Goal: Task Accomplishment & Management: Manage account settings

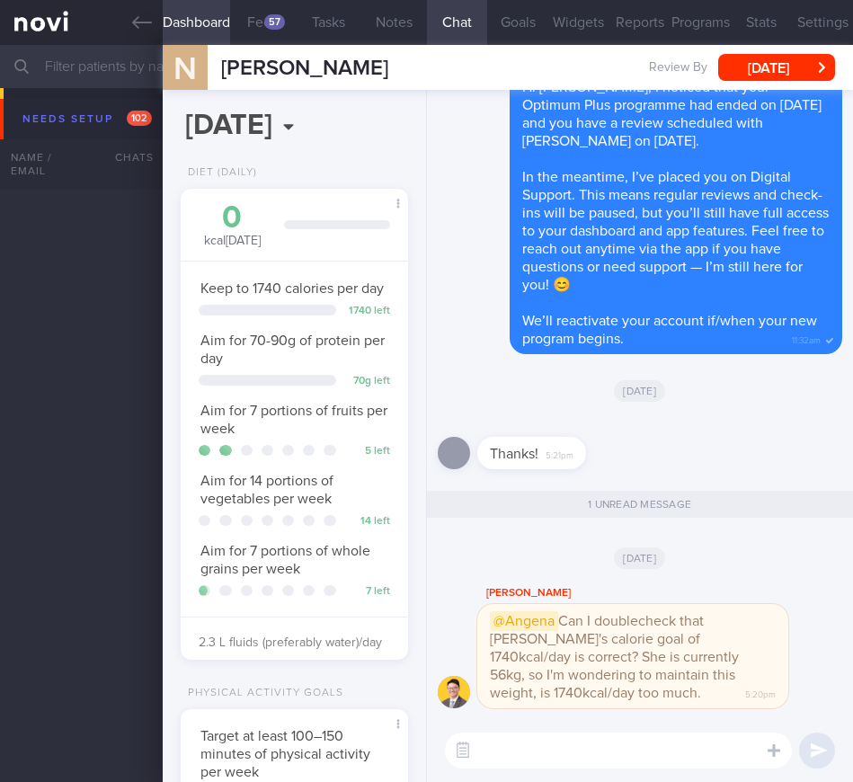
select select "9"
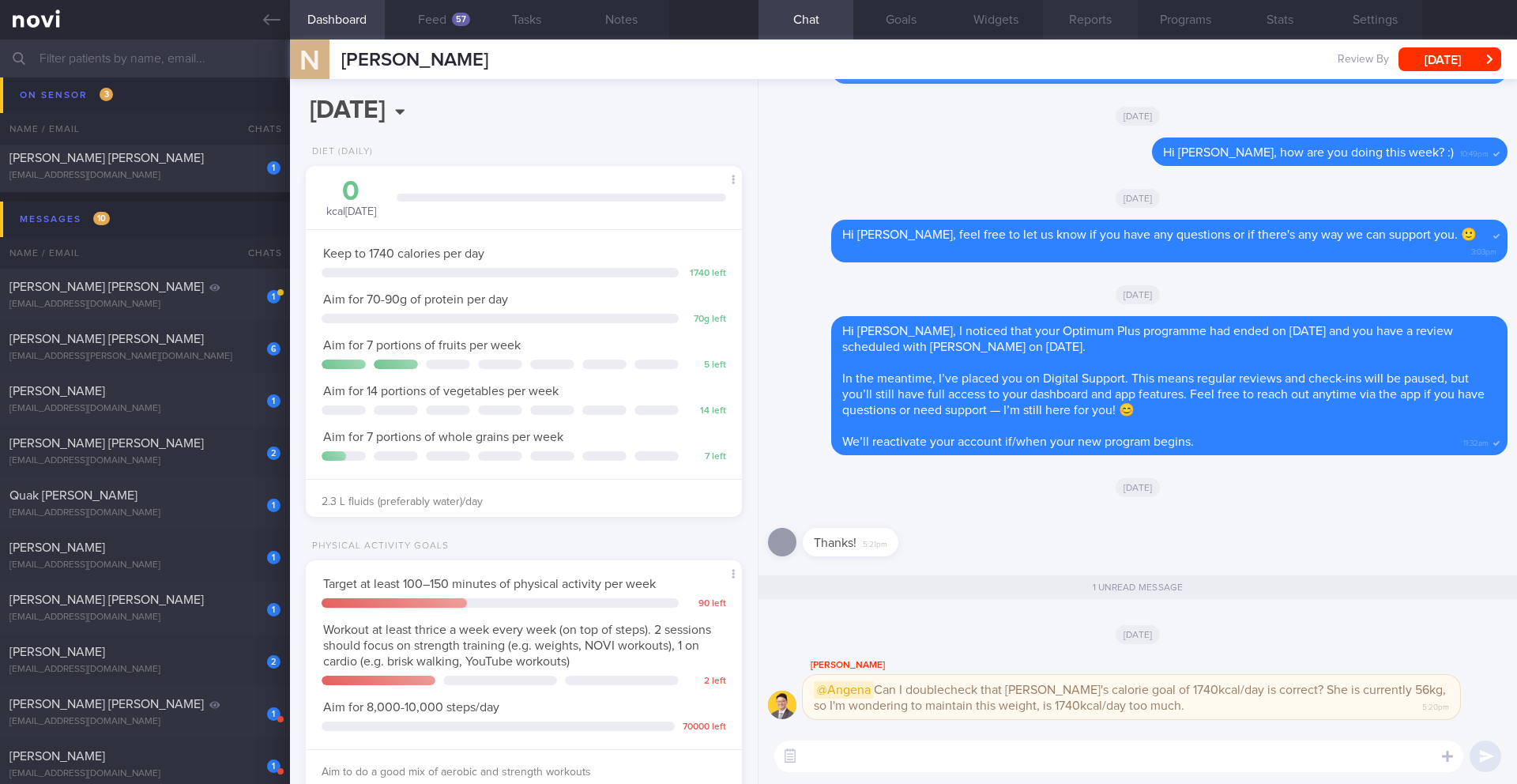
scroll to position [197, 396]
click at [749, 14] on button "Settings" at bounding box center [1375, 19] width 95 height 40
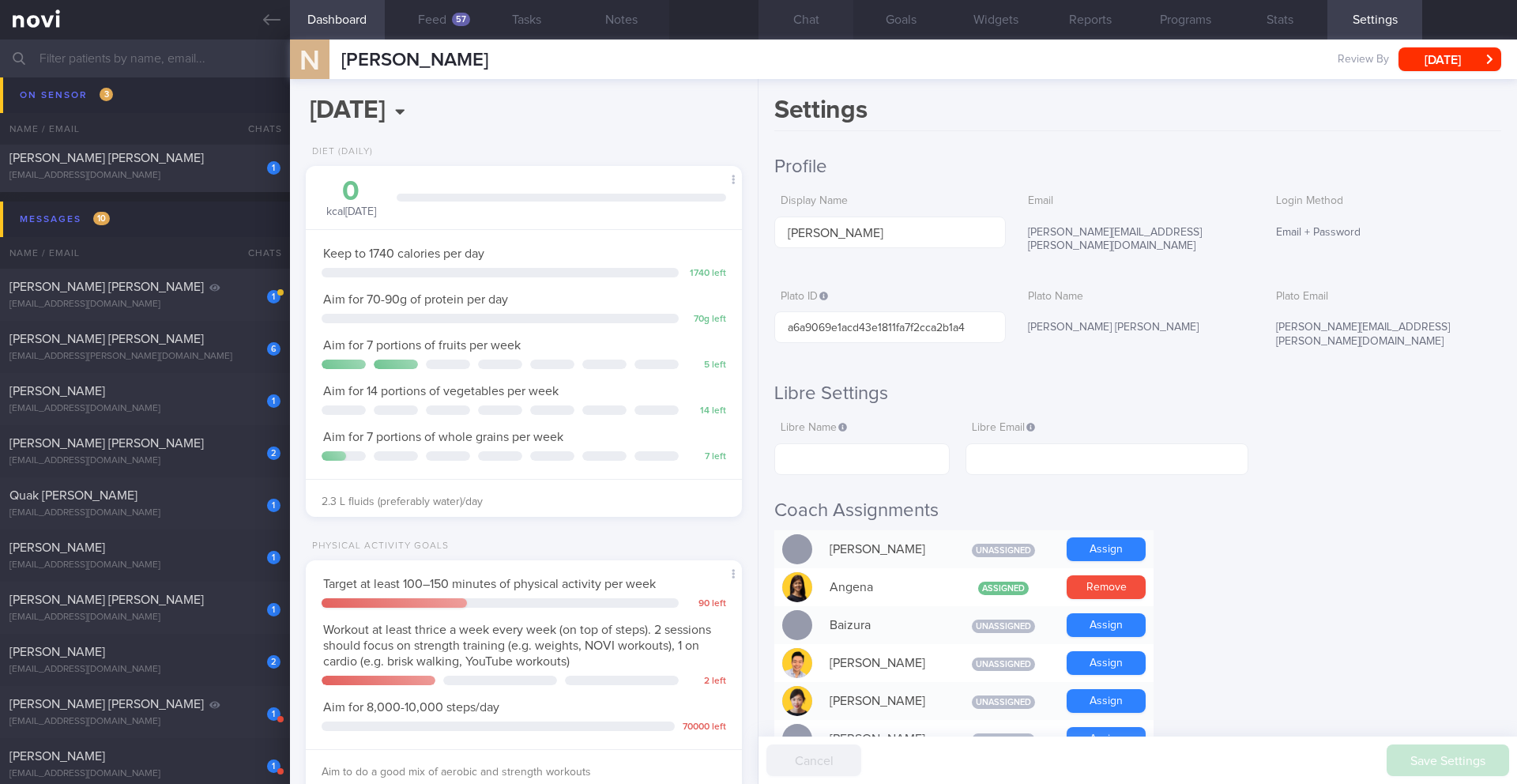
click at [749, 28] on button "Chat" at bounding box center [806, 19] width 95 height 40
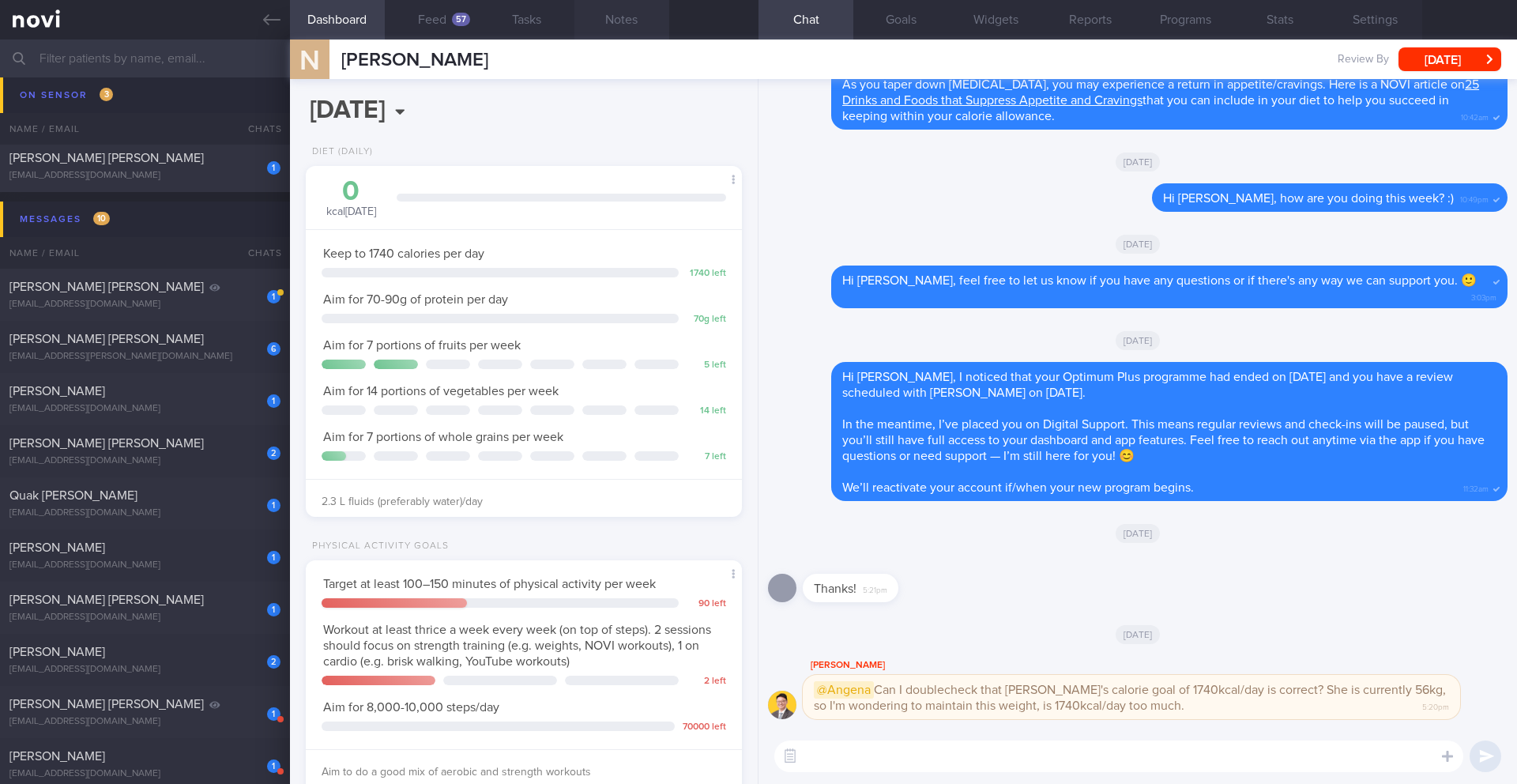
click at [635, 27] on button "Notes" at bounding box center [622, 19] width 95 height 40
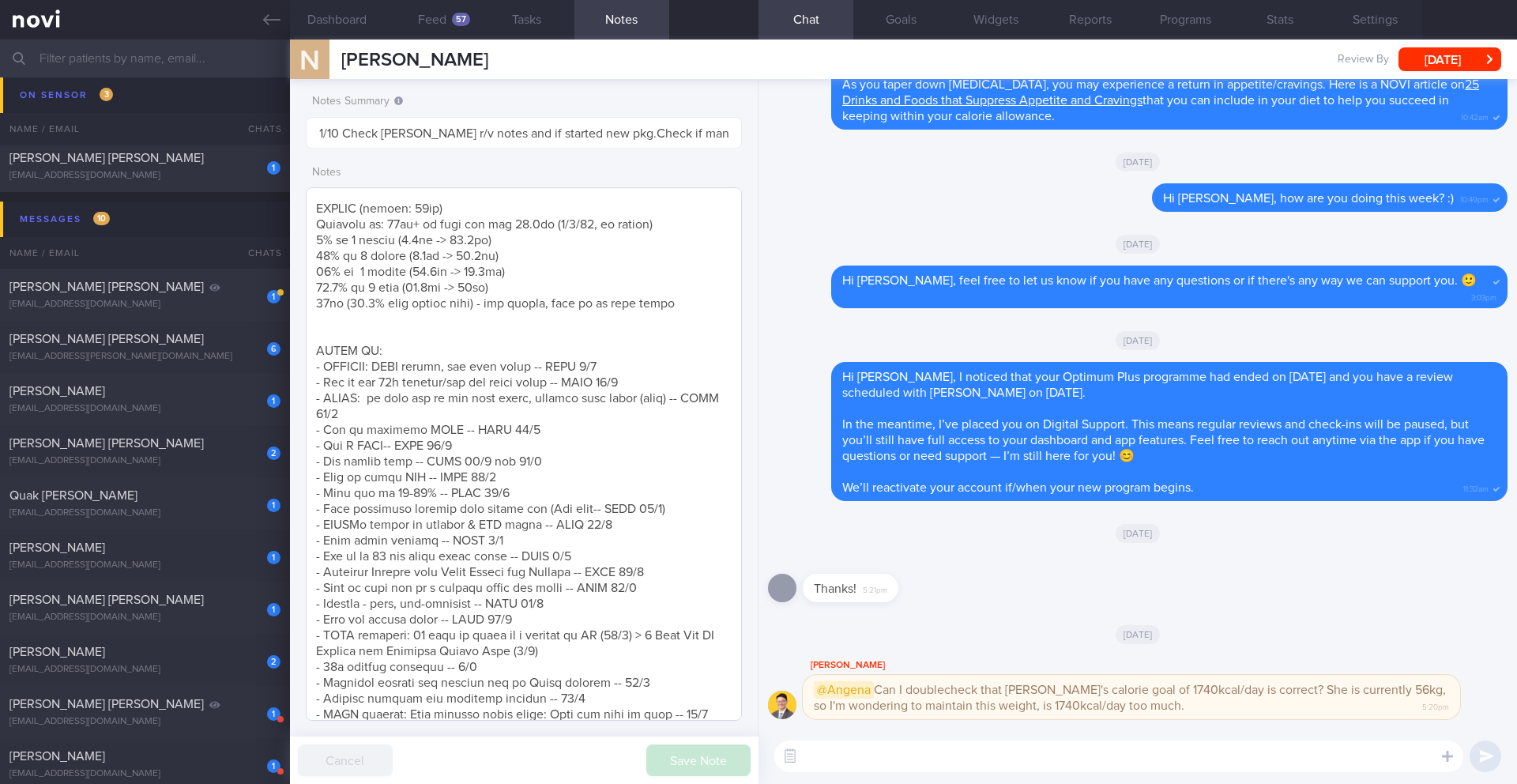
scroll to position [1633, 0]
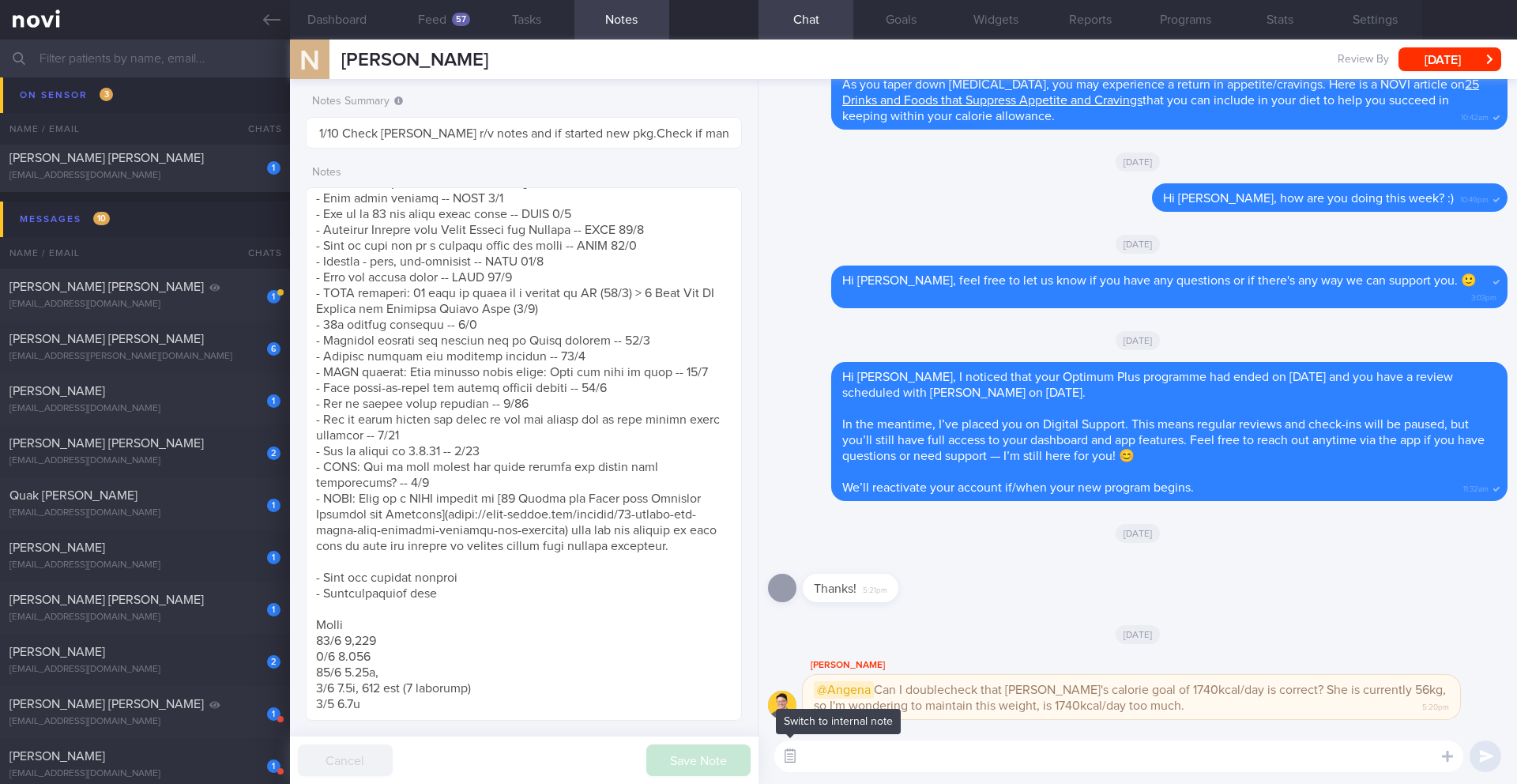
click at [749, 686] on button "button" at bounding box center [790, 756] width 28 height 28
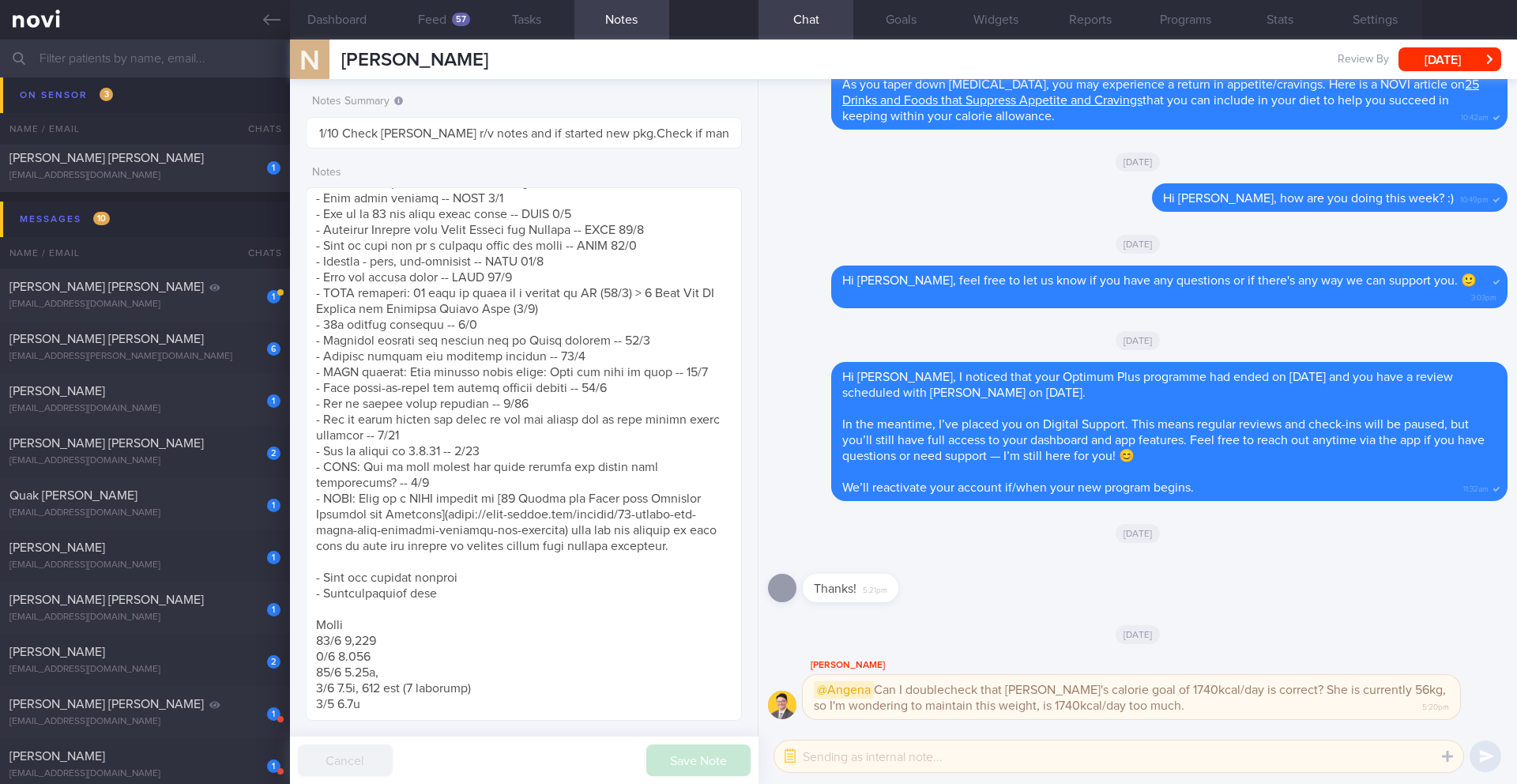
click at [749, 686] on textarea at bounding box center [1119, 756] width 689 height 32
type textarea "@[PERSON_NAME]. I will re-assess her needs for weight maintenance"
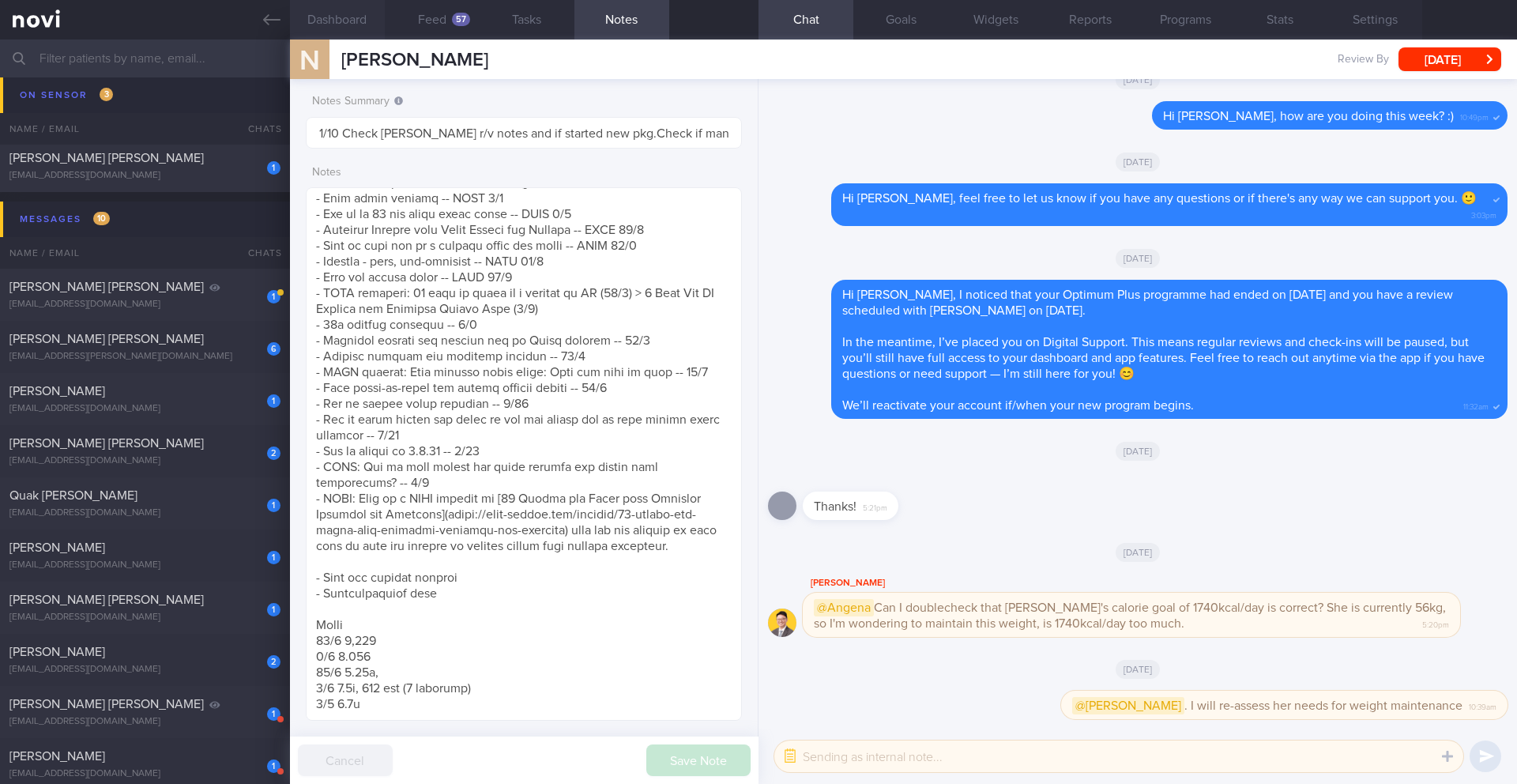
click at [348, 31] on button "Dashboard" at bounding box center [338, 19] width 95 height 40
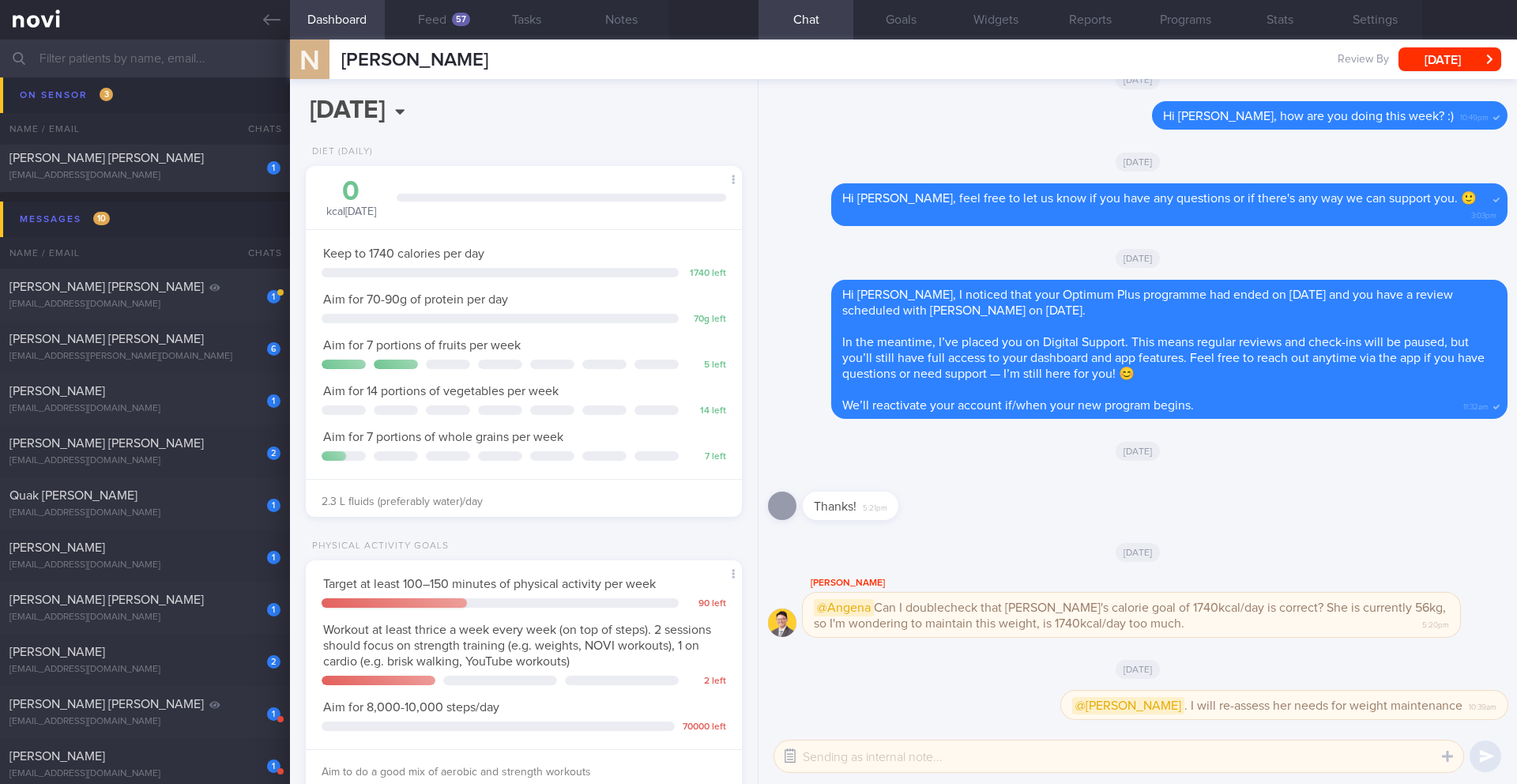
click at [749, 686] on button "button" at bounding box center [790, 756] width 28 height 28
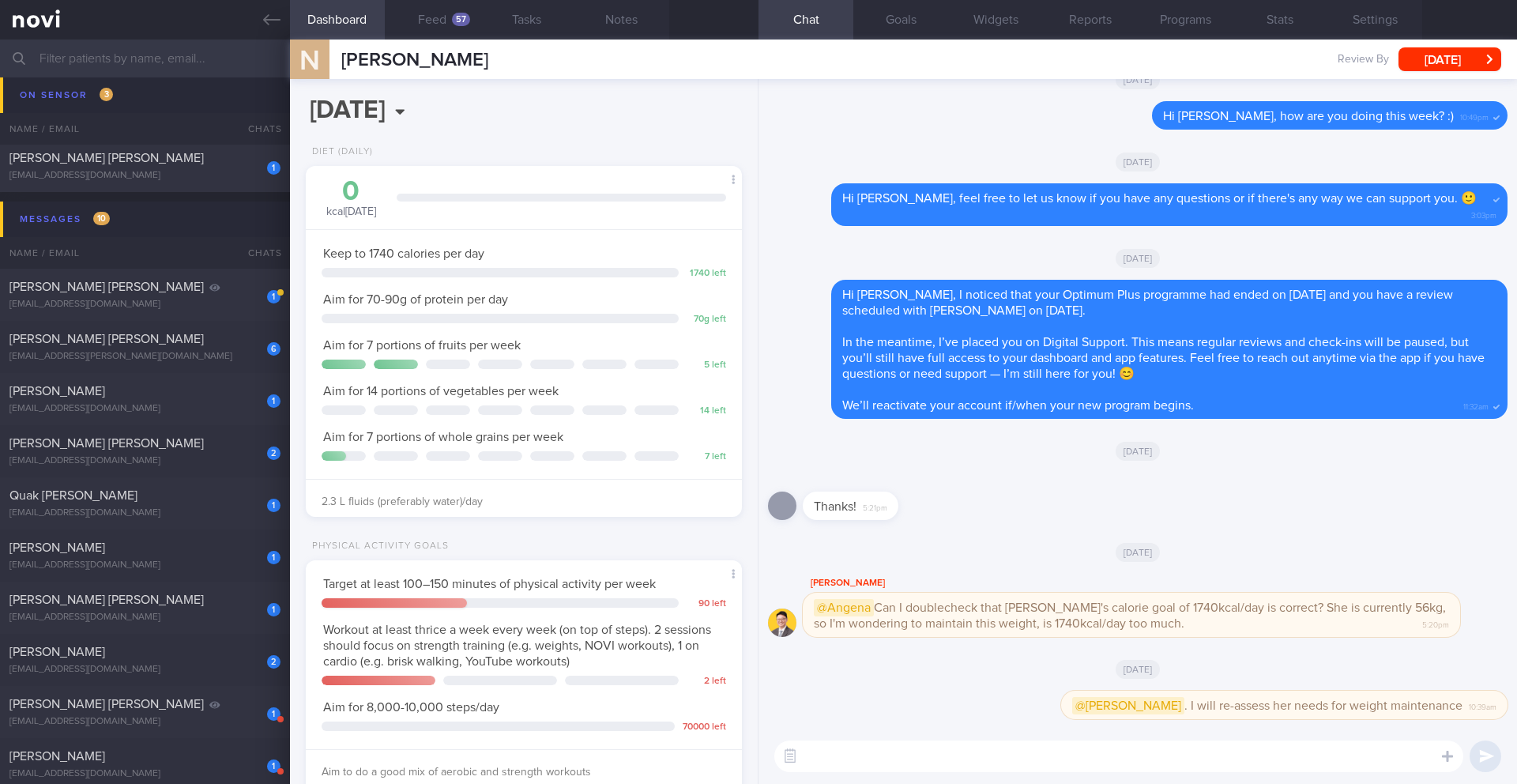
click at [749, 686] on textarea at bounding box center [1119, 756] width 689 height 32
paste textarea "Hi ______, I have reassessed your nutritional needs based on your current weigh…"
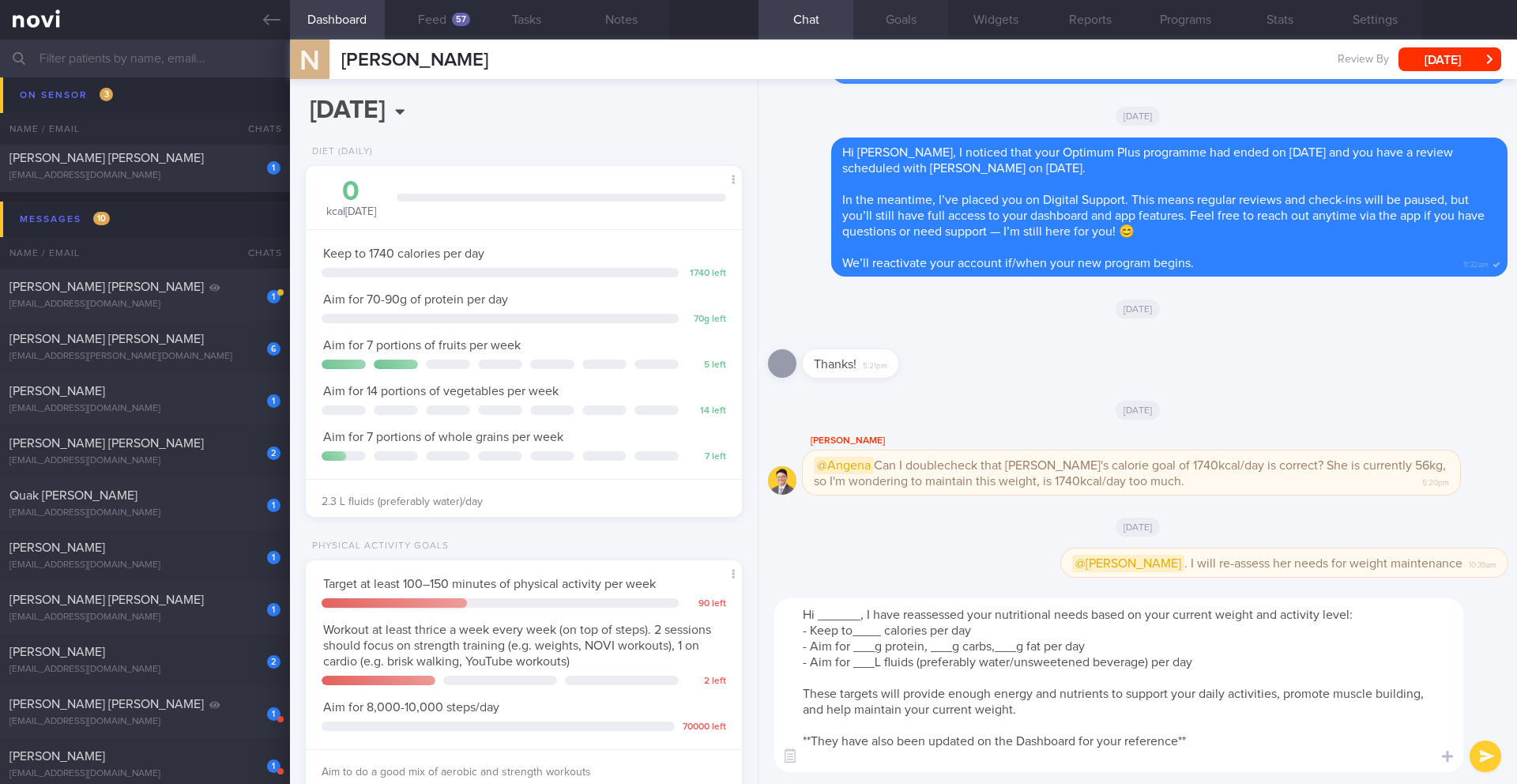
type textarea "Hi ______, I have reassessed your nutritional needs based on your current weigh…"
click at [749, 18] on button "Goals" at bounding box center [901, 19] width 95 height 40
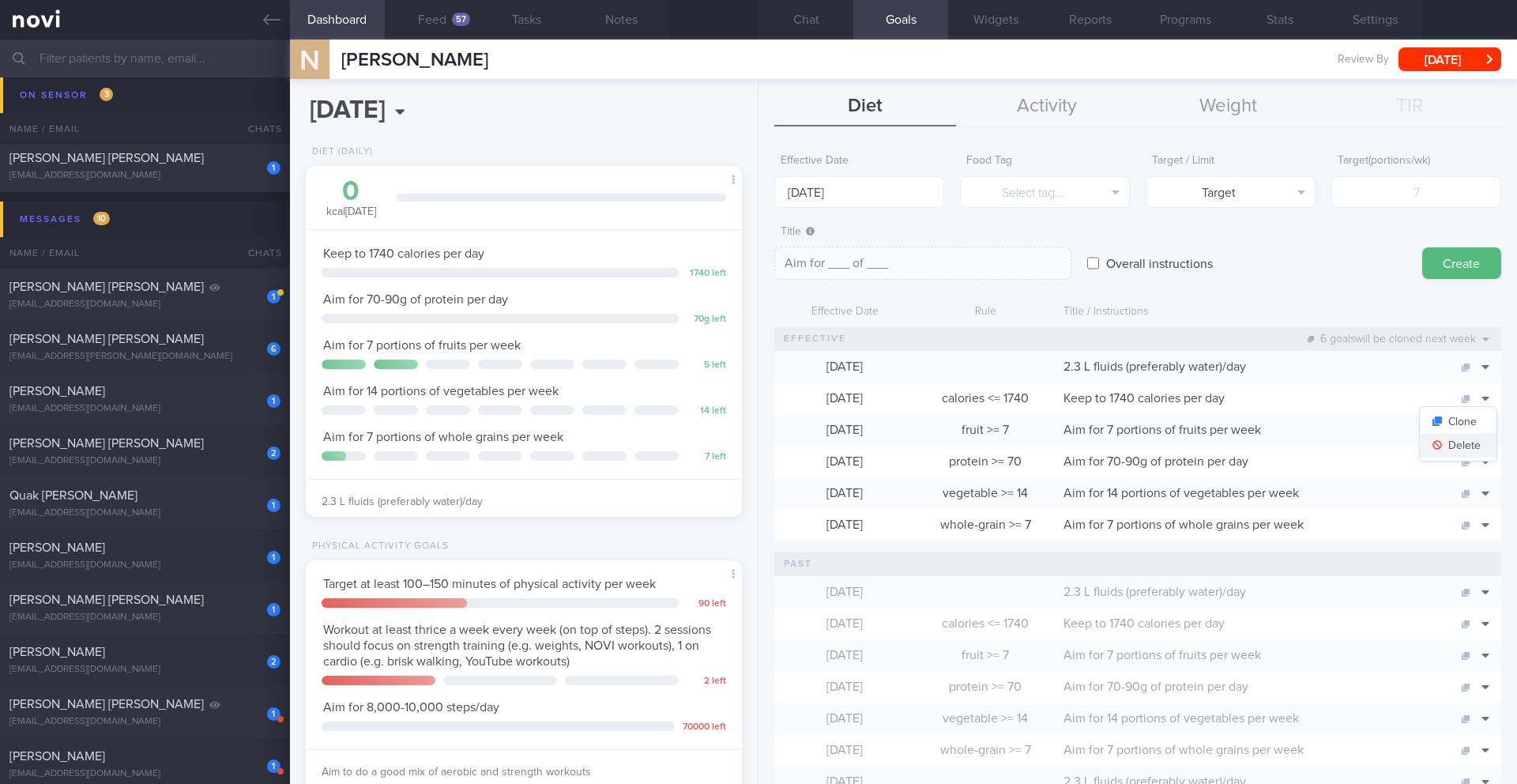
click at [749, 448] on button "Delete" at bounding box center [1458, 446] width 76 height 24
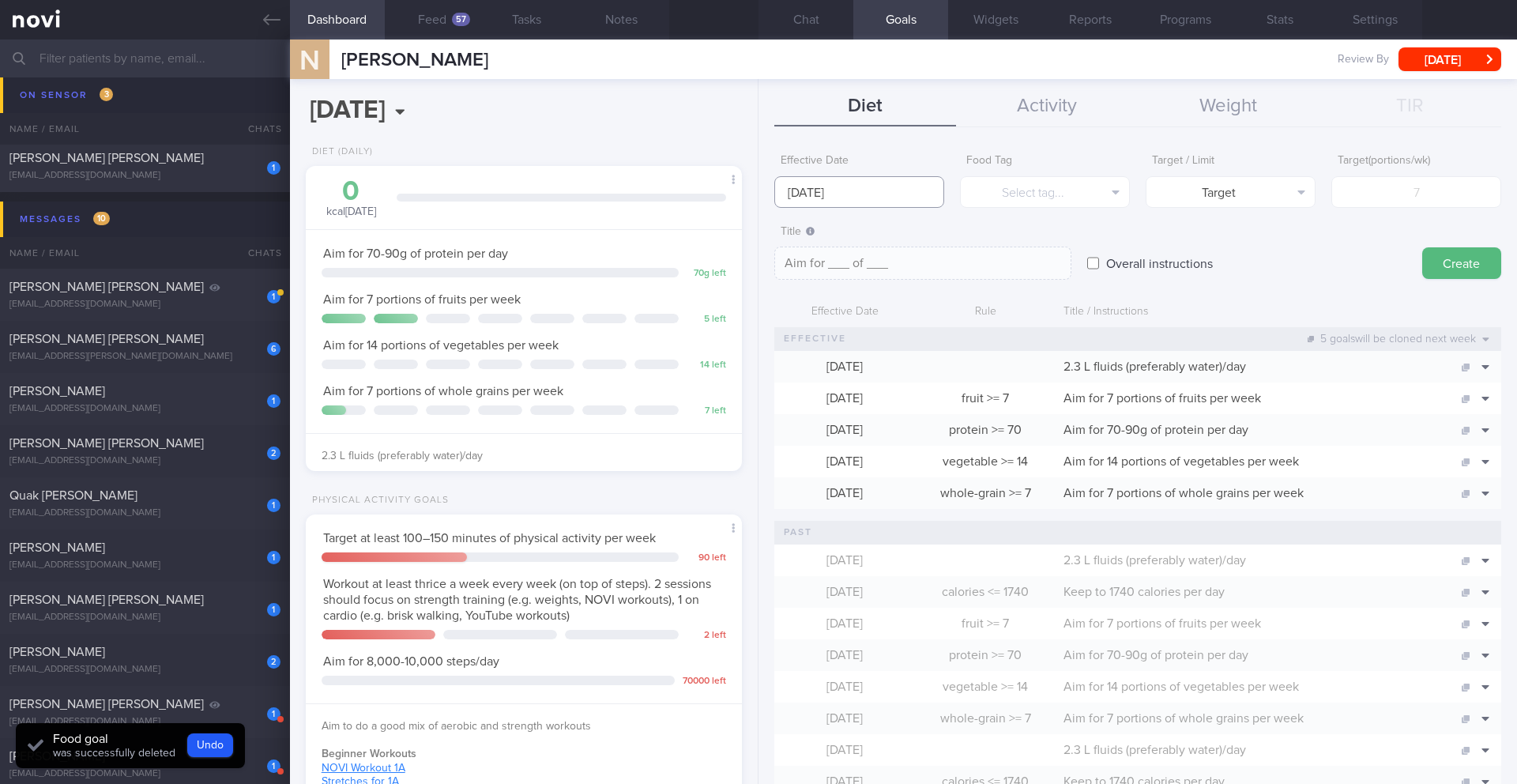
click at [749, 192] on input "[DATE]" at bounding box center [859, 192] width 170 height 32
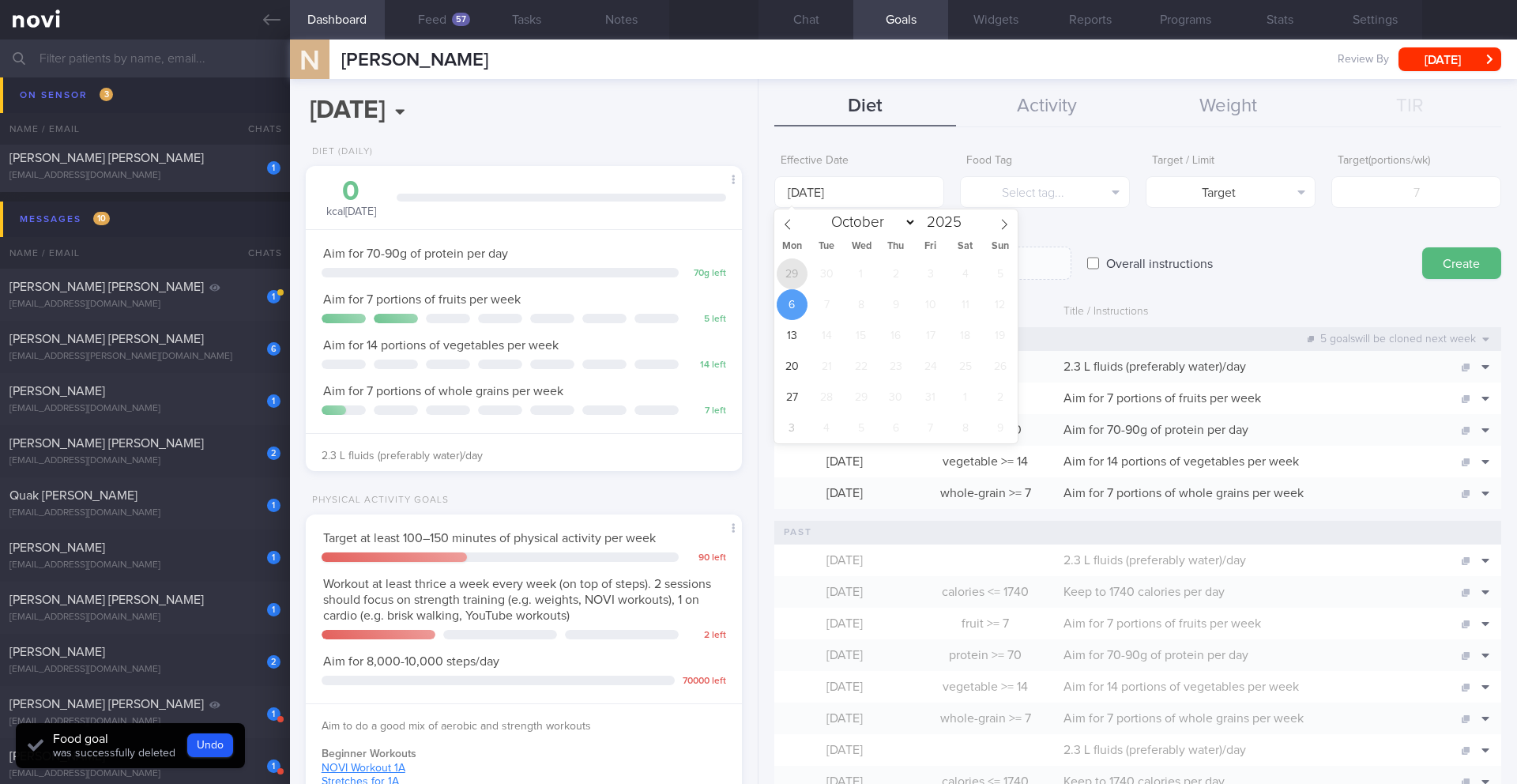
click at [749, 279] on span "29" at bounding box center [792, 273] width 31 height 31
type input "[DATE]"
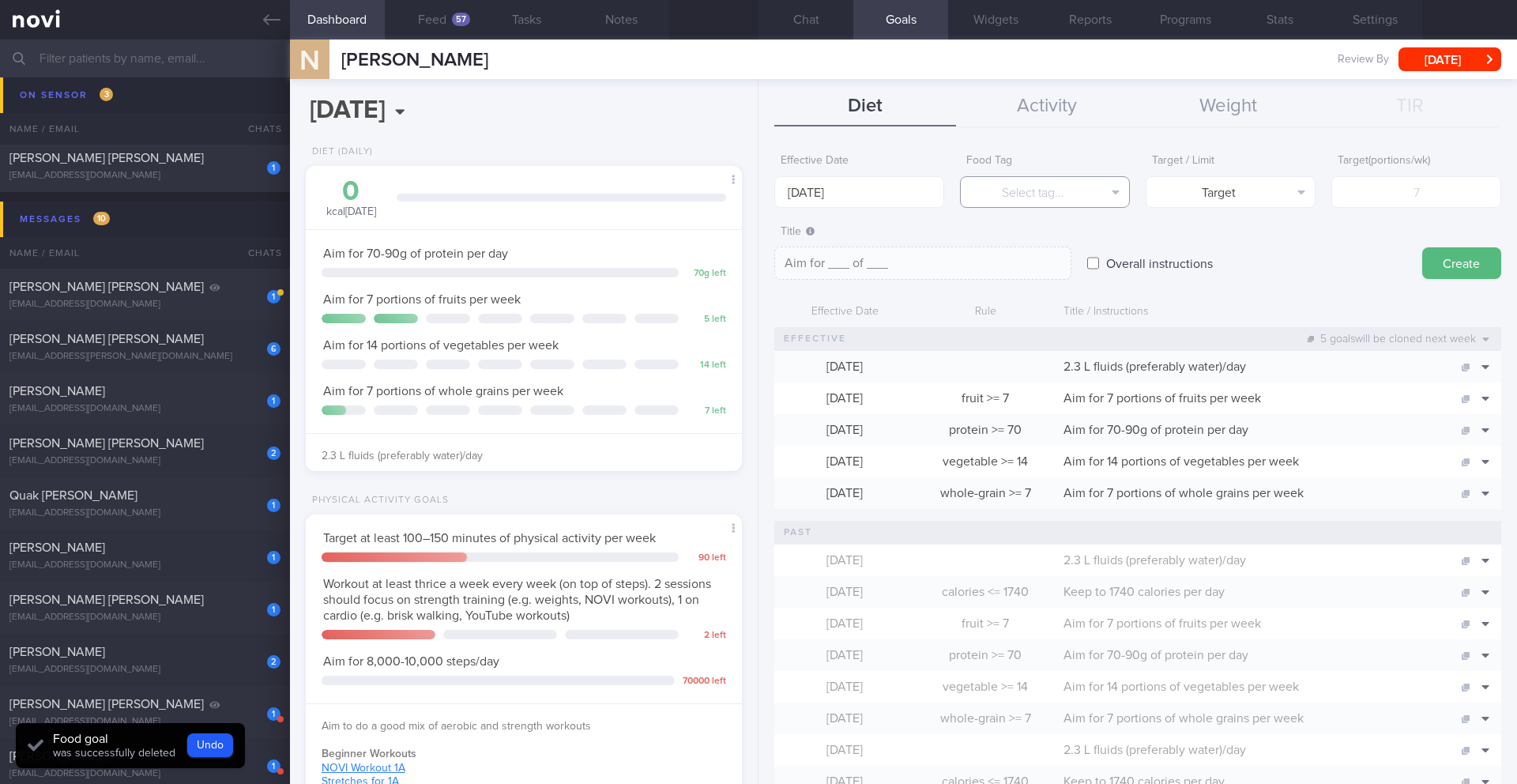
click at [749, 190] on button "Select tag..." at bounding box center [1044, 192] width 170 height 32
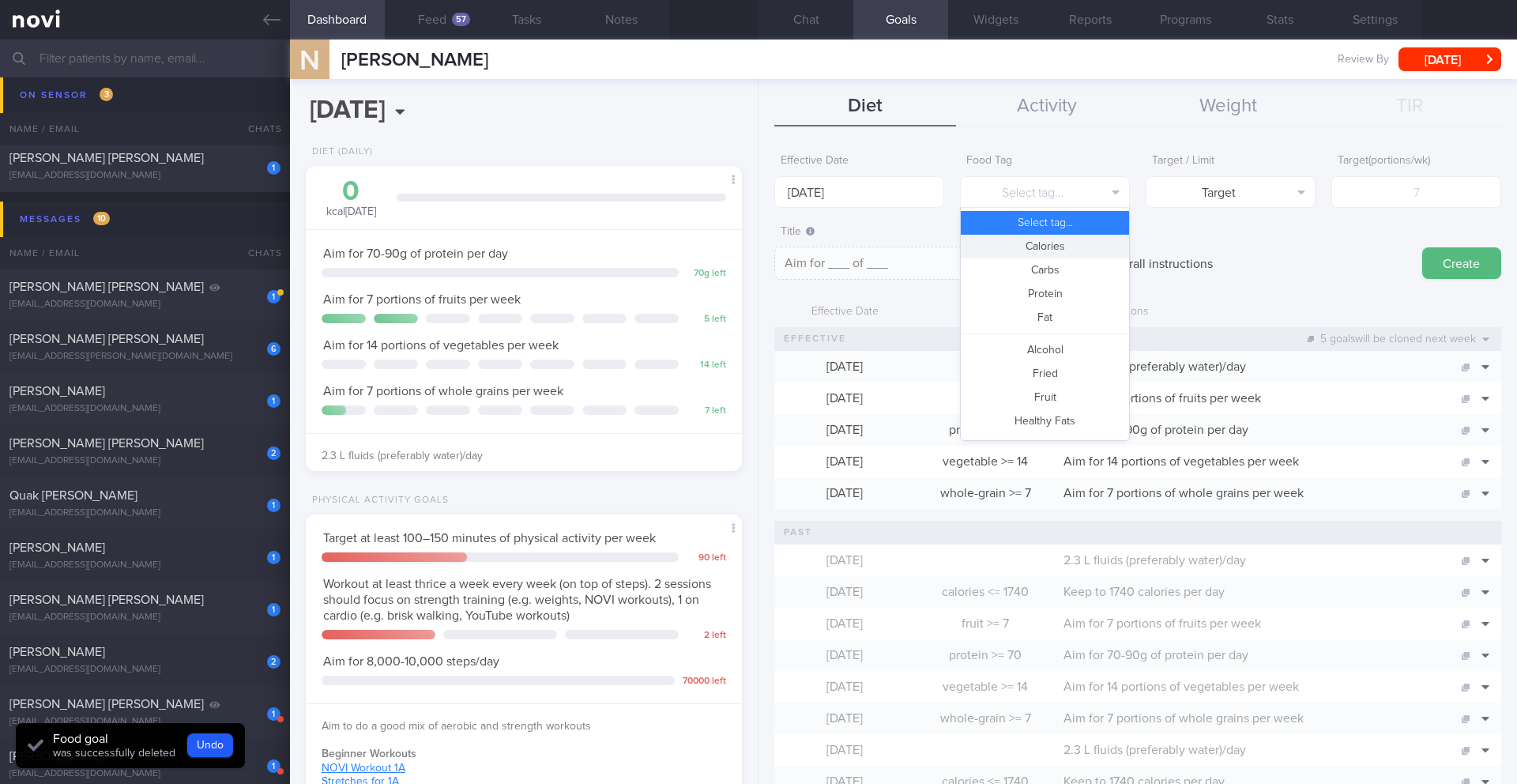
click at [749, 246] on button "Calories" at bounding box center [1044, 246] width 168 height 24
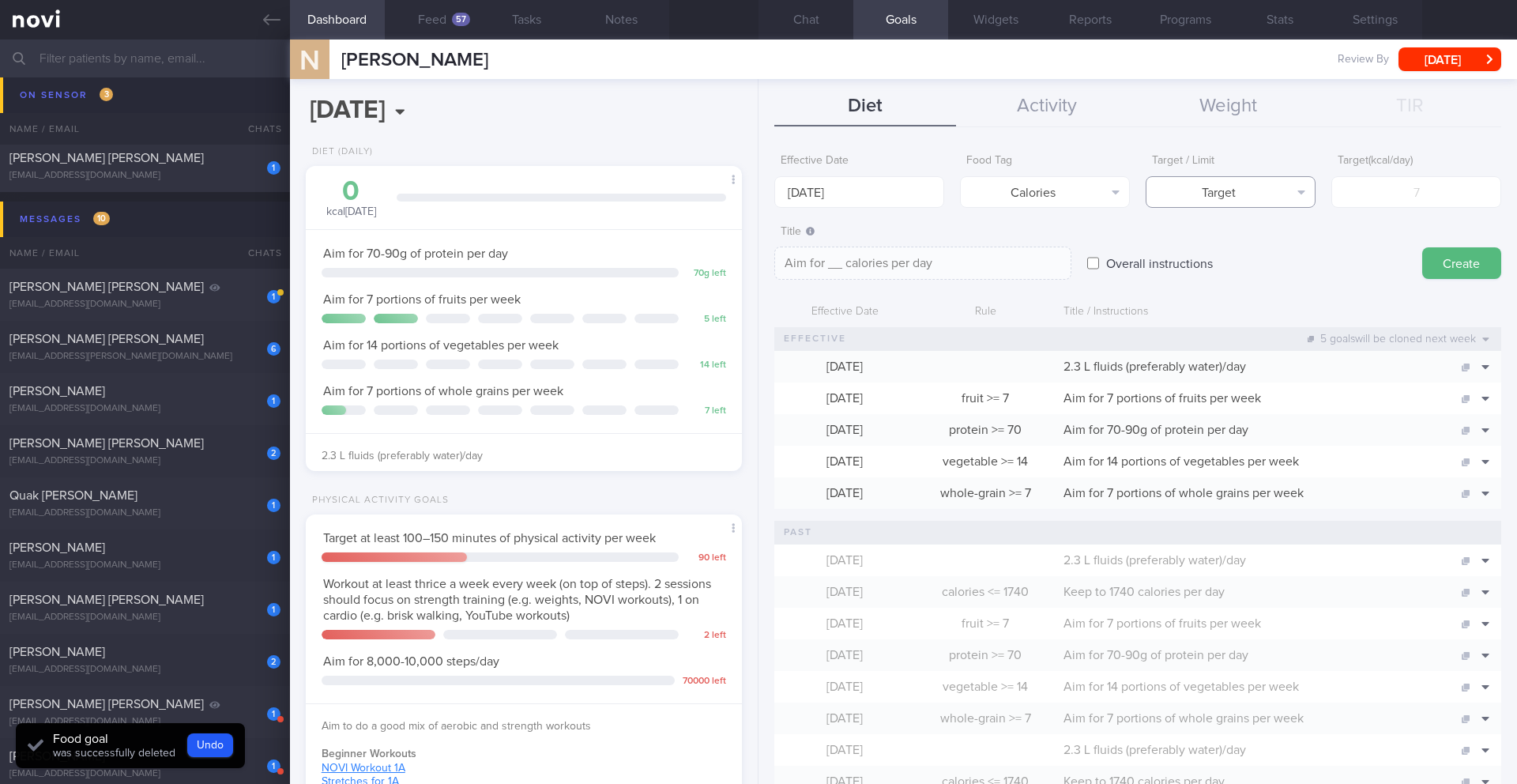
click at [749, 200] on button "Target" at bounding box center [1230, 192] width 170 height 32
click at [749, 247] on button "Limit" at bounding box center [1230, 246] width 168 height 24
type textarea "Keep to __ calories per day"
click at [749, 192] on input "number" at bounding box center [1416, 192] width 170 height 32
type input "1"
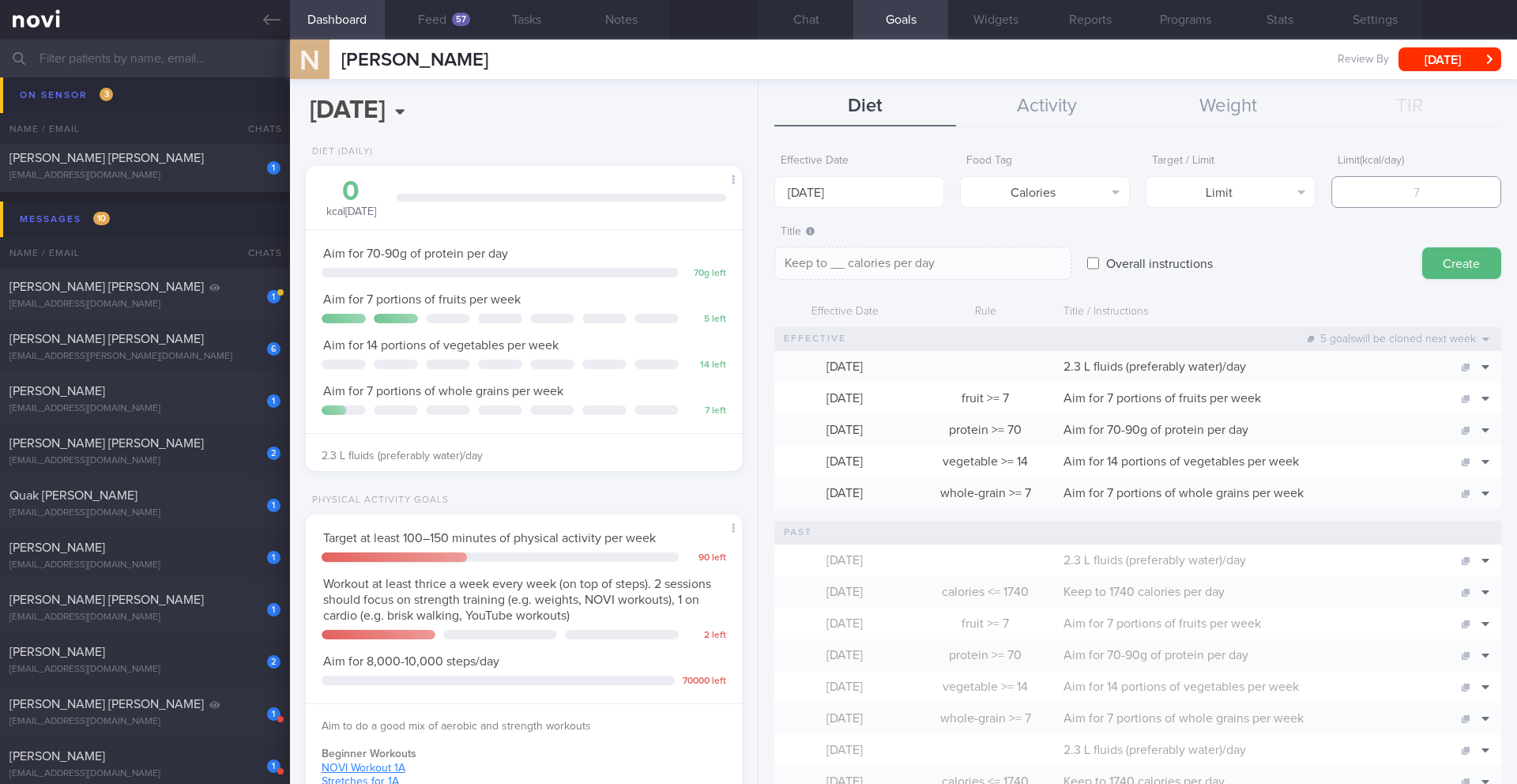
type textarea "Keep to 1 calories per day"
type input "15"
type textarea "Keep to 15 calories per day"
type input "1"
type textarea "Keep to 1 calories per day"
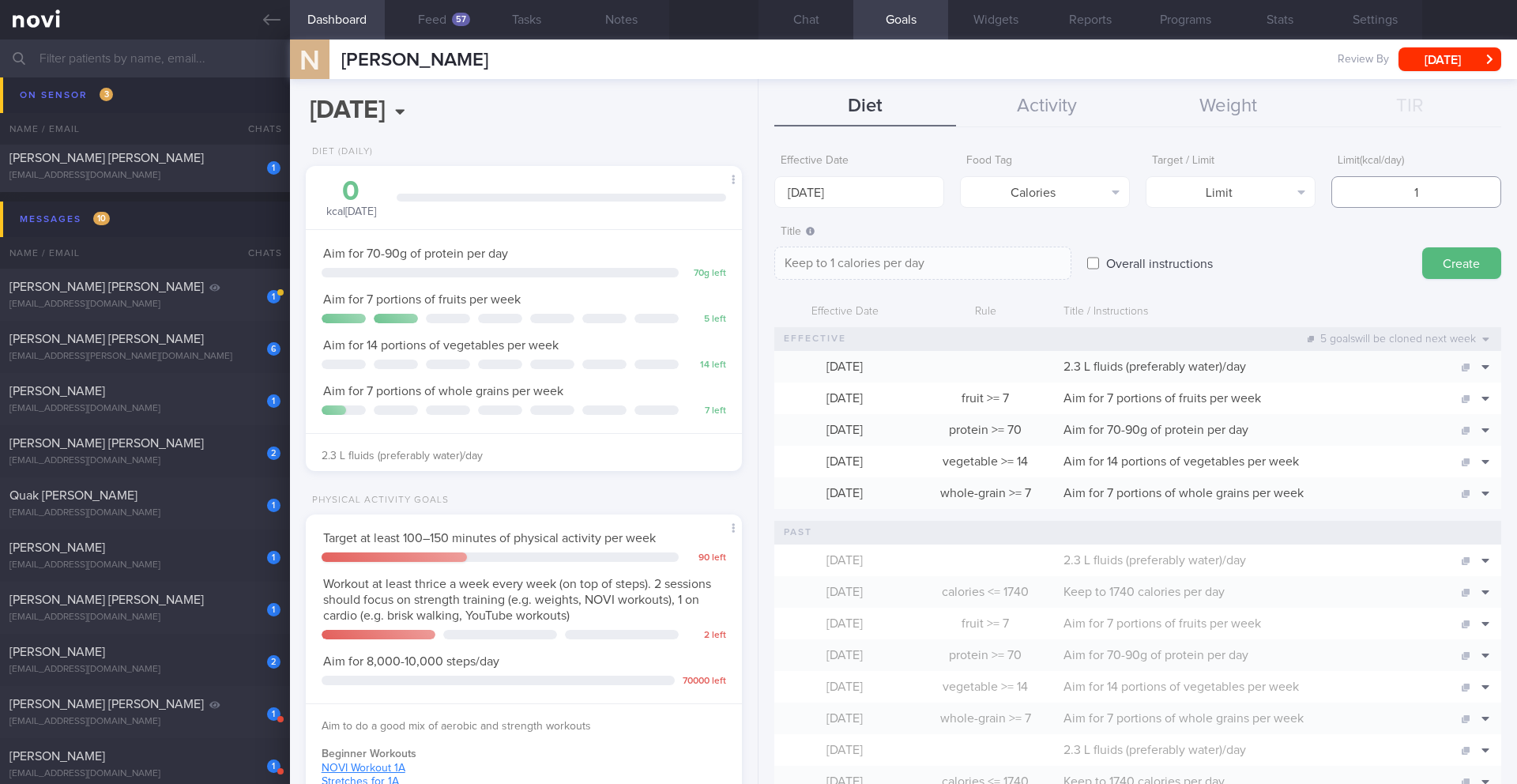
type input "16"
type textarea "Keep to 16 calories per day"
type input "165"
type textarea "Keep to 165 calories per day"
type input "1650"
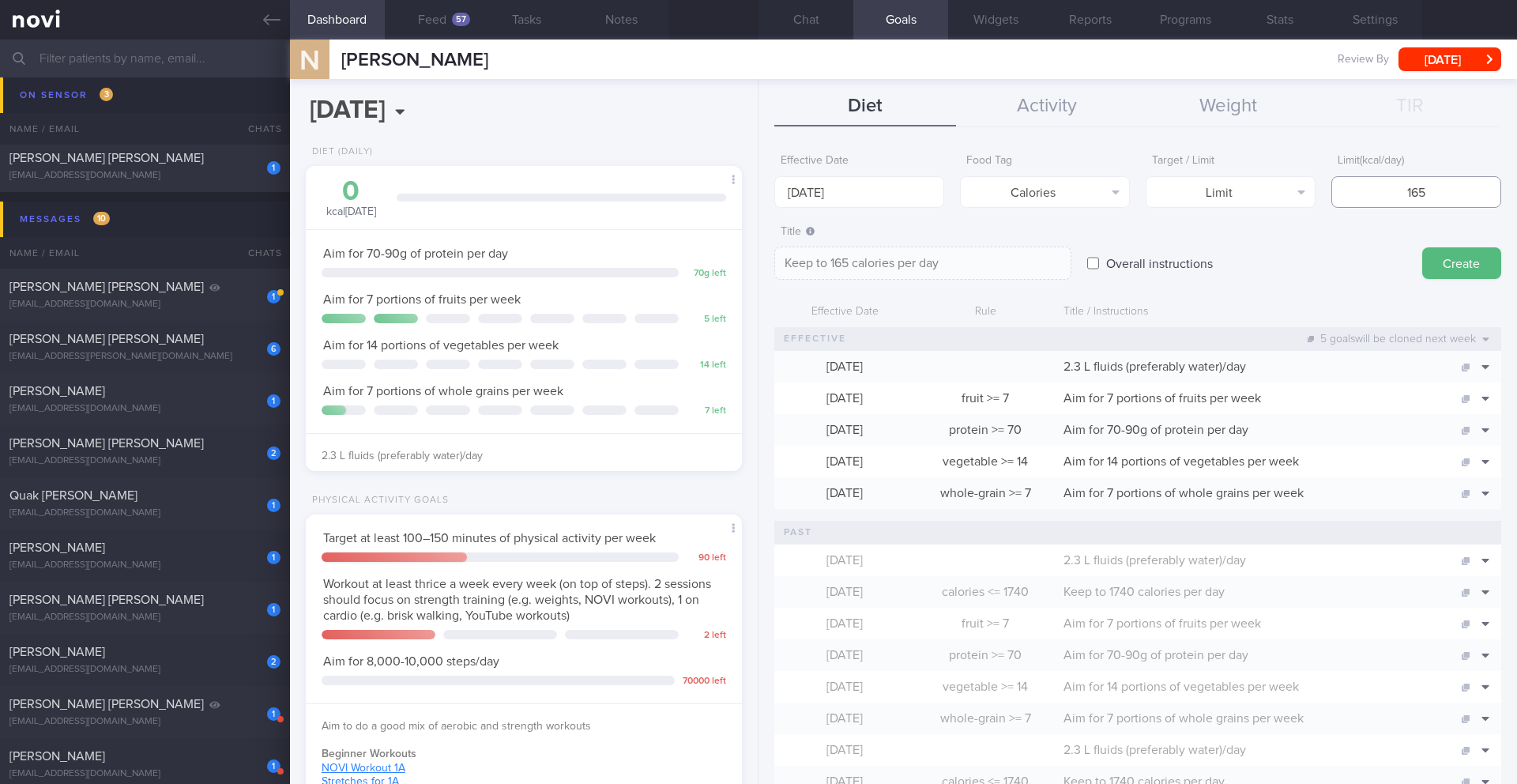
type textarea "Keep to 1650 calories per day"
type input "1650"
drag, startPoint x: 1458, startPoint y: 483, endPoint x: 1232, endPoint y: 293, distance: 295.3
click at [749, 293] on form "Effective Date [DATE] Food Tag Calories Select tag... Calories Carbs Protein Fa…" at bounding box center [1137, 657] width 727 height 1022
click at [749, 270] on button "Create" at bounding box center [1462, 263] width 79 height 32
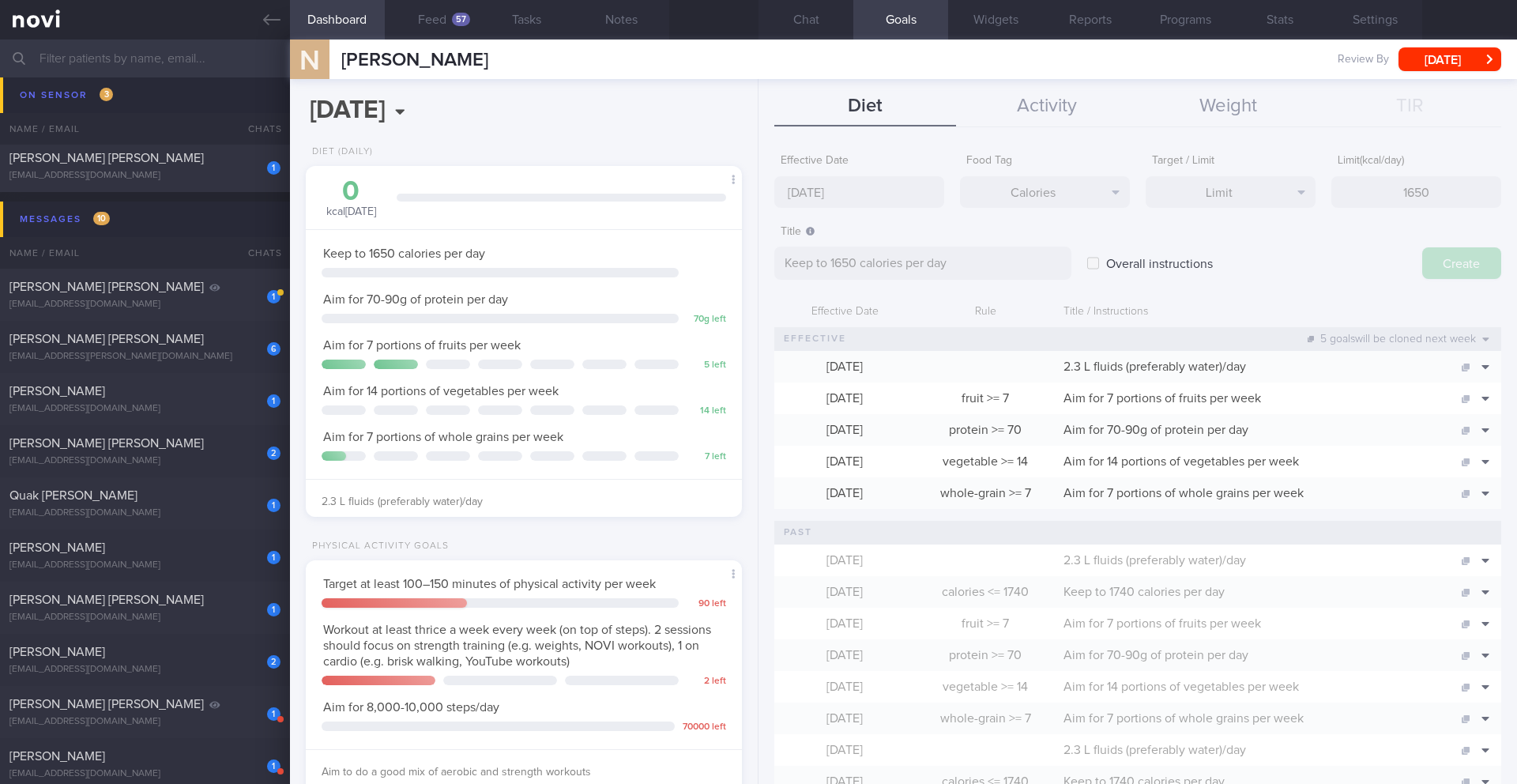
type input "[DATE]"
type textarea "Aim for ___ of ___"
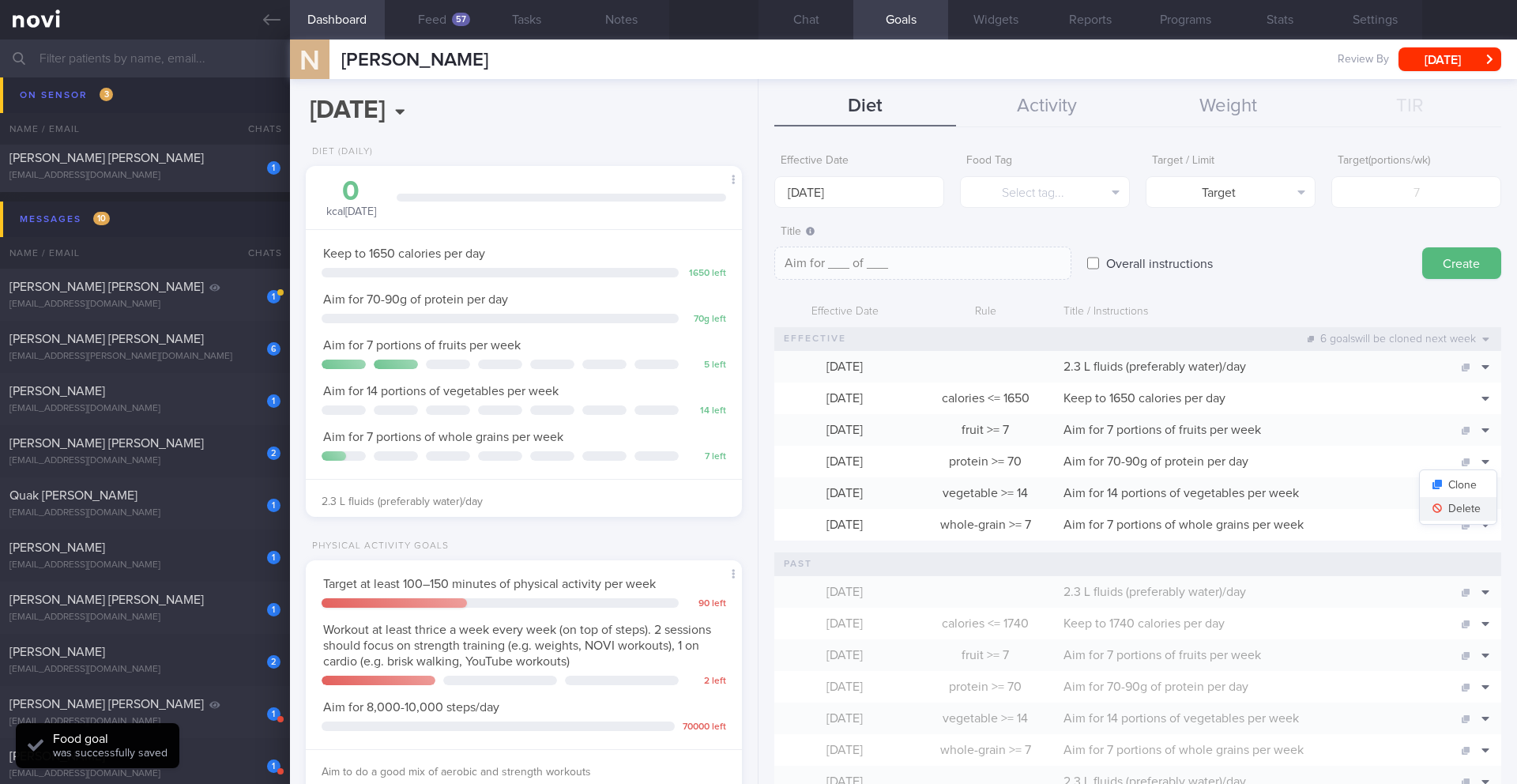
click at [749, 514] on button "Delete" at bounding box center [1458, 508] width 76 height 24
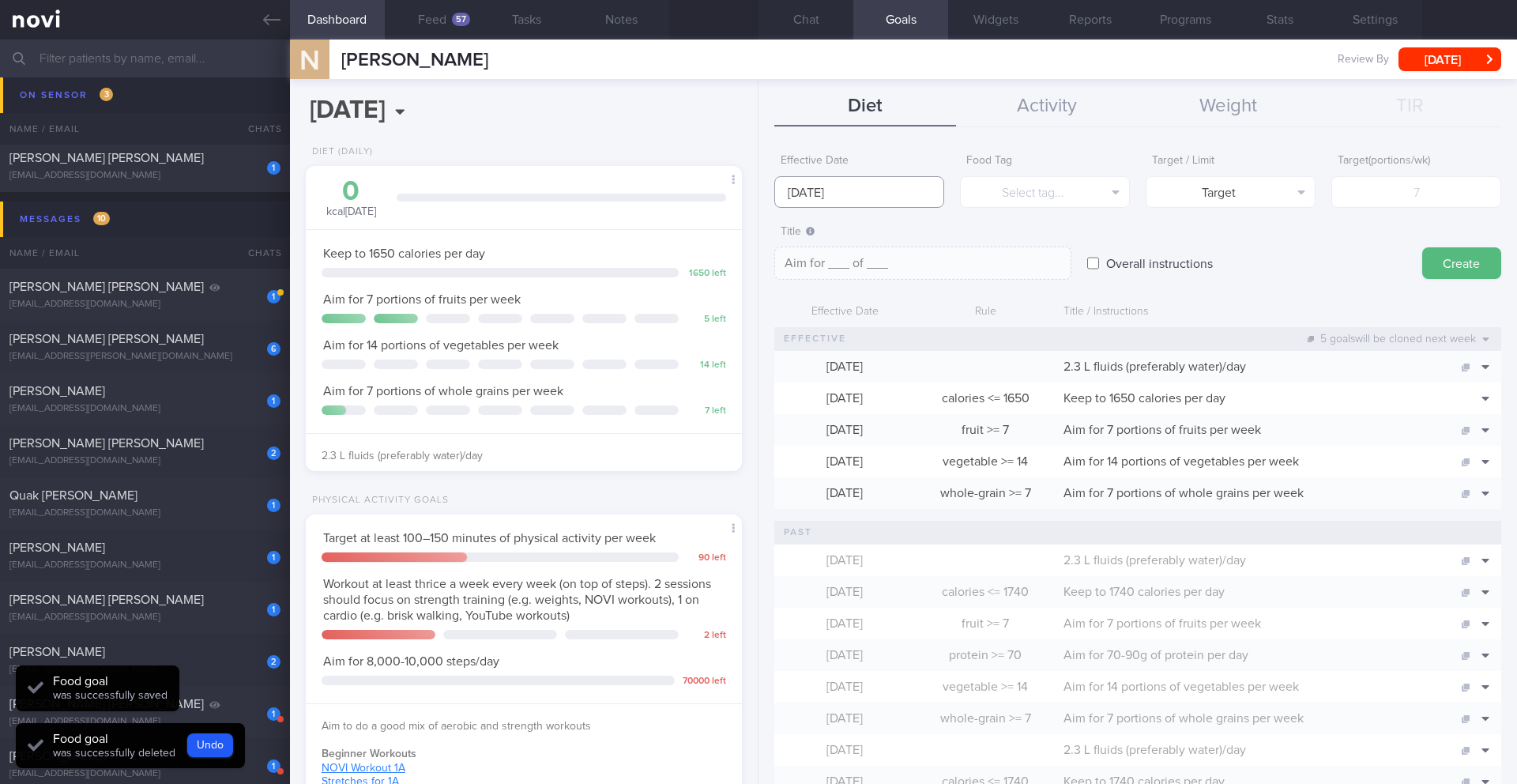
click at [749, 185] on input "[DATE]" at bounding box center [859, 192] width 170 height 32
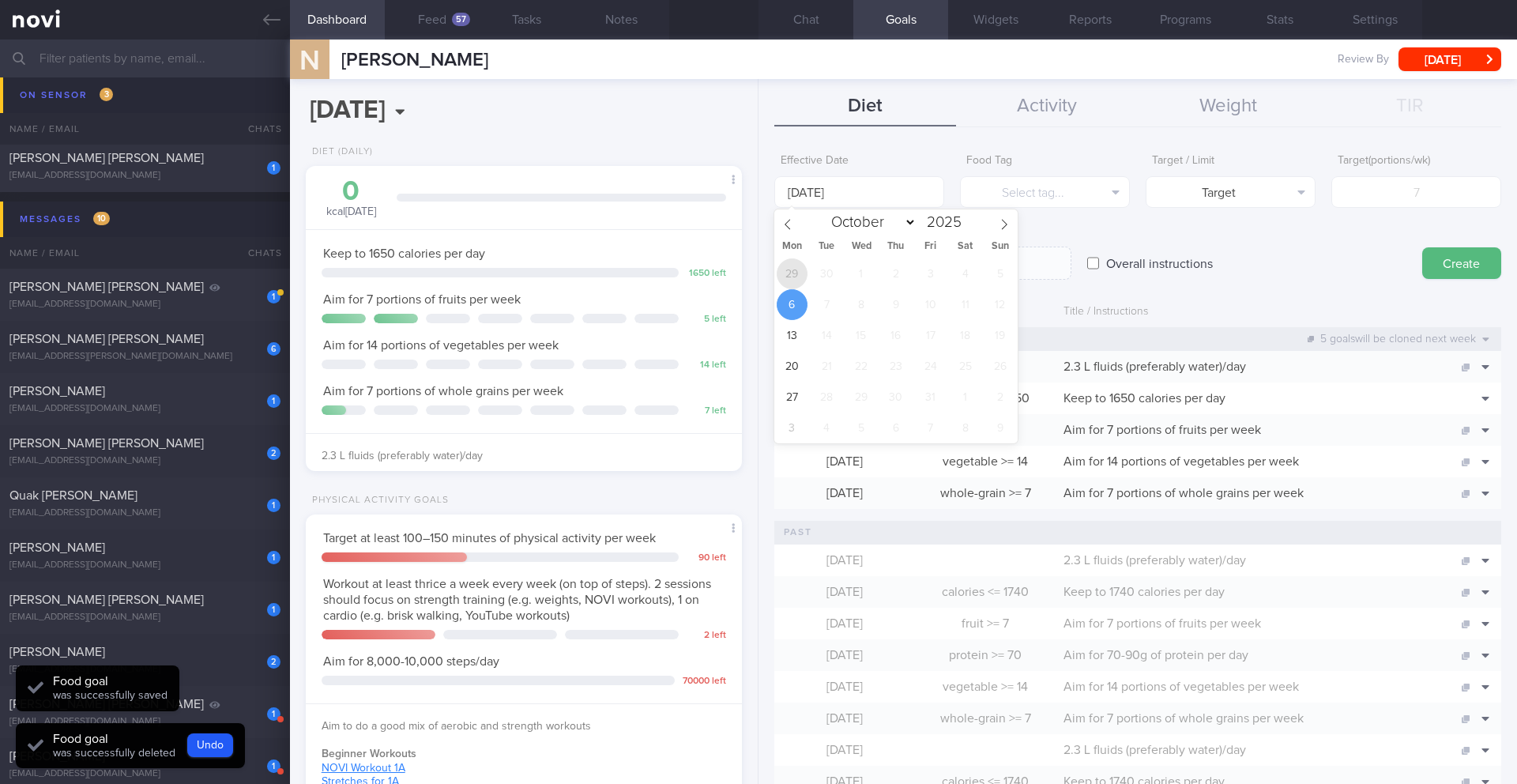
click at [749, 277] on span "29" at bounding box center [792, 273] width 31 height 31
type input "[DATE]"
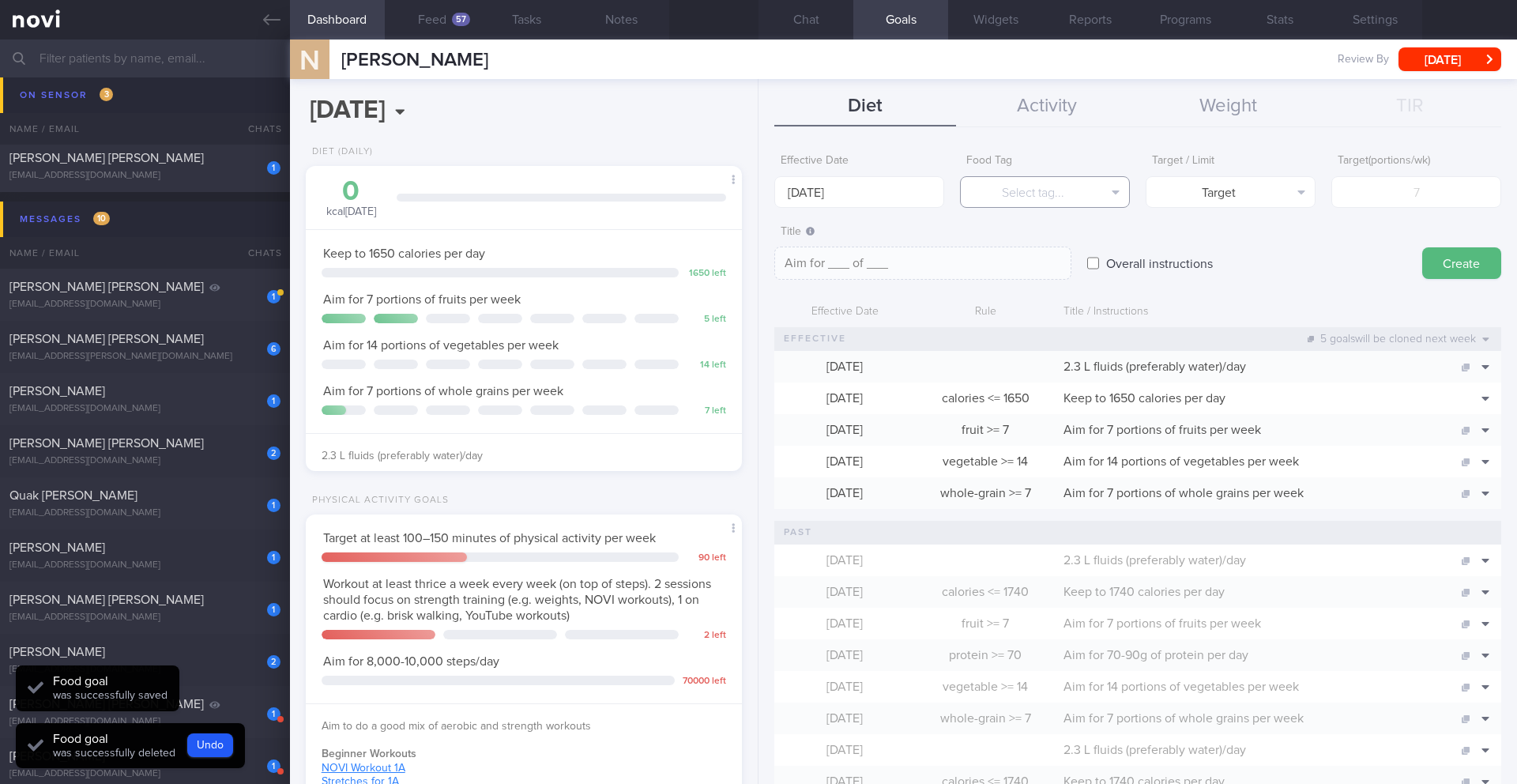
click at [749, 190] on button "Select tag..." at bounding box center [1044, 192] width 170 height 32
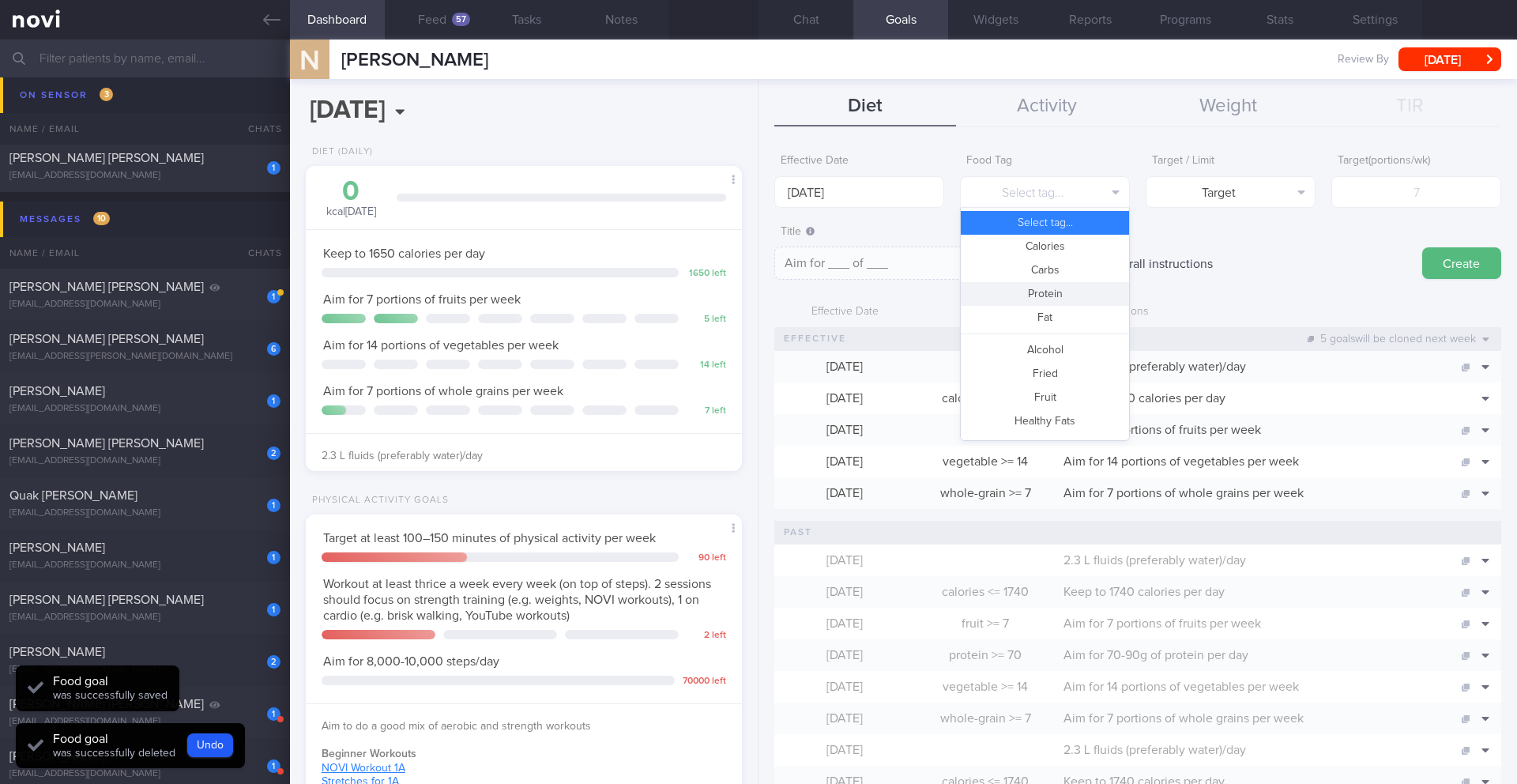
click at [749, 297] on button "Protein" at bounding box center [1044, 294] width 168 height 24
type textarea "Aim for __g of protein per day"
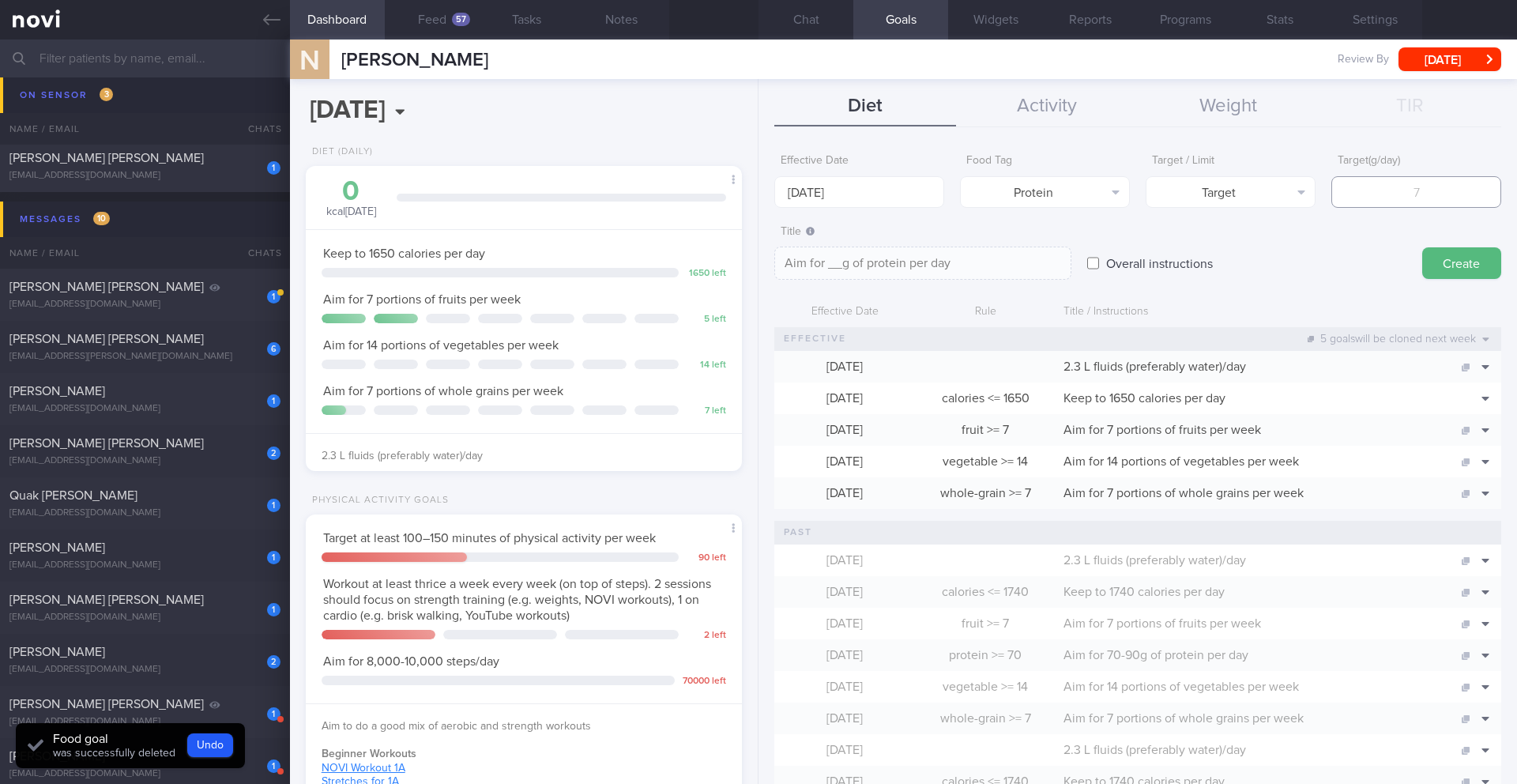
click at [749, 197] on input "number" at bounding box center [1416, 192] width 170 height 32
type input "9"
type textarea "Aim for 9g of protein per day"
type input "90"
type textarea "Aim for 90g of protein per day"
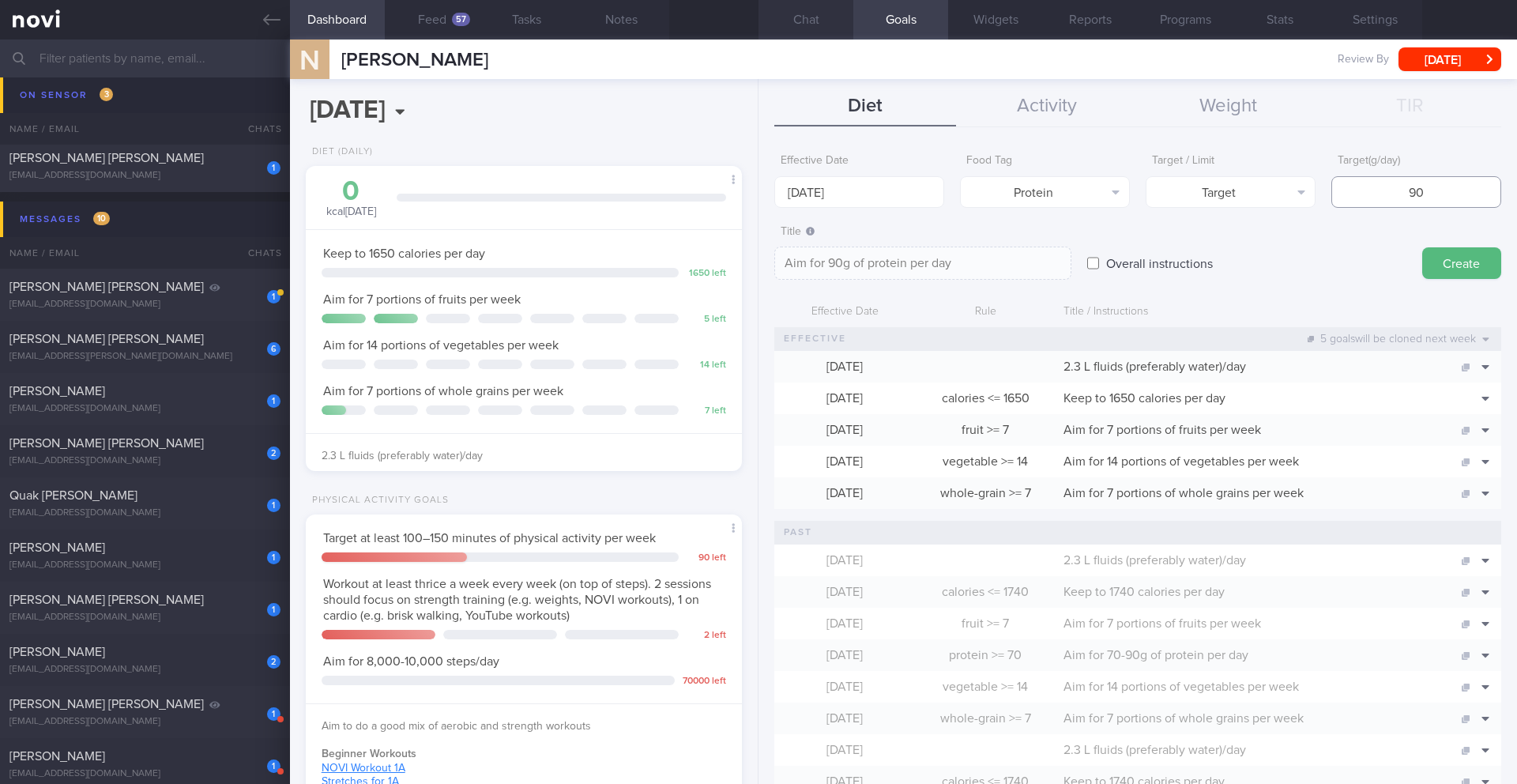
type input "90"
click at [749, 451] on button "Delete" at bounding box center [1458, 446] width 76 height 24
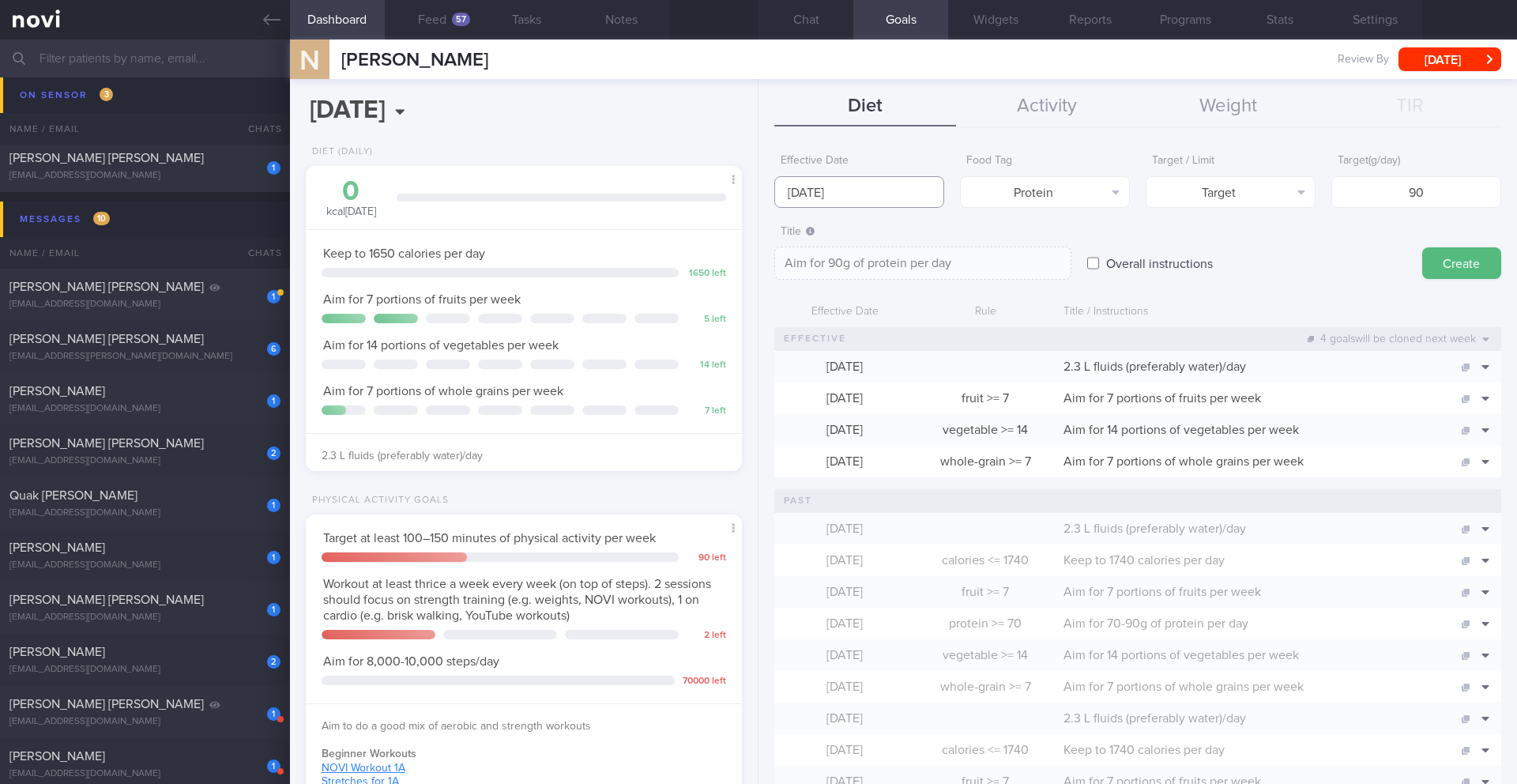
click at [749, 192] on input "[DATE]" at bounding box center [859, 192] width 170 height 32
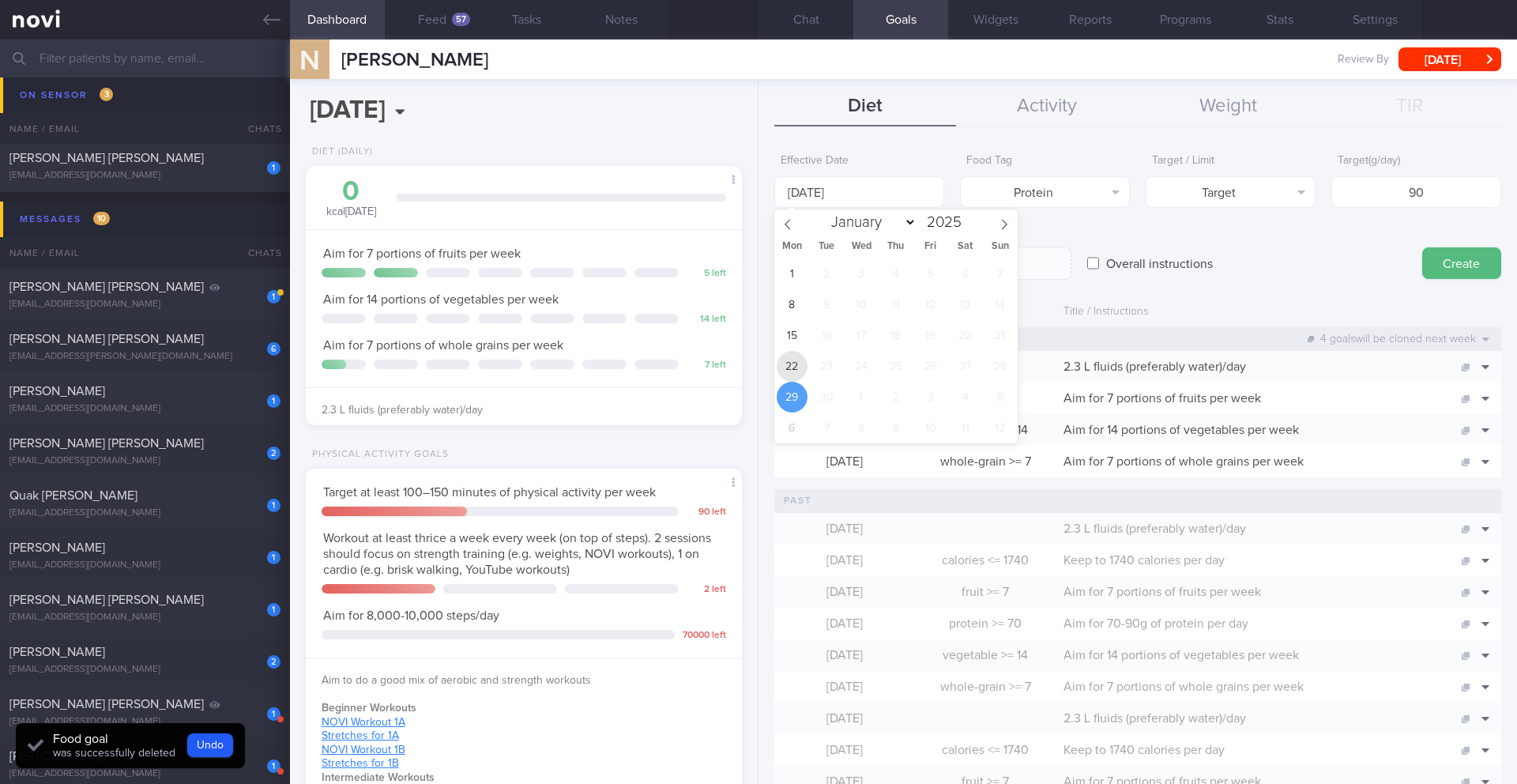
click at [749, 374] on span "22" at bounding box center [792, 366] width 31 height 31
type input "[DATE]"
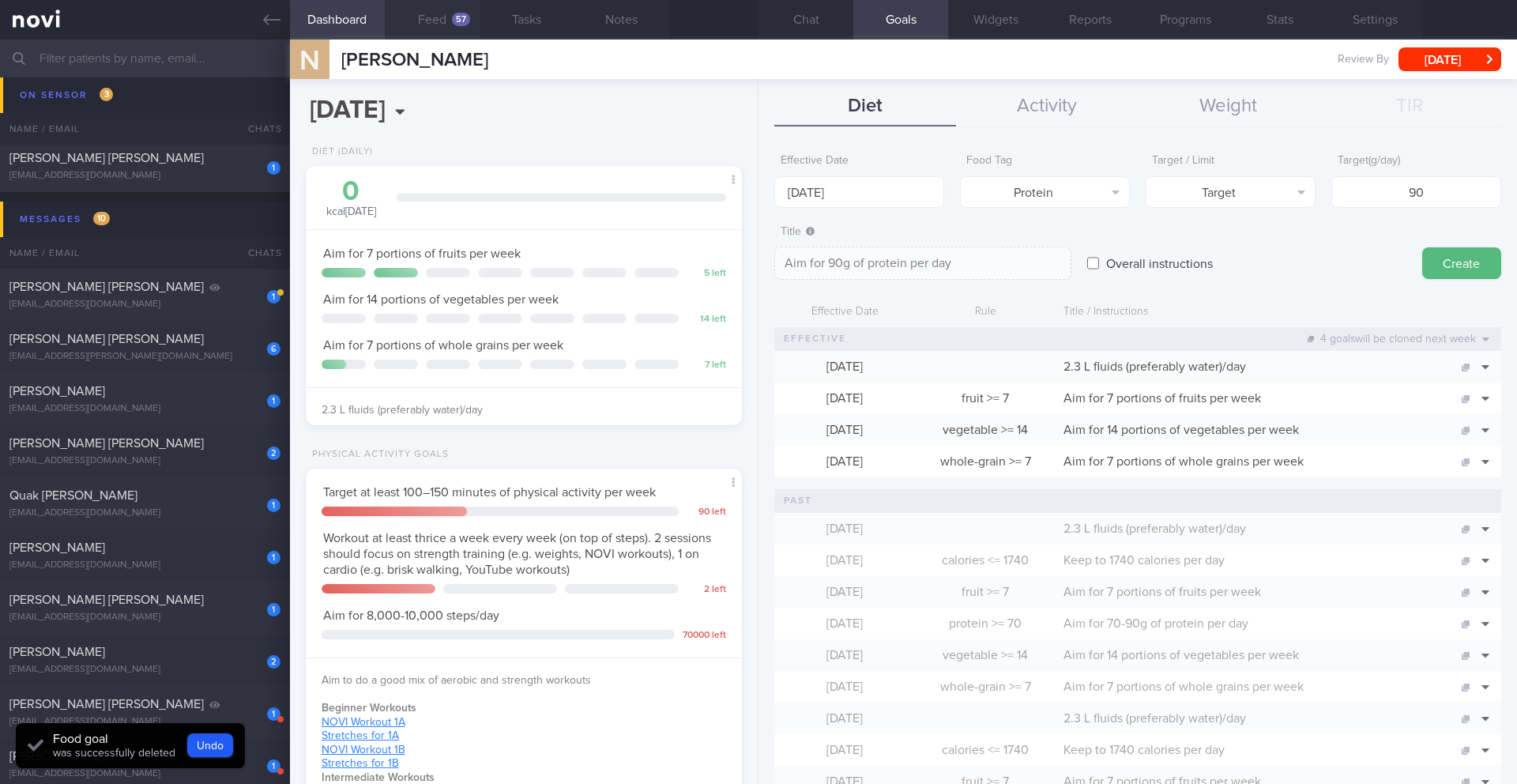
click at [429, 19] on button "Feed 57" at bounding box center [432, 19] width 95 height 40
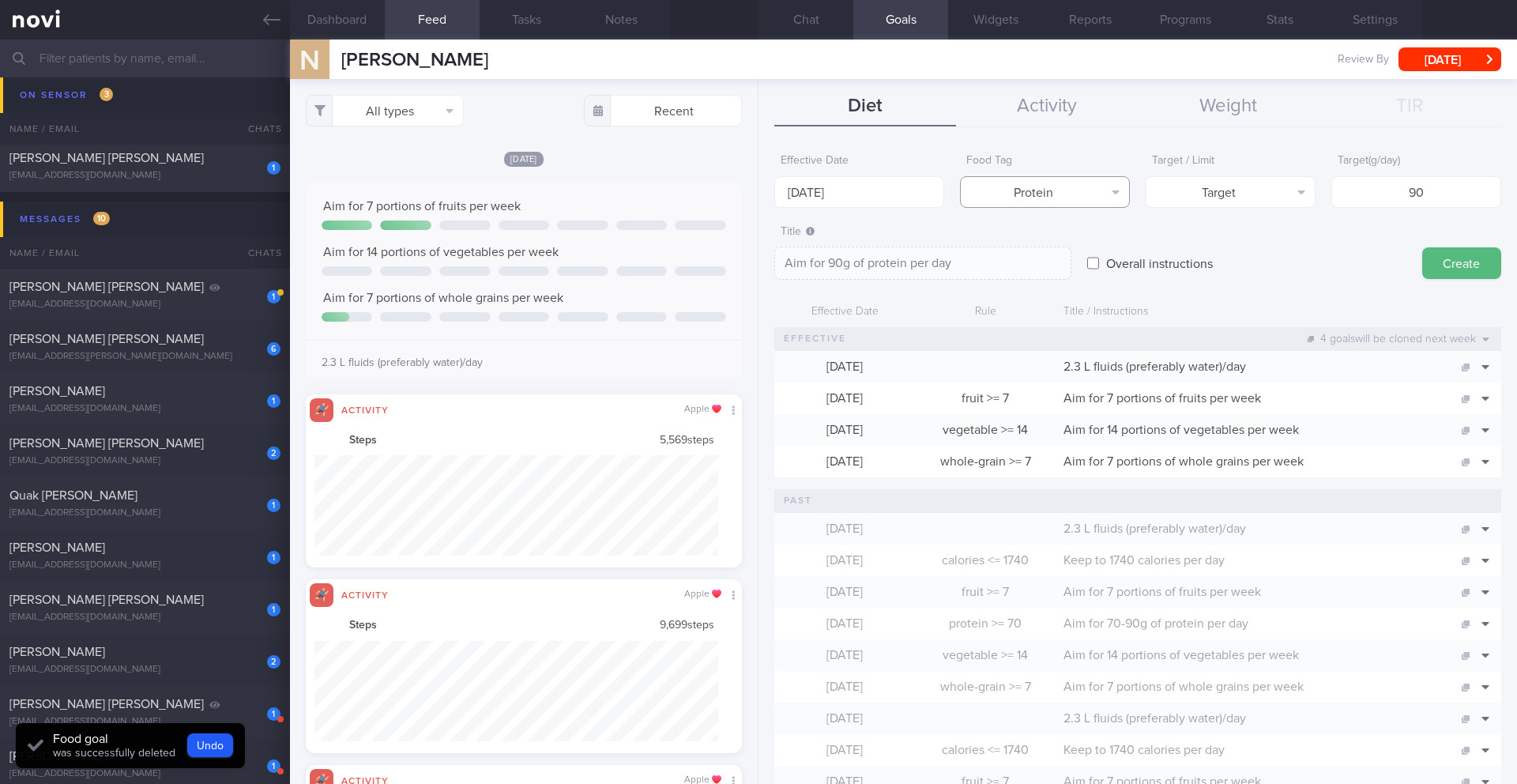
click at [749, 192] on button "Protein" at bounding box center [1044, 192] width 170 height 32
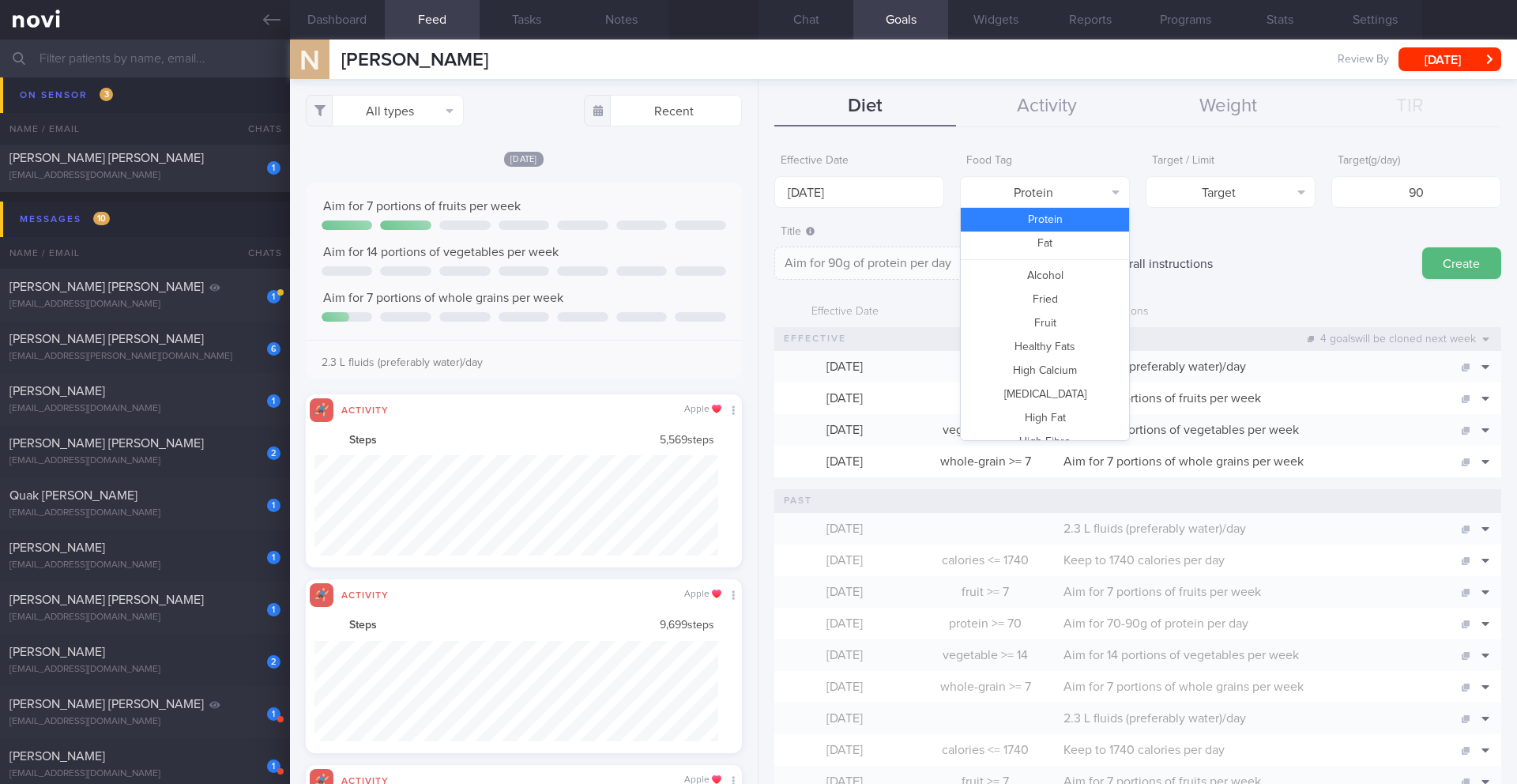
click at [749, 285] on form "Effective Date [DATE] Food Tag Protein Select tag... Calories Carbs Protein Fat…" at bounding box center [1137, 641] width 727 height 991
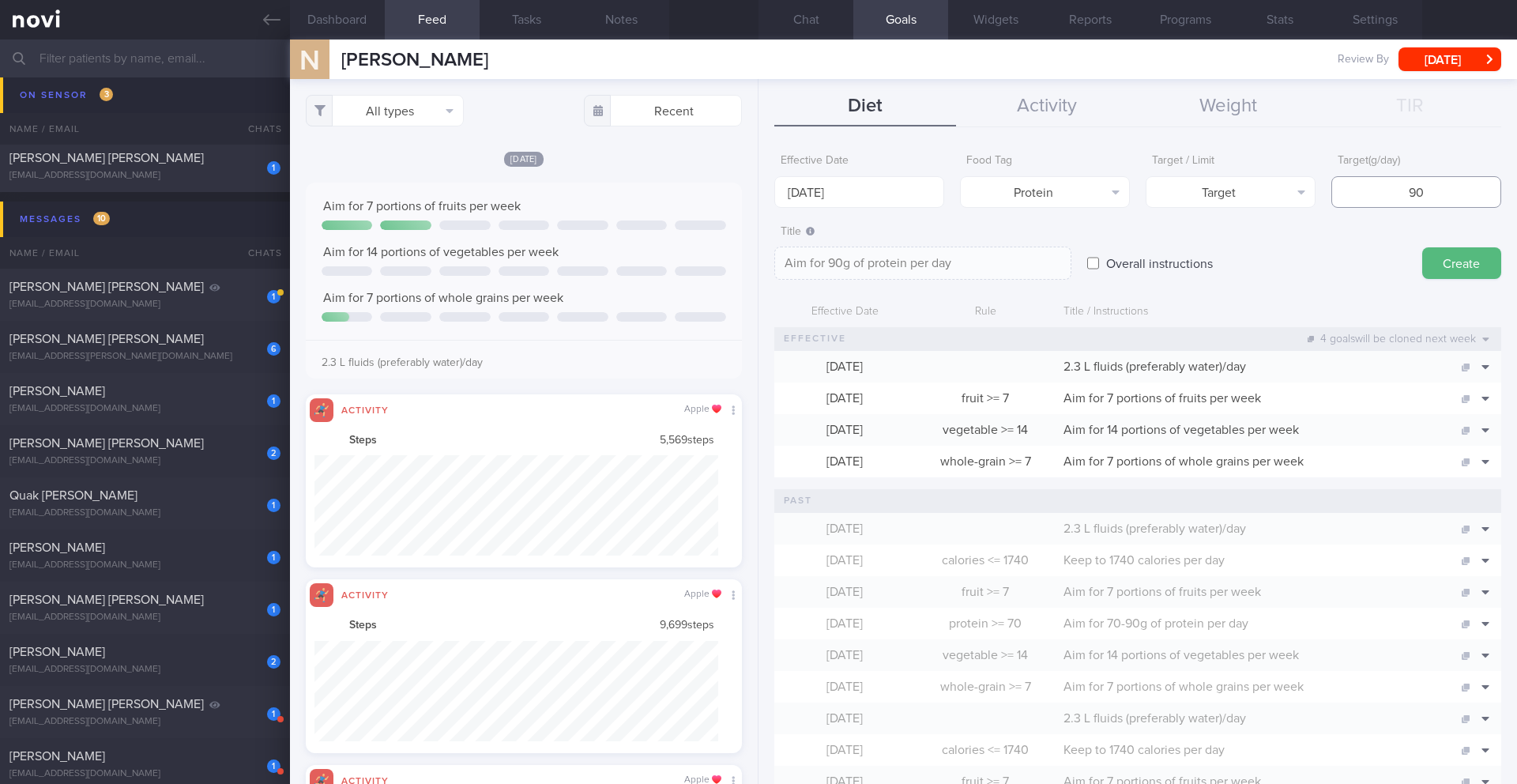
drag, startPoint x: 1386, startPoint y: 194, endPoint x: 1444, endPoint y: 190, distance: 58.1
click at [749, 190] on input "90" at bounding box center [1416, 192] width 170 height 32
type input "8"
type textarea "Aim for 8g of protein per day"
type input "80"
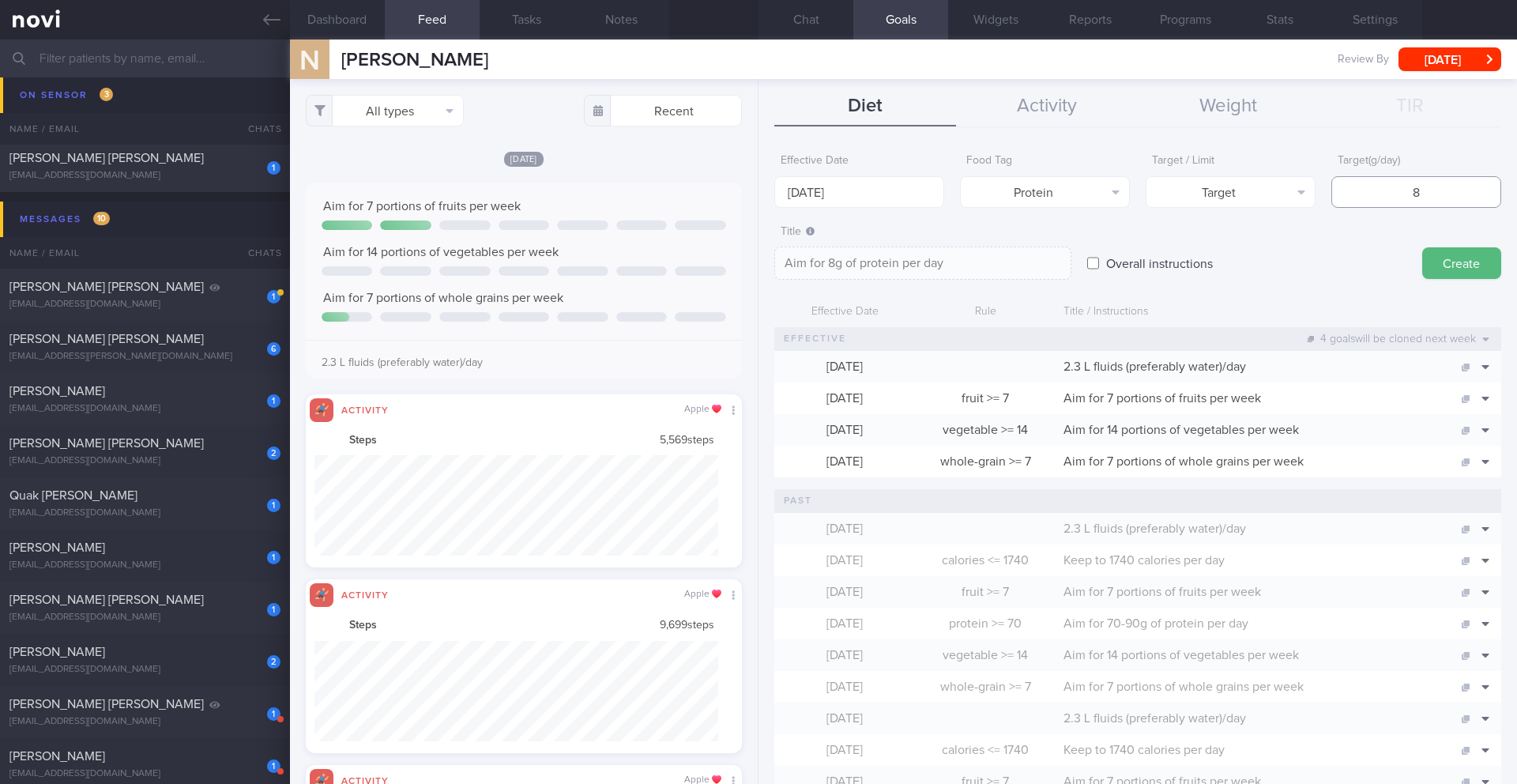
type textarea "Aim for 80g of protein per day"
type input "80"
click at [749, 200] on input "[DATE]" at bounding box center [859, 192] width 170 height 32
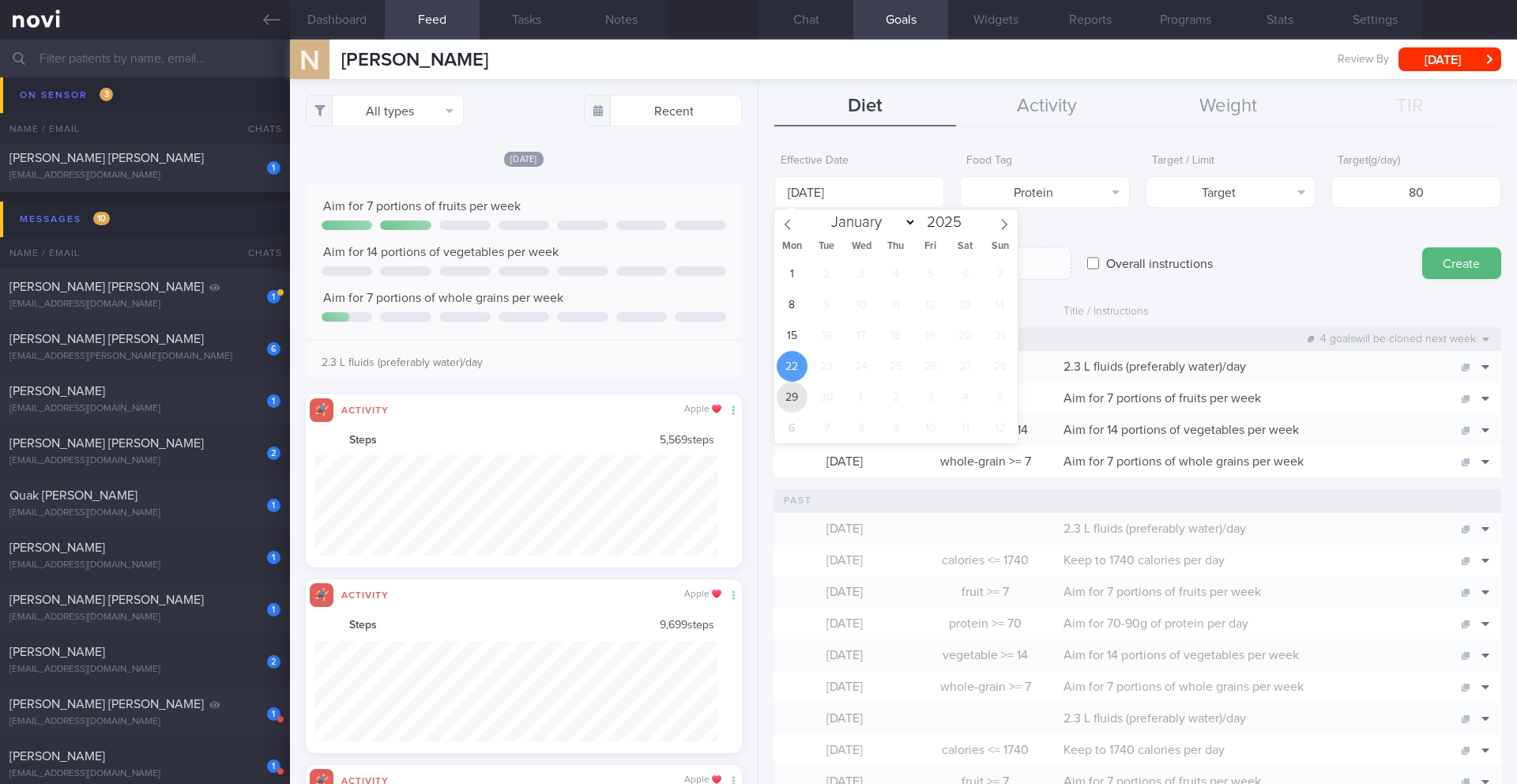
click at [749, 388] on span "29" at bounding box center [792, 396] width 31 height 31
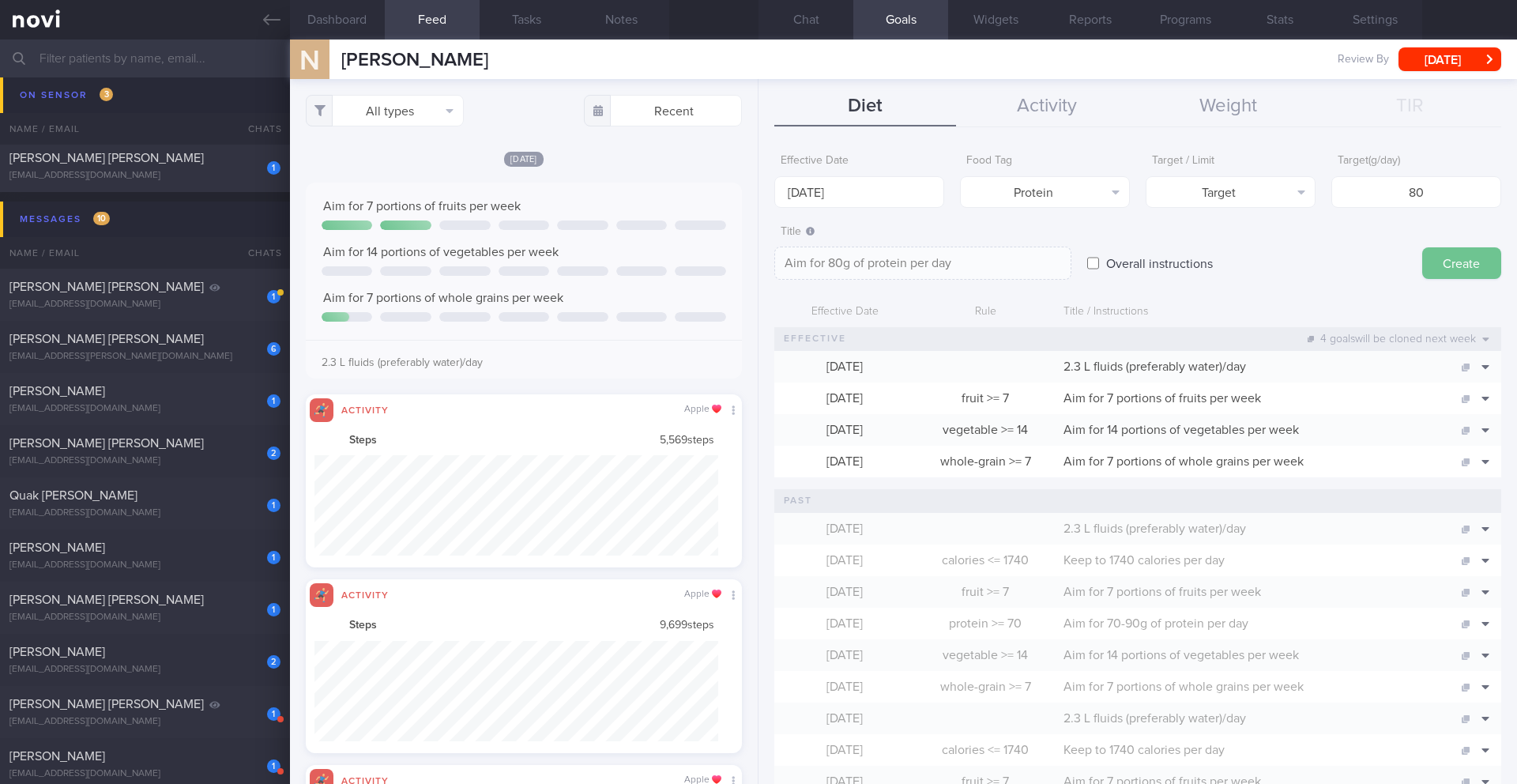
click at [749, 267] on button "Create" at bounding box center [1462, 263] width 79 height 32
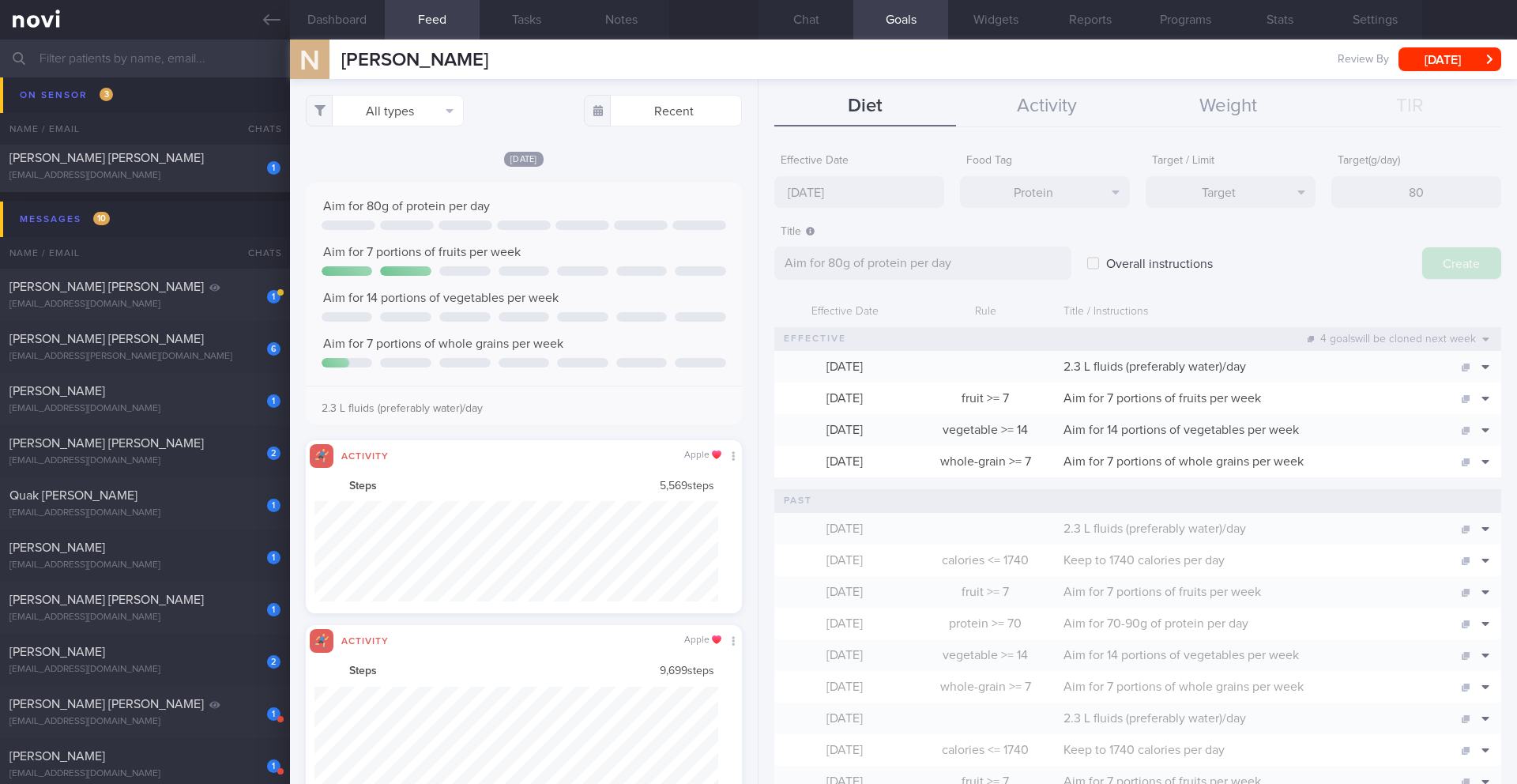
type input "[DATE]"
type textarea "Aim for ___ of ___"
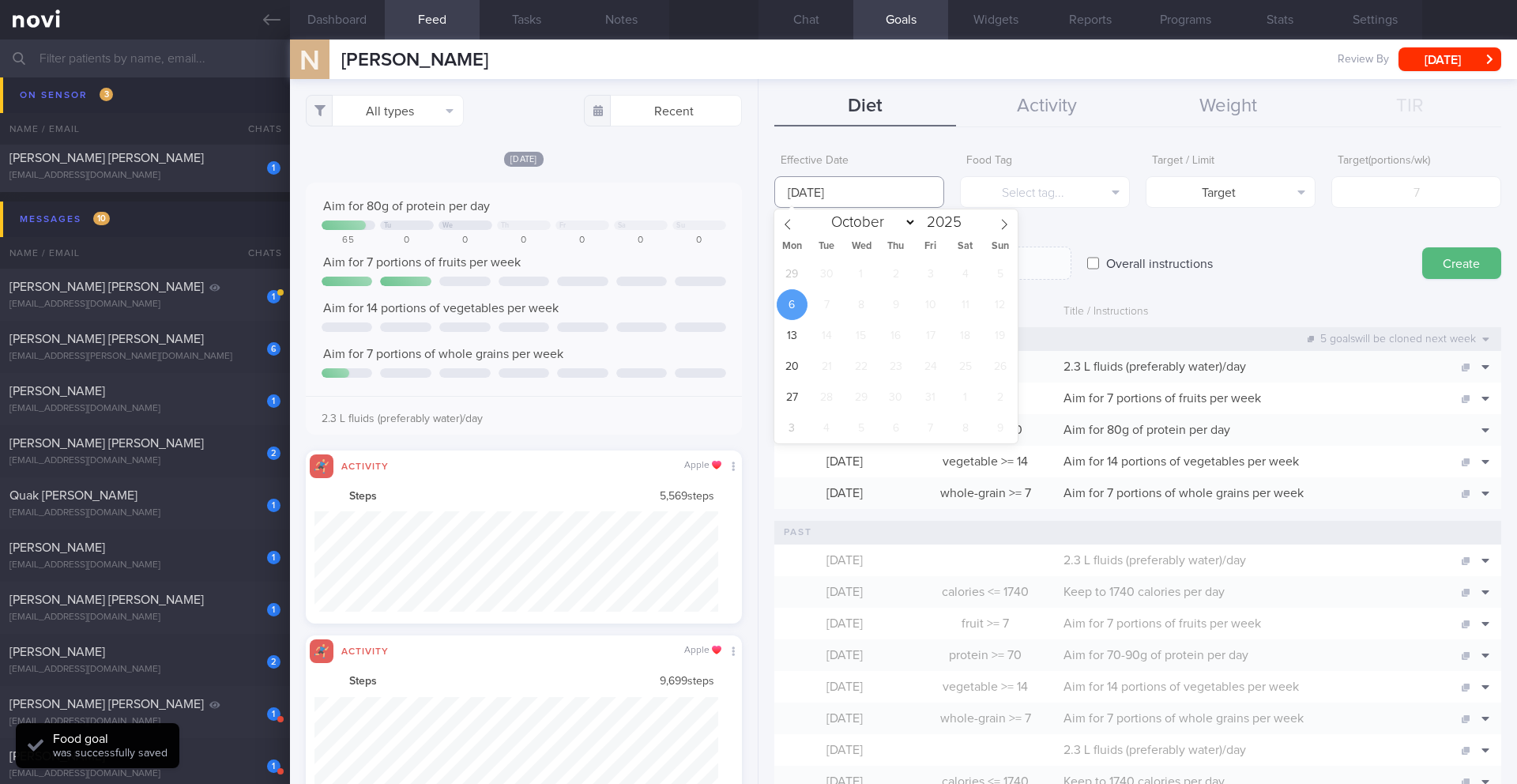
click at [749, 181] on input "[DATE]" at bounding box center [859, 192] width 170 height 32
click at [749, 265] on span "29" at bounding box center [792, 273] width 31 height 31
type input "[DATE]"
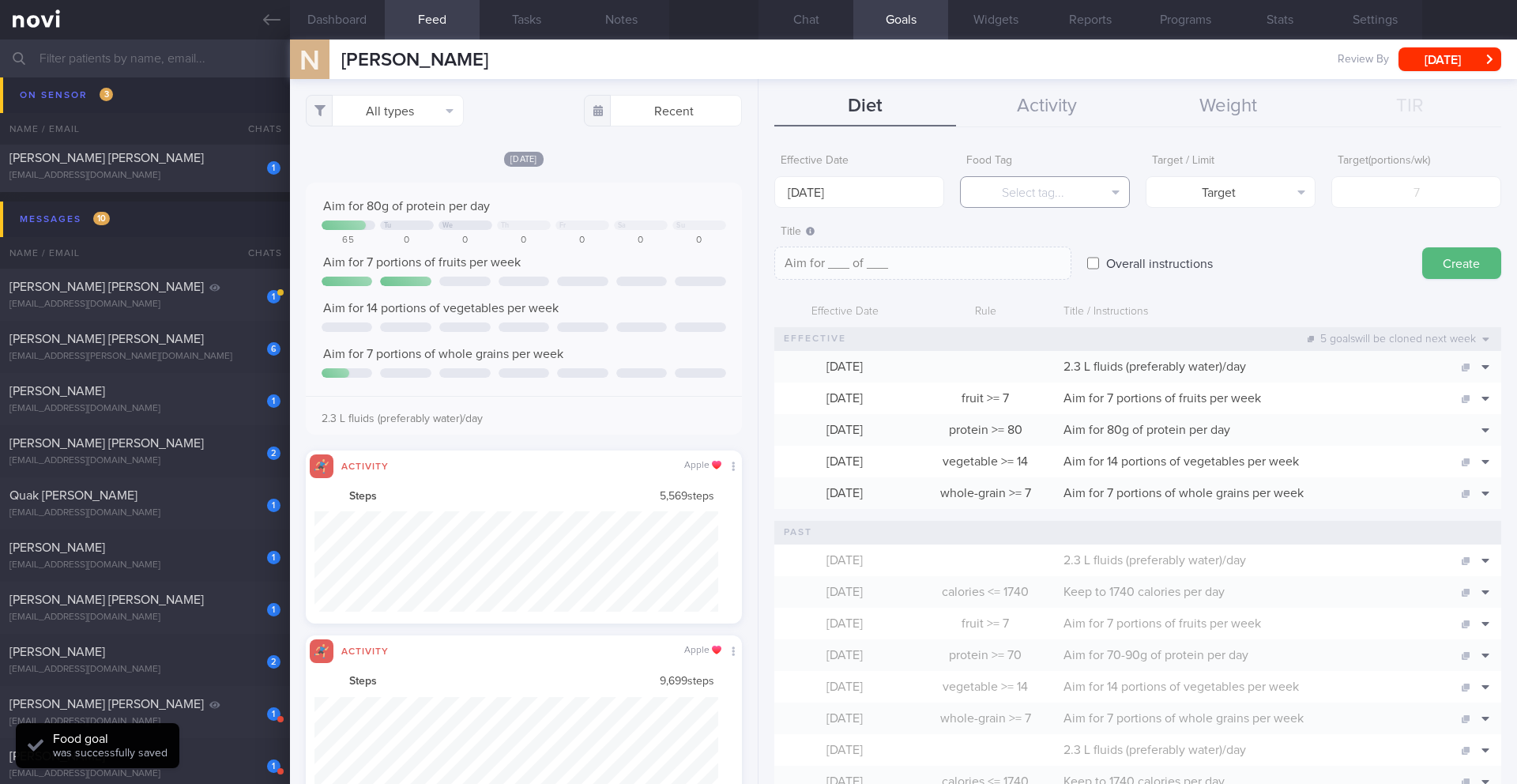
click at [749, 179] on button "Select tag..." at bounding box center [1044, 192] width 170 height 32
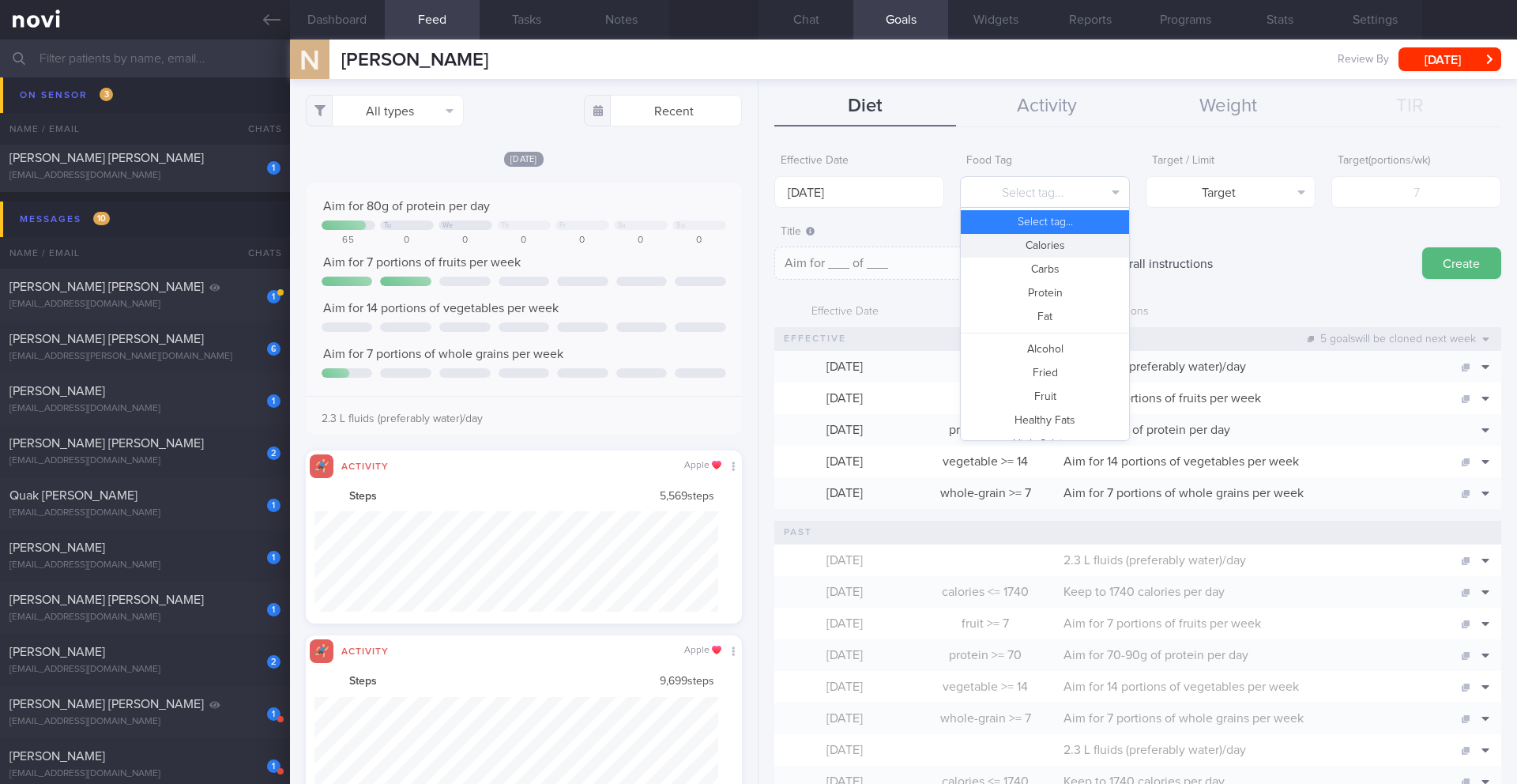
scroll to position [0, 0]
click at [749, 250] on button "Calories" at bounding box center [1044, 246] width 168 height 24
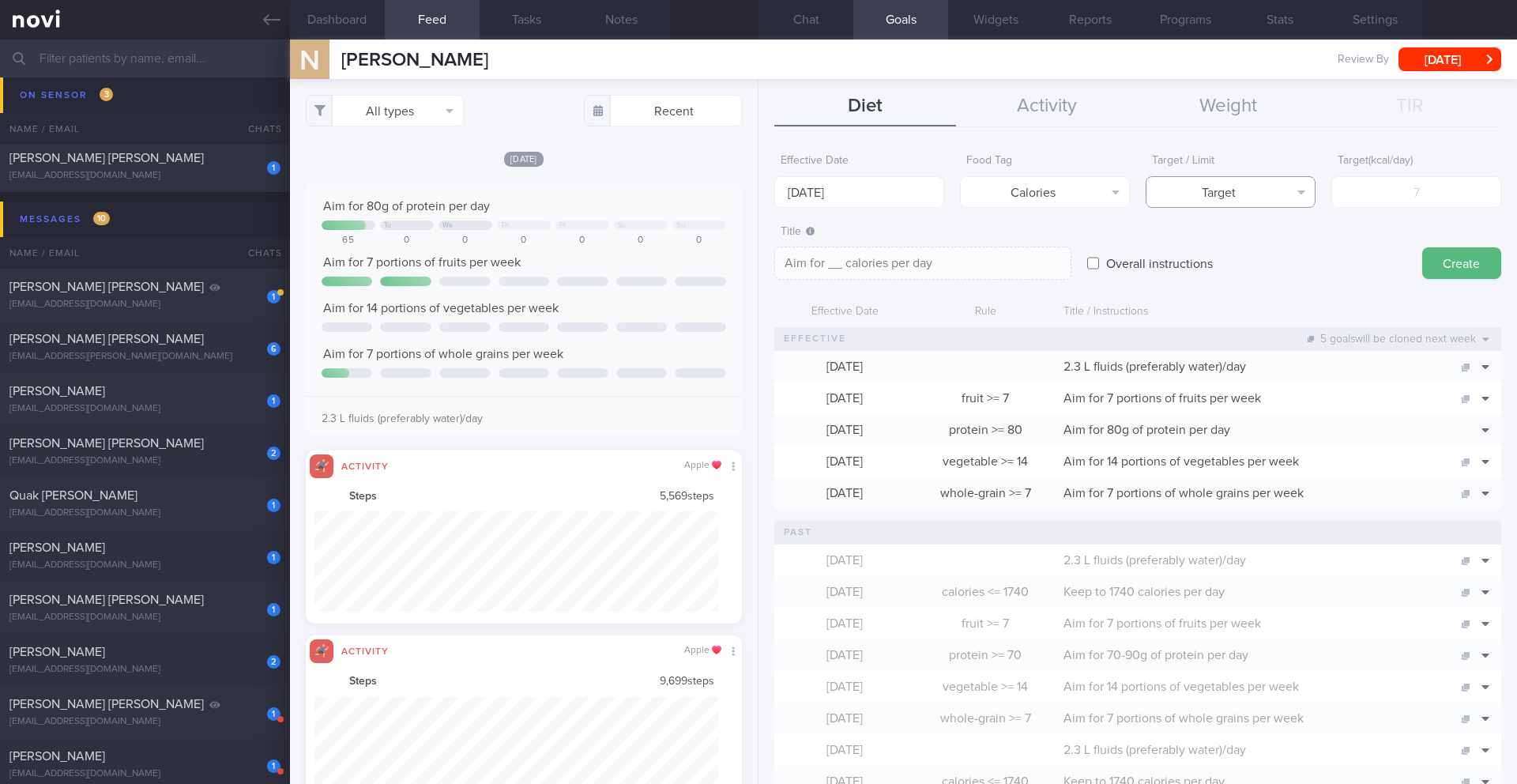
click at [749, 200] on button "Target" at bounding box center [1230, 192] width 170 height 32
click at [749, 242] on button "Limit" at bounding box center [1230, 246] width 168 height 24
type textarea "Keep to __ calories per day"
click at [749, 203] on input "number" at bounding box center [1416, 192] width 170 height 32
type input "1"
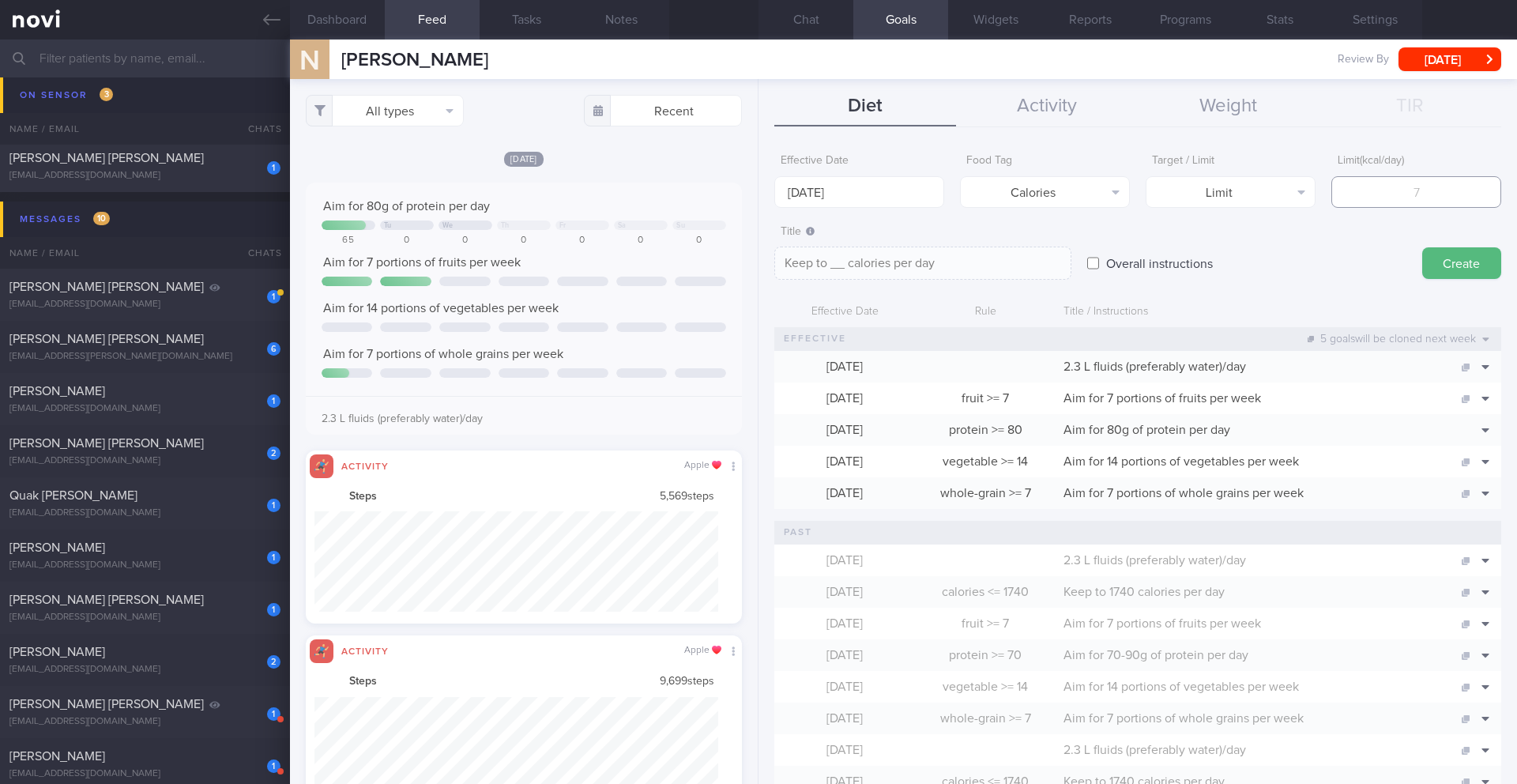
type textarea "Keep to 1 calories per day"
type input "16"
type textarea "Keep to 16 calories per day"
type input "160"
type textarea "Keep to 160 calories per day"
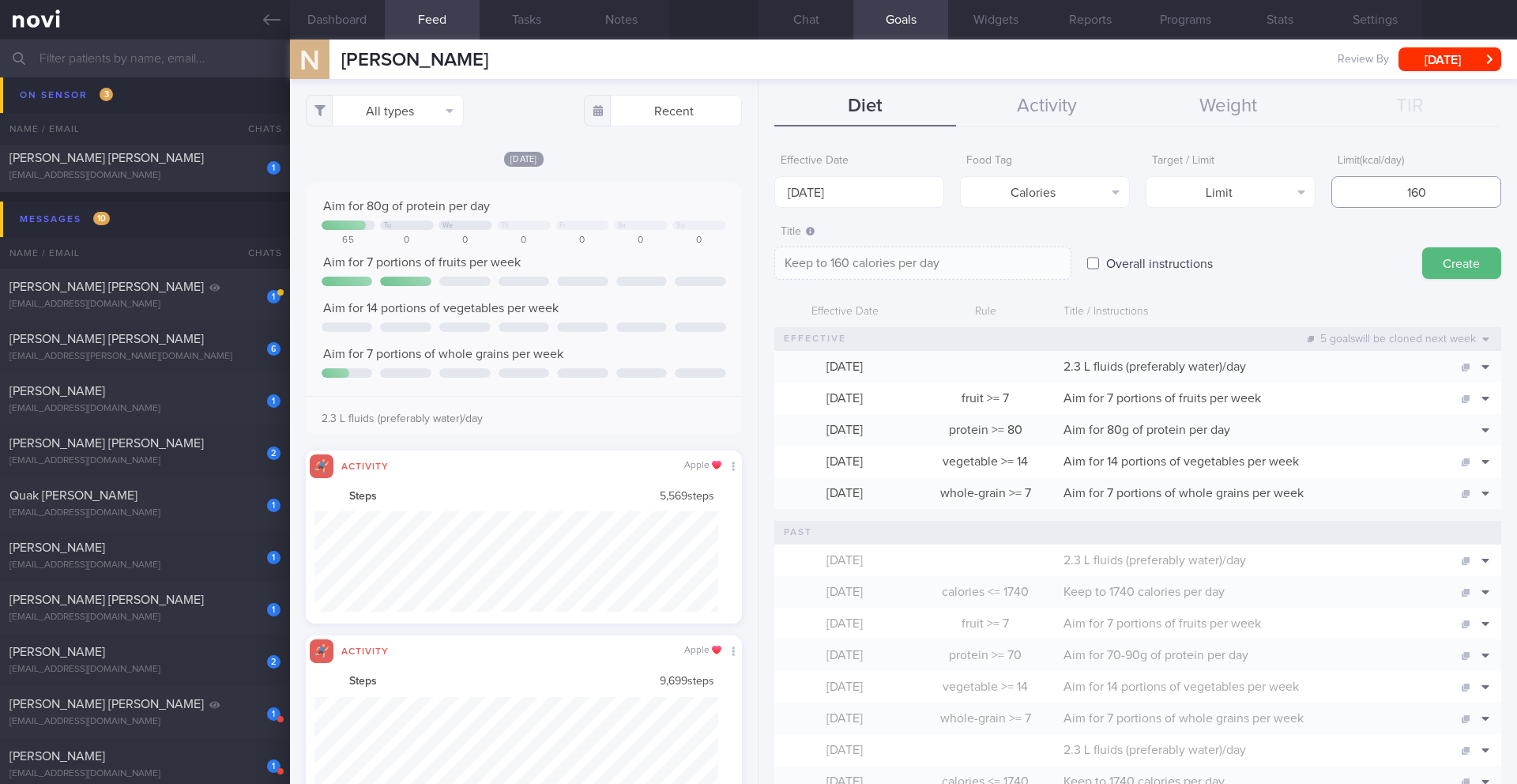
type input "1600"
type textarea "Keep to 1600 calories per day"
type input "1600"
click at [749, 260] on button "Create" at bounding box center [1462, 263] width 79 height 32
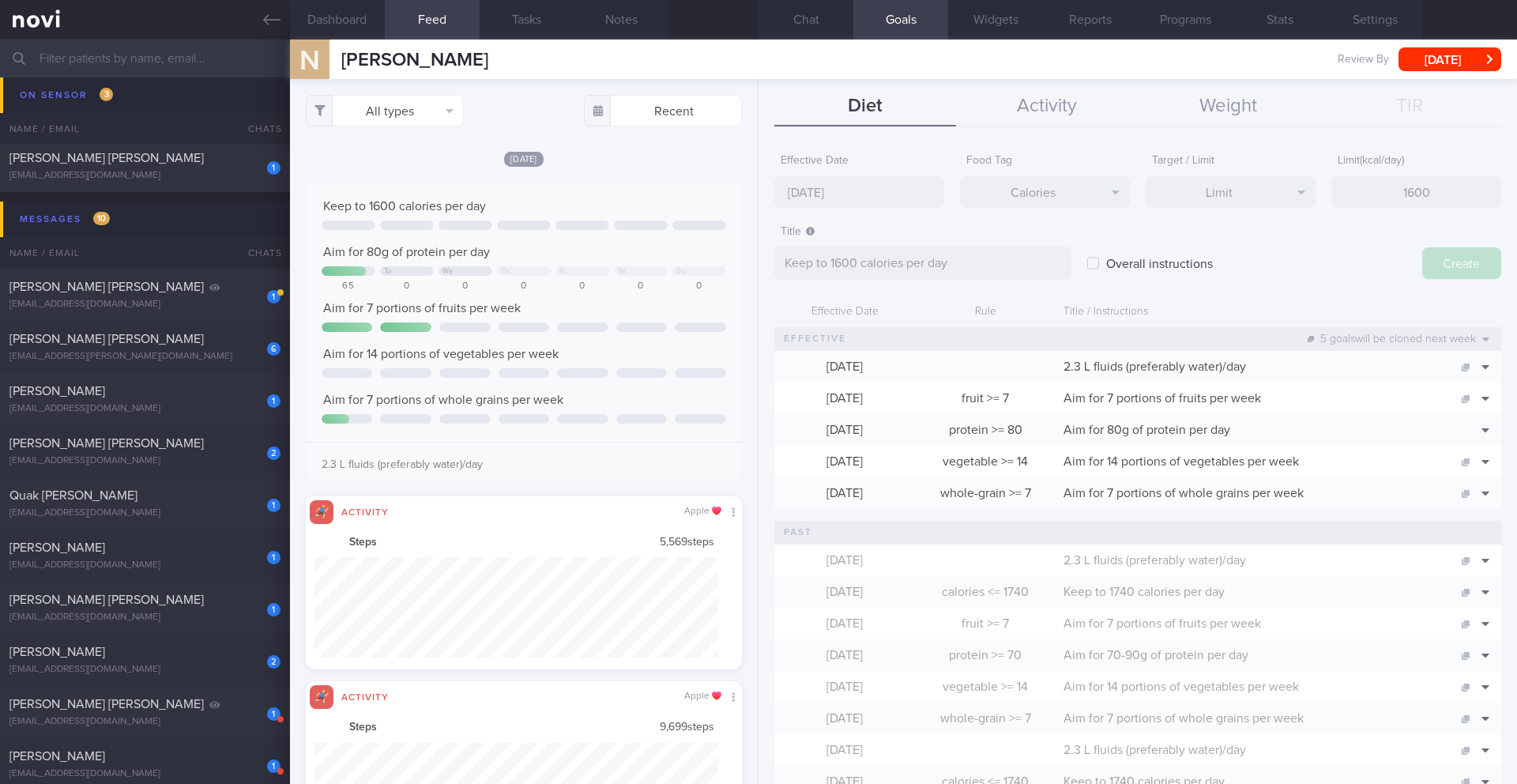
type input "[DATE]"
type textarea "Aim for ___ of ___"
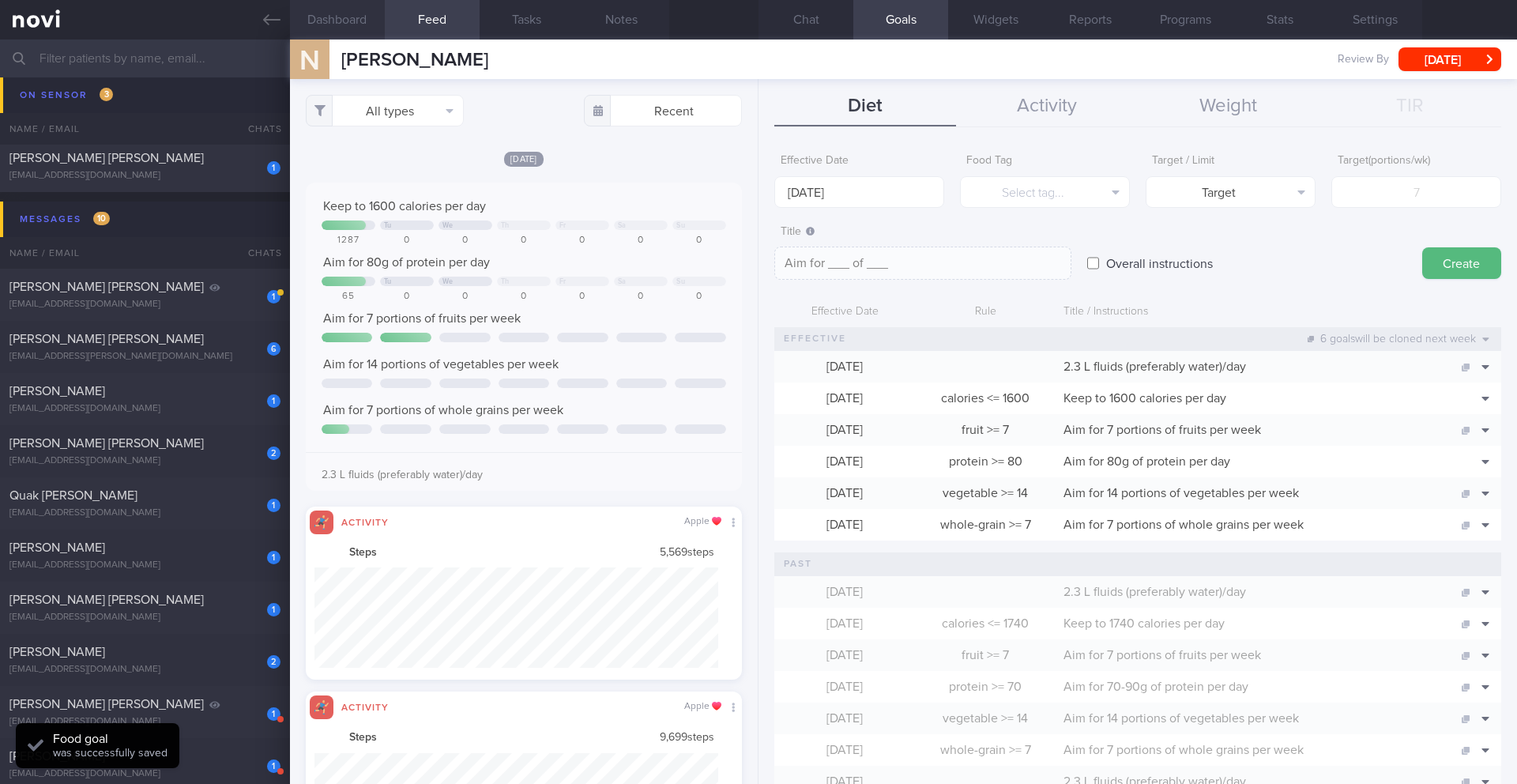
click at [349, 16] on button "Dashboard" at bounding box center [338, 19] width 95 height 40
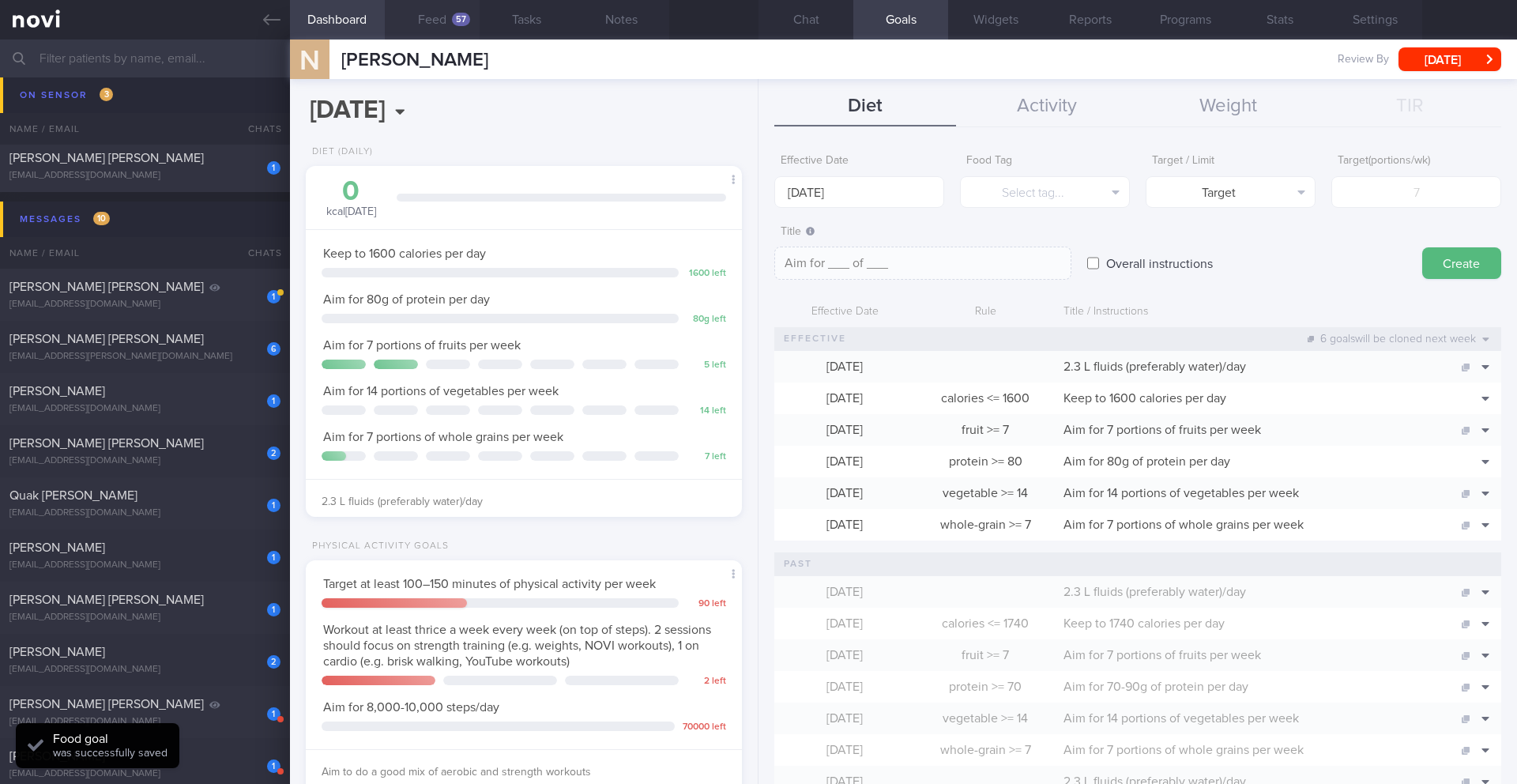
click at [426, 16] on button "Feed 57" at bounding box center [432, 19] width 95 height 40
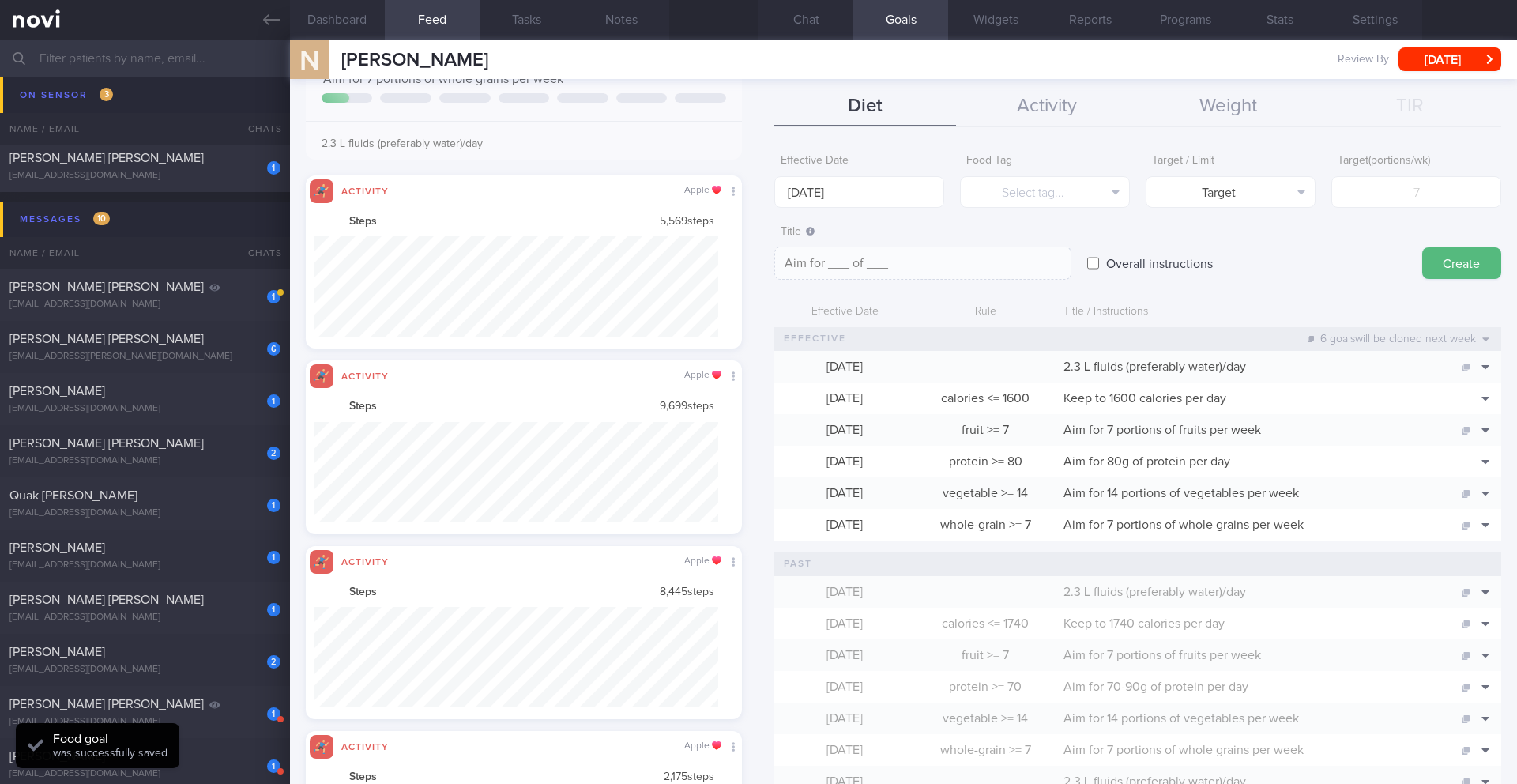
scroll to position [100, 404]
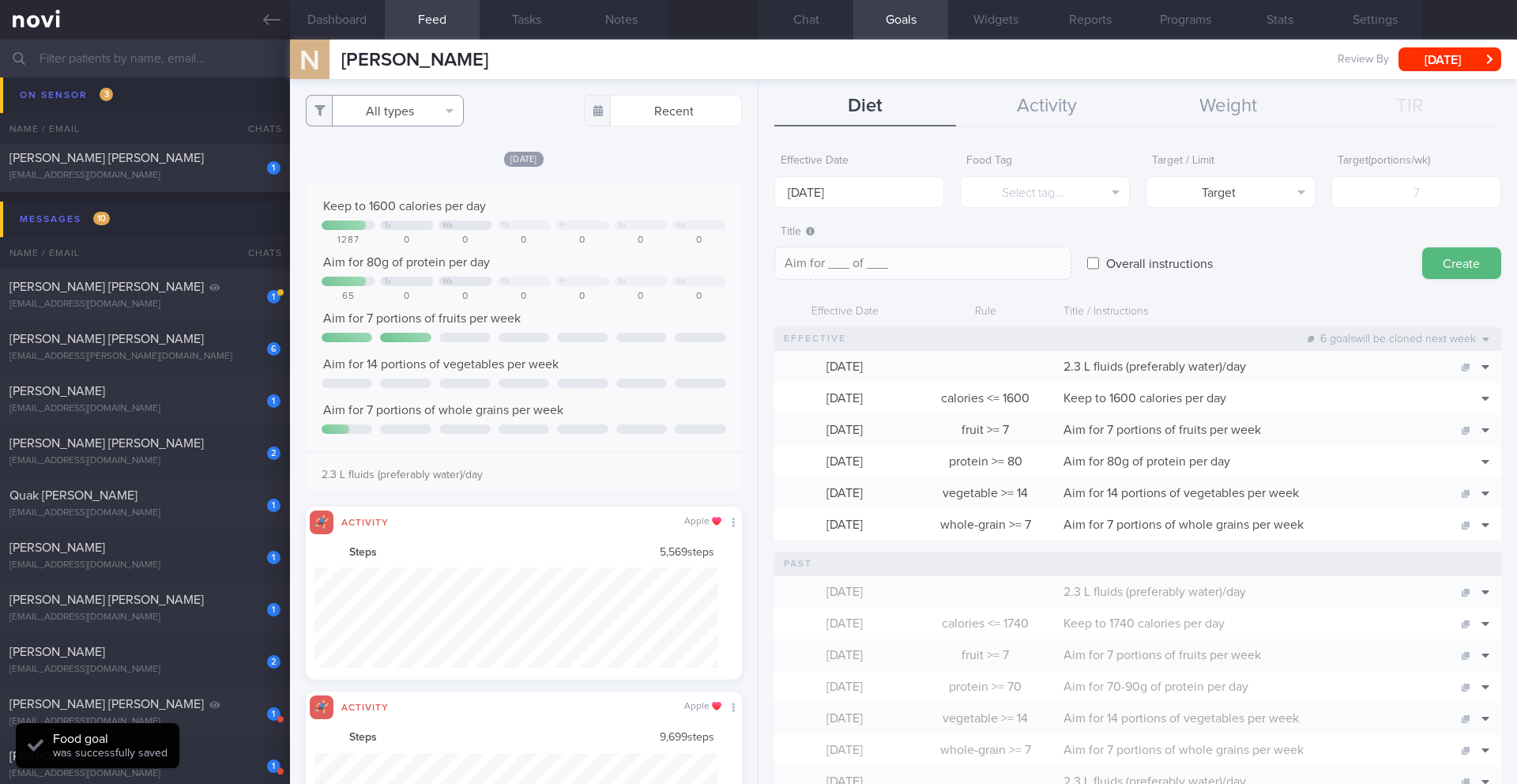
click at [366, 95] on button "All types" at bounding box center [385, 111] width 158 height 32
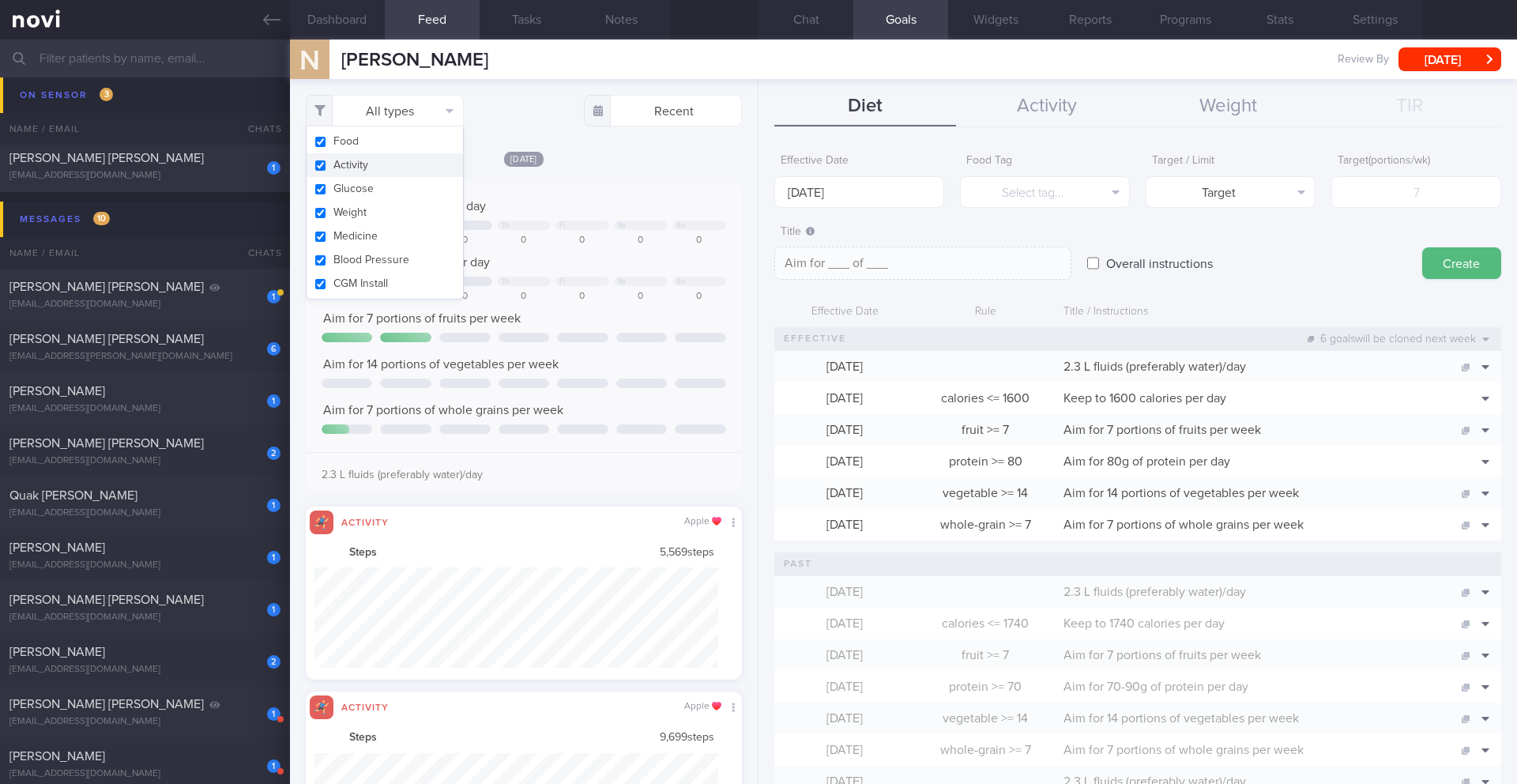
click at [374, 159] on button "Activity" at bounding box center [385, 164] width 156 height 24
checkbox input "false"
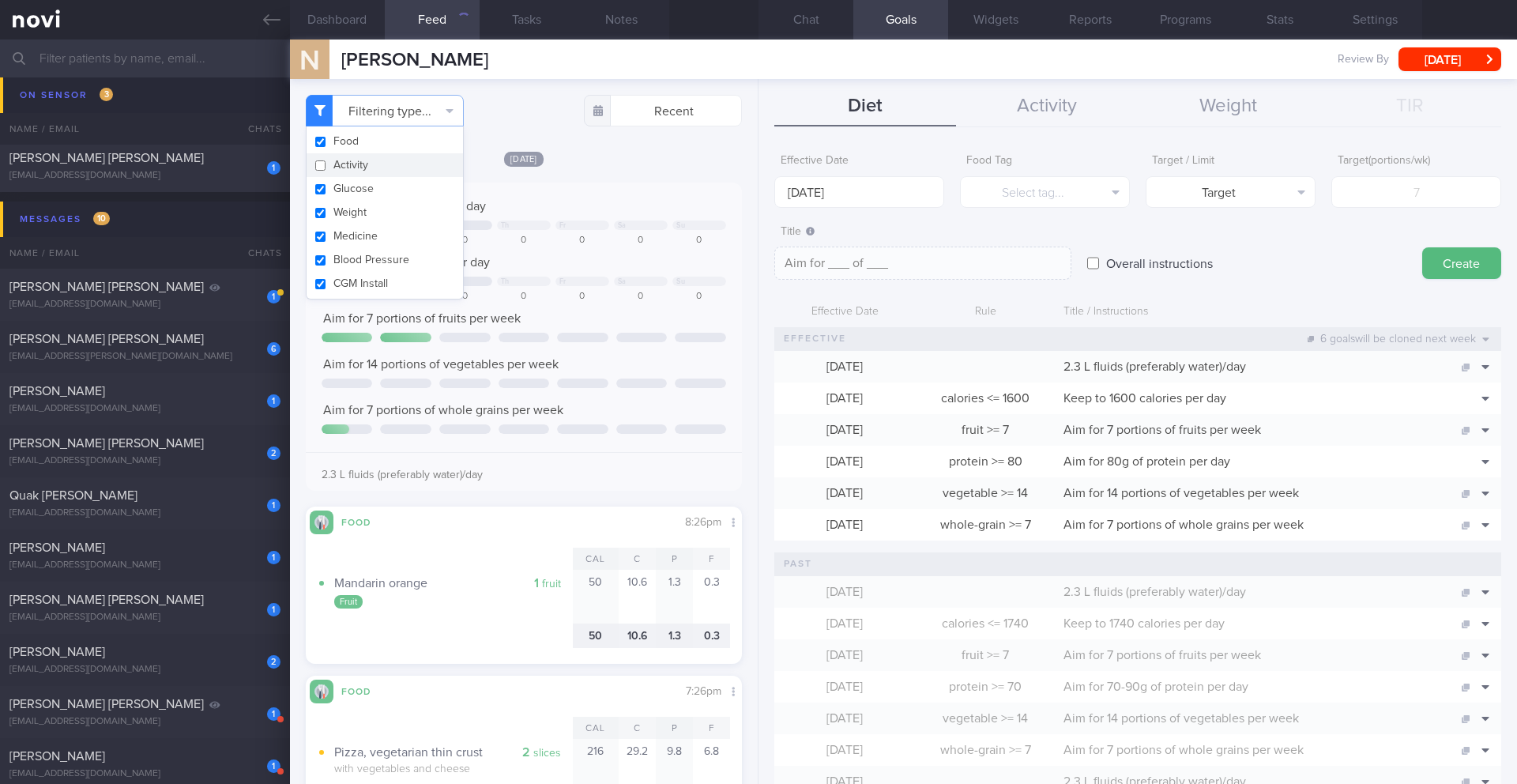
click at [668, 175] on div "[DATE] Keep to 1600 calories per day Tu We Th Fr Sa Su 1287 0 0 0 0 0 0 Aim for…" at bounding box center [524, 407] width 436 height 513
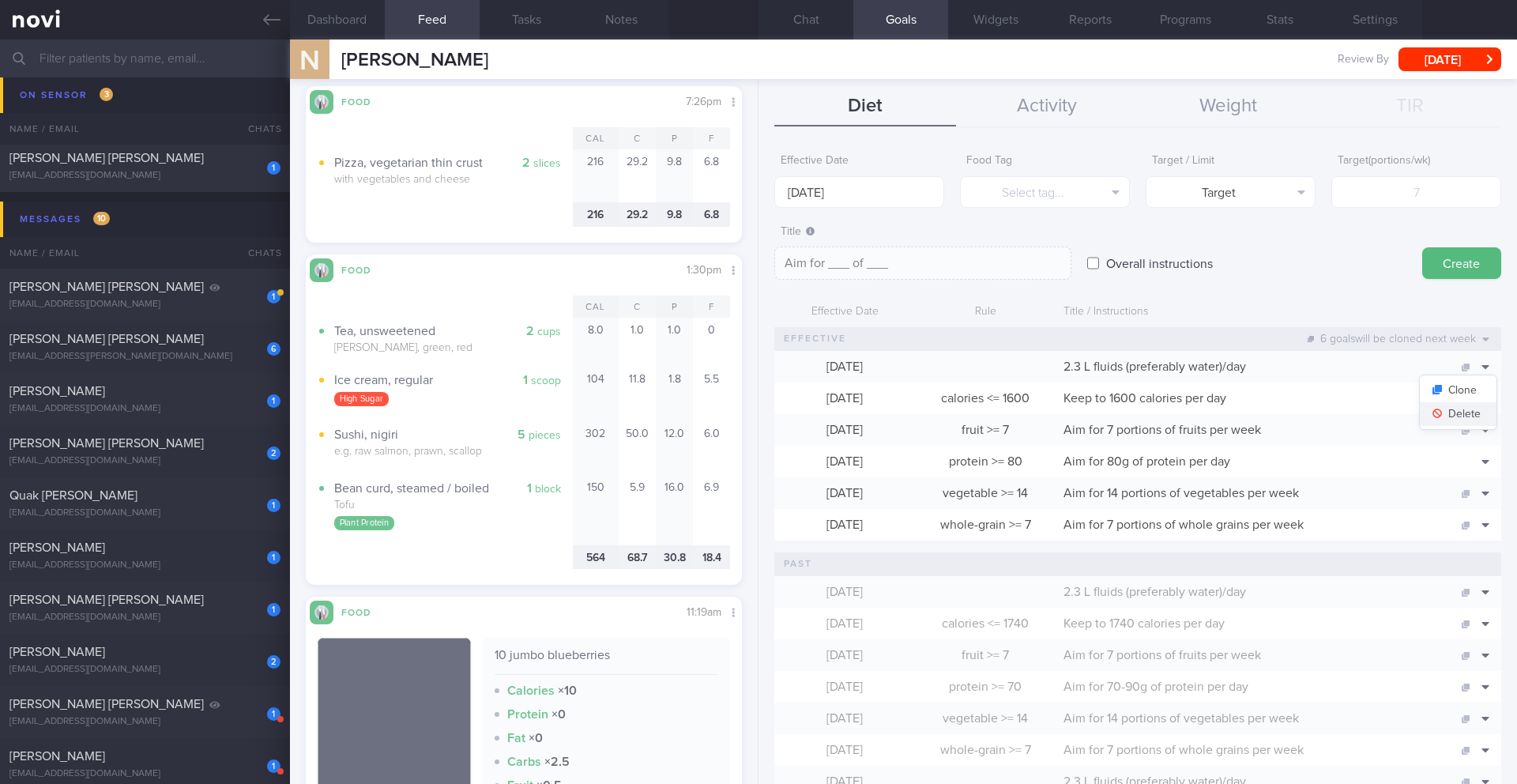
click at [749, 412] on button "Delete" at bounding box center [1458, 414] width 76 height 24
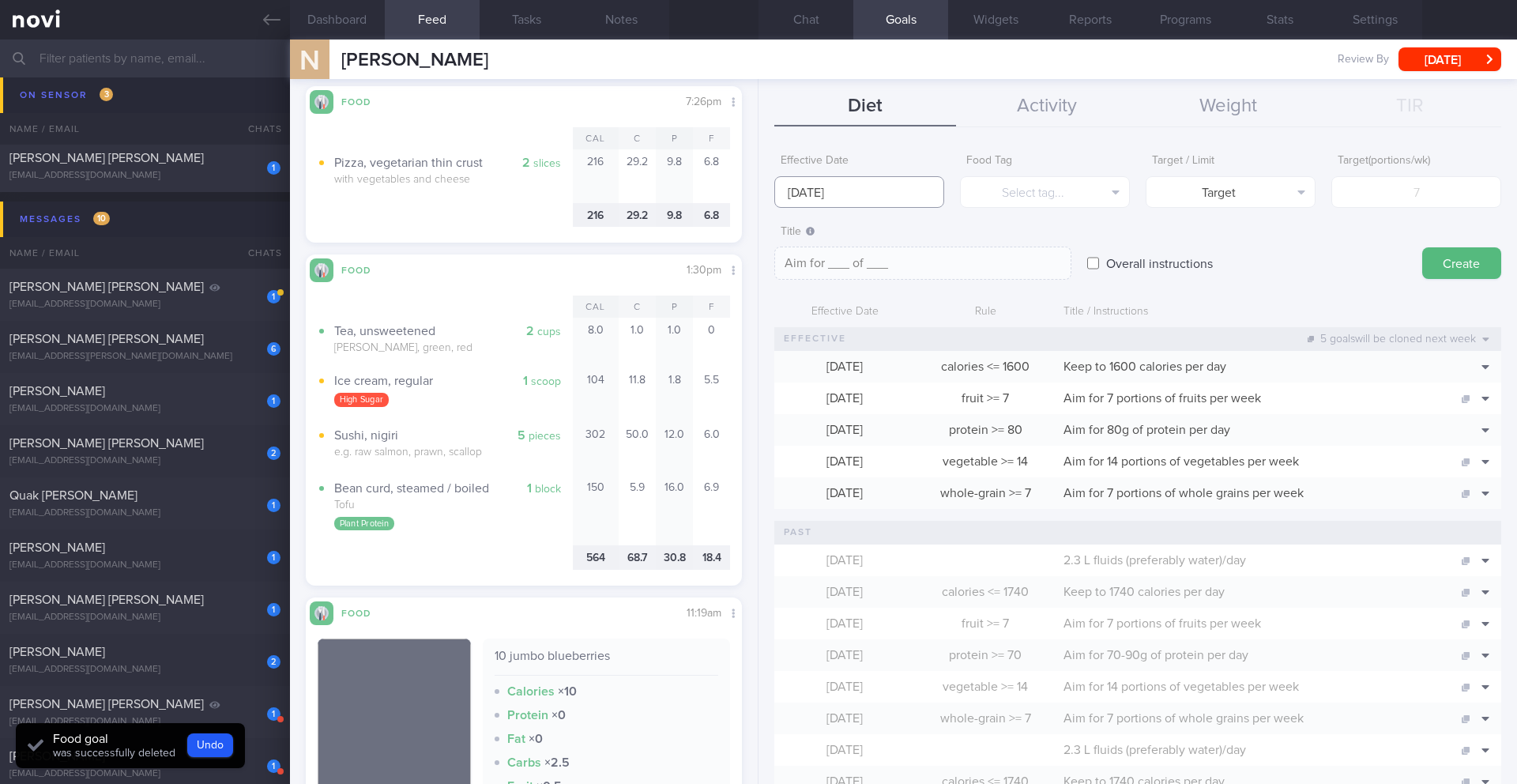
click at [749, 192] on input "[DATE]" at bounding box center [859, 192] width 170 height 32
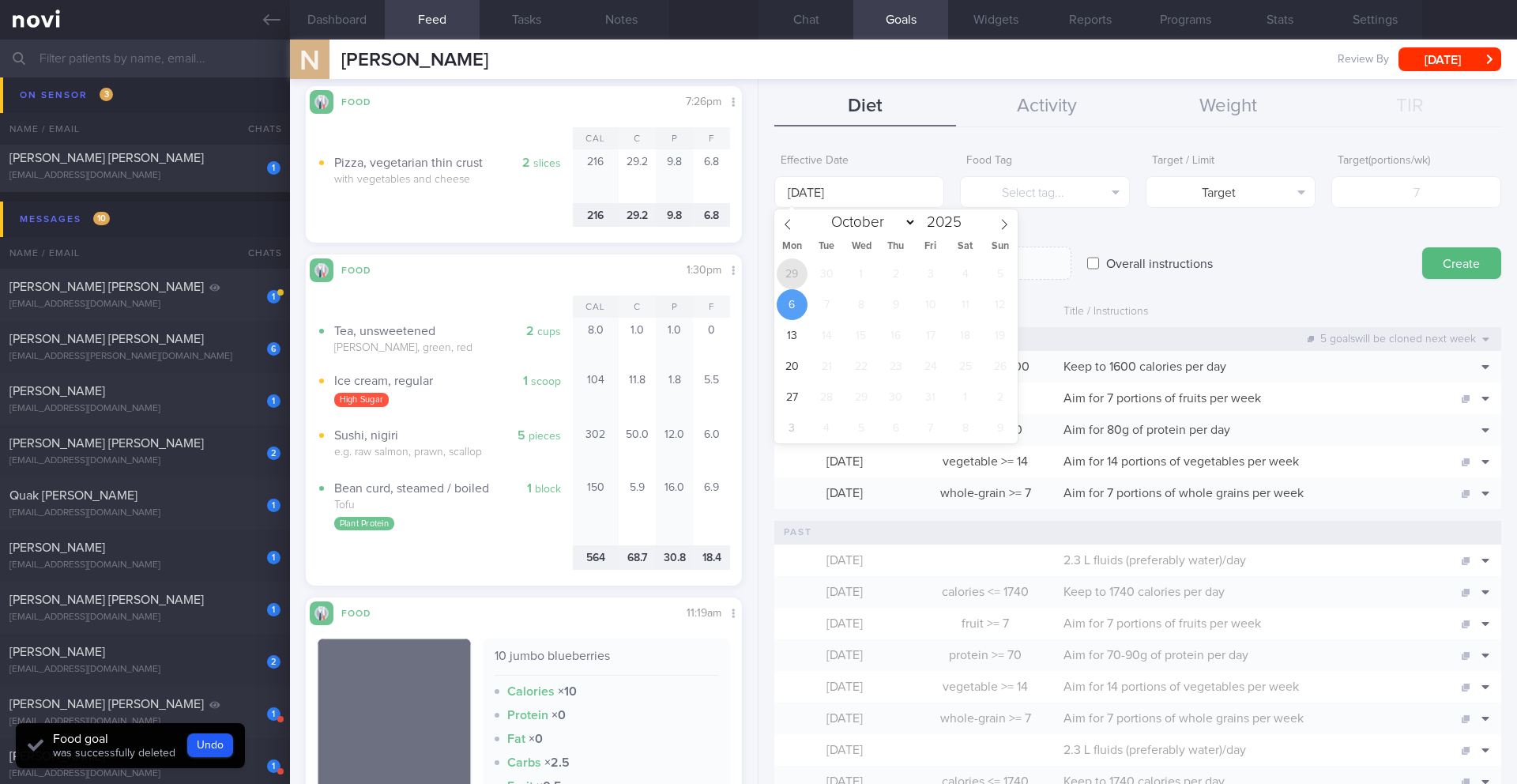
click at [749, 278] on span "29" at bounding box center [792, 273] width 31 height 31
type input "[DATE]"
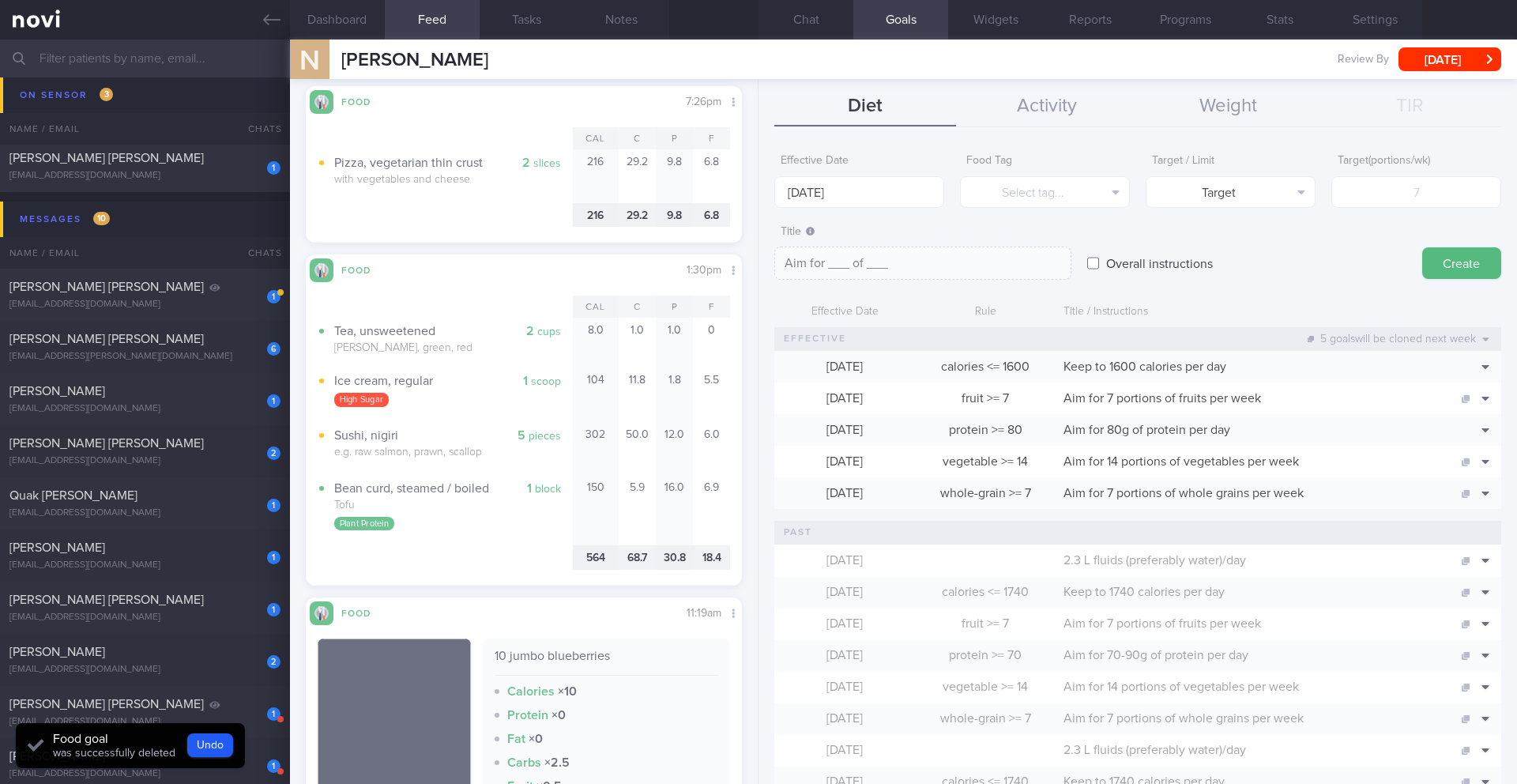
click at [749, 262] on label "Overall instructions" at bounding box center [1159, 263] width 122 height 32
click at [749, 262] on input "Overall instructions" at bounding box center [1092, 263] width 11 height 32
checkbox input "true"
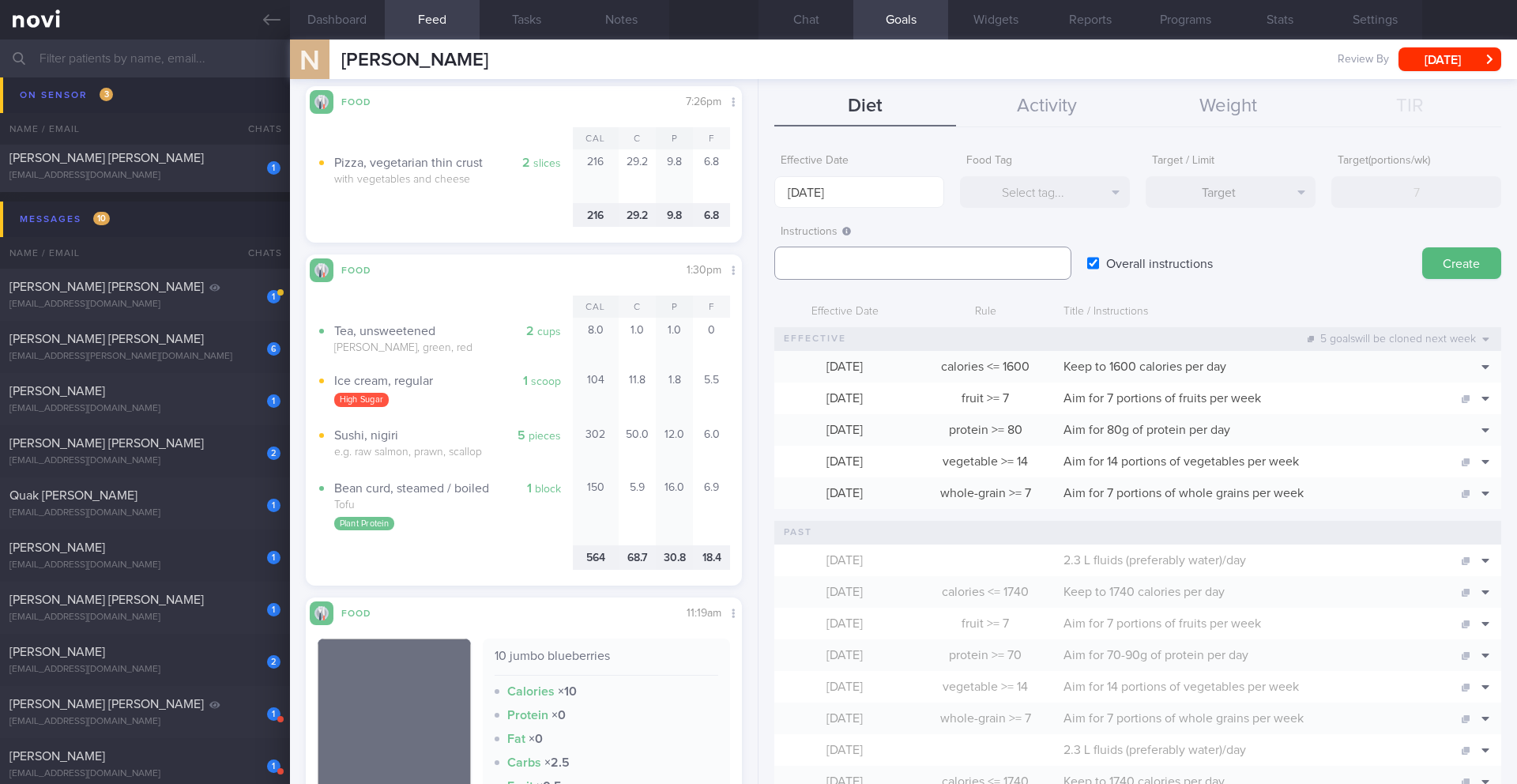
click at [749, 263] on textarea at bounding box center [923, 263] width 297 height 33
paste textarea "1.7L fluids (preferably water/unsweetened beverage) per day"
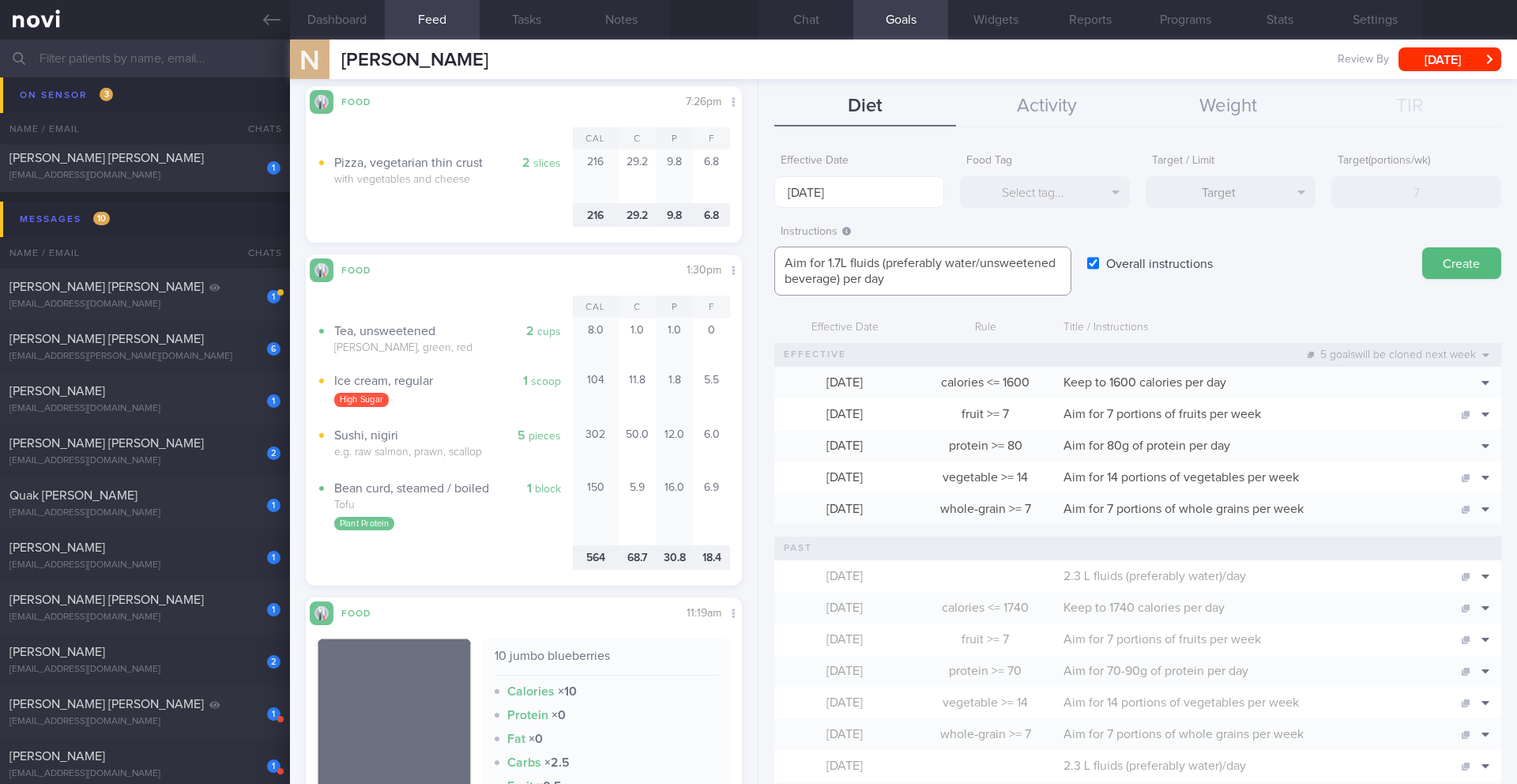
click at [749, 262] on textarea "Aim for 1.7L fluids (preferably water/unsweetened beverage) per day" at bounding box center [923, 271] width 297 height 49
type textarea "Aim for 1.7L fluids (preferably water, unsweetened beverage, clear soups) per d…"
click at [749, 264] on button "Create" at bounding box center [1462, 263] width 79 height 32
type input "[DATE]"
type textarea "Aim for ___ of ___"
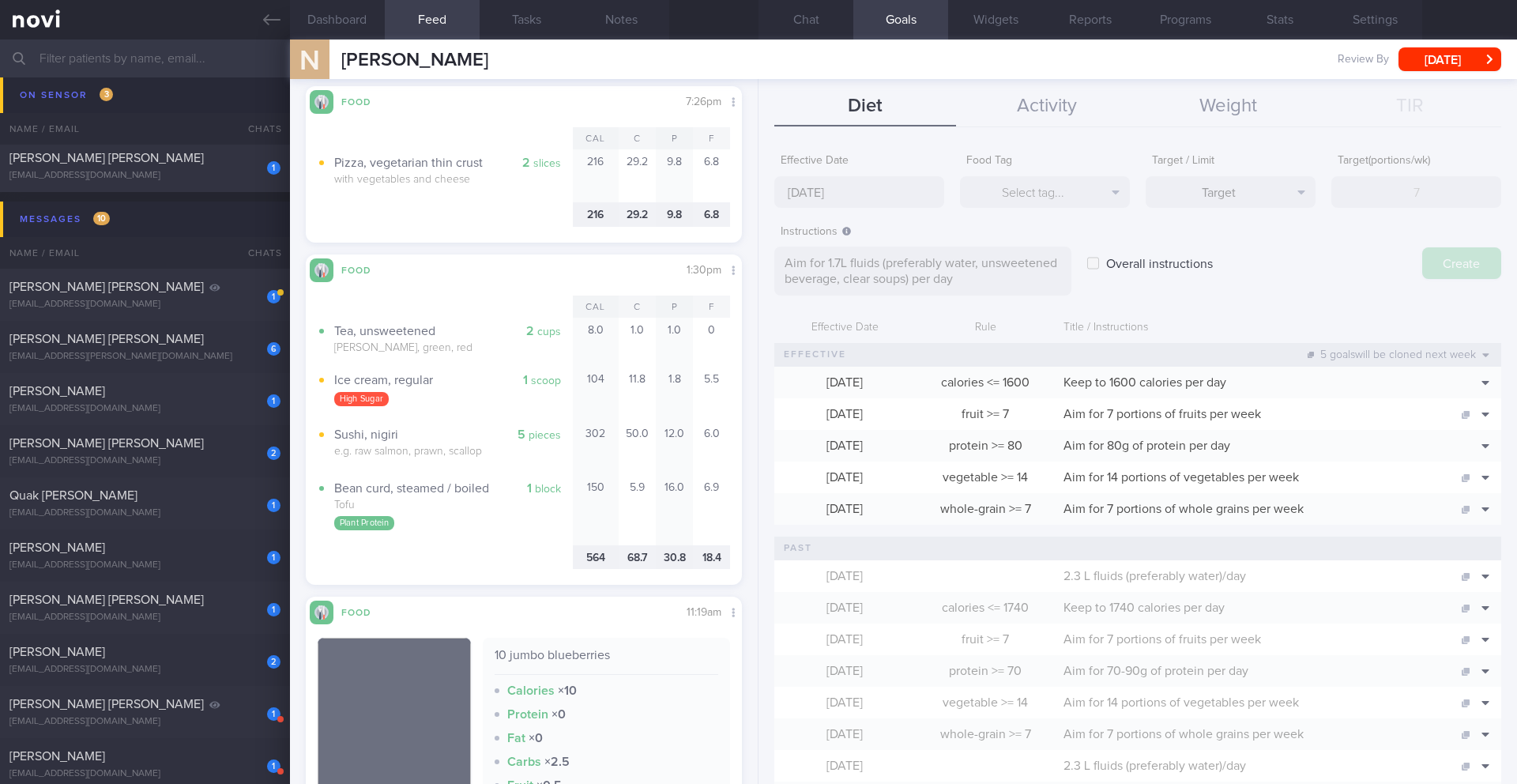
checkbox input "false"
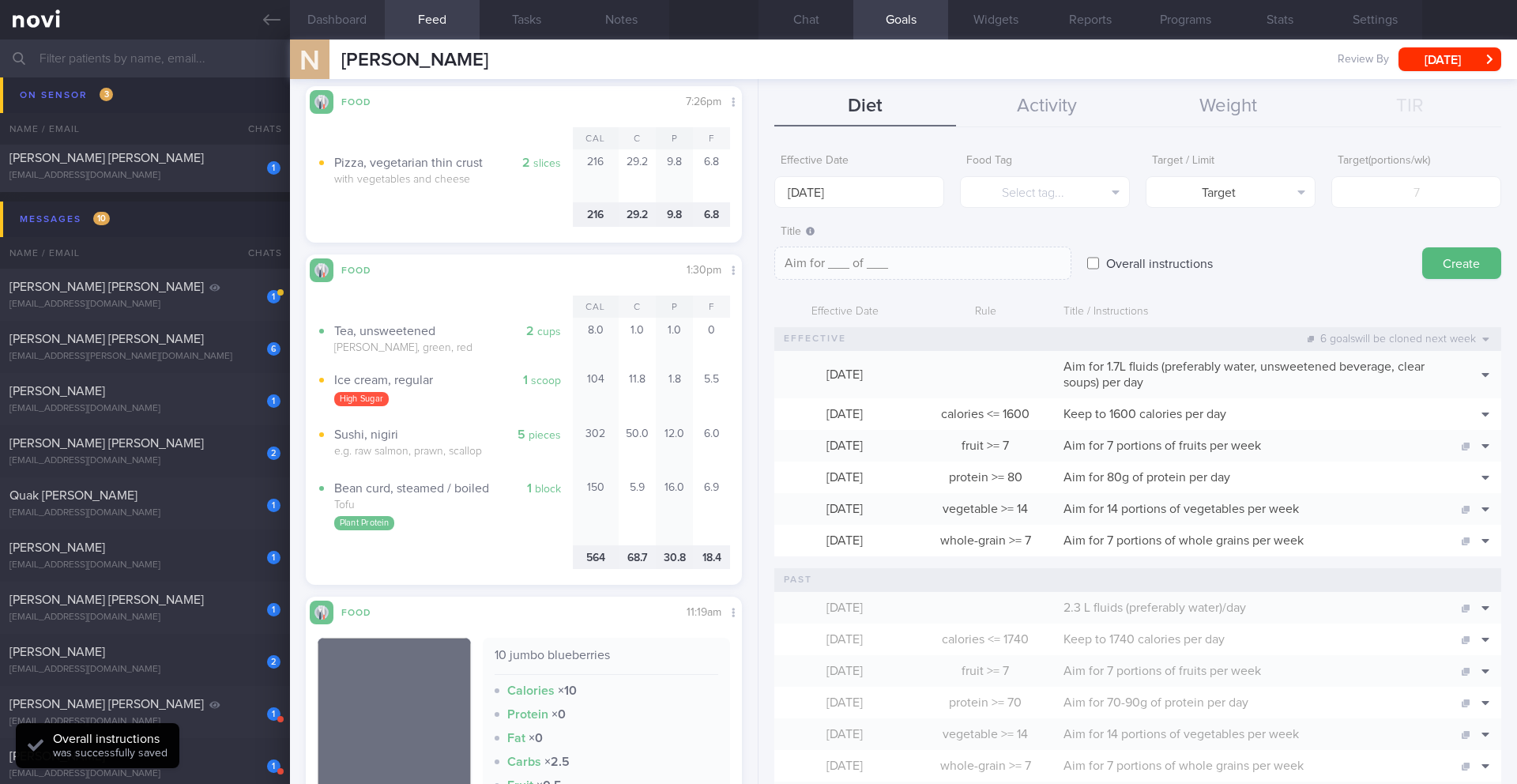
click at [341, 25] on button "Dashboard" at bounding box center [338, 19] width 95 height 40
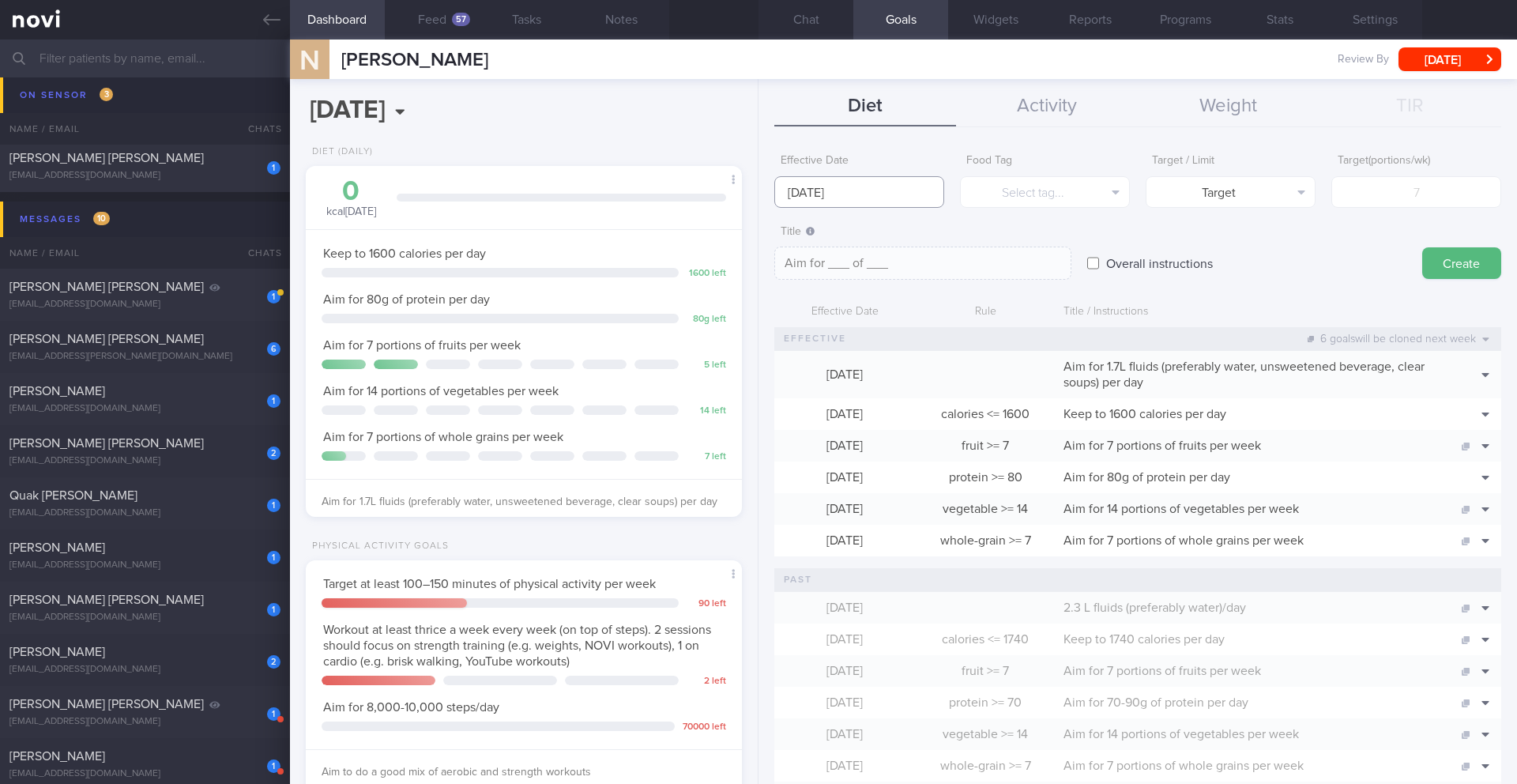
click at [749, 200] on body "You are offline! Some functionality will be unavailable Patients New Users Coac…" at bounding box center [758, 392] width 1517 height 784
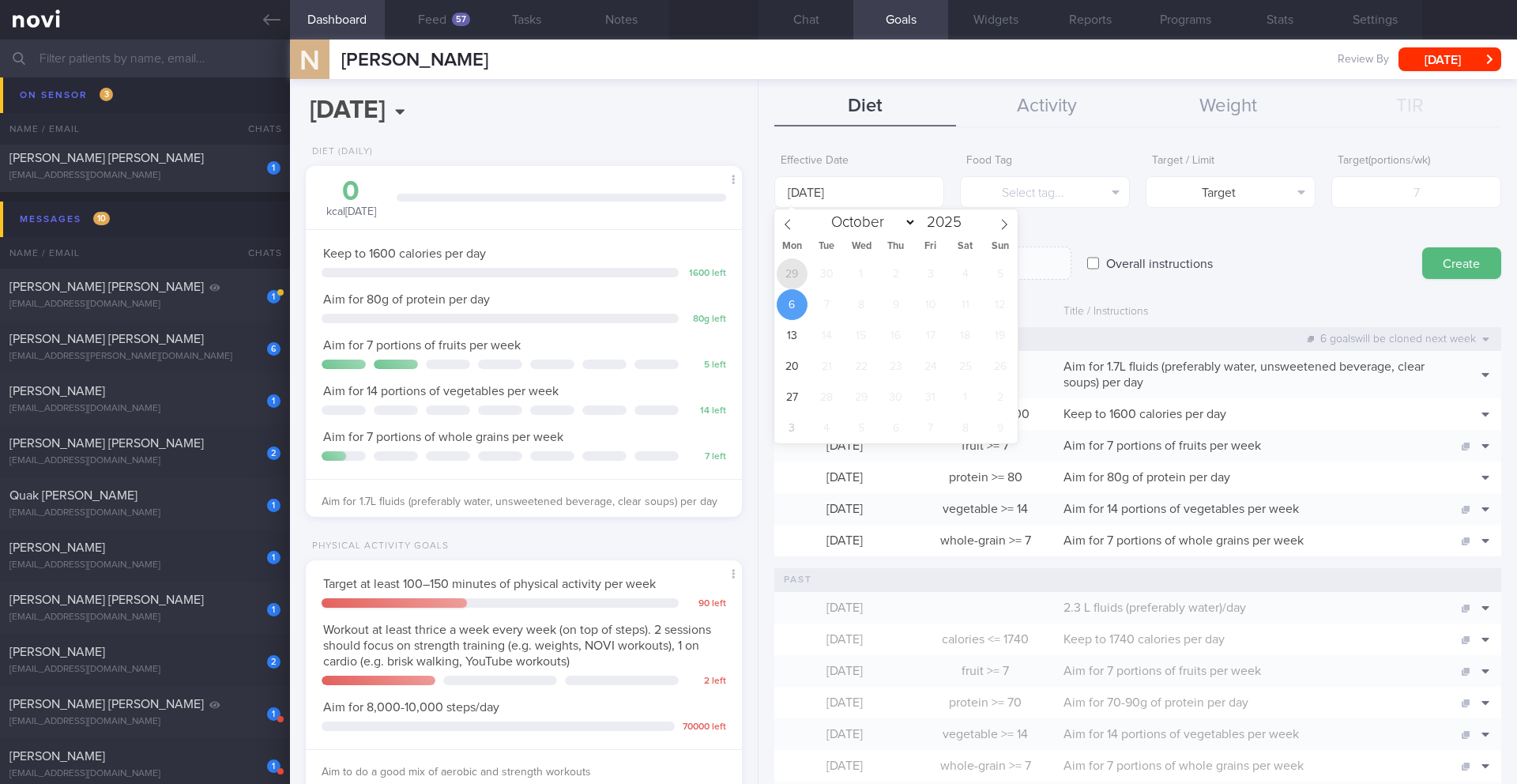
click at [749, 270] on span "29" at bounding box center [792, 273] width 31 height 31
type input "[DATE]"
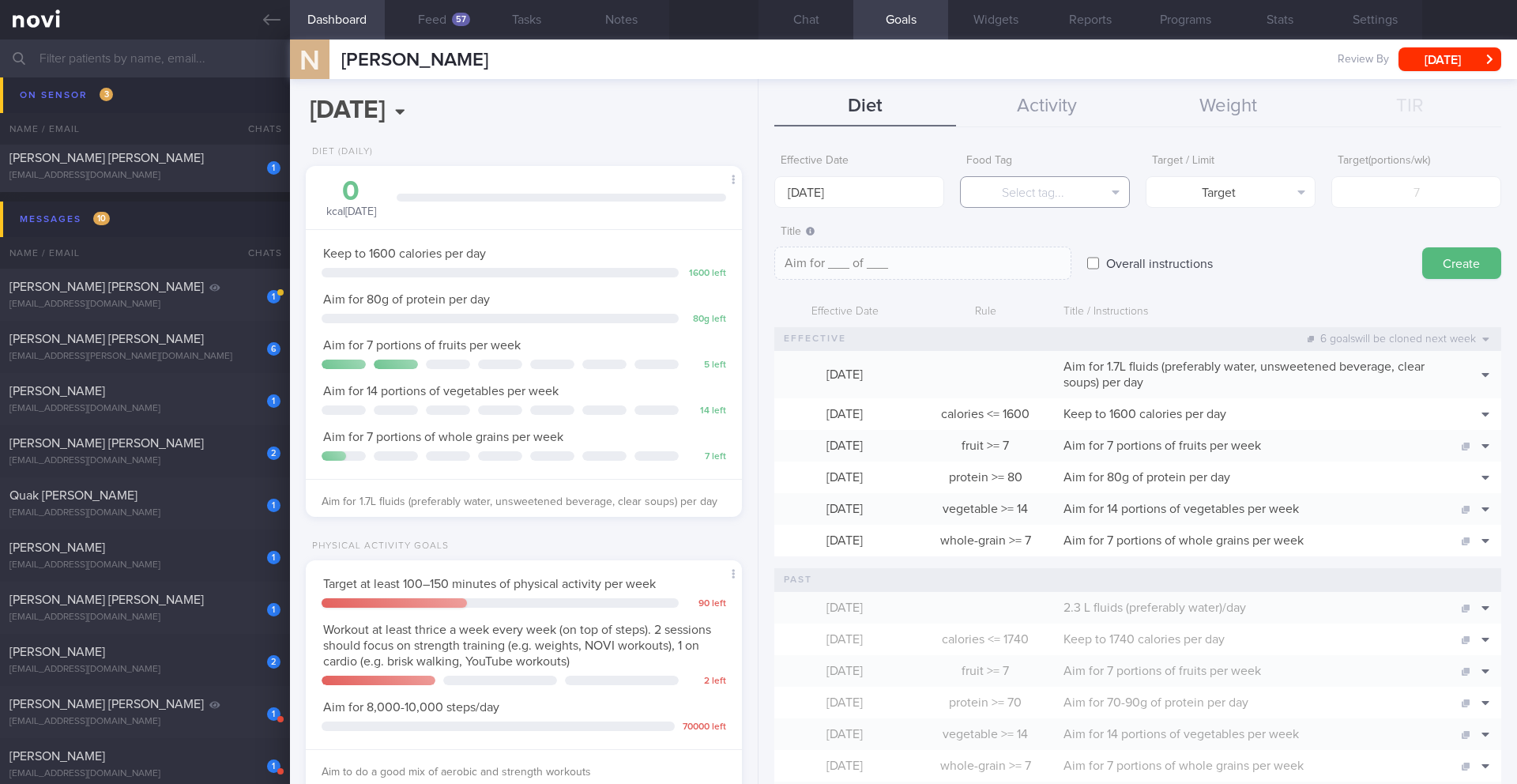
click at [749, 192] on button "Select tag..." at bounding box center [1044, 192] width 170 height 32
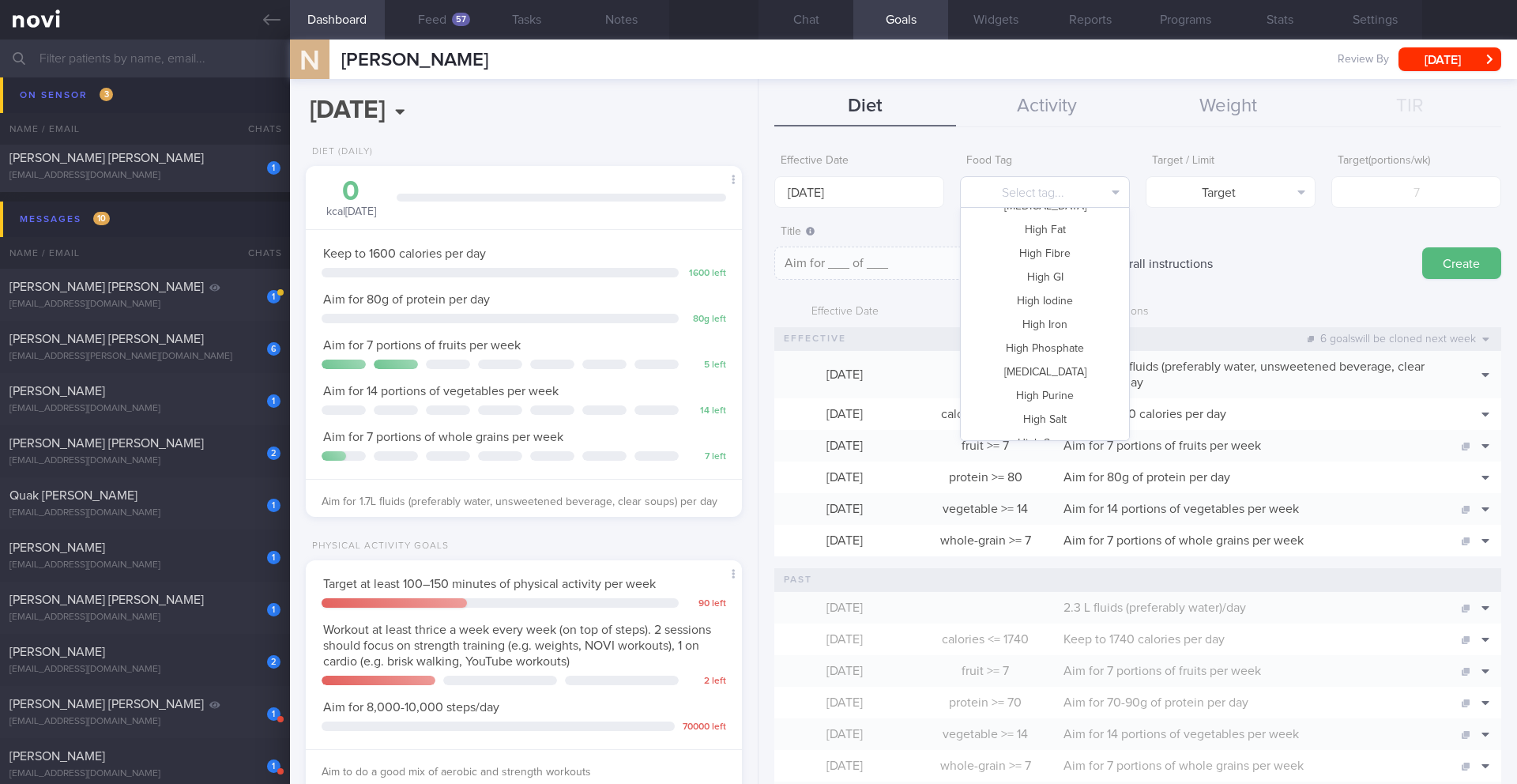
scroll to position [320, 0]
click at [749, 378] on button "High Sugar" at bounding box center [1044, 385] width 168 height 24
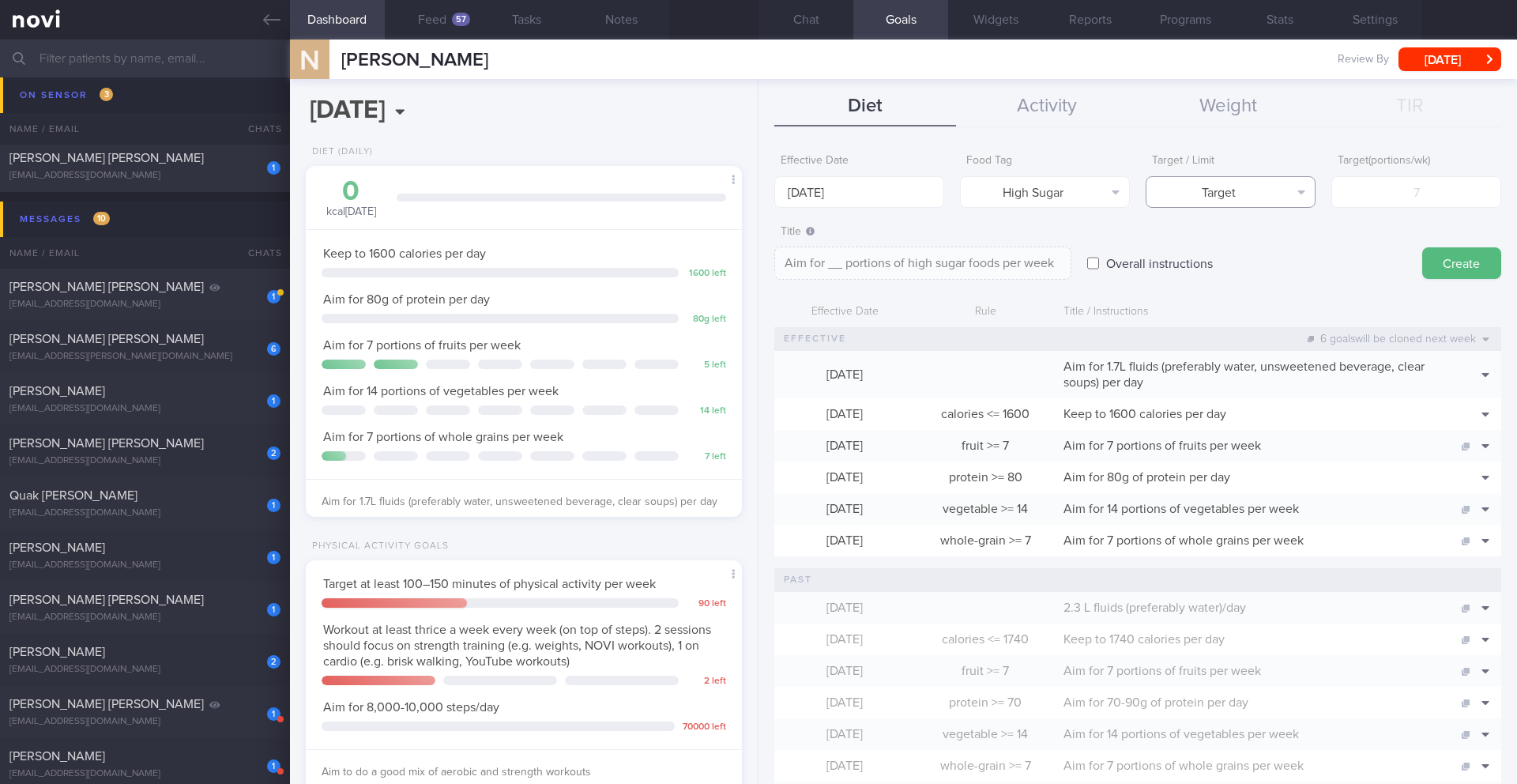
click at [749, 198] on button "Target" at bounding box center [1230, 192] width 170 height 32
click at [749, 251] on button "Limit" at bounding box center [1230, 246] width 168 height 24
type textarea "Keep to __ portions of high sugar foods per week"
click at [749, 190] on input "number" at bounding box center [1416, 192] width 170 height 32
type input "2"
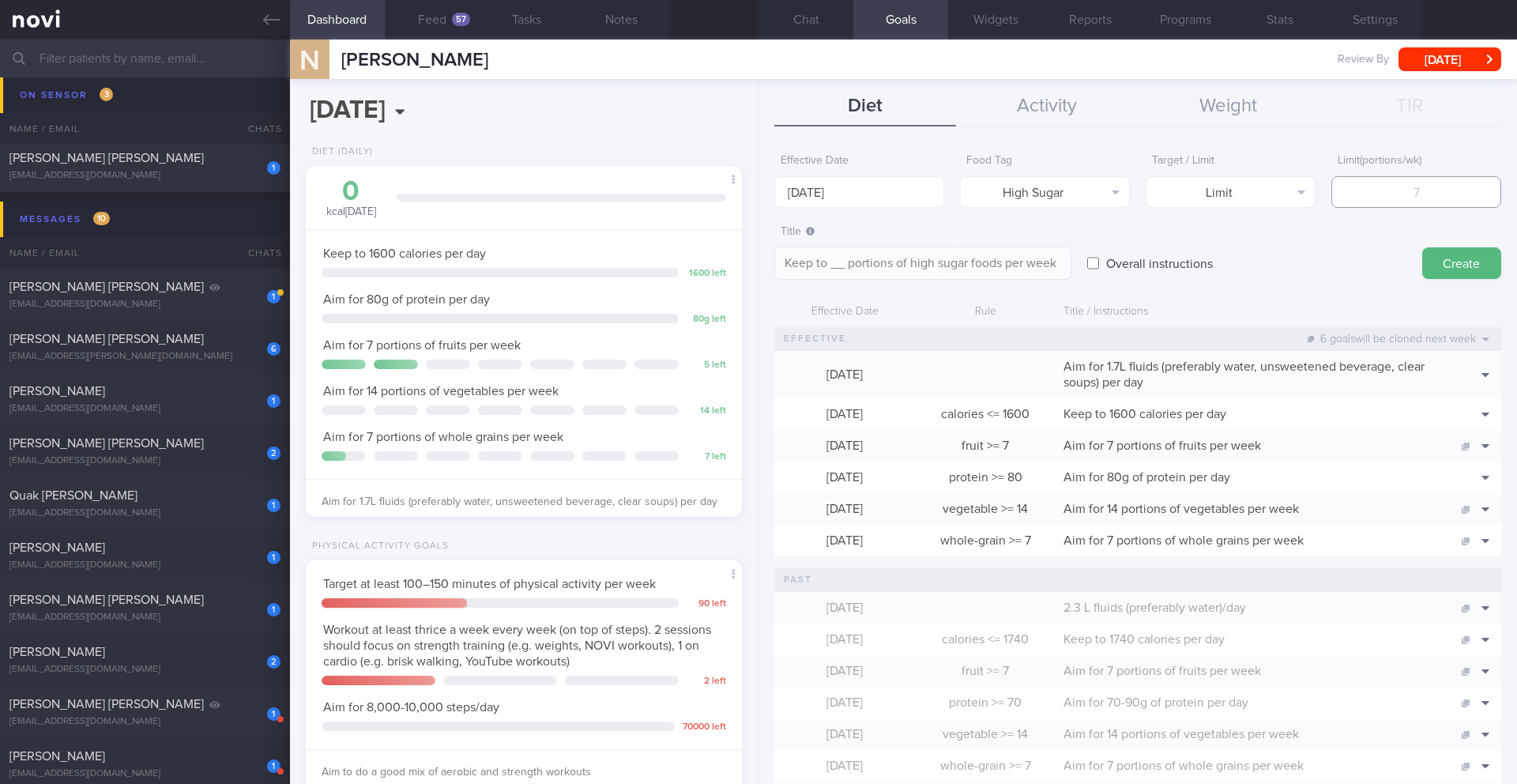
type textarea "Keep to 2 portions of high sugar foods per week"
type input "2"
click at [749, 249] on button "Create" at bounding box center [1462, 263] width 79 height 32
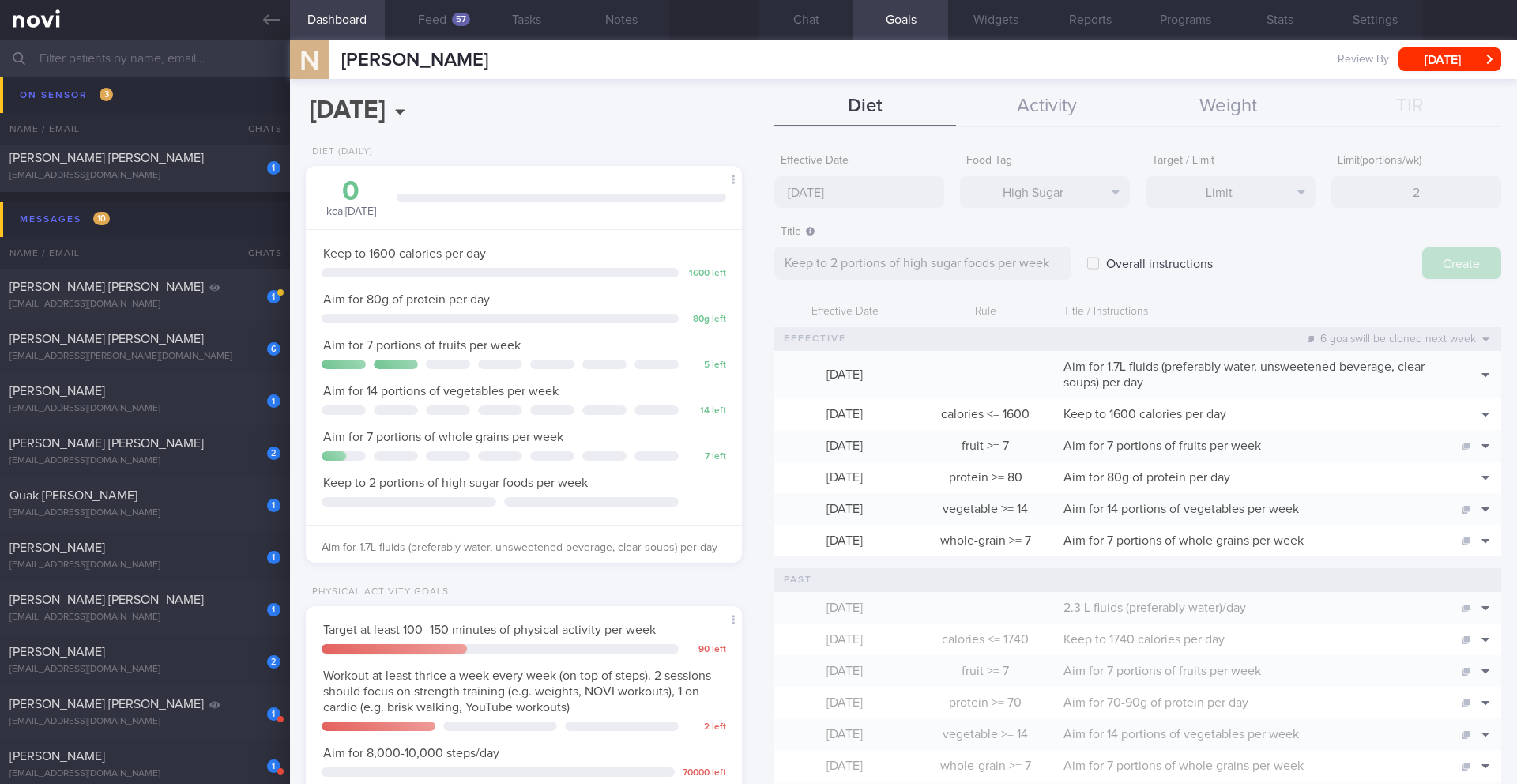
type input "[DATE]"
type textarea "Aim for ___ of ___"
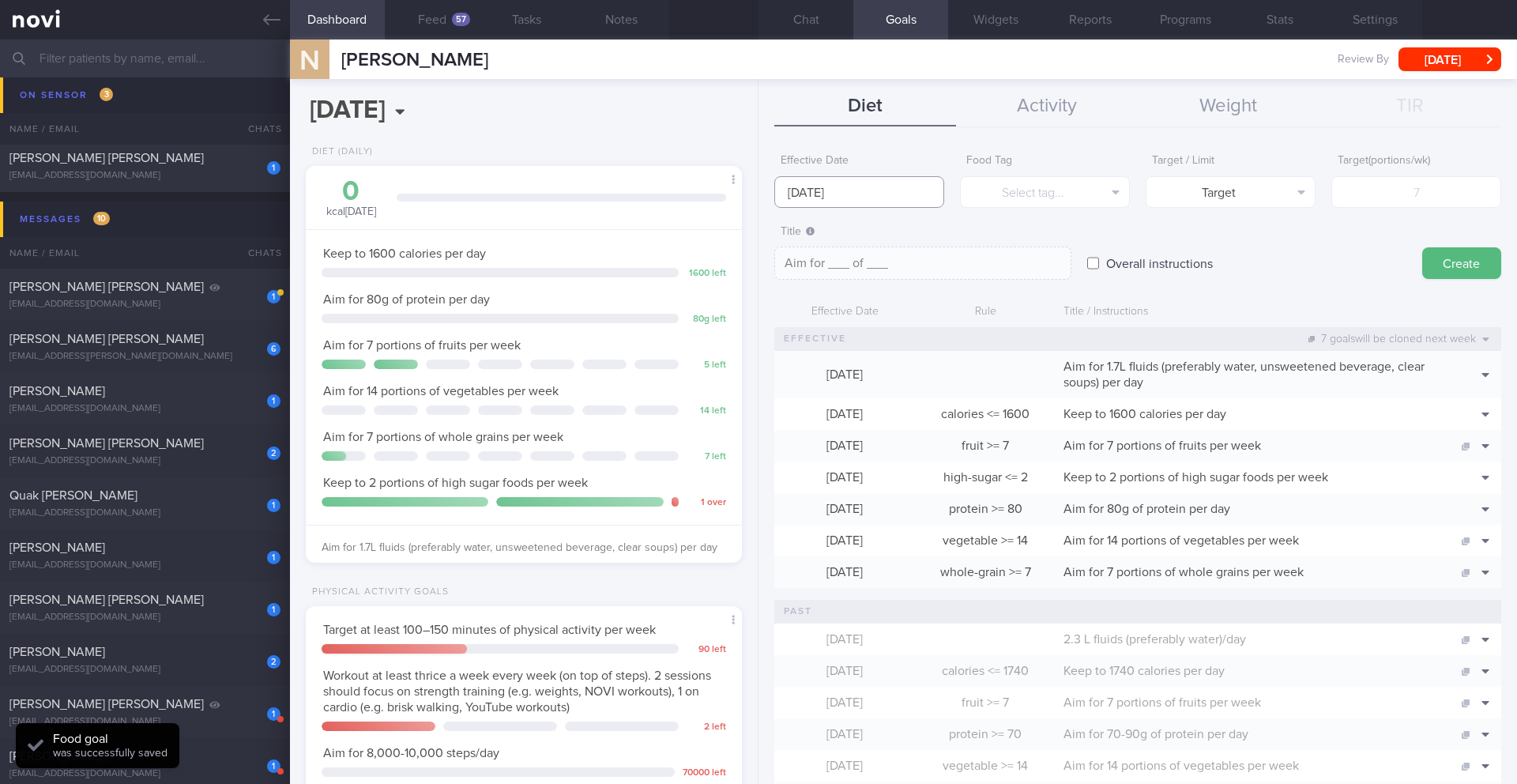
click at [749, 195] on input "[DATE]" at bounding box center [859, 192] width 170 height 32
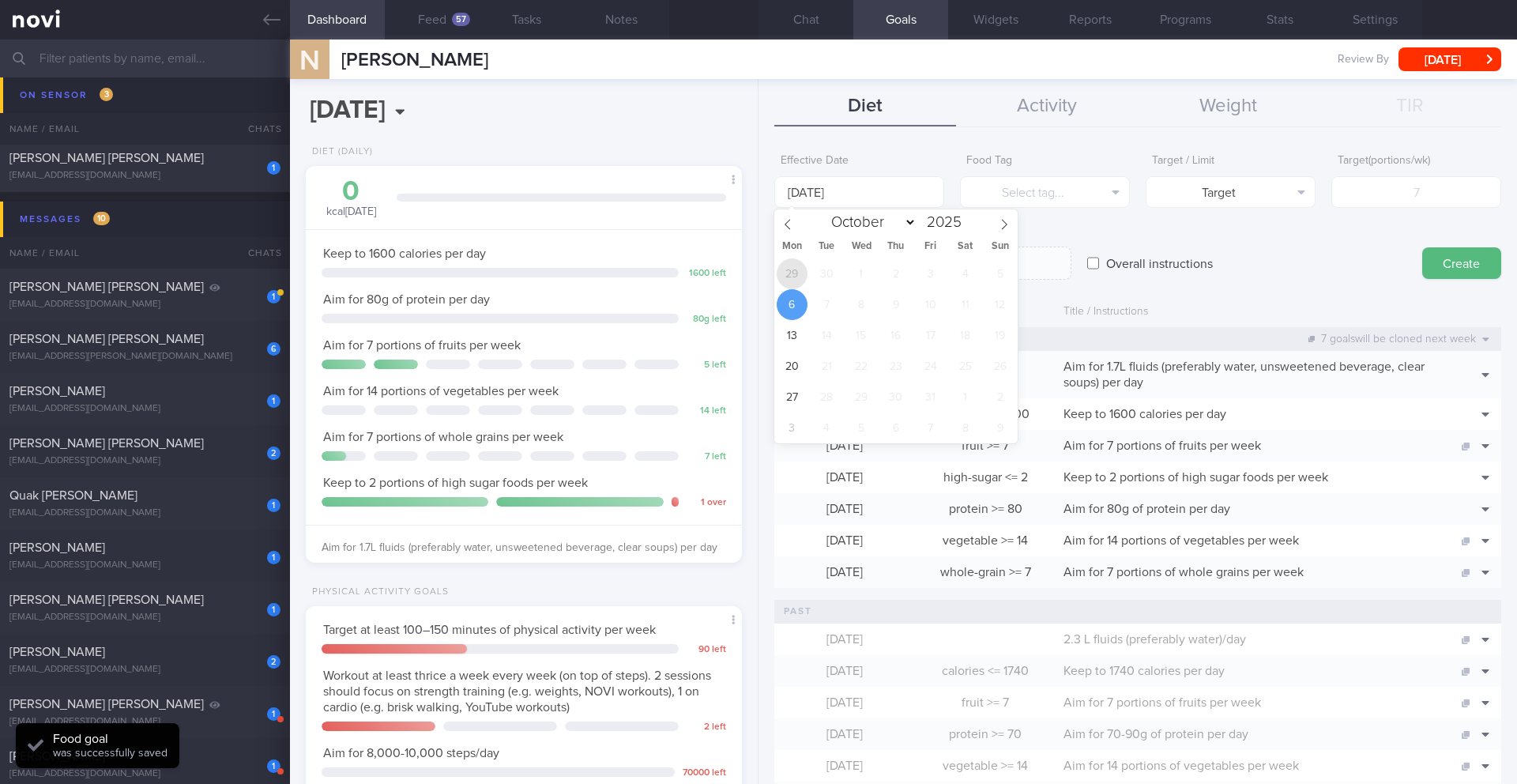
click at [749, 278] on span "29" at bounding box center [792, 273] width 31 height 31
type input "[DATE]"
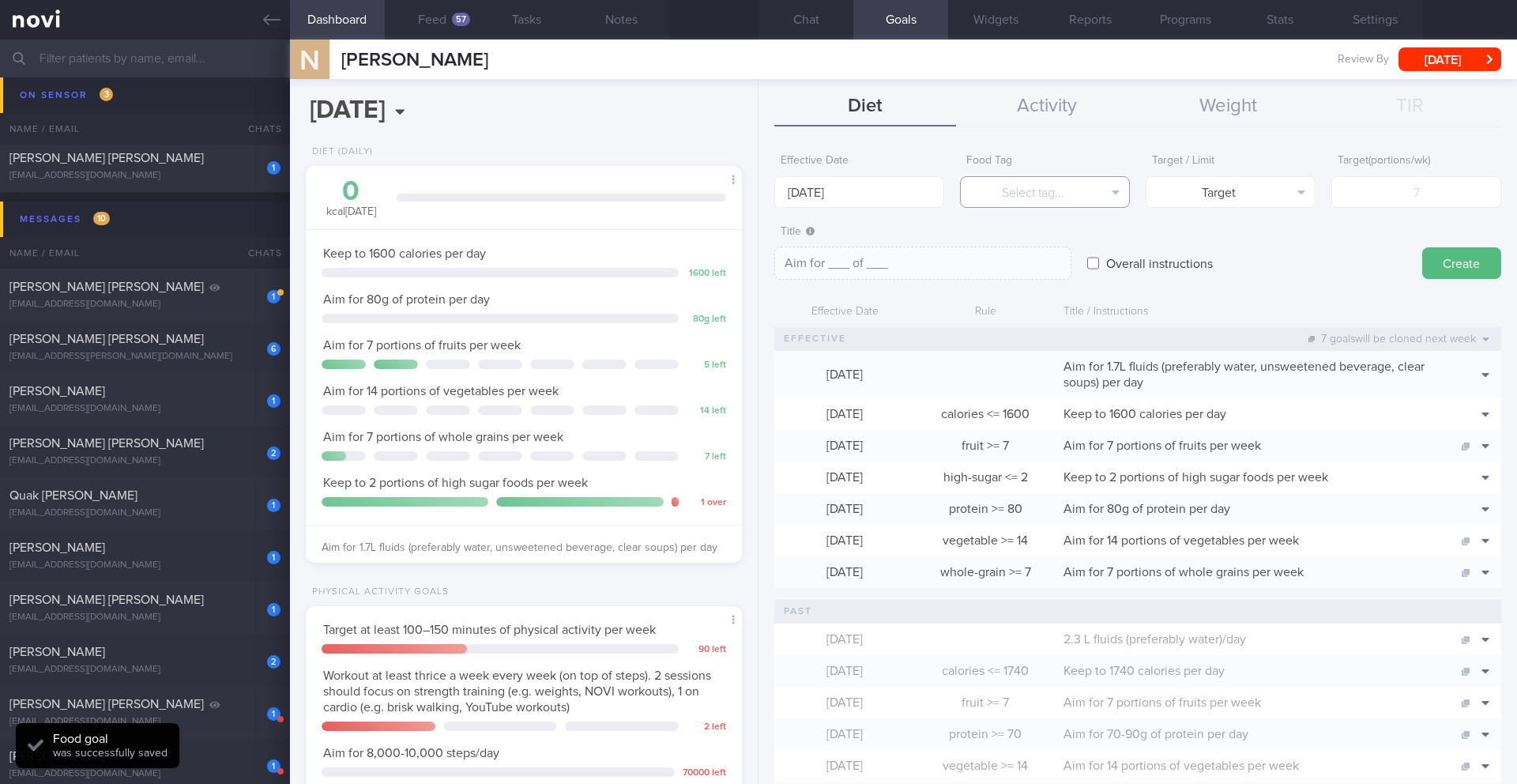
click at [749, 199] on button "Select tag..." at bounding box center [1044, 192] width 170 height 32
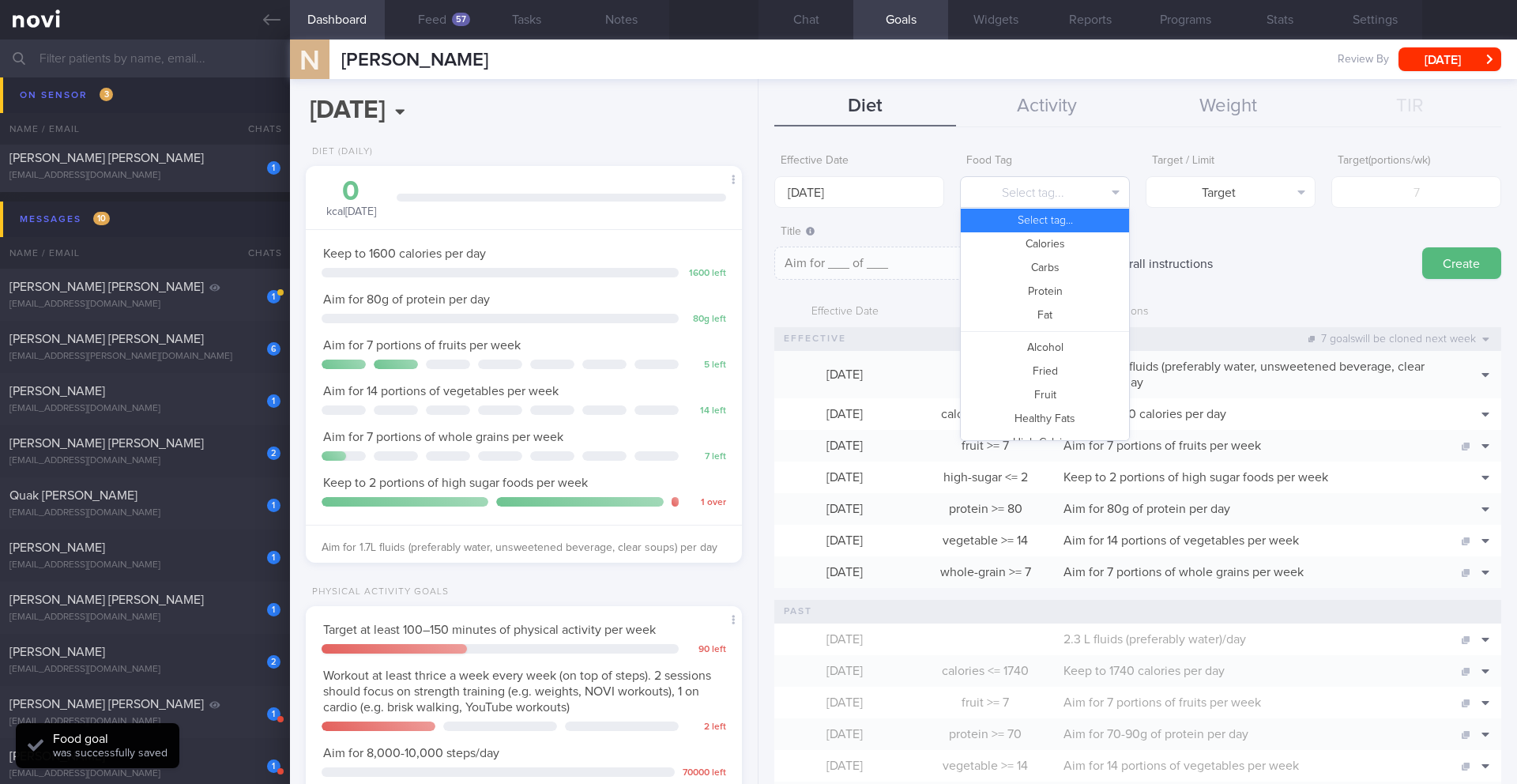
scroll to position [0, 0]
click at [749, 379] on button "Fried" at bounding box center [1044, 374] width 168 height 24
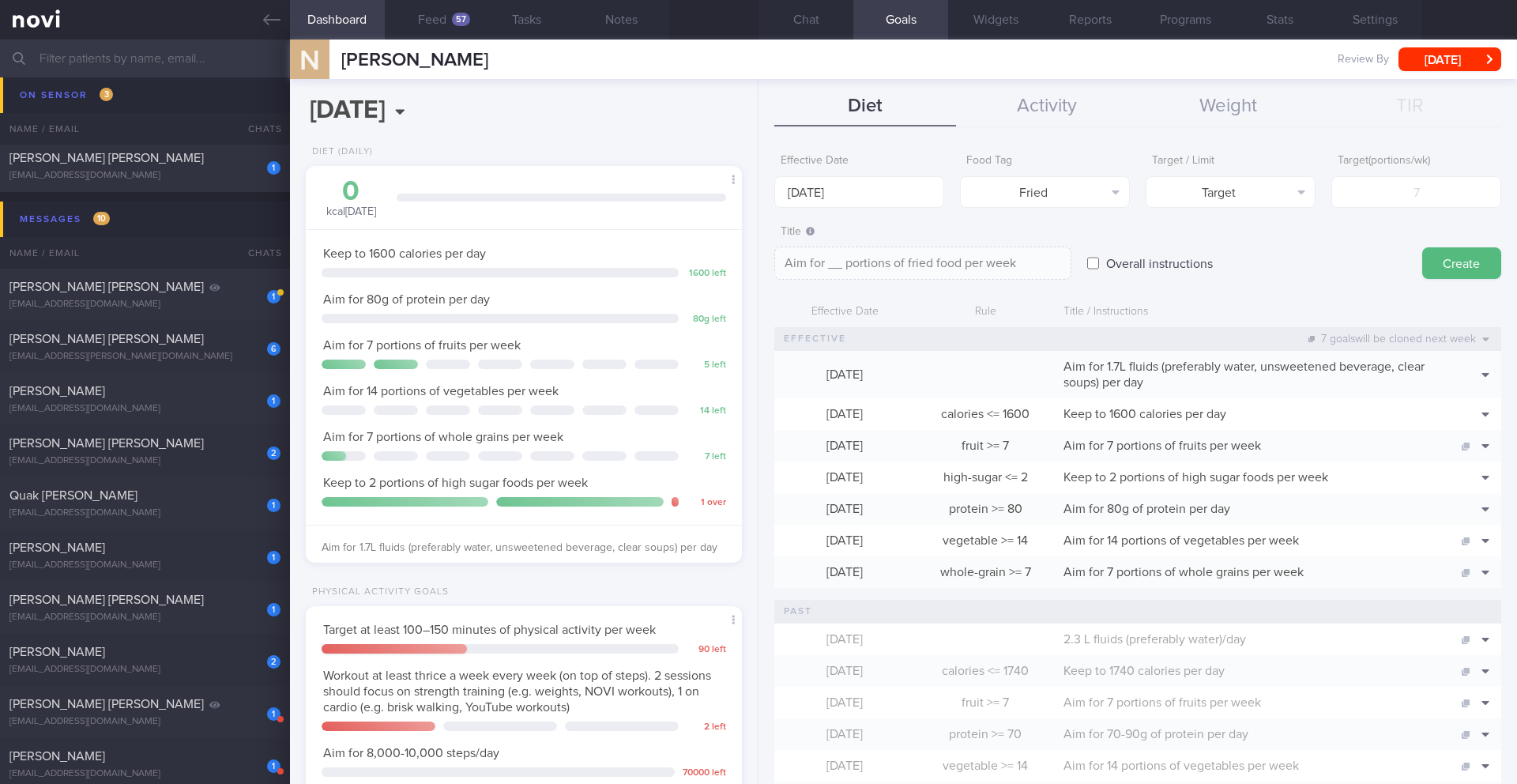
click at [749, 211] on form "Effective Date [DATE] Food Tag Fried Select tag... Calories Carbs Protein Fat A…" at bounding box center [1137, 696] width 727 height 1101
click at [749, 199] on button "Target" at bounding box center [1230, 192] width 170 height 32
click at [749, 257] on button "Limit" at bounding box center [1230, 246] width 168 height 24
type textarea "Keep to __ portions of fried food per week"
click at [749, 201] on input "number" at bounding box center [1416, 192] width 170 height 32
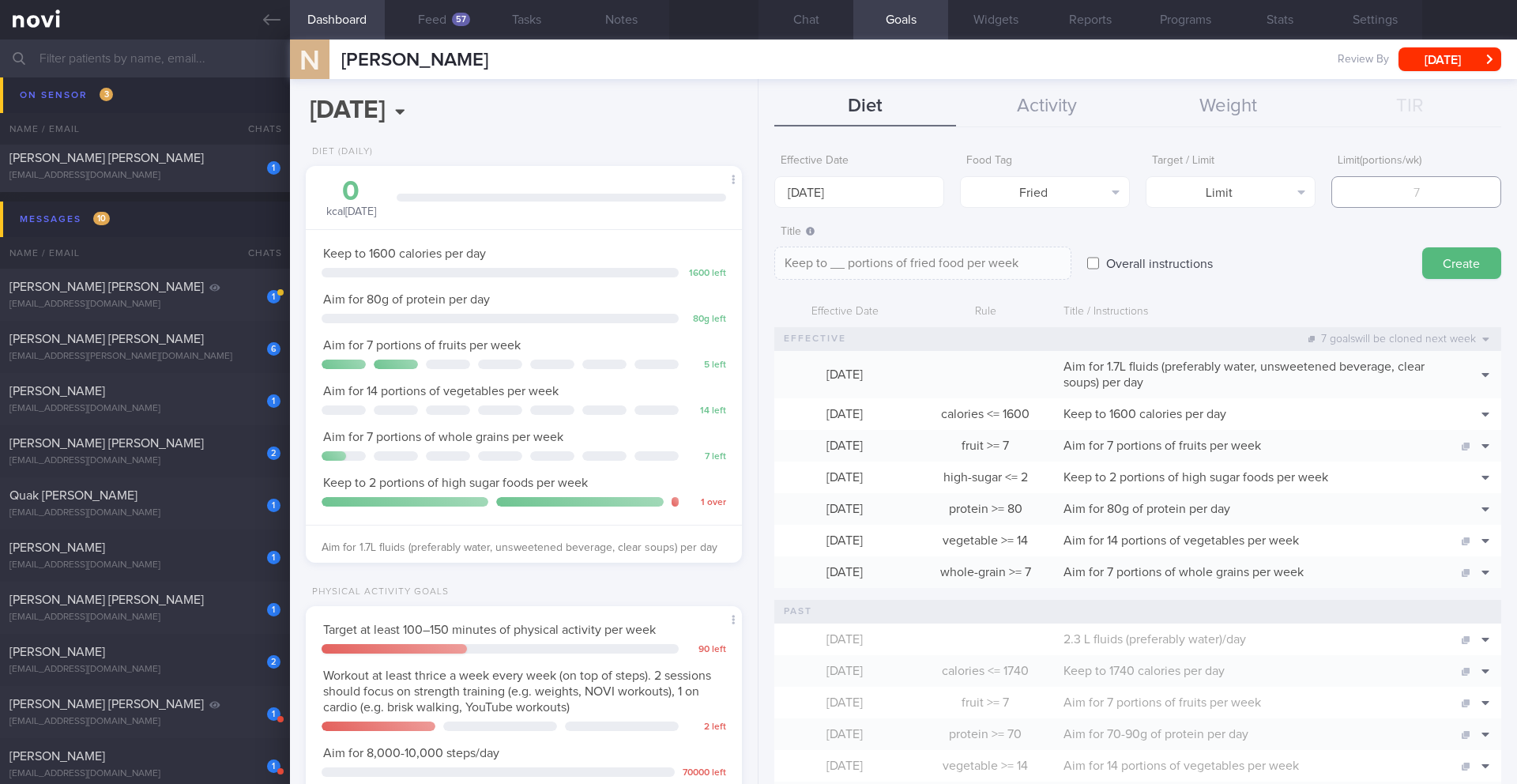
type input "2"
type textarea "Keep to 2 portions of fried food per week"
type input "2"
click at [749, 272] on button "Create" at bounding box center [1462, 263] width 79 height 32
type input "[DATE]"
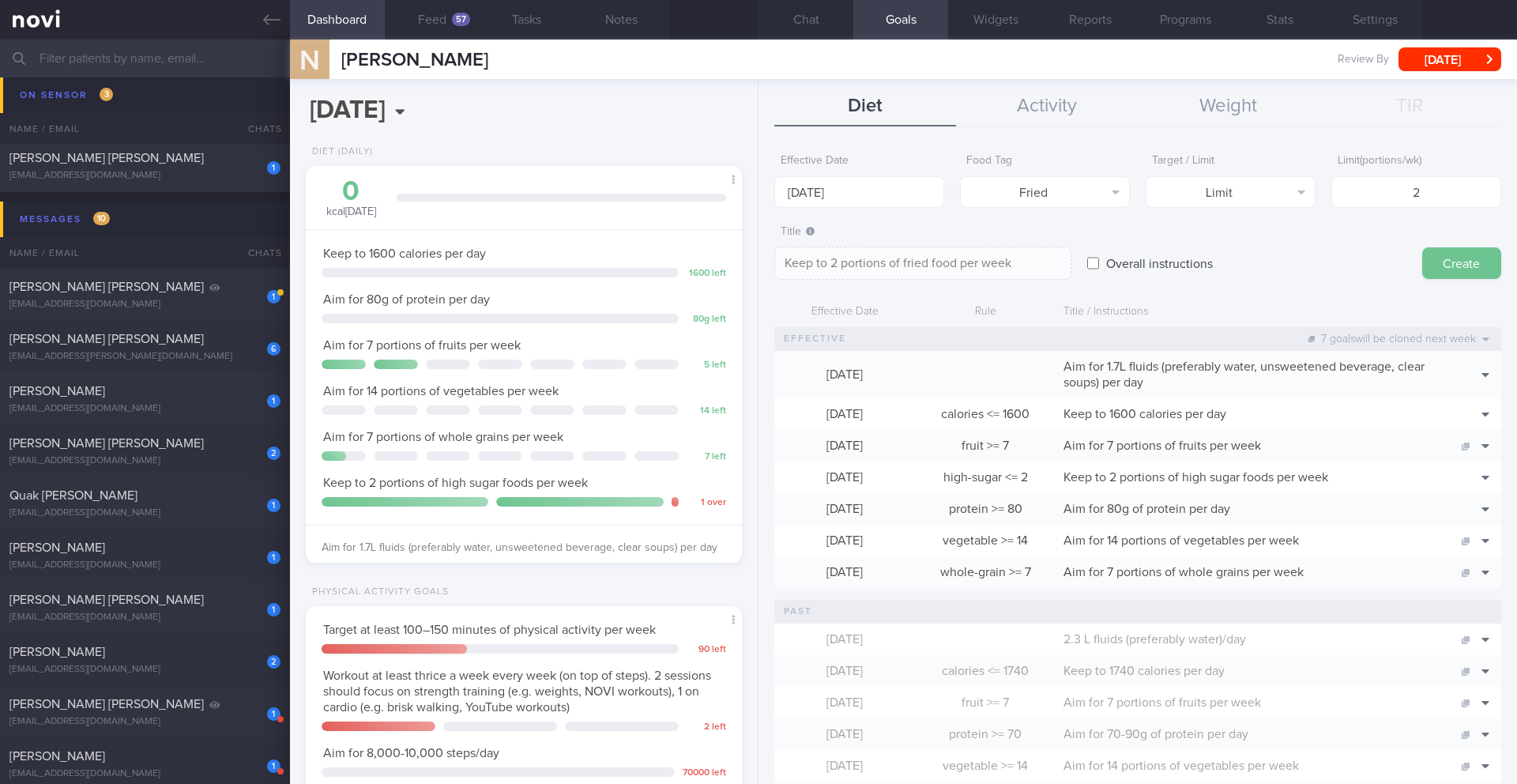
type textarea "Aim for ___ of ___"
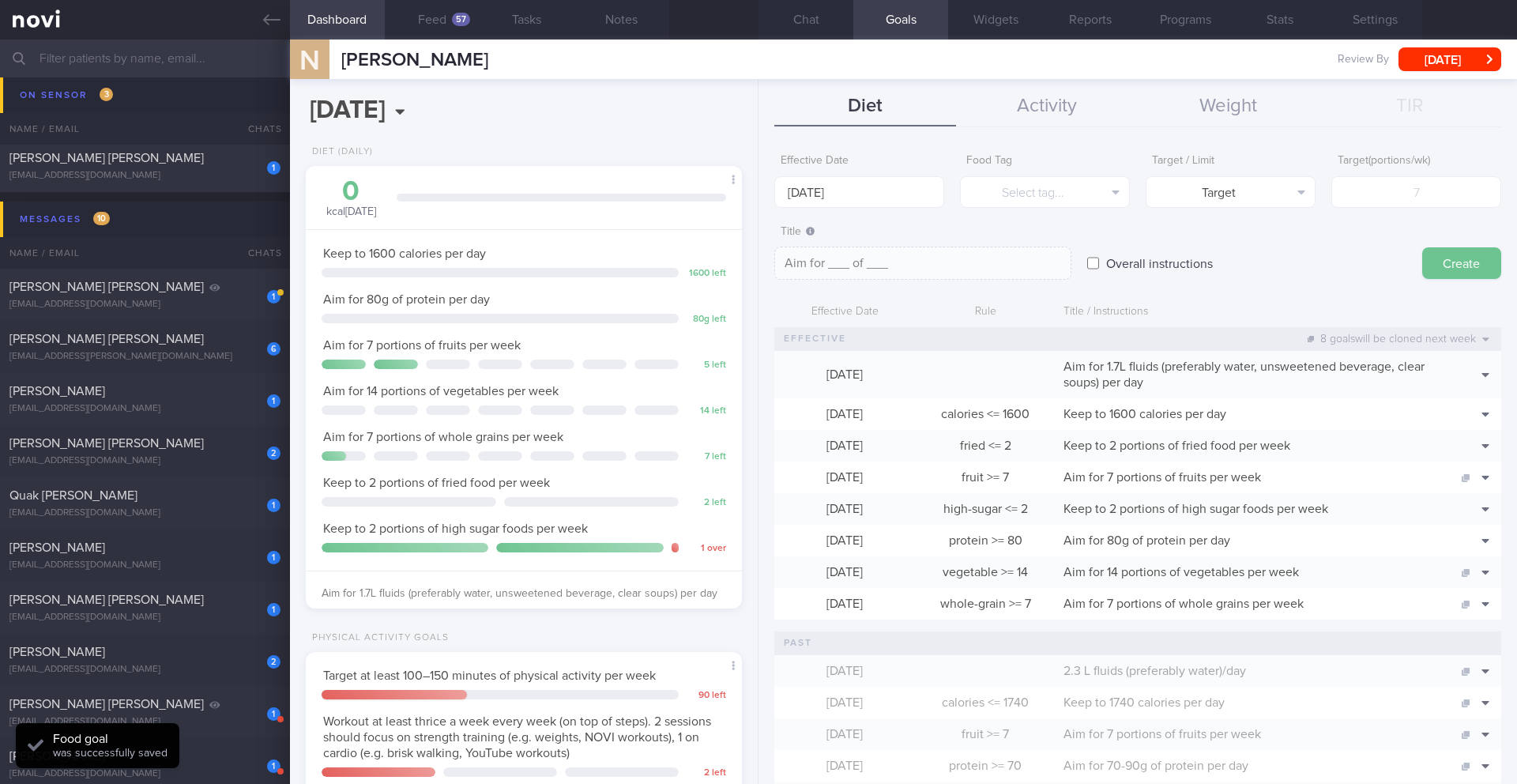
scroll to position [681, 0]
click at [749, 526] on button "Delete" at bounding box center [1458, 524] width 76 height 24
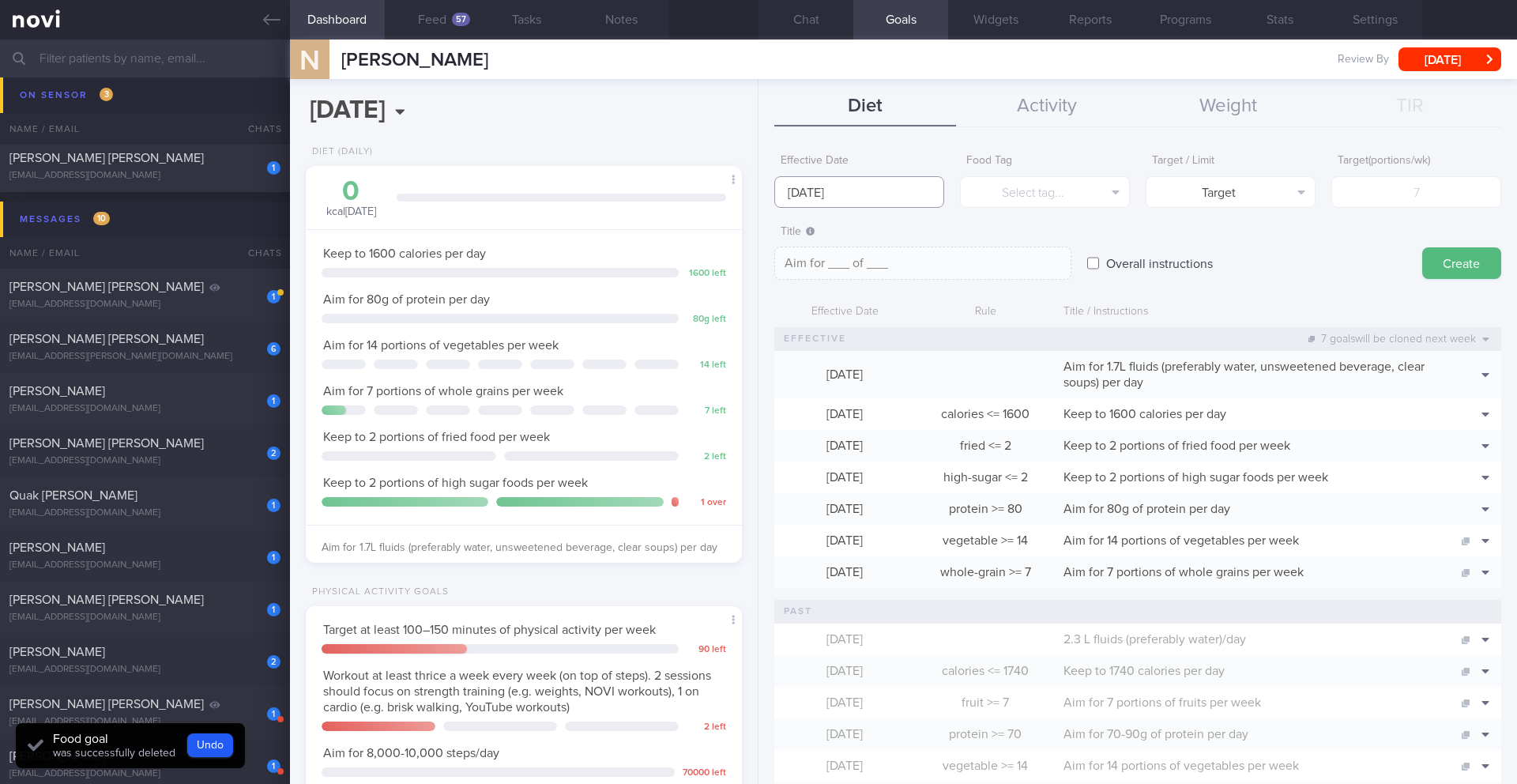
scroll to position [635, 0]
click at [749, 189] on input "[DATE]" at bounding box center [859, 192] width 170 height 32
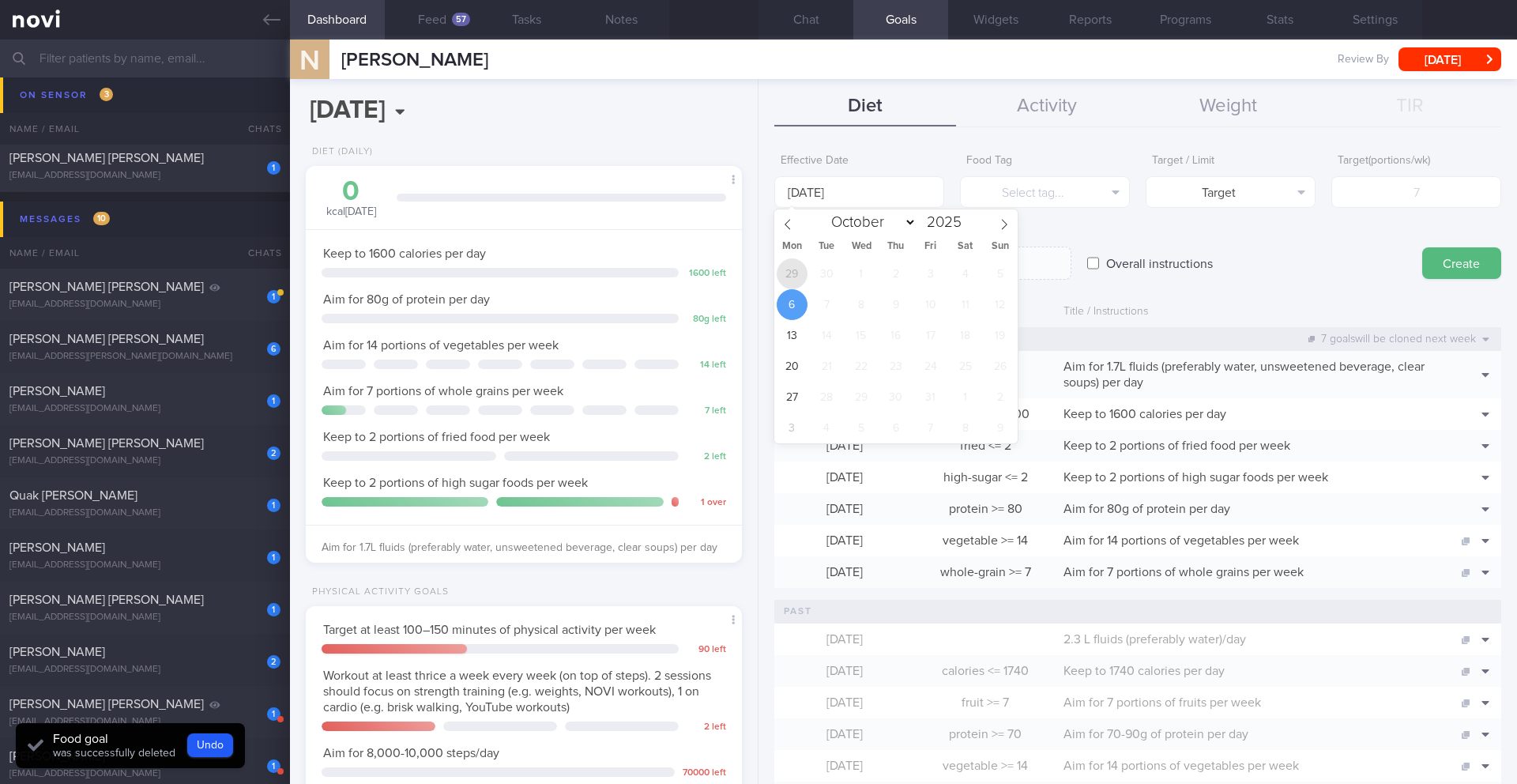
click at [749, 281] on span "29" at bounding box center [792, 273] width 31 height 31
type input "[DATE]"
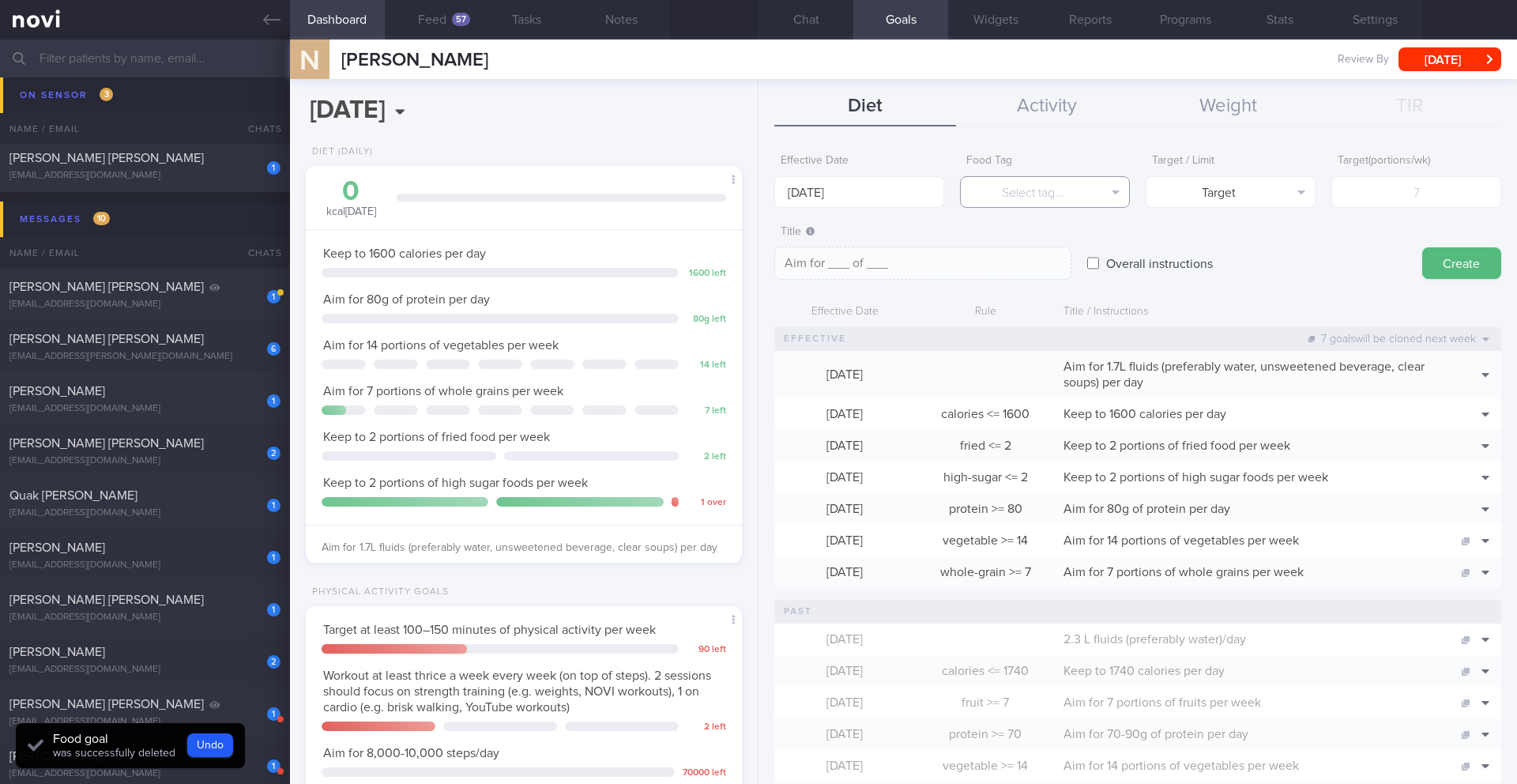
click at [749, 187] on button "Select tag..." at bounding box center [1044, 192] width 170 height 32
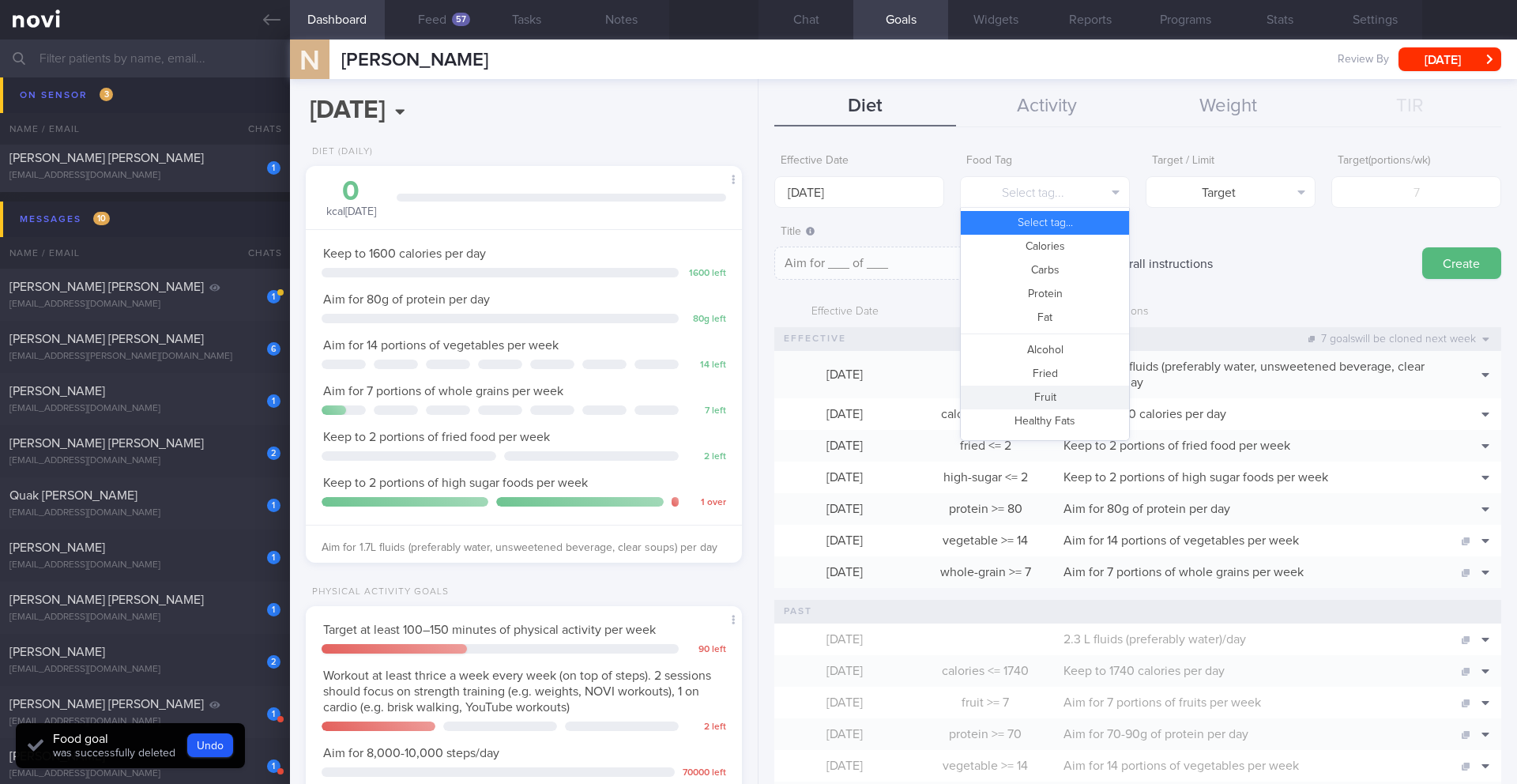
click at [749, 394] on button "Fruit" at bounding box center [1044, 397] width 168 height 24
type textarea "Aim for __ portions of fruits per week"
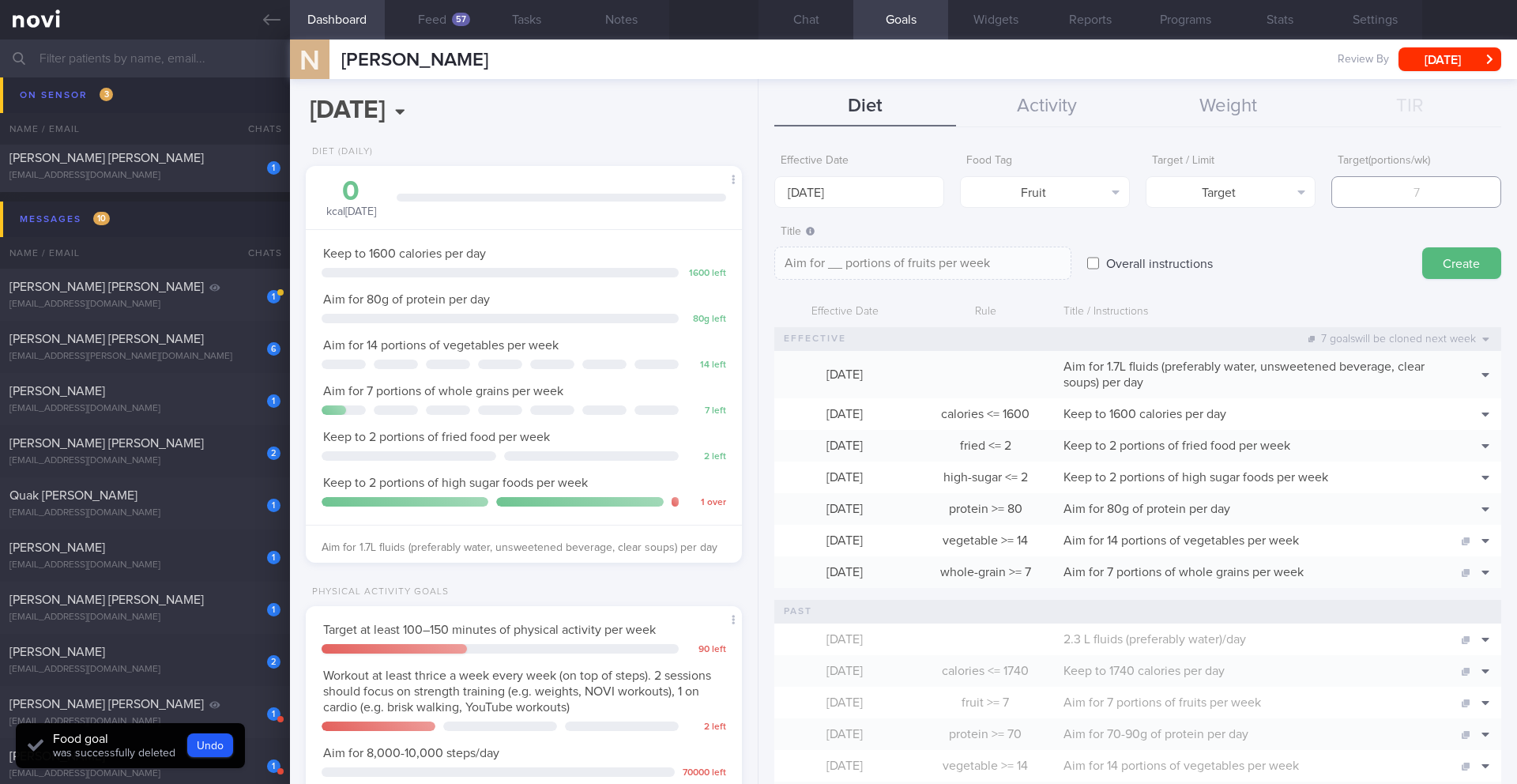
click at [749, 205] on input "number" at bounding box center [1416, 192] width 170 height 32
type input "1"
type textarea "Aim for 1 portions of fruits per week"
type input "14"
type textarea "Aim for 14 portions of fruits per week"
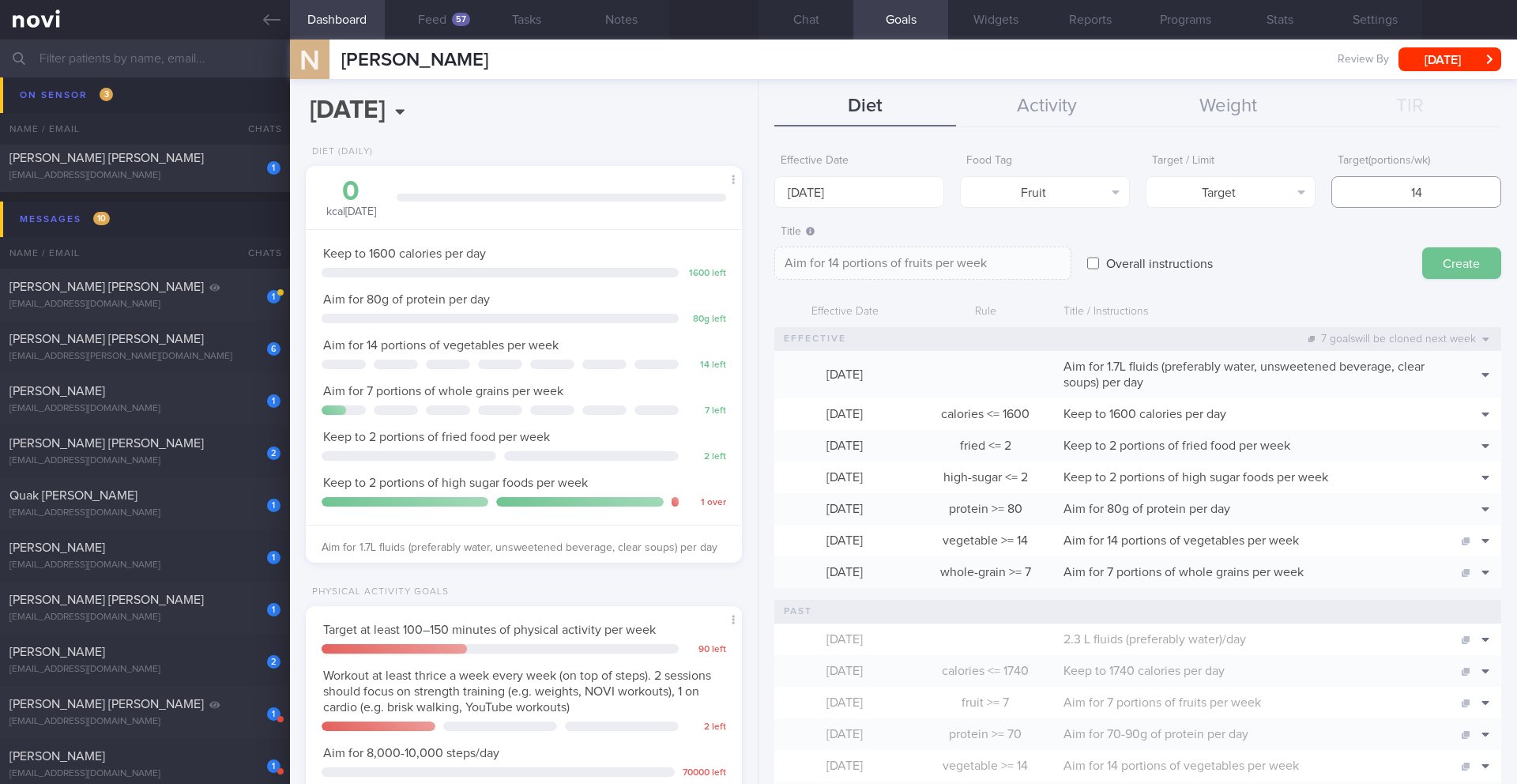
type input "14"
click at [749, 268] on button "Create" at bounding box center [1462, 263] width 79 height 32
type input "[DATE]"
type textarea "Aim for ___ of ___"
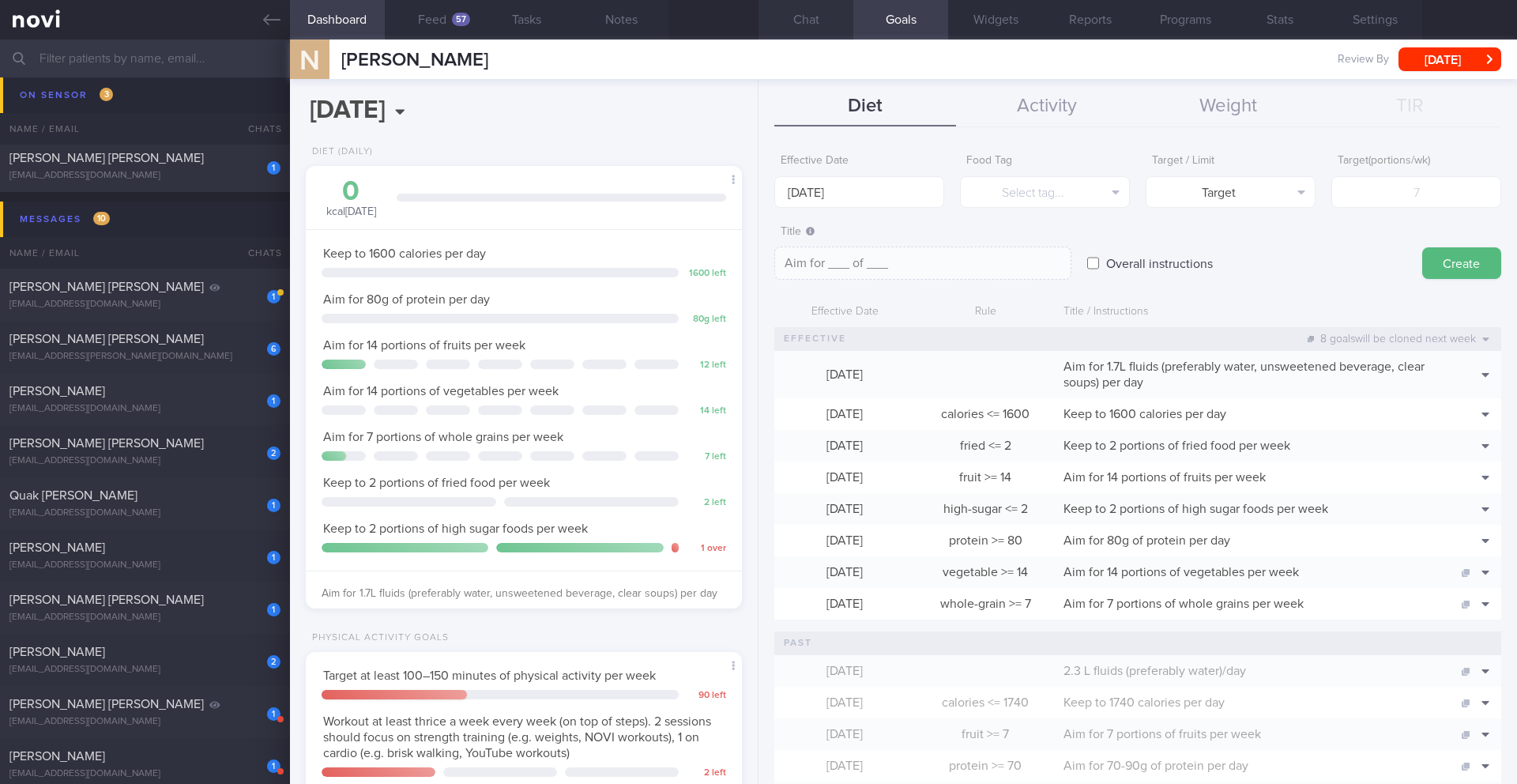
click at [749, 23] on button "Chat" at bounding box center [806, 19] width 95 height 40
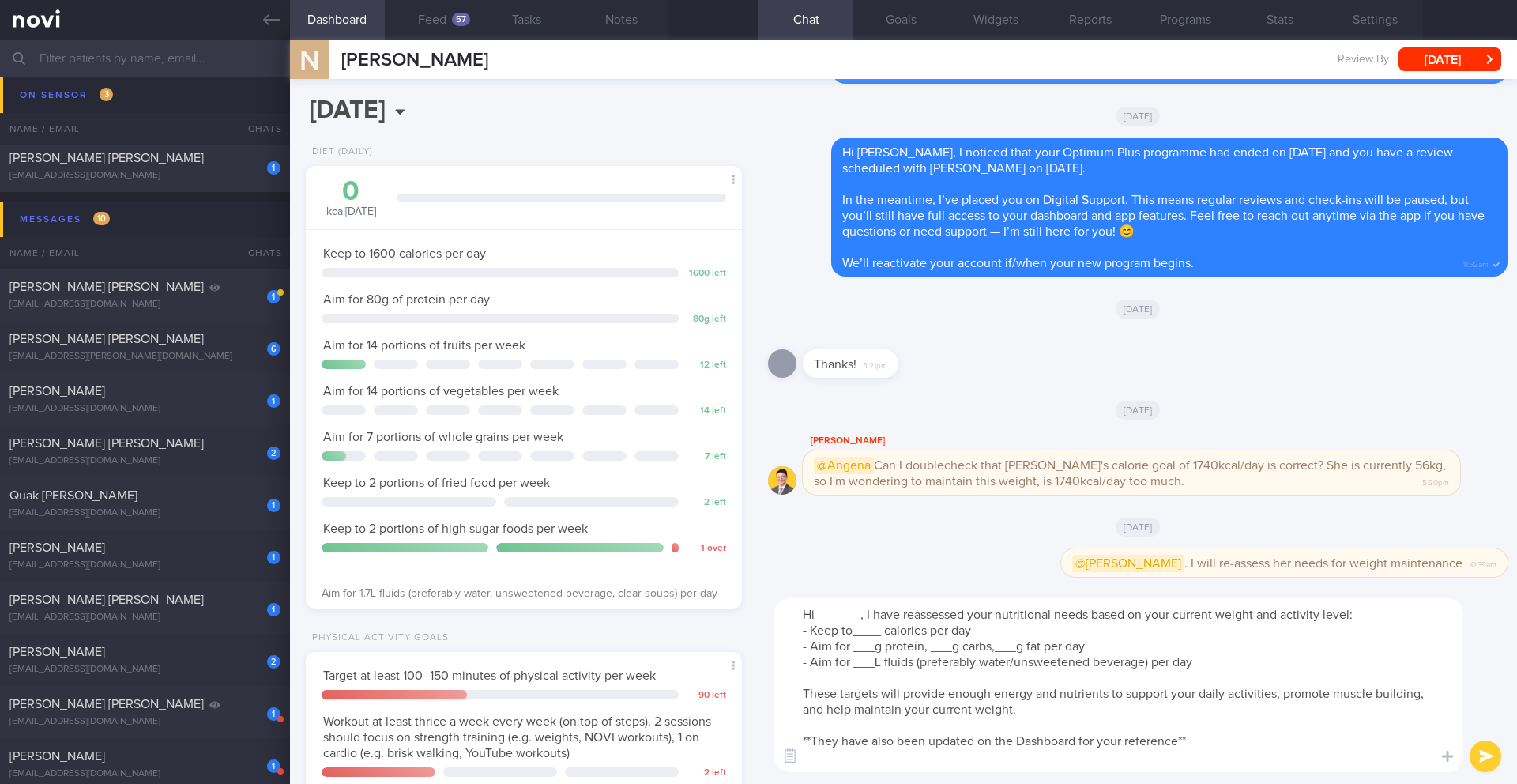
drag, startPoint x: 858, startPoint y: 615, endPoint x: 817, endPoint y: 611, distance: 41.2
click at [749, 611] on textarea "Hi ______, I have reassessed your nutritional needs based on your current weigh…" at bounding box center [1119, 686] width 689 height 174
click at [749, 615] on textarea "Hi [PERSON_NAME], I have reassessed your nutritional needs based on your curren…" at bounding box center [1119, 686] width 689 height 174
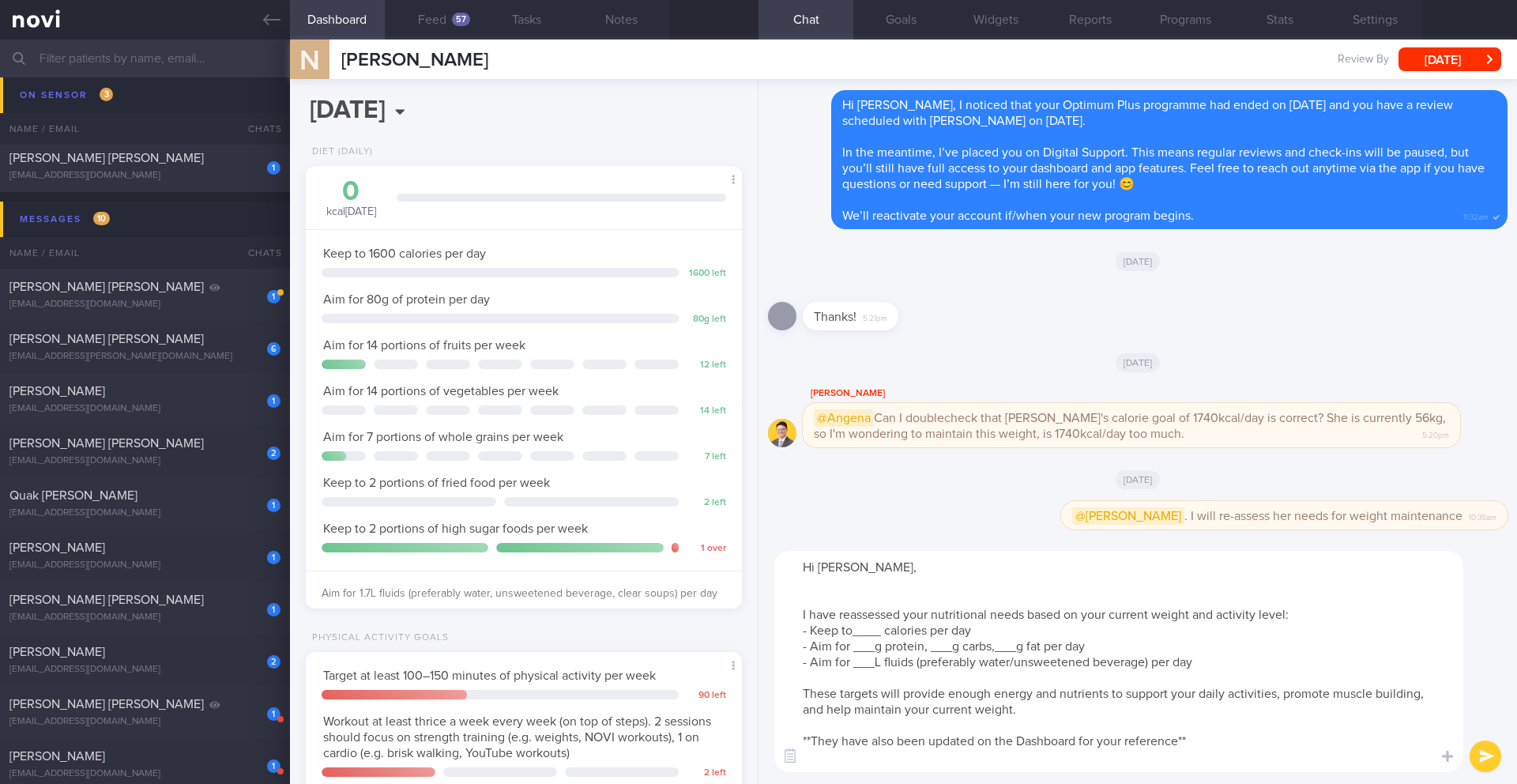
click at [749, 645] on textarea "Hi [PERSON_NAME], I have reassessed your nutritional needs based on your curren…" at bounding box center [1119, 662] width 689 height 221
type textarea "Hi [PERSON_NAME], I have reassessed your nutritional needs based on your curren…"
click at [749, 25] on button "Goals" at bounding box center [901, 19] width 95 height 40
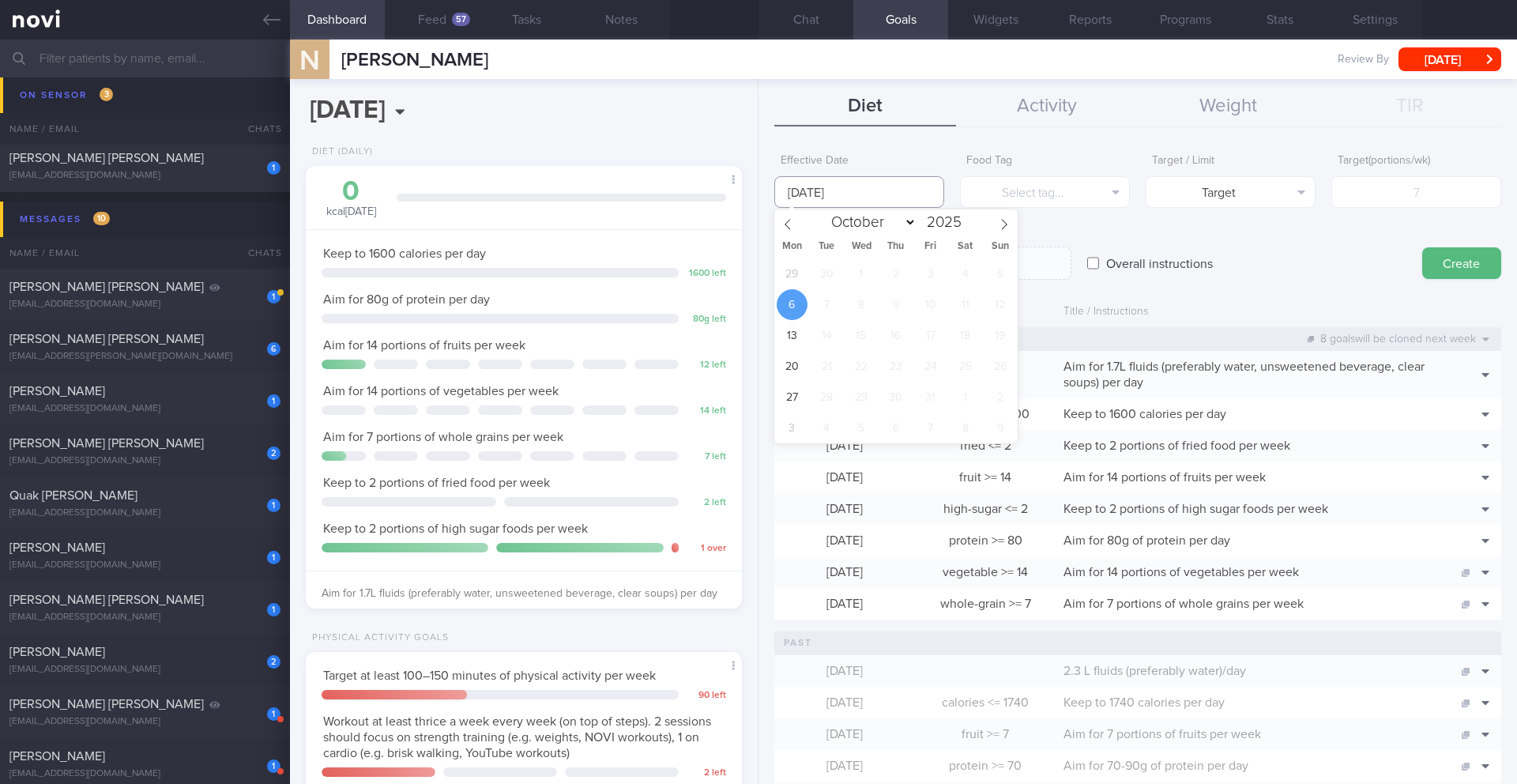
click at [749, 178] on input "[DATE]" at bounding box center [859, 192] width 170 height 32
click at [749, 267] on span "29" at bounding box center [792, 273] width 31 height 31
type input "[DATE]"
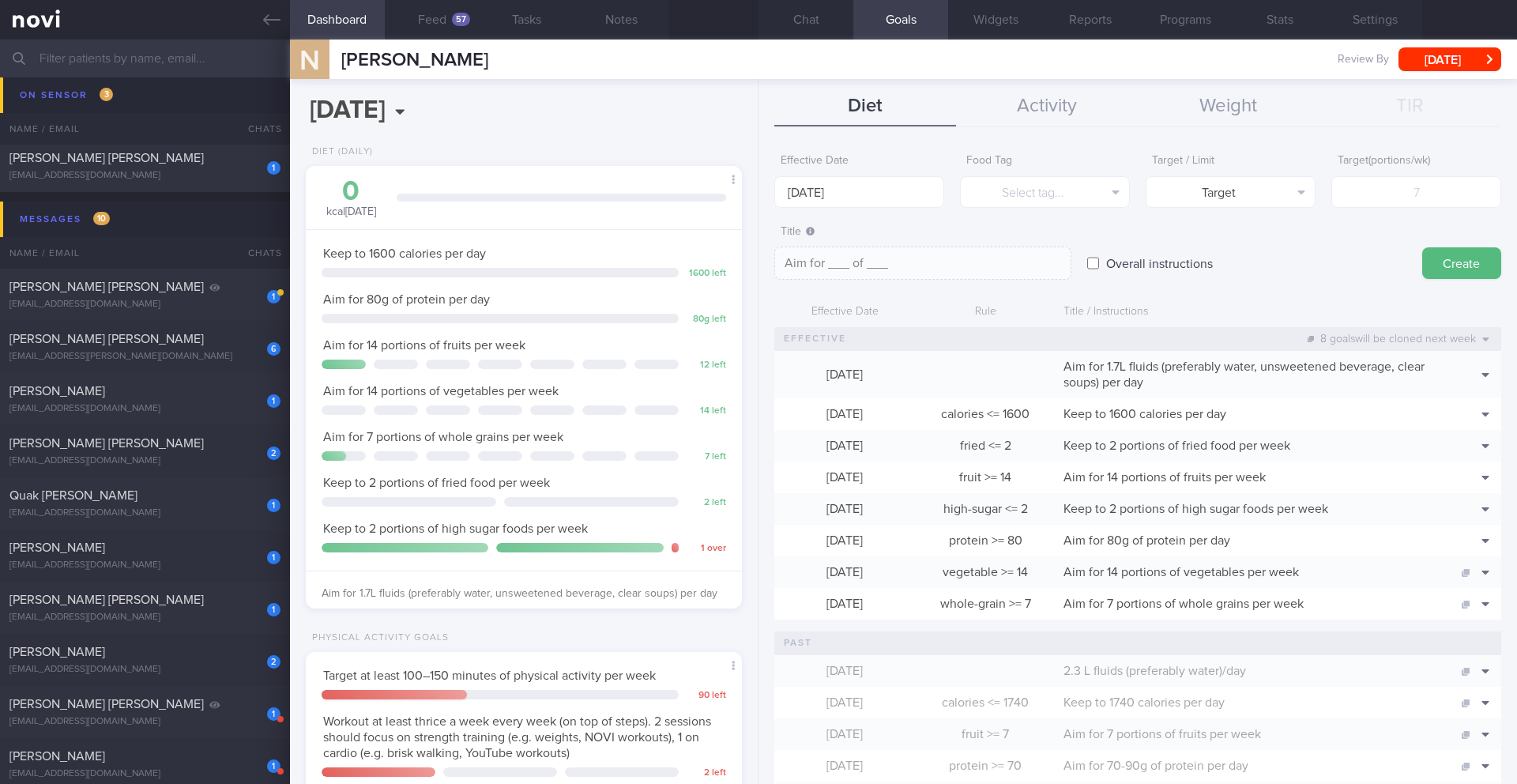
click at [749, 220] on div "Title Formatting: *Bold* - List items 1. Ordered items [click here]([URL][DOMAI…" at bounding box center [923, 249] width 297 height 63
click at [749, 197] on button "Select tag..." at bounding box center [1044, 192] width 170 height 32
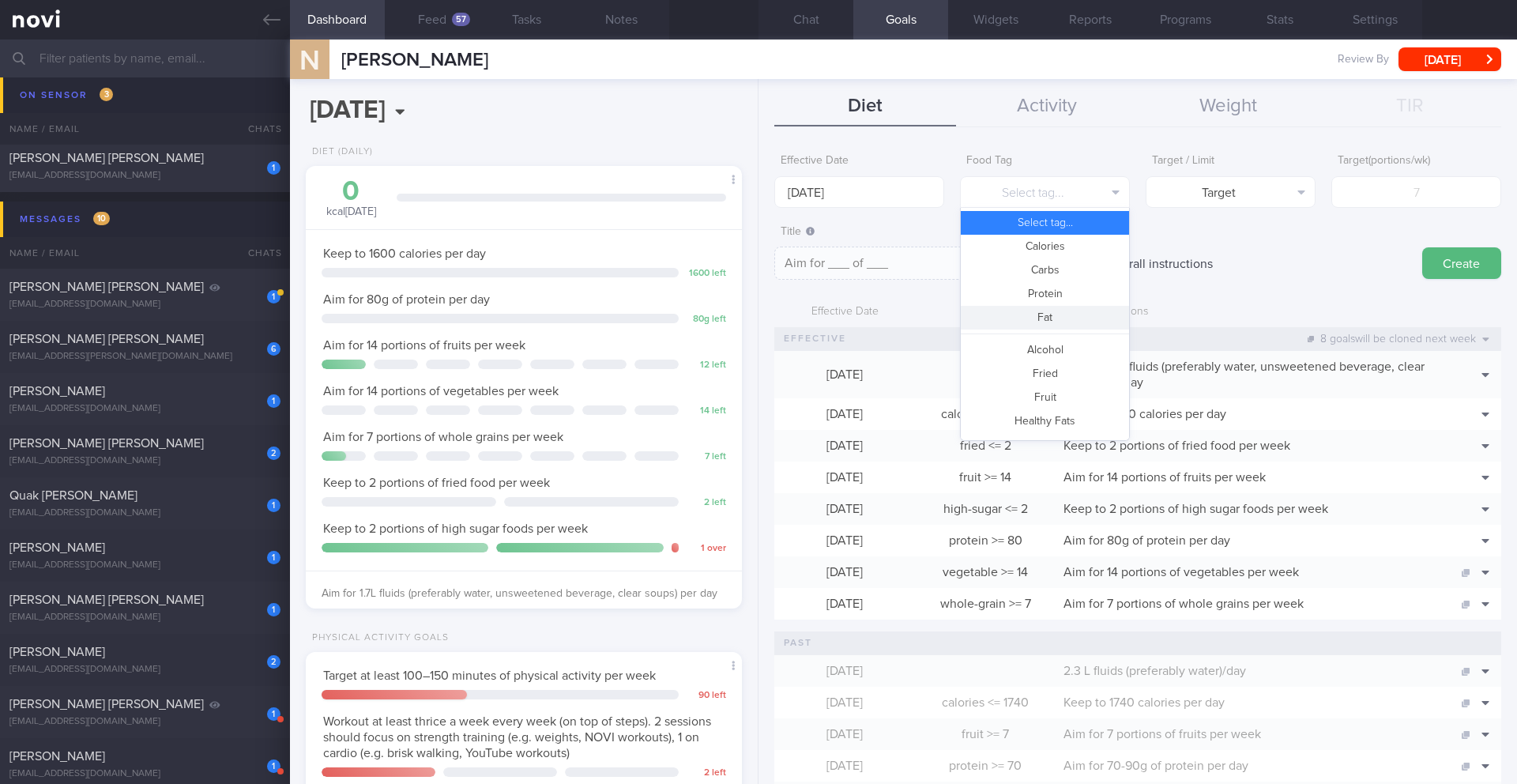
click at [749, 315] on button "Fat" at bounding box center [1044, 317] width 168 height 24
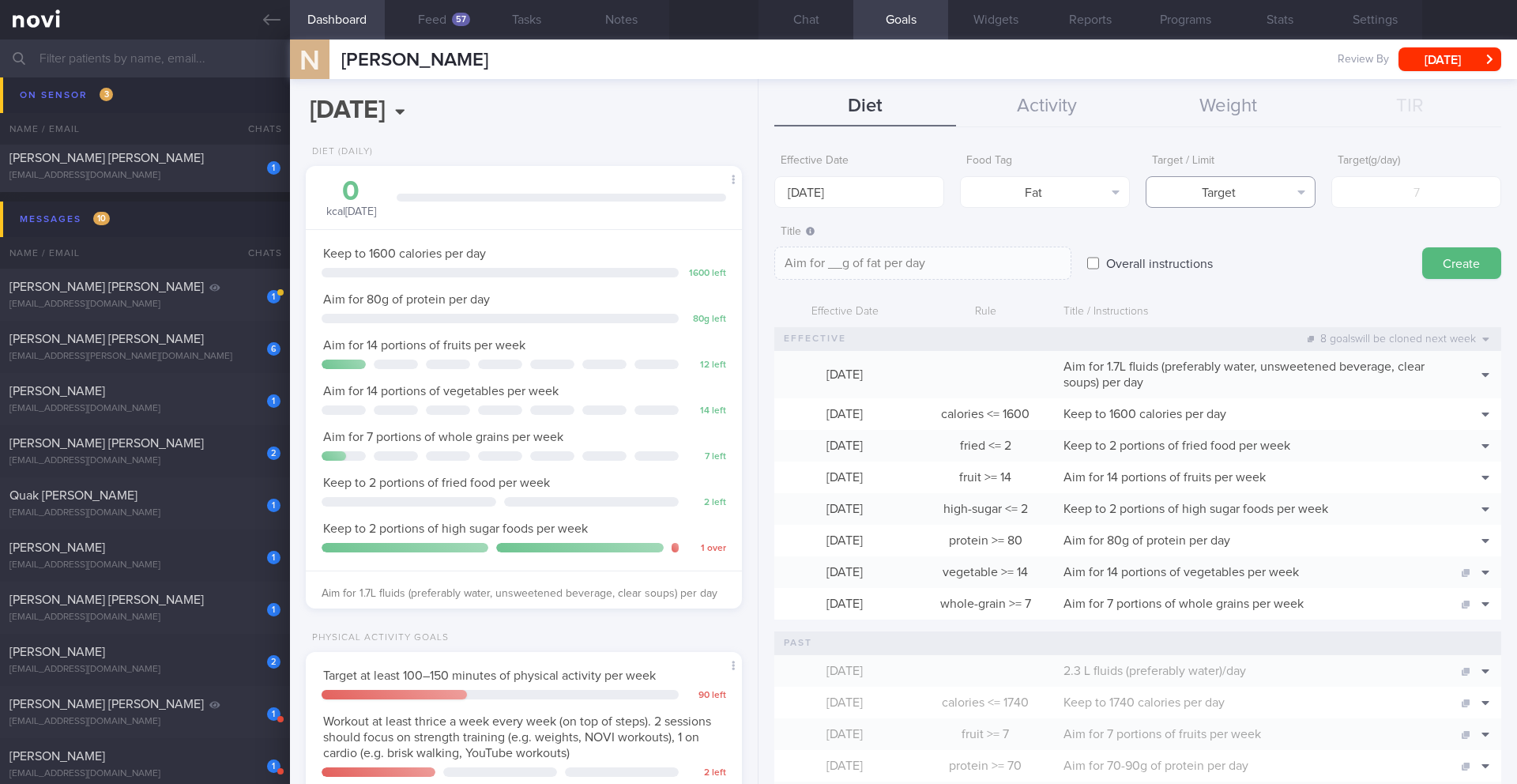
click at [749, 194] on button "Target" at bounding box center [1230, 192] width 170 height 32
click at [749, 253] on button "Limit" at bounding box center [1230, 246] width 168 height 24
type textarea "Keep to __g of fat per day"
click at [749, 192] on input "number" at bounding box center [1416, 192] width 170 height 32
type input "5"
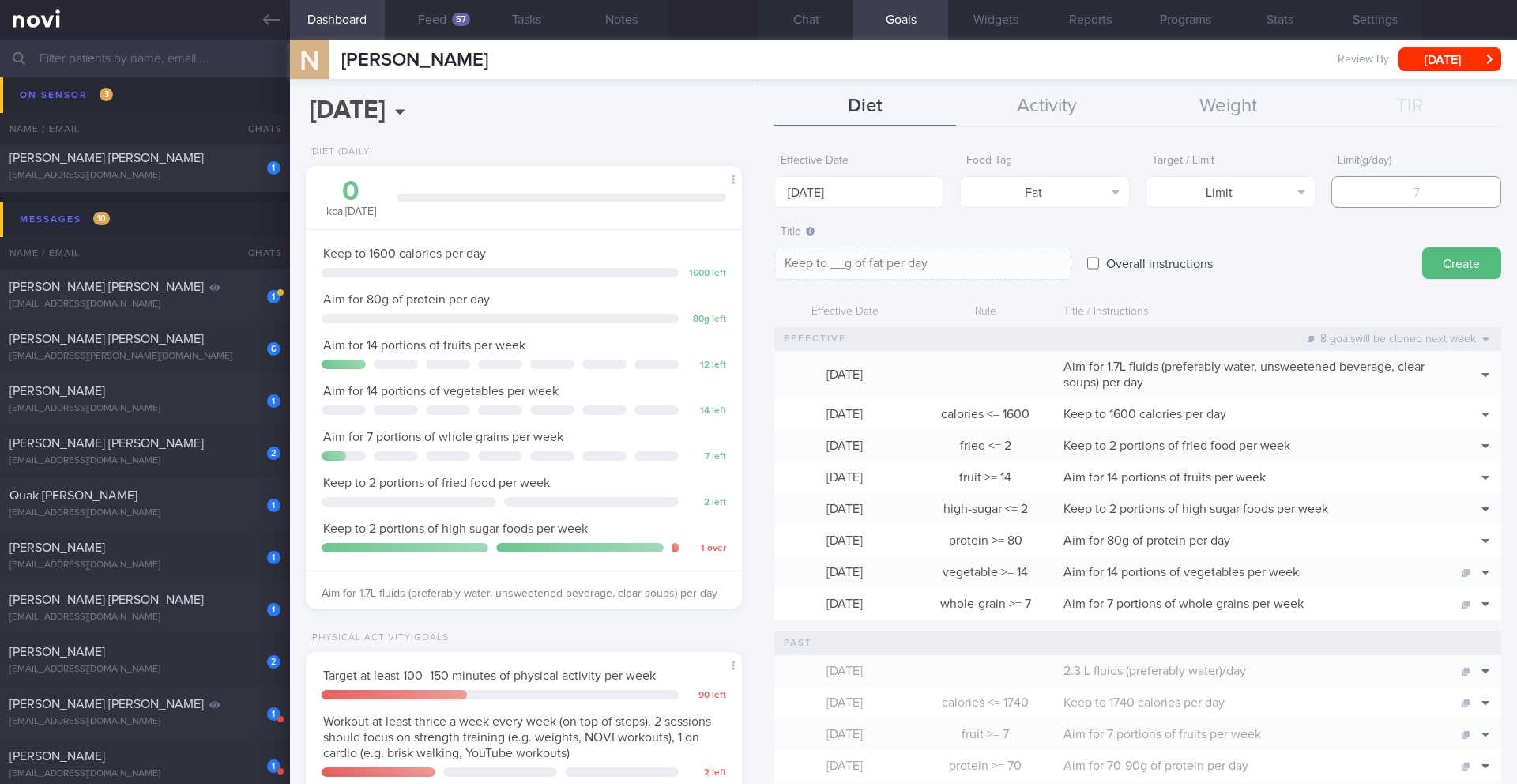
type textarea "Keep to 5g of fat per day"
type input "53"
type textarea "Keep to 53g of fat per day"
type input "53"
click at [749, 260] on button "Create" at bounding box center [1462, 263] width 79 height 32
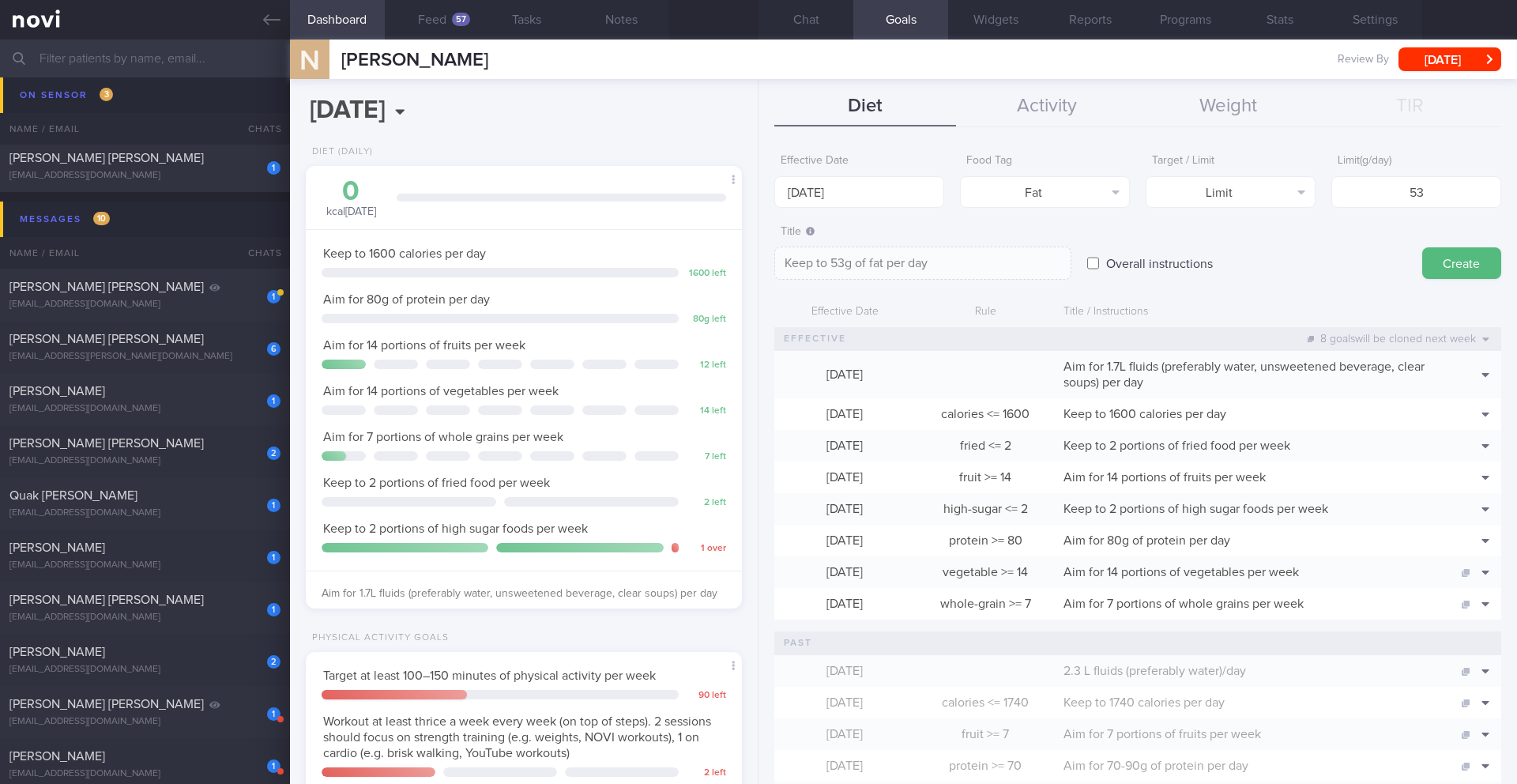
type input "[DATE]"
type textarea "Aim for ___ of ___"
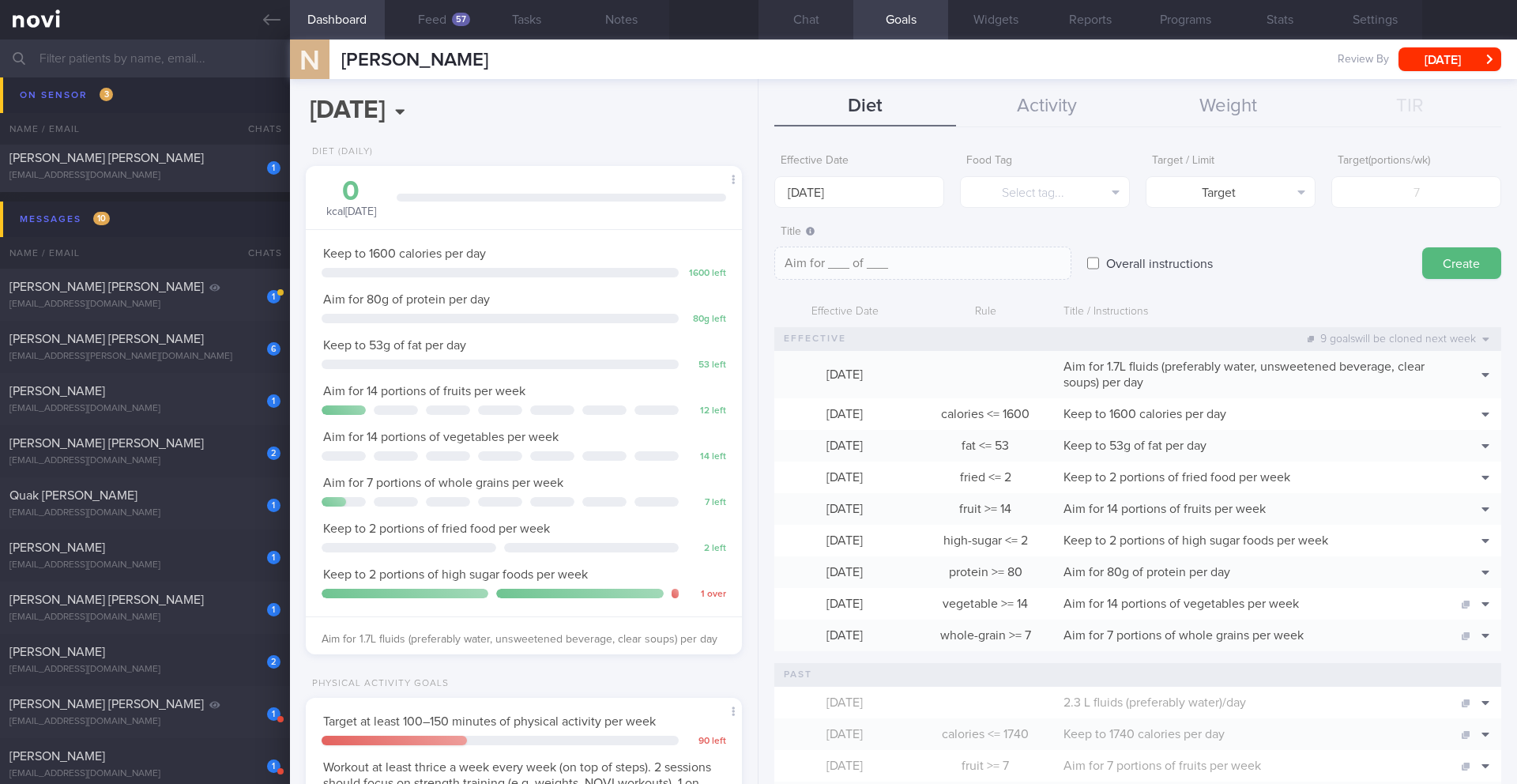
click at [749, 23] on button "Chat" at bounding box center [806, 19] width 95 height 40
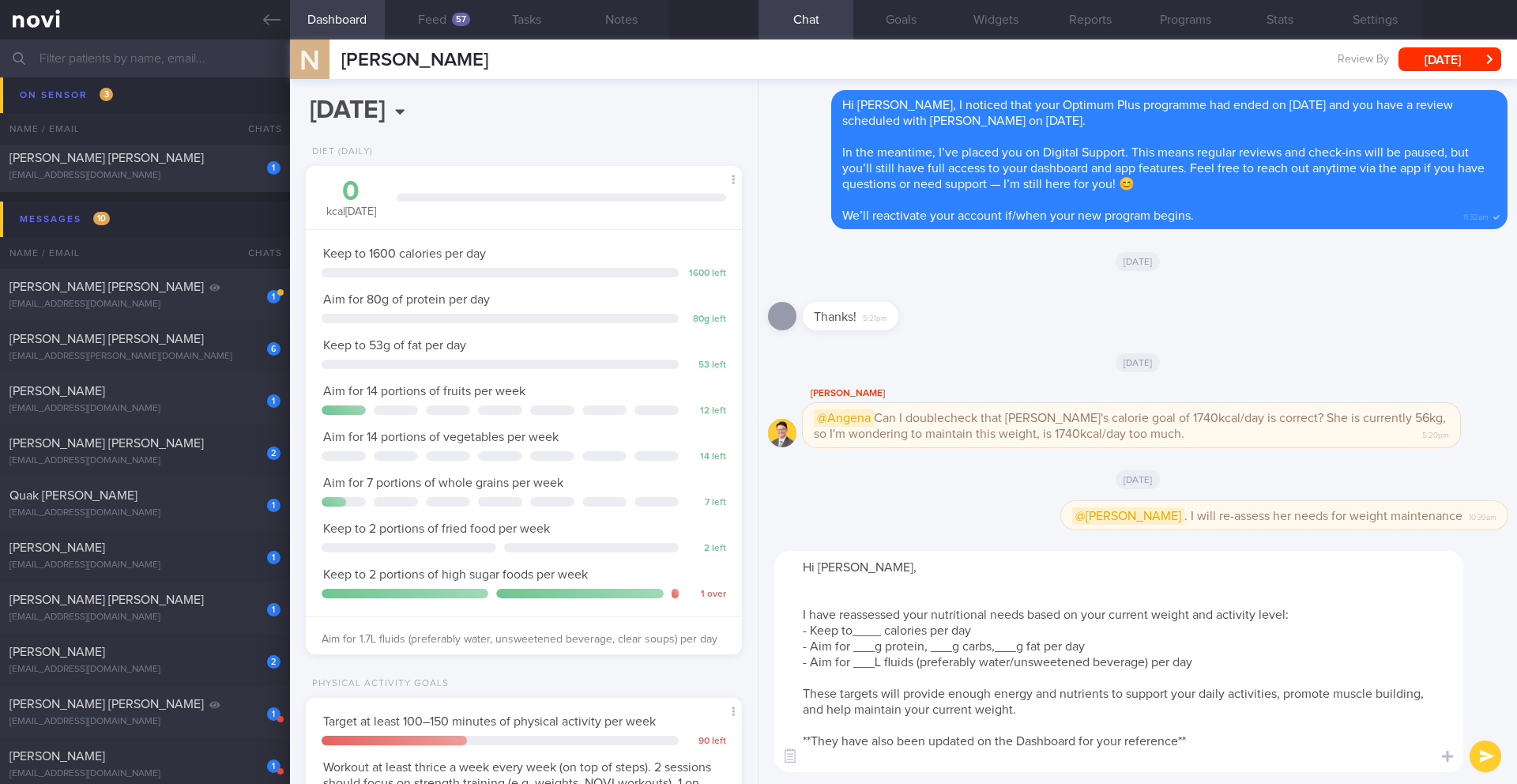
drag, startPoint x: 992, startPoint y: 649, endPoint x: 947, endPoint y: 652, distance: 45.1
click at [749, 652] on textarea "Hi [PERSON_NAME], I have reassessed your nutritional needs based on your curren…" at bounding box center [1119, 662] width 689 height 221
click at [749, 635] on textarea "Hi [PERSON_NAME], I have reassessed your nutritional needs based on your curren…" at bounding box center [1119, 662] width 689 height 221
click at [749, 666] on textarea "Hi [PERSON_NAME], I have reassessed your nutritional needs based on your curren…" at bounding box center [1119, 662] width 689 height 221
drag, startPoint x: 672, startPoint y: 641, endPoint x: 404, endPoint y: 642, distance: 268.0
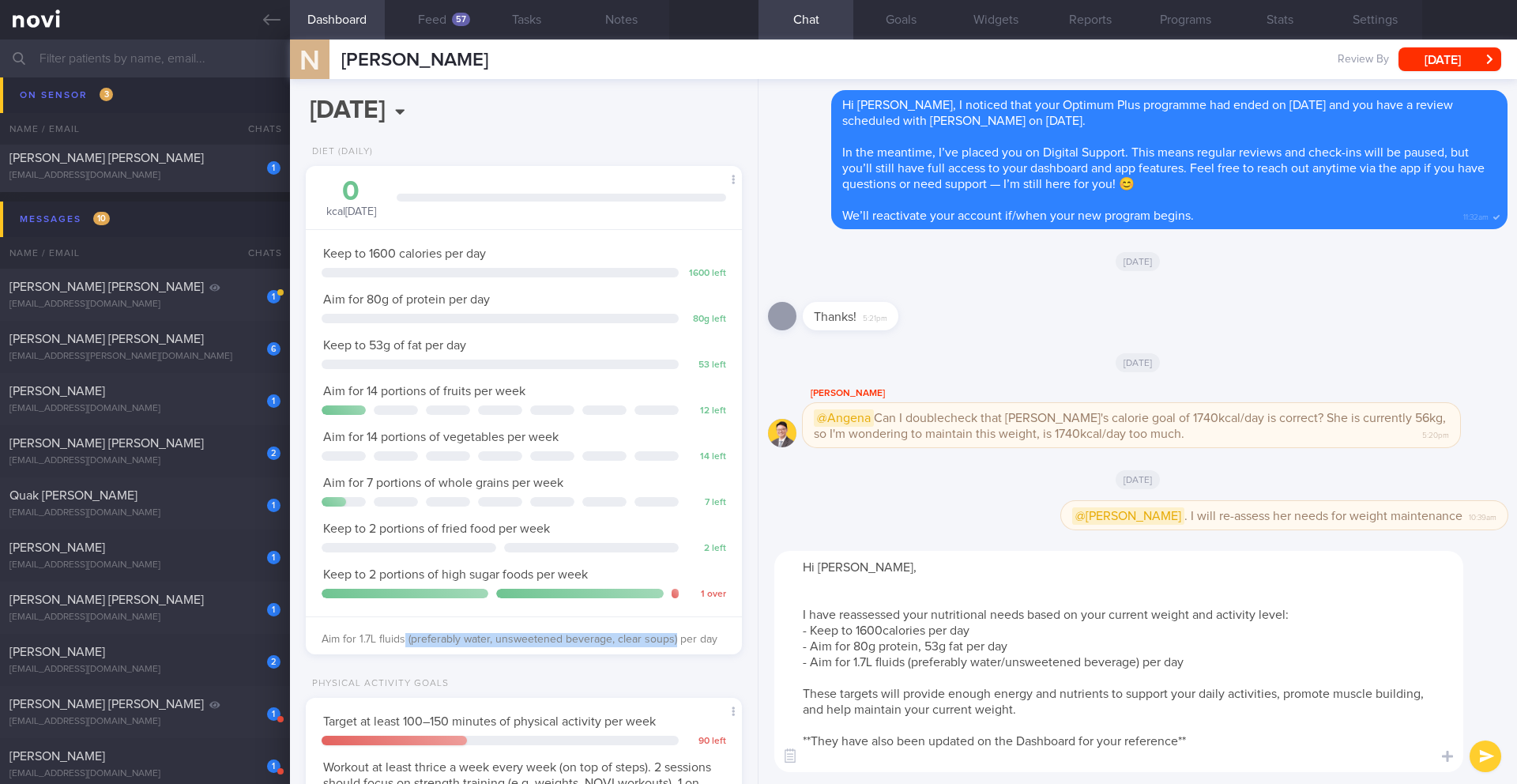
click at [404, 642] on span "Aim for 1.7L fluids (preferably water, unsweetened beverage, clear soups) per d…" at bounding box center [519, 639] width 396 height 11
copy span "(preferably water, unsweetened beverage, clear soups)"
drag, startPoint x: 1085, startPoint y: 662, endPoint x: 908, endPoint y: 661, distance: 177.0
click at [749, 661] on textarea "Hi [PERSON_NAME], I have reassessed your nutritional needs based on your curren…" at bounding box center [1119, 662] width 689 height 221
paste textarea "(preferably water, unsweetened beverage, clear soups"
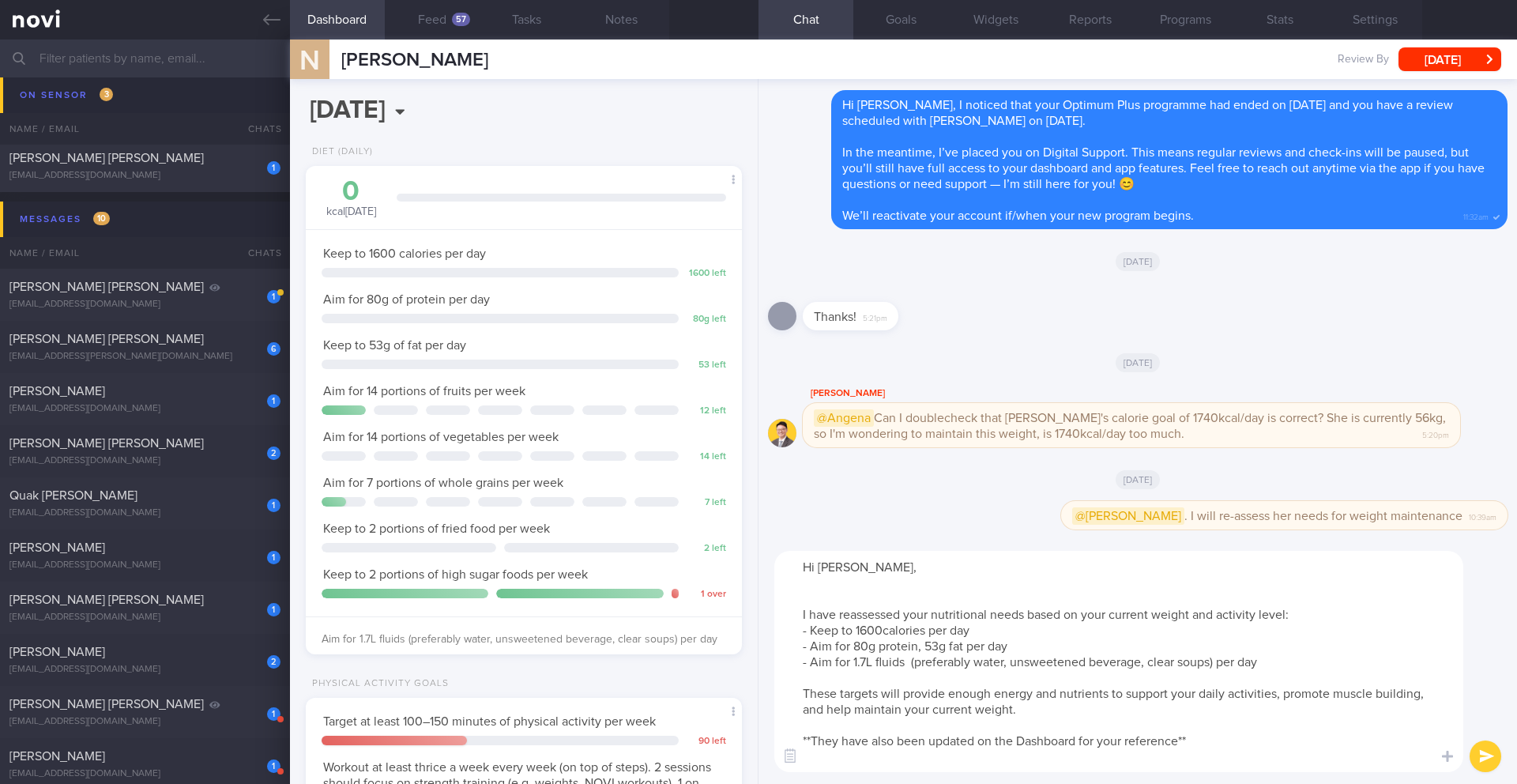
click at [749, 597] on textarea "Hi [PERSON_NAME], I have reassessed your nutritional needs based on your curren…" at bounding box center [1119, 662] width 689 height 221
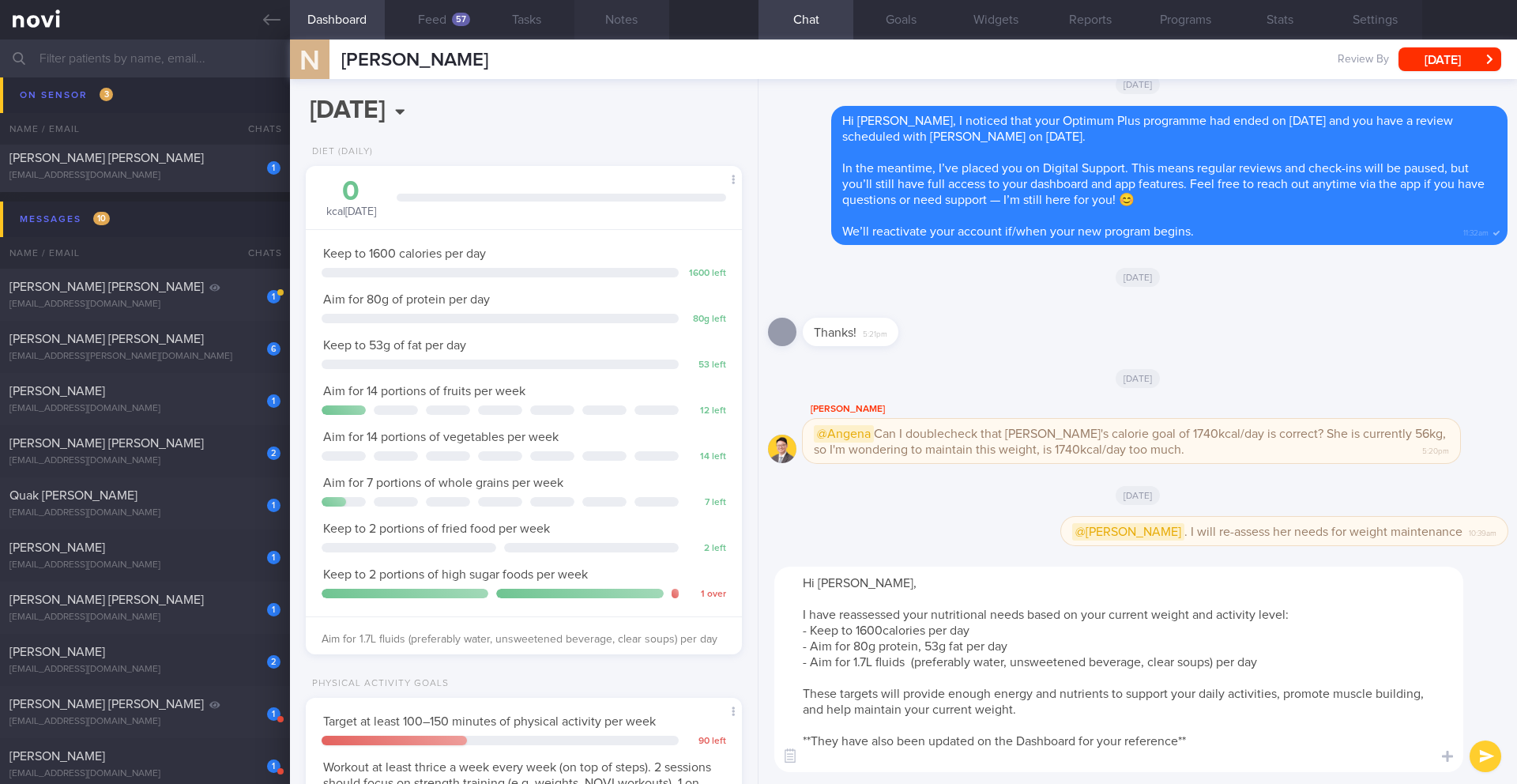
click at [616, 21] on button "Notes" at bounding box center [622, 19] width 95 height 40
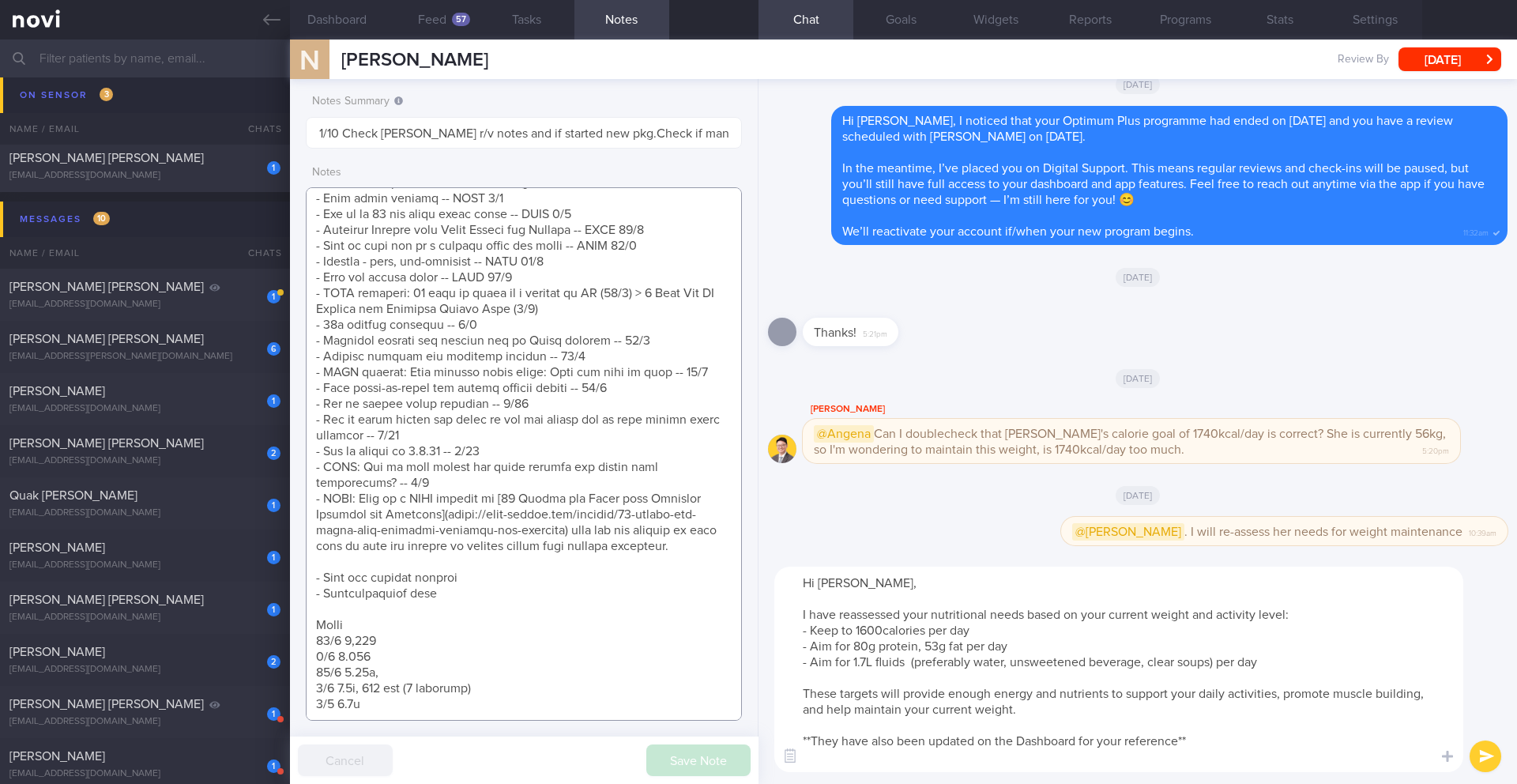
drag, startPoint x: 359, startPoint y: 534, endPoint x: 686, endPoint y: 574, distance: 329.4
click at [686, 574] on textarea at bounding box center [524, 454] width 436 height 534
click at [749, 686] on textarea "Hi [PERSON_NAME], I have reassessed your nutritional needs based on your curren…" at bounding box center [1119, 670] width 689 height 206
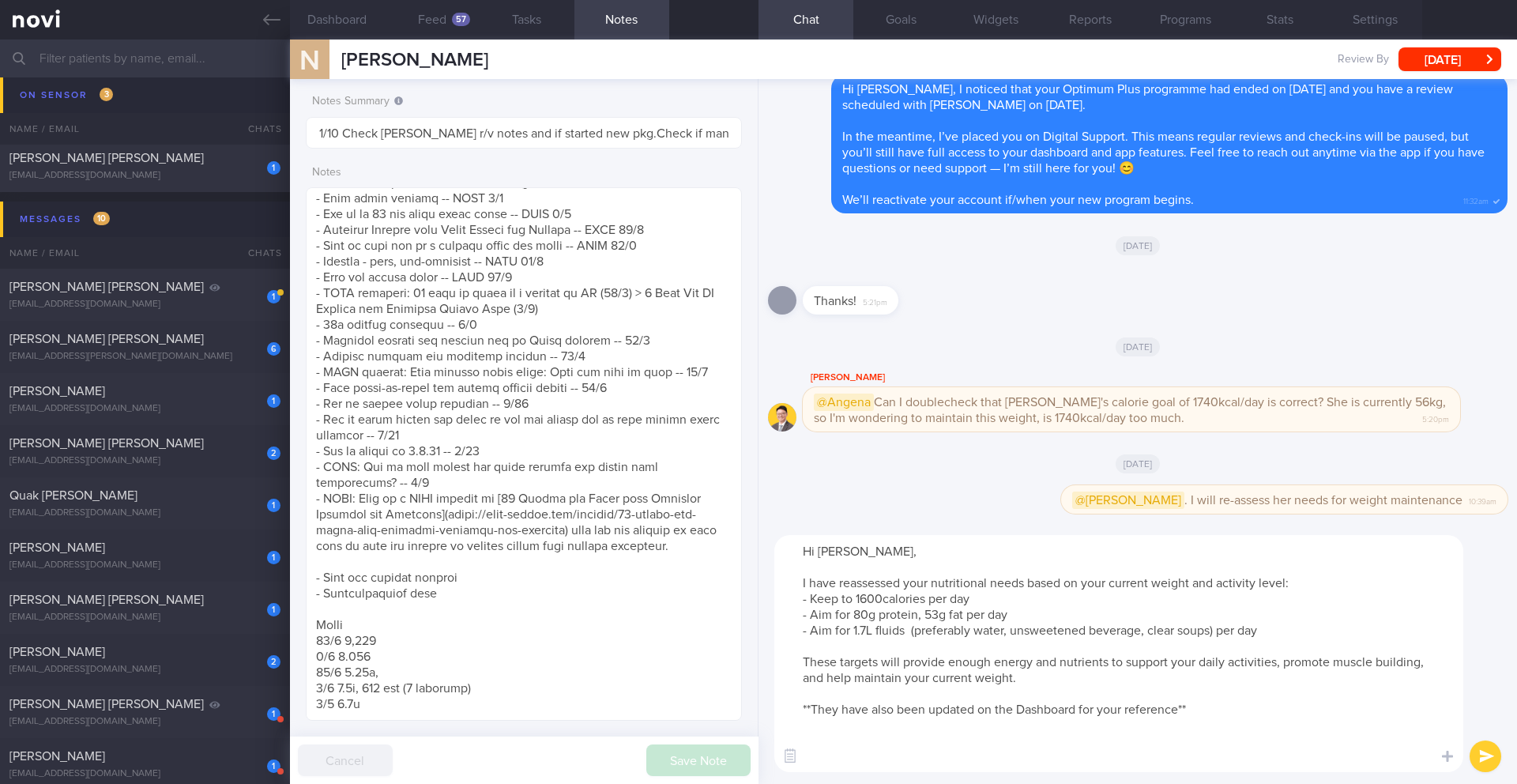
paste textarea "Here is a NOVI article on [25 Drinks and Foods that Suppress Appetite and Cravi…"
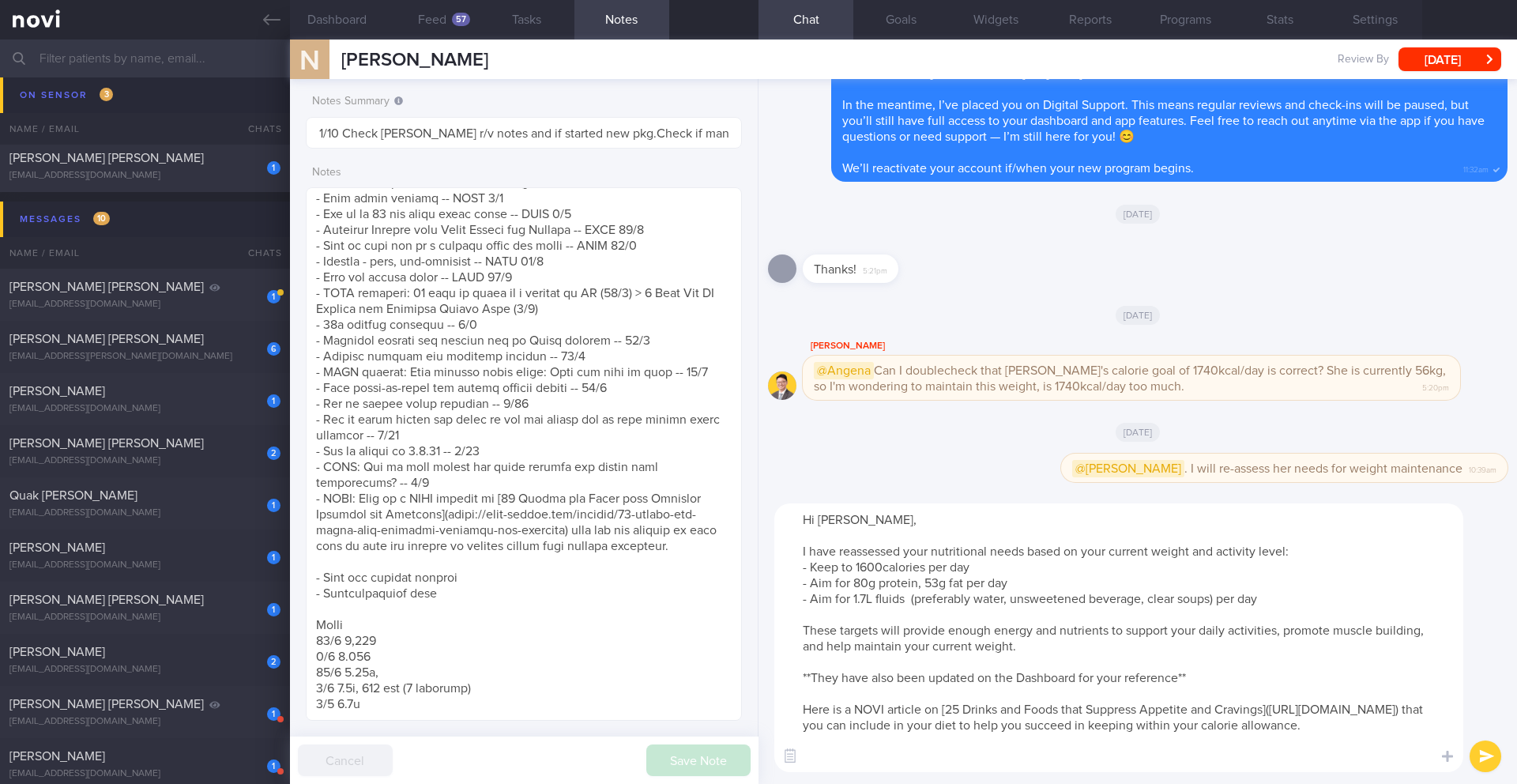
click at [749, 522] on textarea "Hi [PERSON_NAME], I have reassessed your nutritional needs based on your curren…" at bounding box center [1119, 638] width 689 height 269
drag, startPoint x: 1296, startPoint y: 552, endPoint x: 1194, endPoint y: 555, distance: 102.0
click at [749, 555] on textarea "Hi [PERSON_NAME], you are doing a great job of maintaining your weight! I have …" at bounding box center [1119, 638] width 689 height 269
click at [749, 551] on textarea "Hi [PERSON_NAME], you are doing a great job of maintaining your weight! I have …" at bounding box center [1119, 638] width 689 height 269
drag, startPoint x: 1033, startPoint y: 556, endPoint x: 1160, endPoint y: 555, distance: 127.0
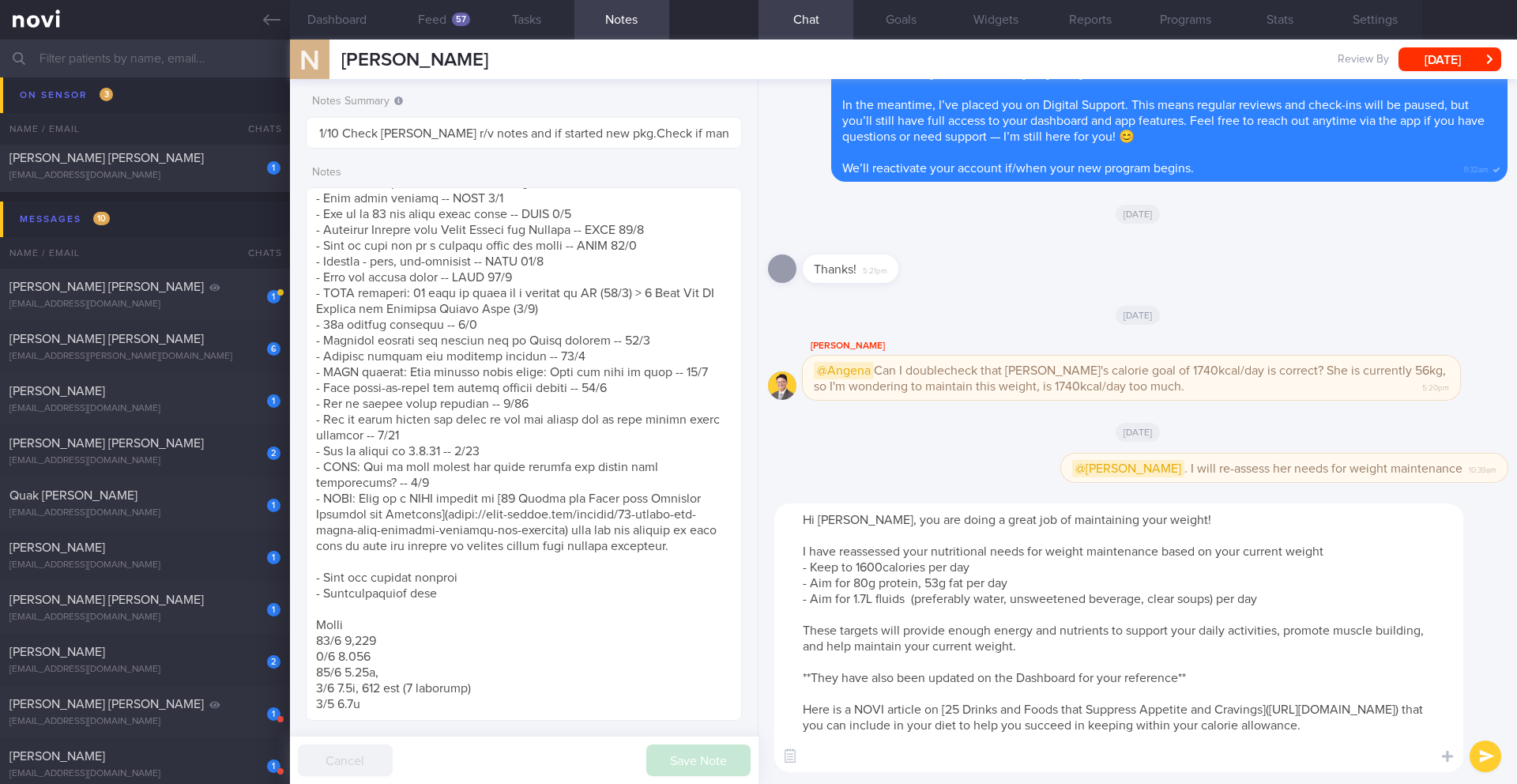
click at [749, 555] on textarea "Hi [PERSON_NAME], you are doing a great job of maintaining your weight! I have …" at bounding box center [1119, 638] width 689 height 269
click at [749, 686] on textarea "Hi [PERSON_NAME], you are doing a great job of maintaining your weight! I have …" at bounding box center [1119, 638] width 689 height 269
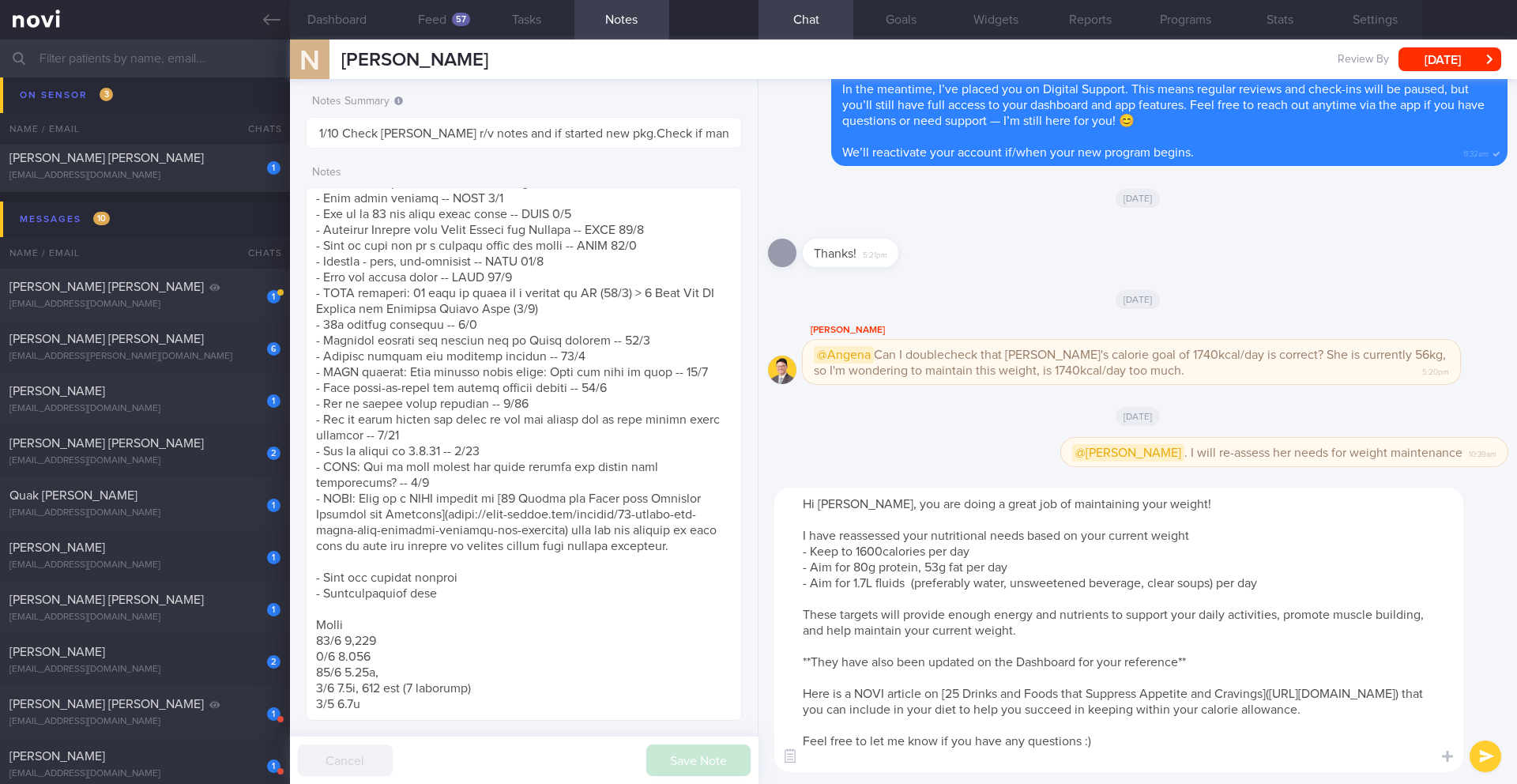
type textarea "Hi [PERSON_NAME], you are doing a great job of maintaining your weight! I have …"
click at [749, 686] on button "submit" at bounding box center [1485, 756] width 32 height 32
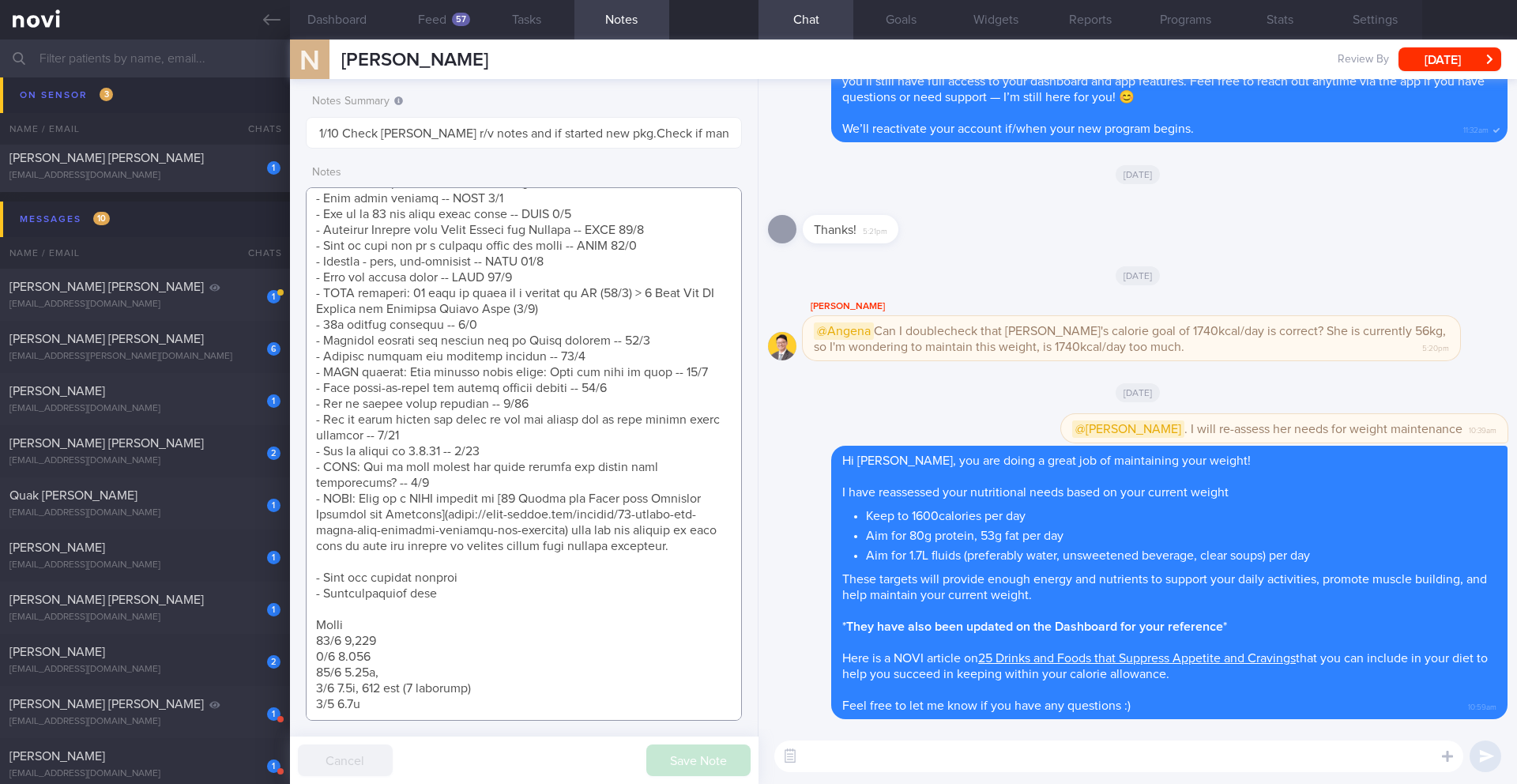
drag, startPoint x: 497, startPoint y: 530, endPoint x: 364, endPoint y: 530, distance: 133.0
click at [364, 530] on textarea at bounding box center [524, 454] width 436 height 534
drag, startPoint x: 682, startPoint y: 534, endPoint x: 680, endPoint y: 582, distance: 48.0
click at [680, 582] on textarea at bounding box center [524, 454] width 436 height 534
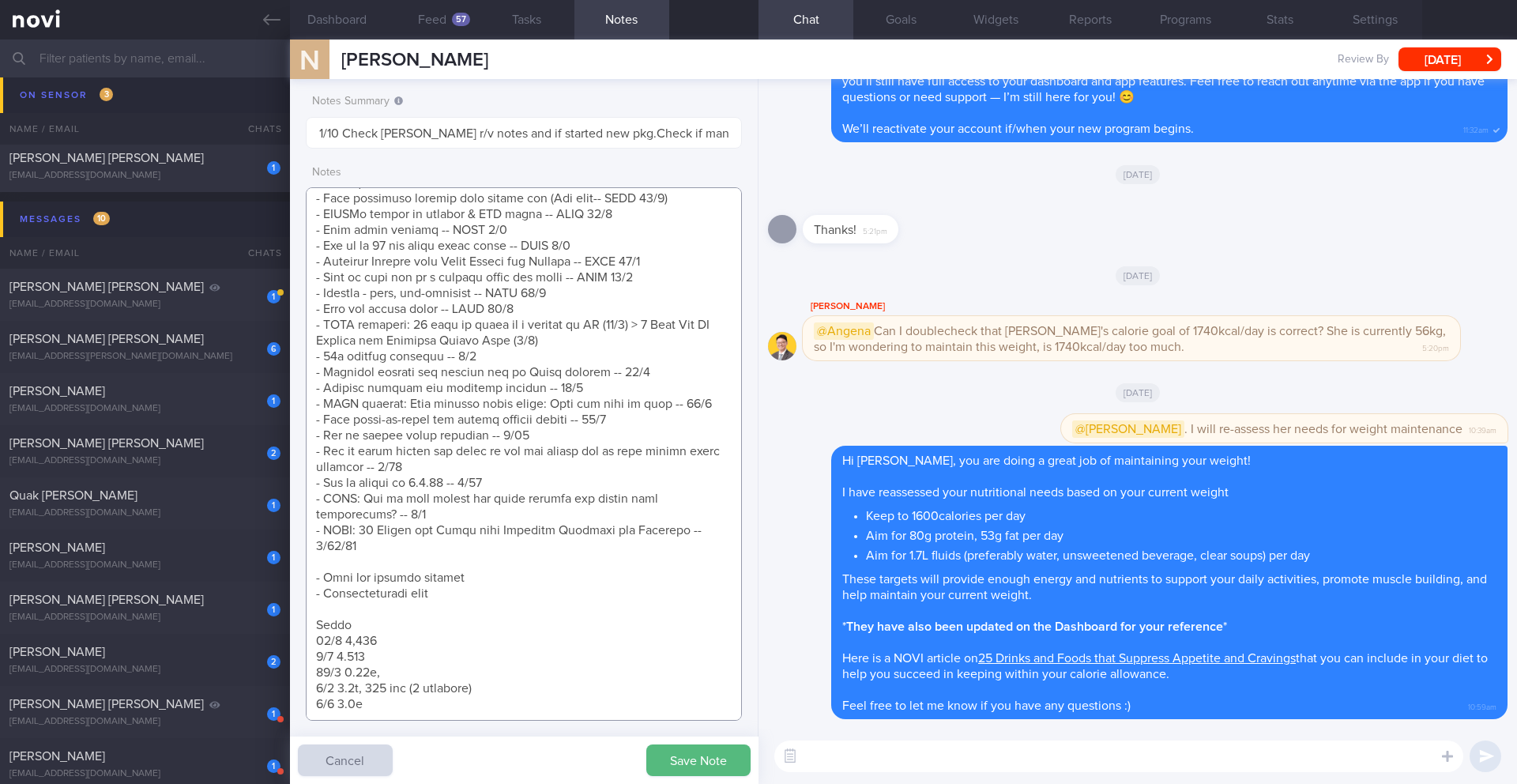
click at [563, 562] on textarea at bounding box center [524, 454] width 436 height 534
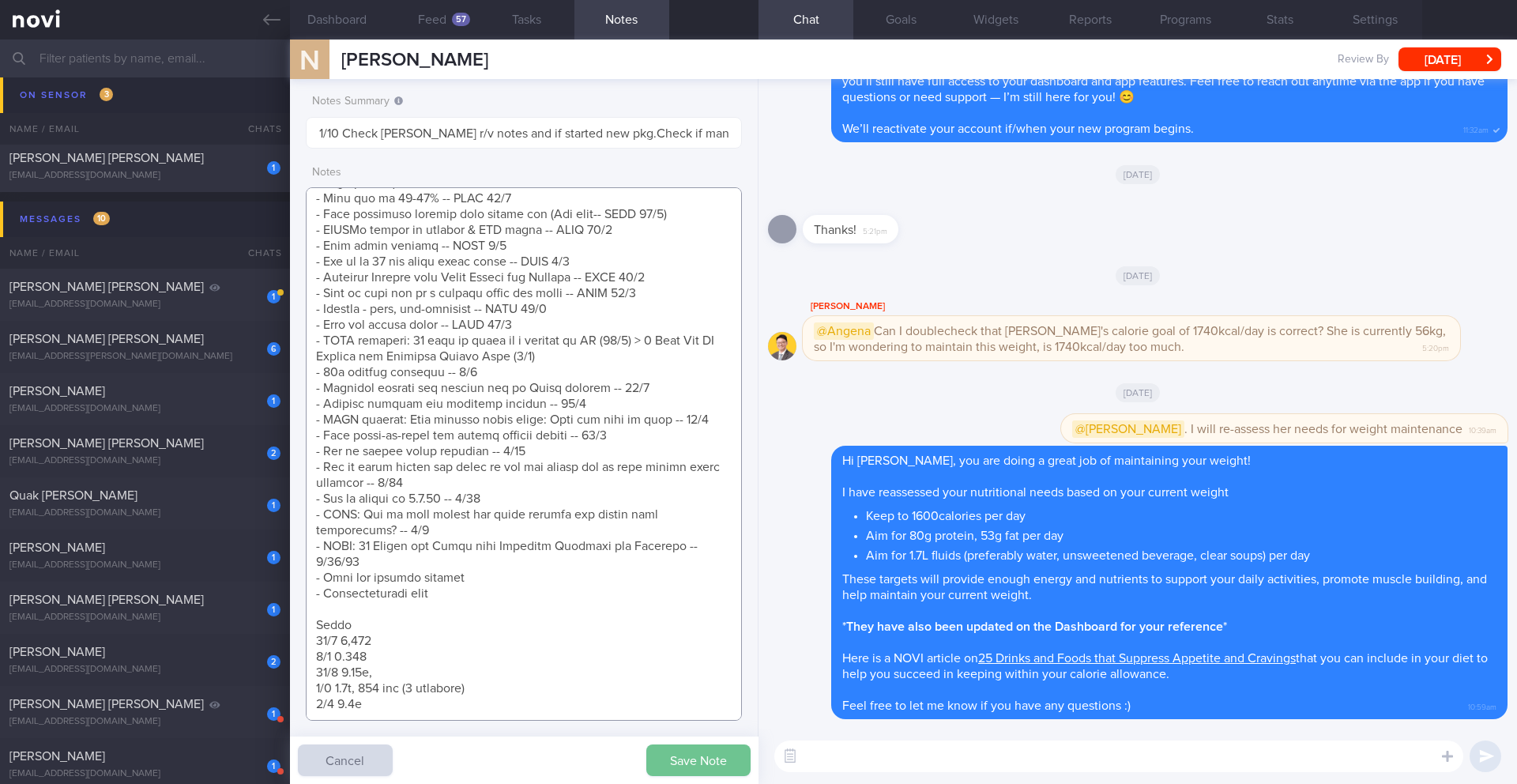
type textarea "Logging & responsive on app - Losing weight Goal: (6/5) - Increase protein inta…"
click at [709, 686] on button "Save Note" at bounding box center [698, 760] width 105 height 32
click at [749, 686] on button "button" at bounding box center [790, 756] width 28 height 28
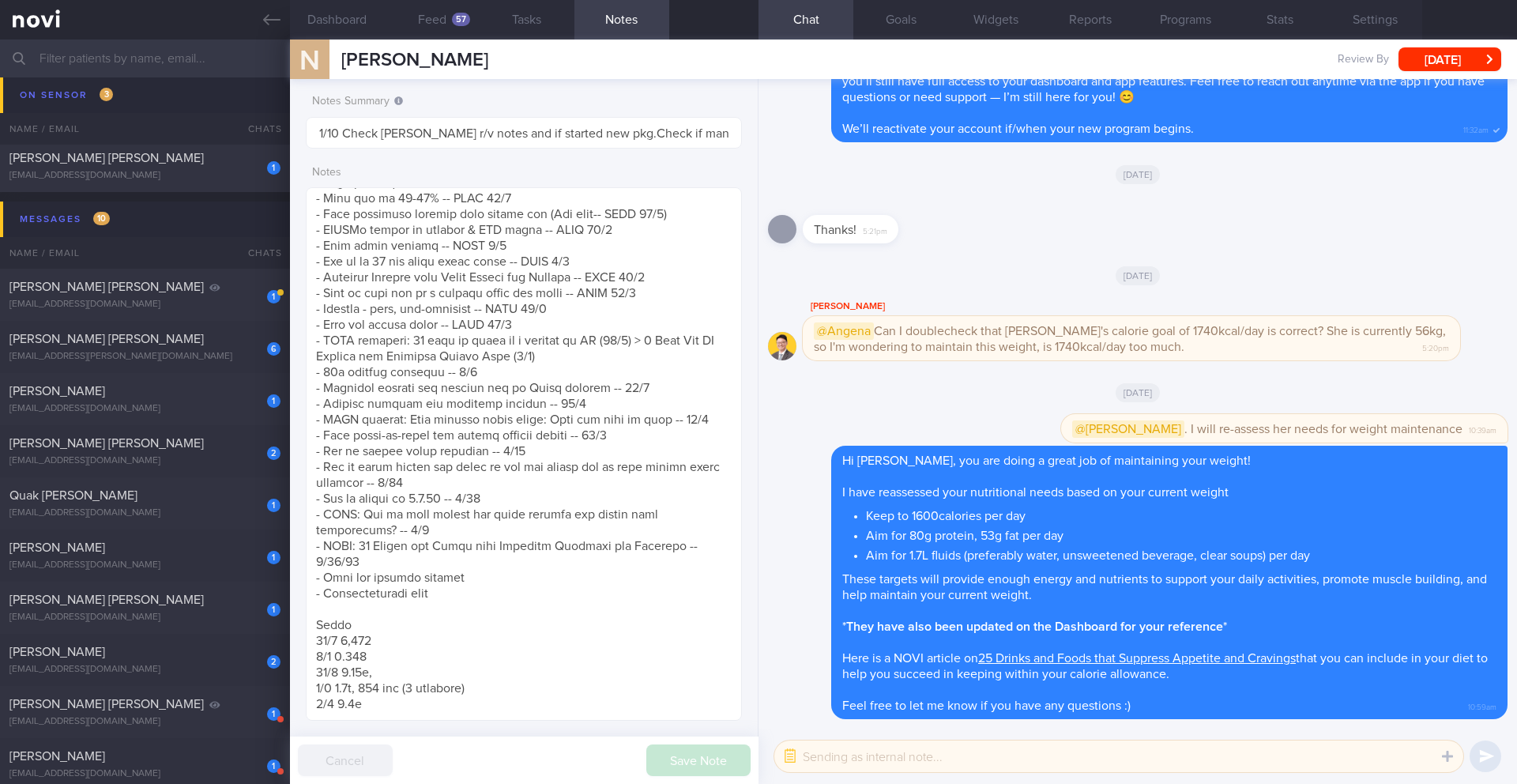
click at [749, 686] on textarea at bounding box center [1119, 756] width 689 height 32
click at [749, 59] on button "[DATE]" at bounding box center [1449, 59] width 103 height 24
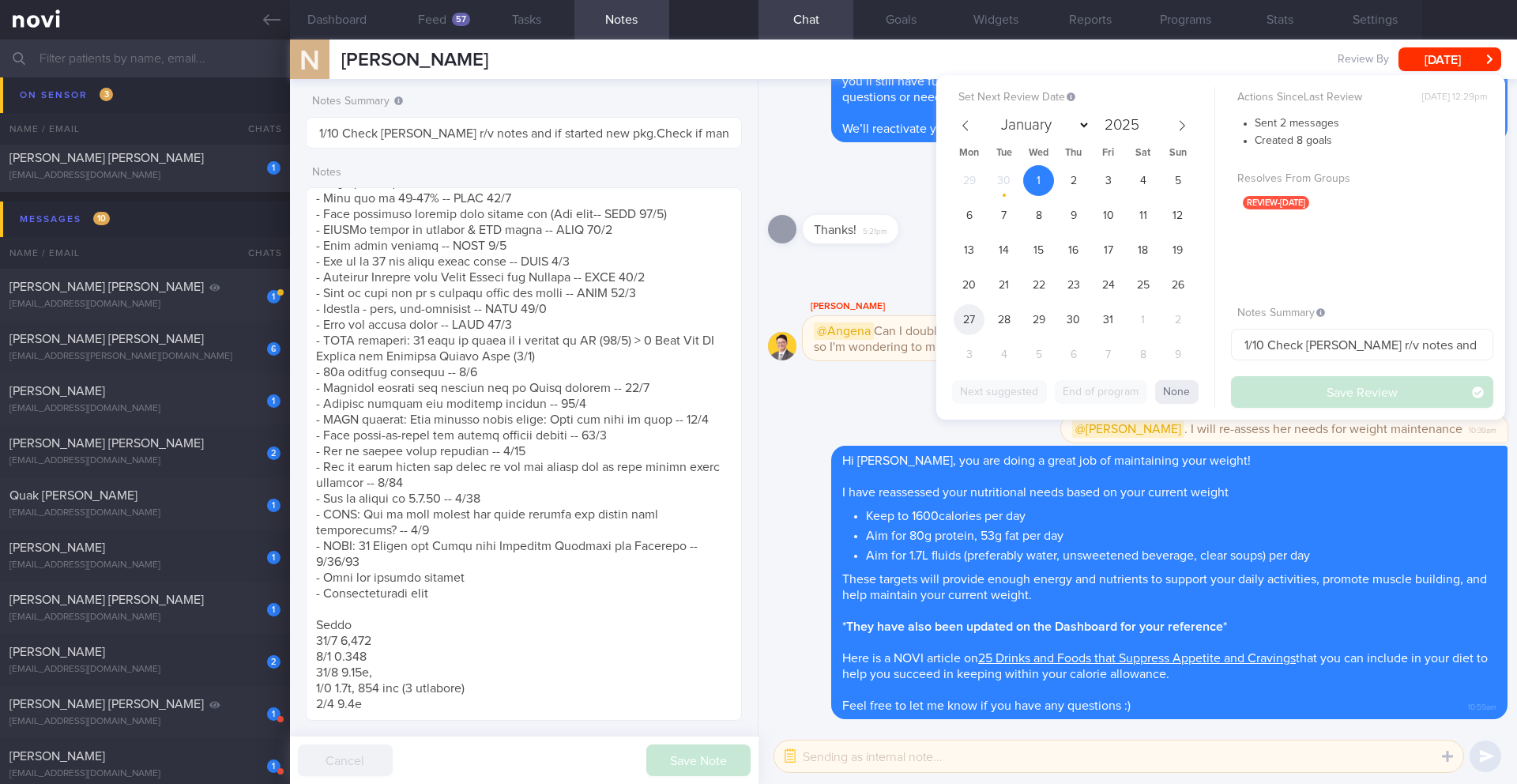
click at [749, 328] on span "27" at bounding box center [969, 319] width 31 height 31
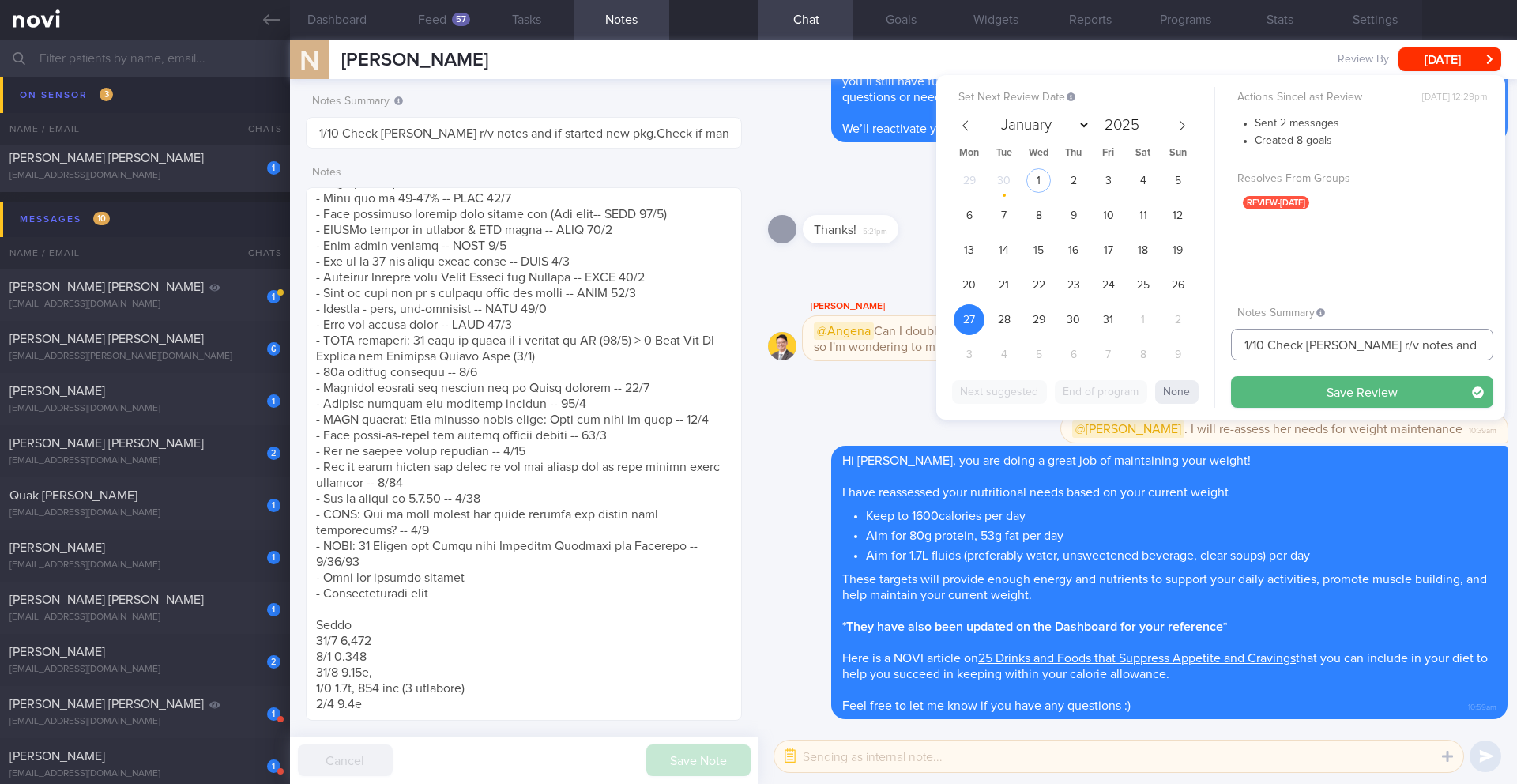
drag, startPoint x: 1249, startPoint y: 346, endPoint x: 1211, endPoint y: 347, distance: 38.0
click at [749, 347] on div "Set Next Review Date [DATE] January February March April May June July August S…" at bounding box center [1220, 247] width 569 height 345
type input "27/10 Check [PERSON_NAME] r/v notes and if started new pkg.Check if managed to …"
click at [749, 396] on button "Save Review" at bounding box center [1362, 392] width 262 height 32
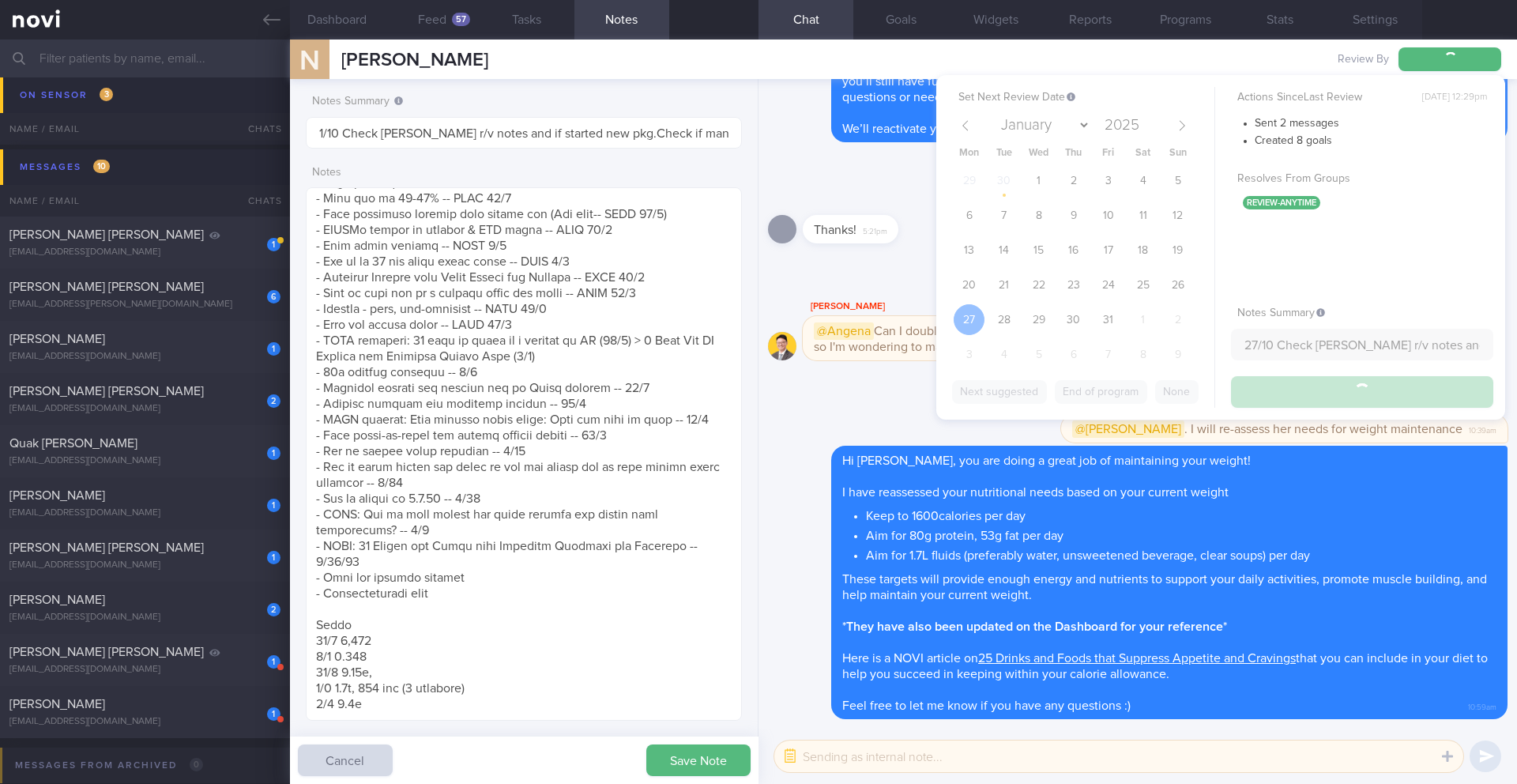
scroll to position [9555, 0]
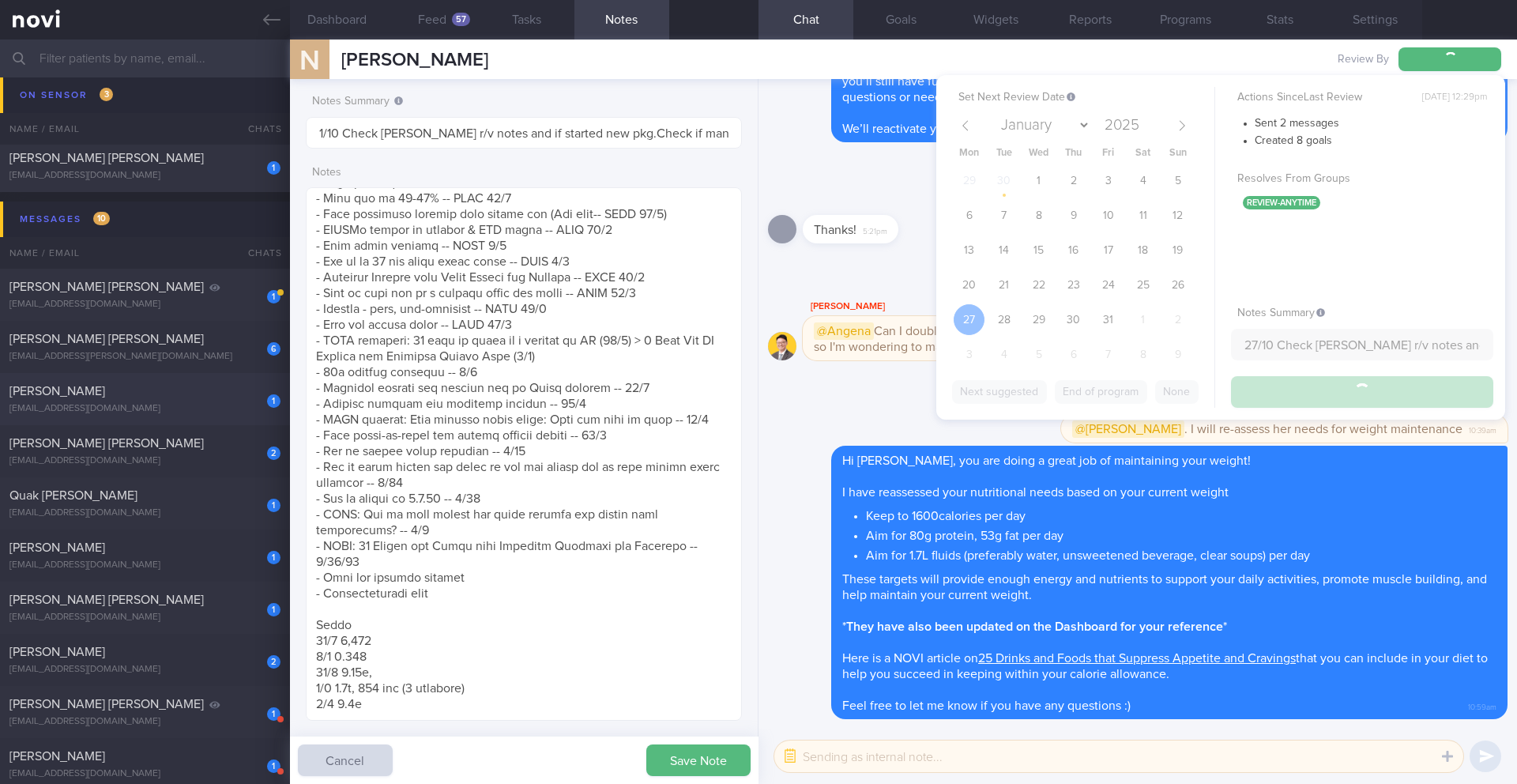
type input "27/10 Check [PERSON_NAME] r/v notes and if started new pkg.Check if managed to …"
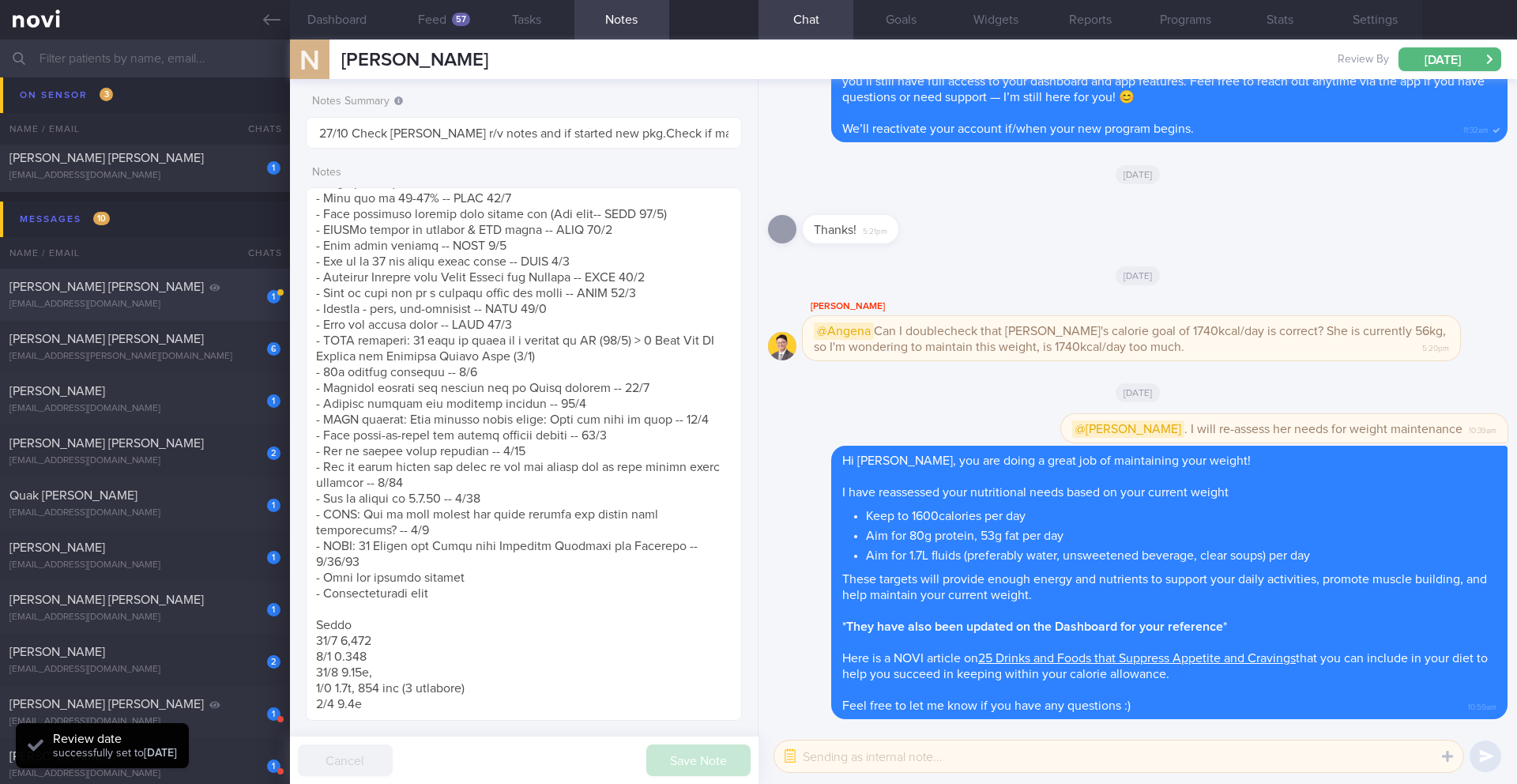
click at [177, 297] on div "1 [PERSON_NAME] [PERSON_NAME] [EMAIL_ADDRESS][DOMAIN_NAME]" at bounding box center [145, 294] width 290 height 32
type input "Digital support"
type textarea "Lor ipsumdo. Sitametcon ADIP: (91/1) Eli se doeiusmo t incidi utl etdo ma aliq …"
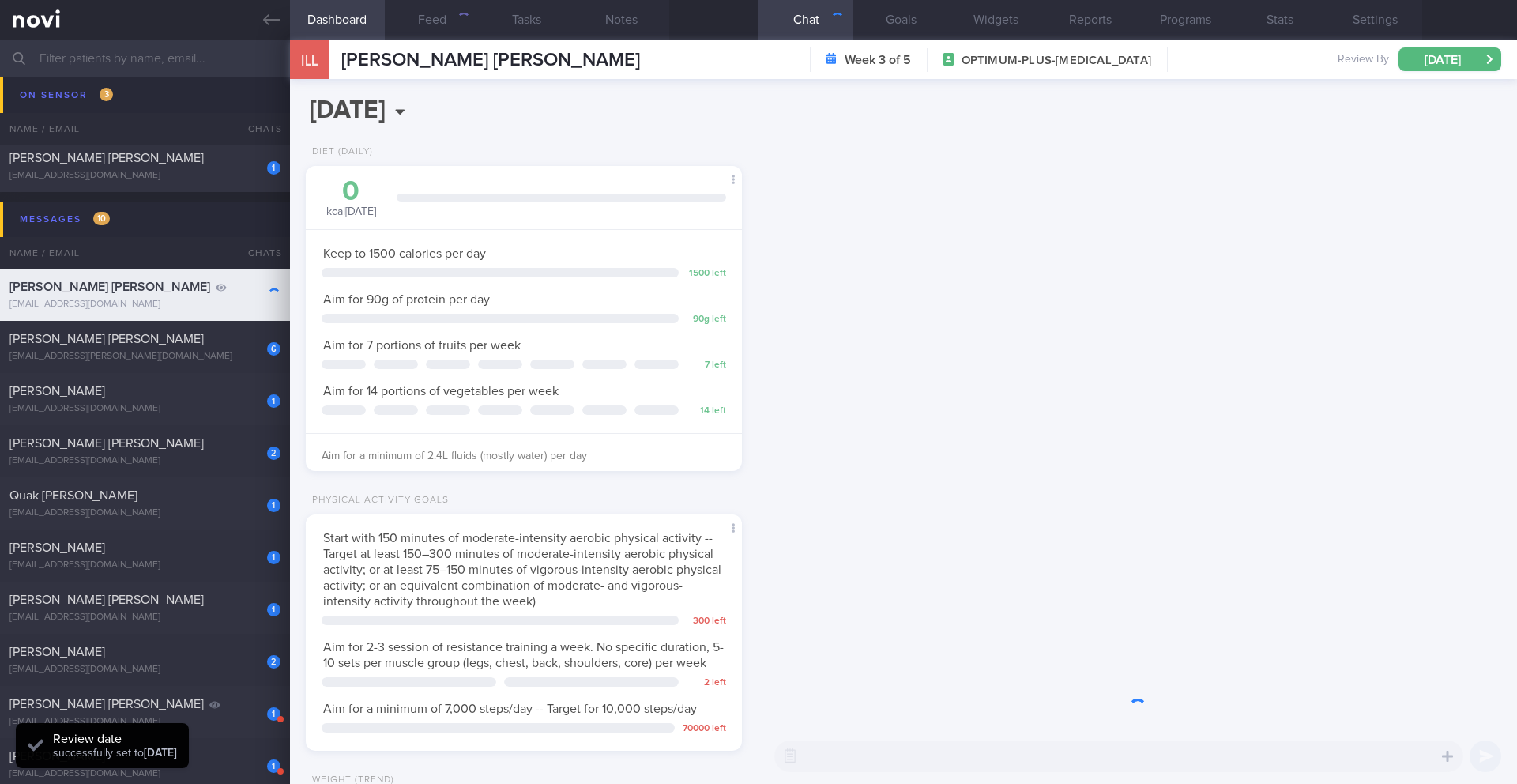
scroll to position [221, 396]
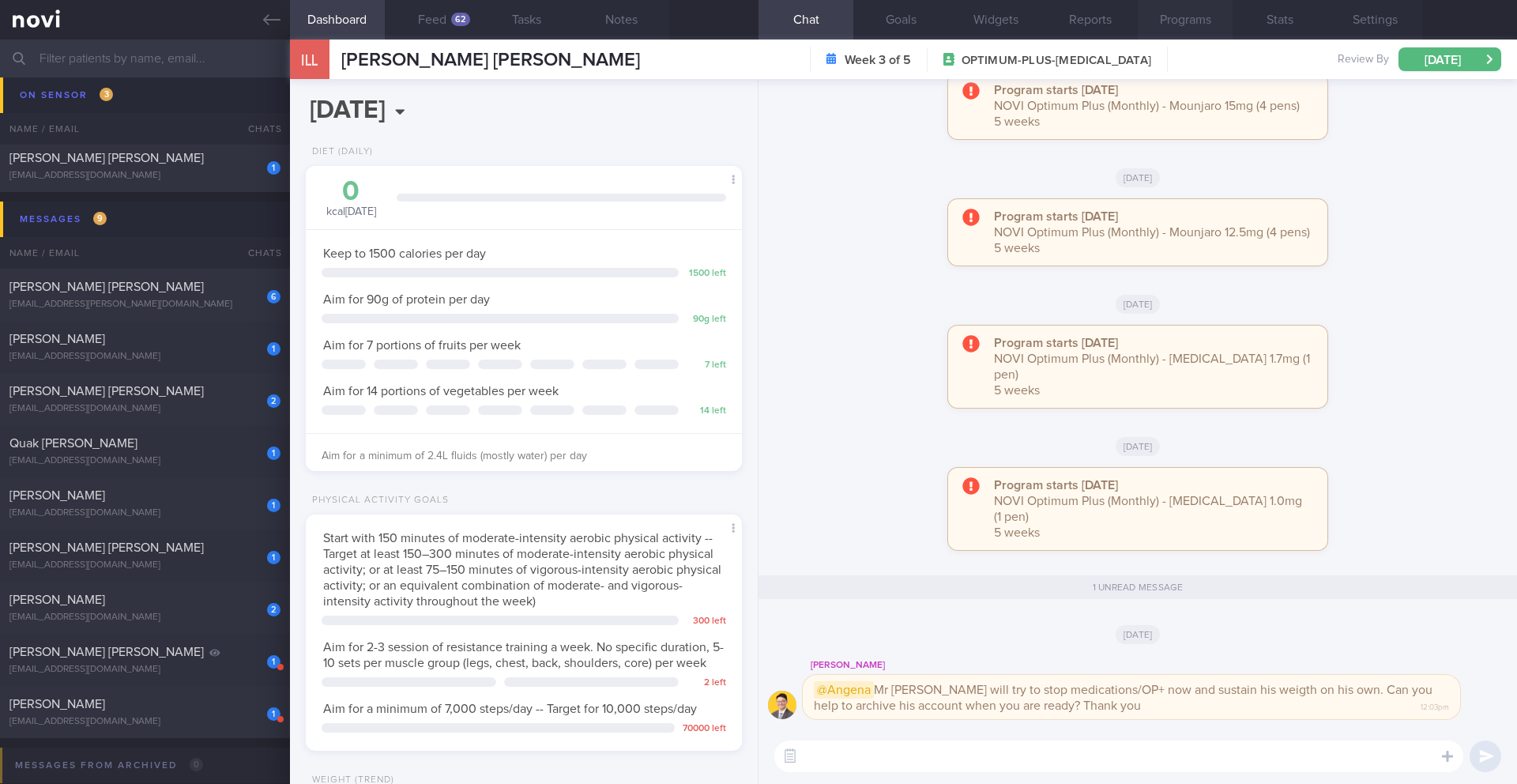
click at [749, 25] on button "Programs" at bounding box center [1186, 19] width 95 height 40
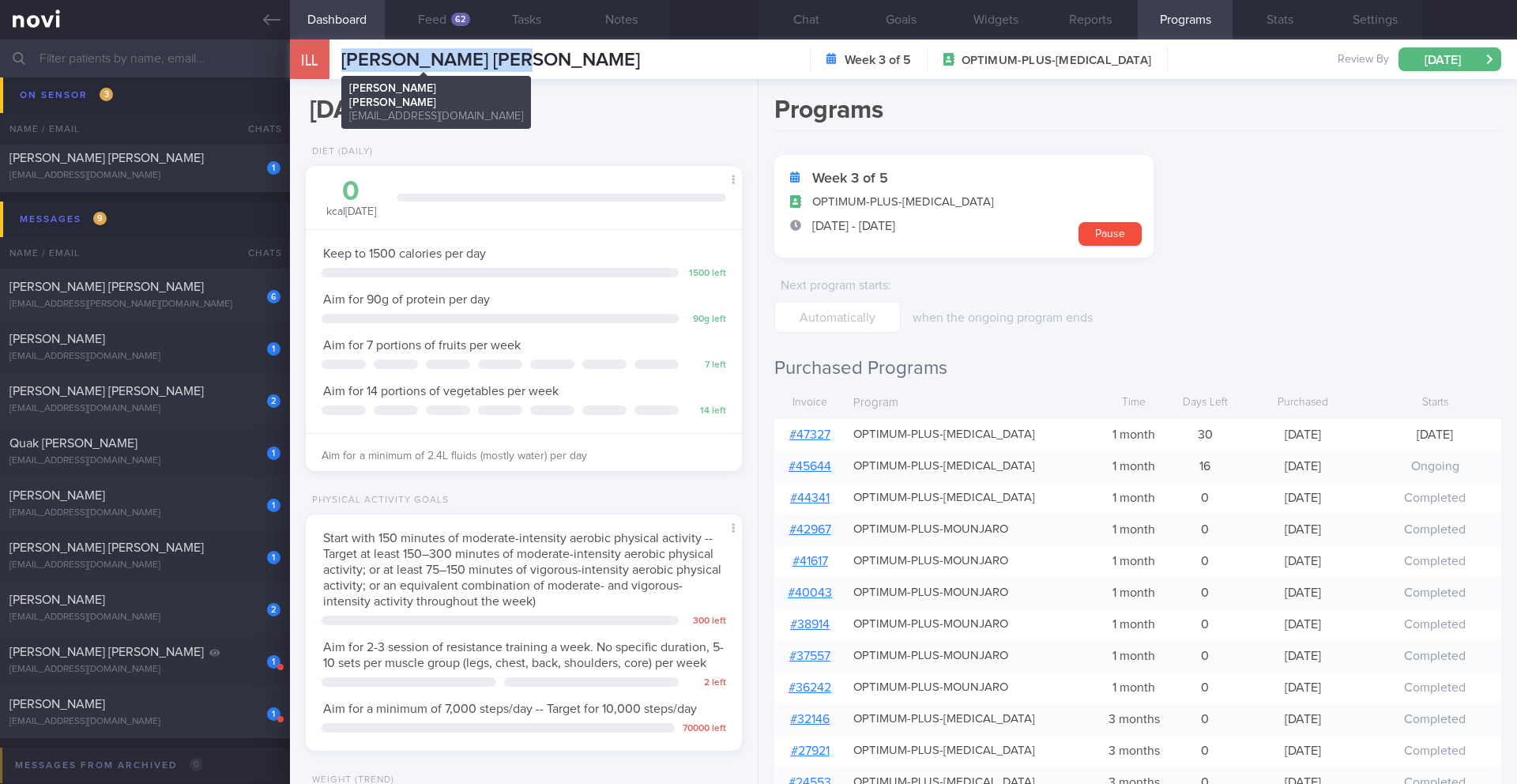
drag, startPoint x: 511, startPoint y: 52, endPoint x: 340, endPoint y: 59, distance: 171.1
click at [340, 59] on div "ILL [PERSON_NAME] [PERSON_NAME] [PERSON_NAME] [PERSON_NAME] [EMAIL_ADDRESS][DOM…" at bounding box center [904, 59] width 1227 height 40
copy span "[PERSON_NAME] [PERSON_NAME]"
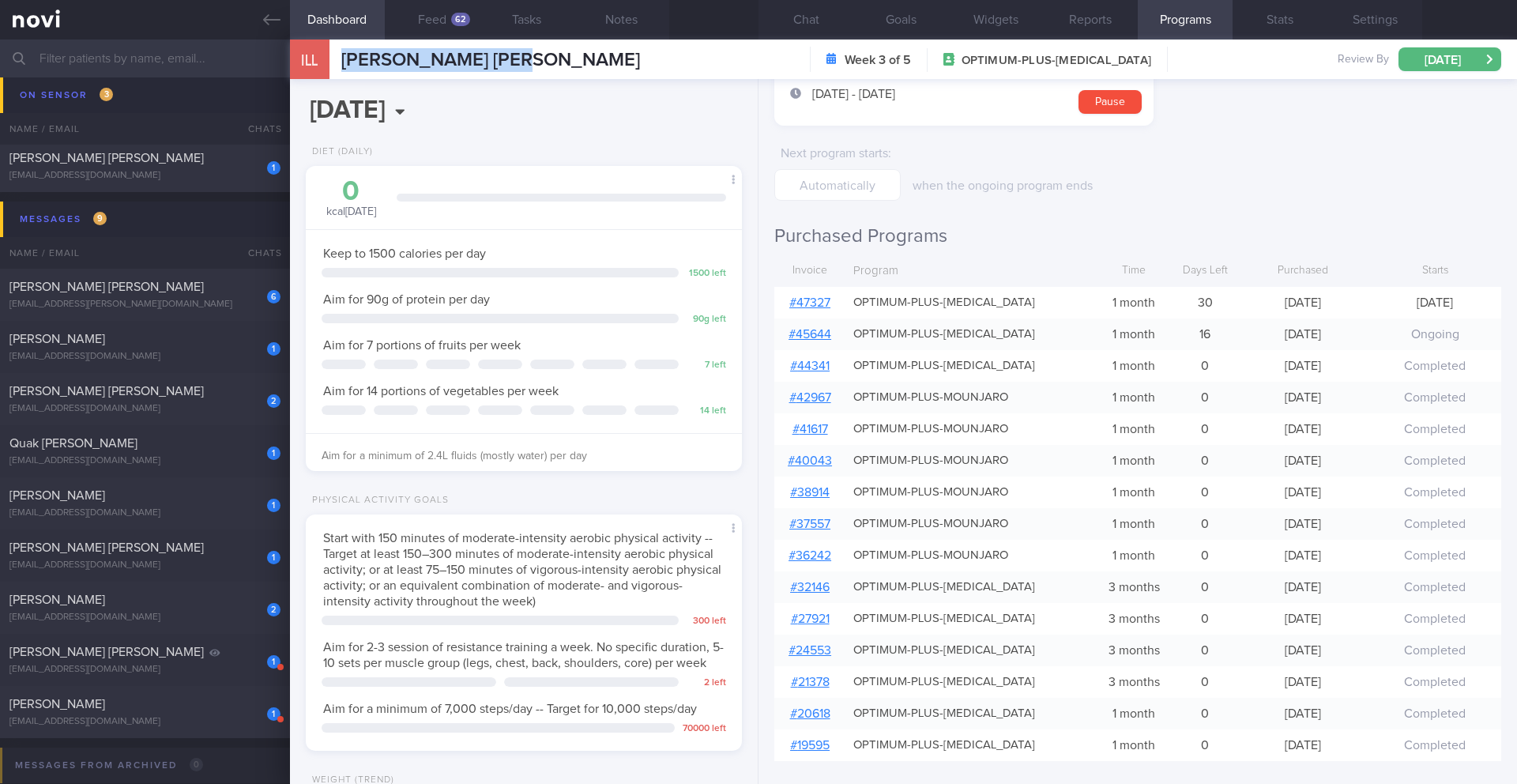
scroll to position [325, 0]
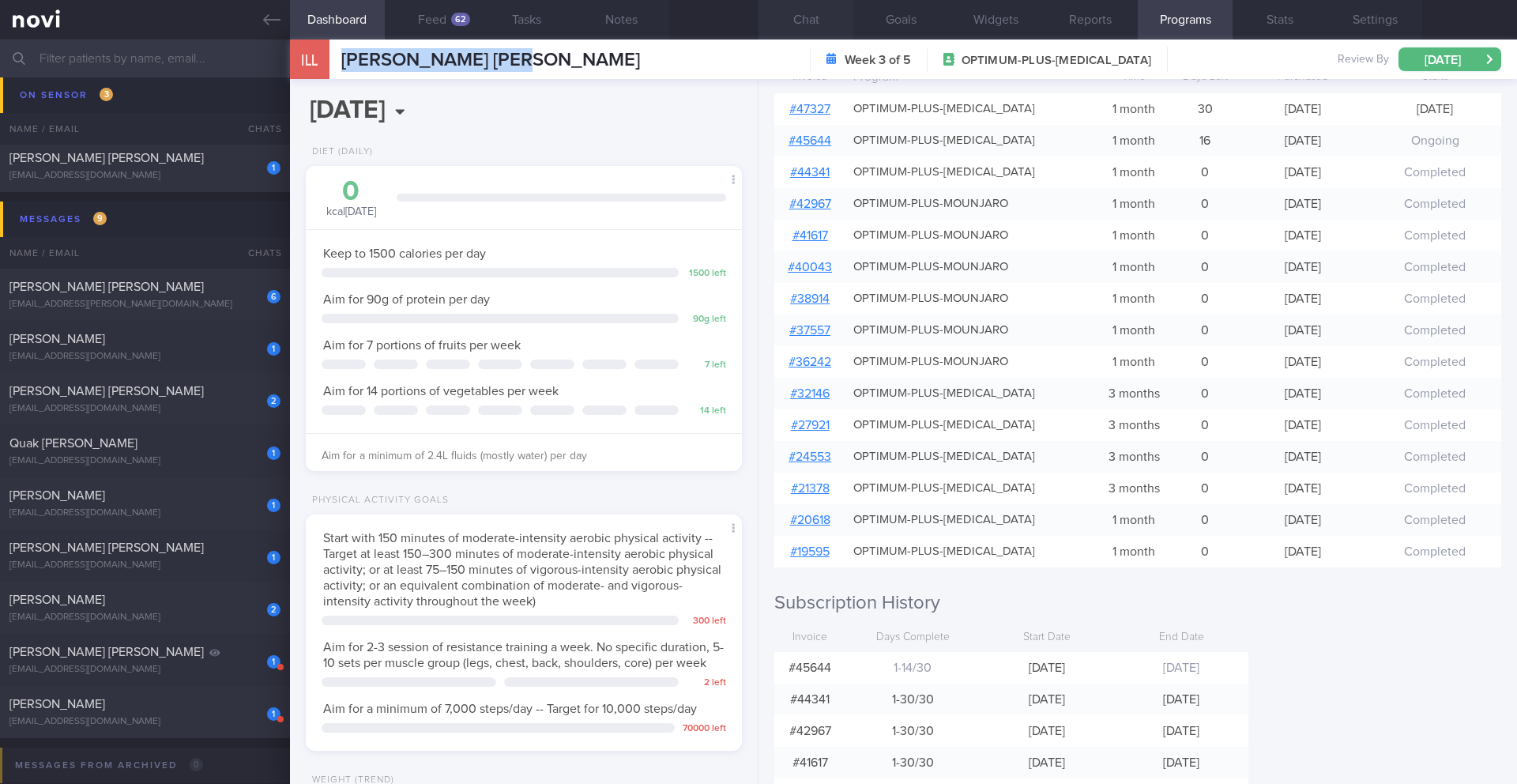
click at [749, 15] on button "Chat" at bounding box center [806, 19] width 95 height 40
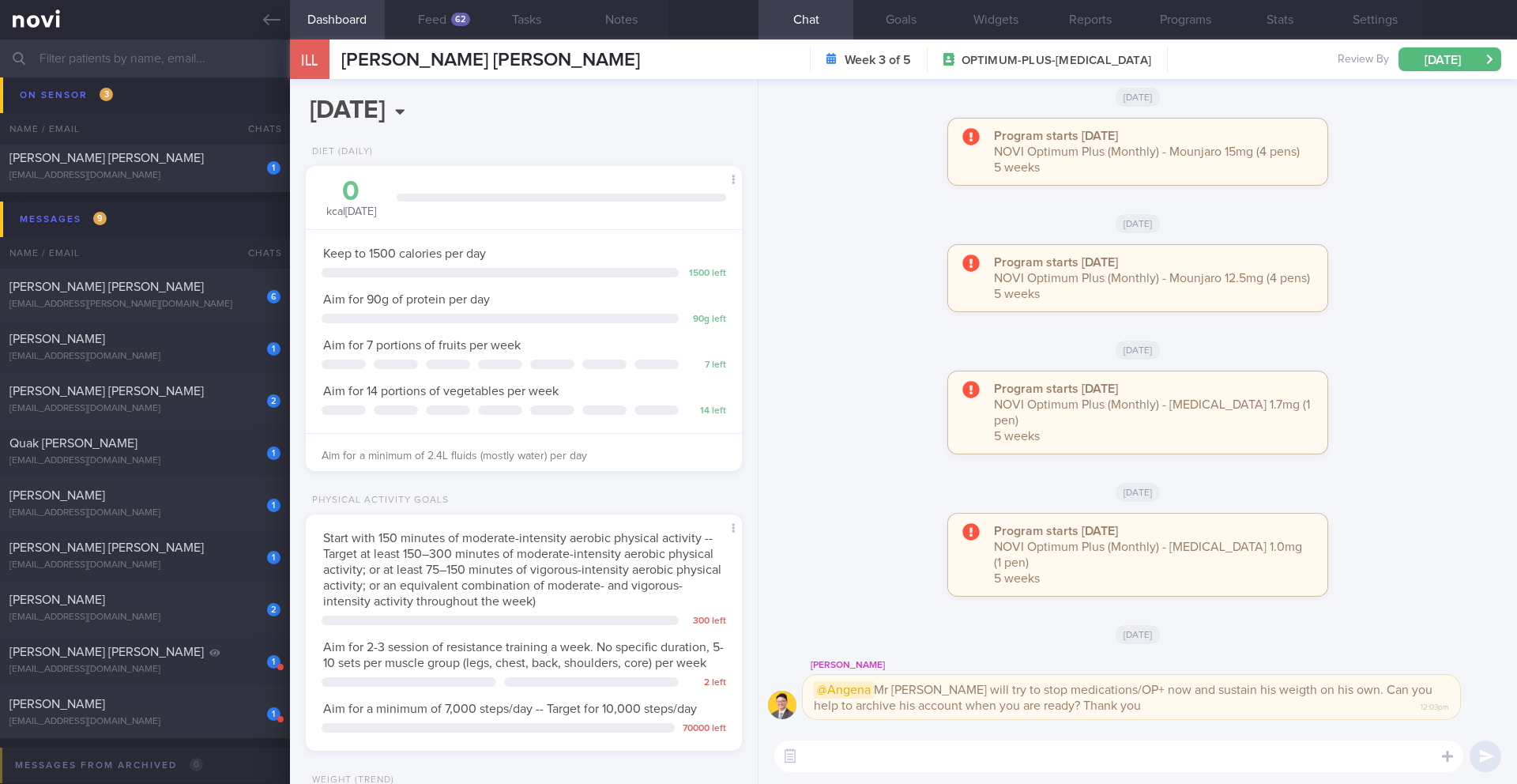
click at [749, 686] on textarea at bounding box center [1119, 756] width 689 height 32
click at [749, 686] on button "button" at bounding box center [790, 756] width 28 height 28
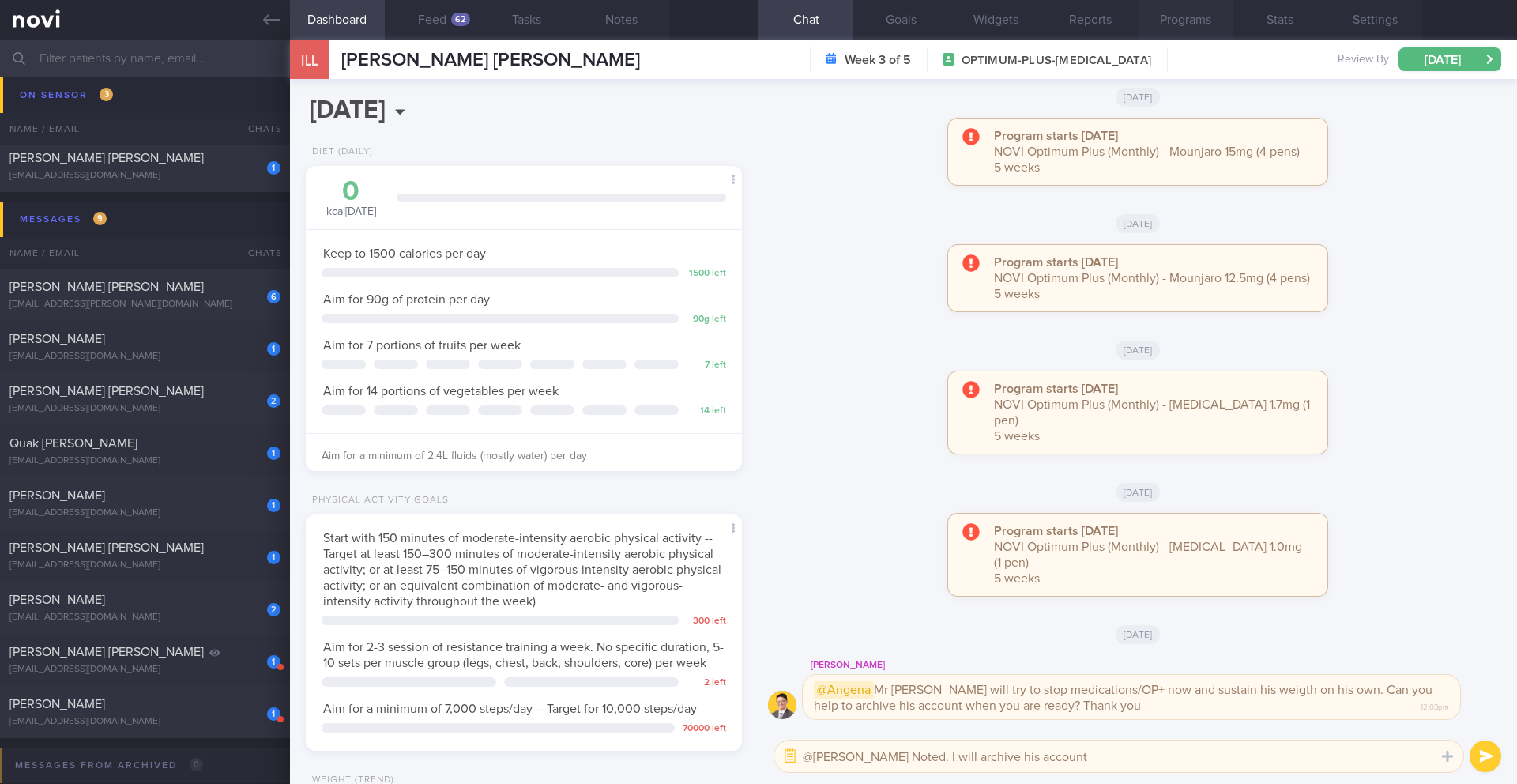
click at [749, 22] on button "Programs" at bounding box center [1186, 19] width 95 height 40
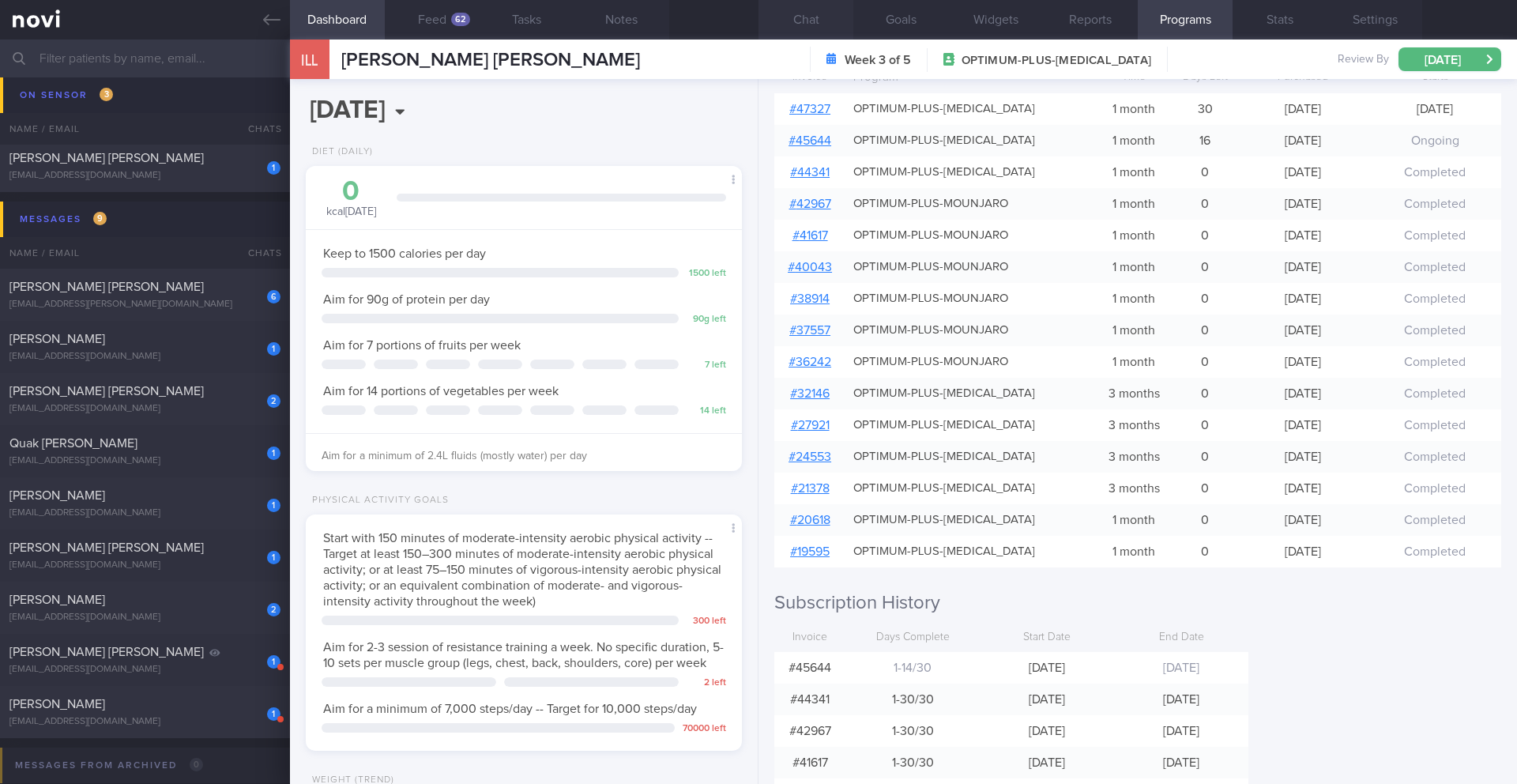
click at [749, 19] on button "Chat" at bounding box center [806, 19] width 95 height 40
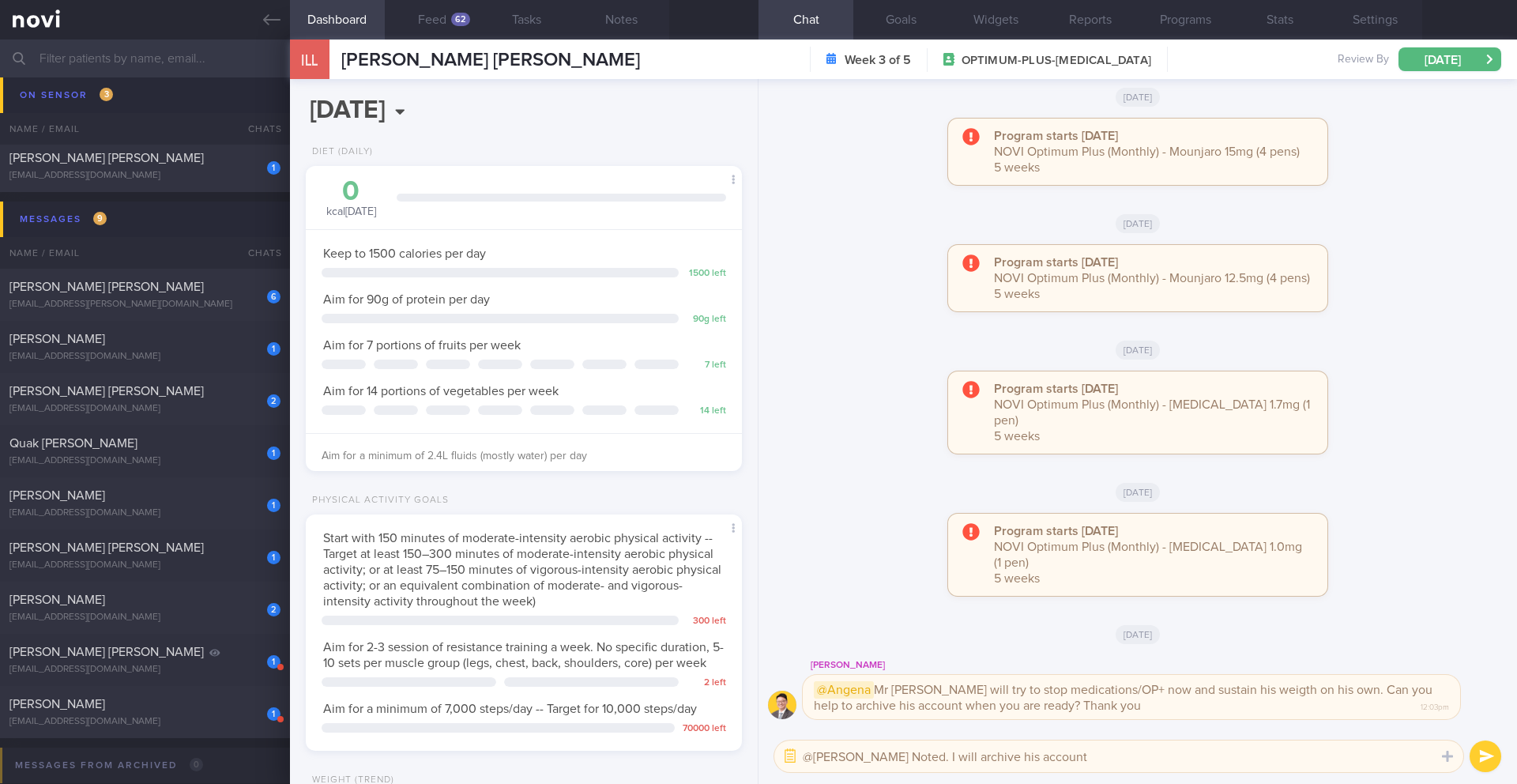
click at [749, 686] on textarea "@[PERSON_NAME] Noted. I will archive his account" at bounding box center [1119, 756] width 689 height 32
type textarea "@[PERSON_NAME] Noted. I will archive his account after his program ends on [DAT…"
click at [749, 18] on button "Programs" at bounding box center [1186, 19] width 95 height 40
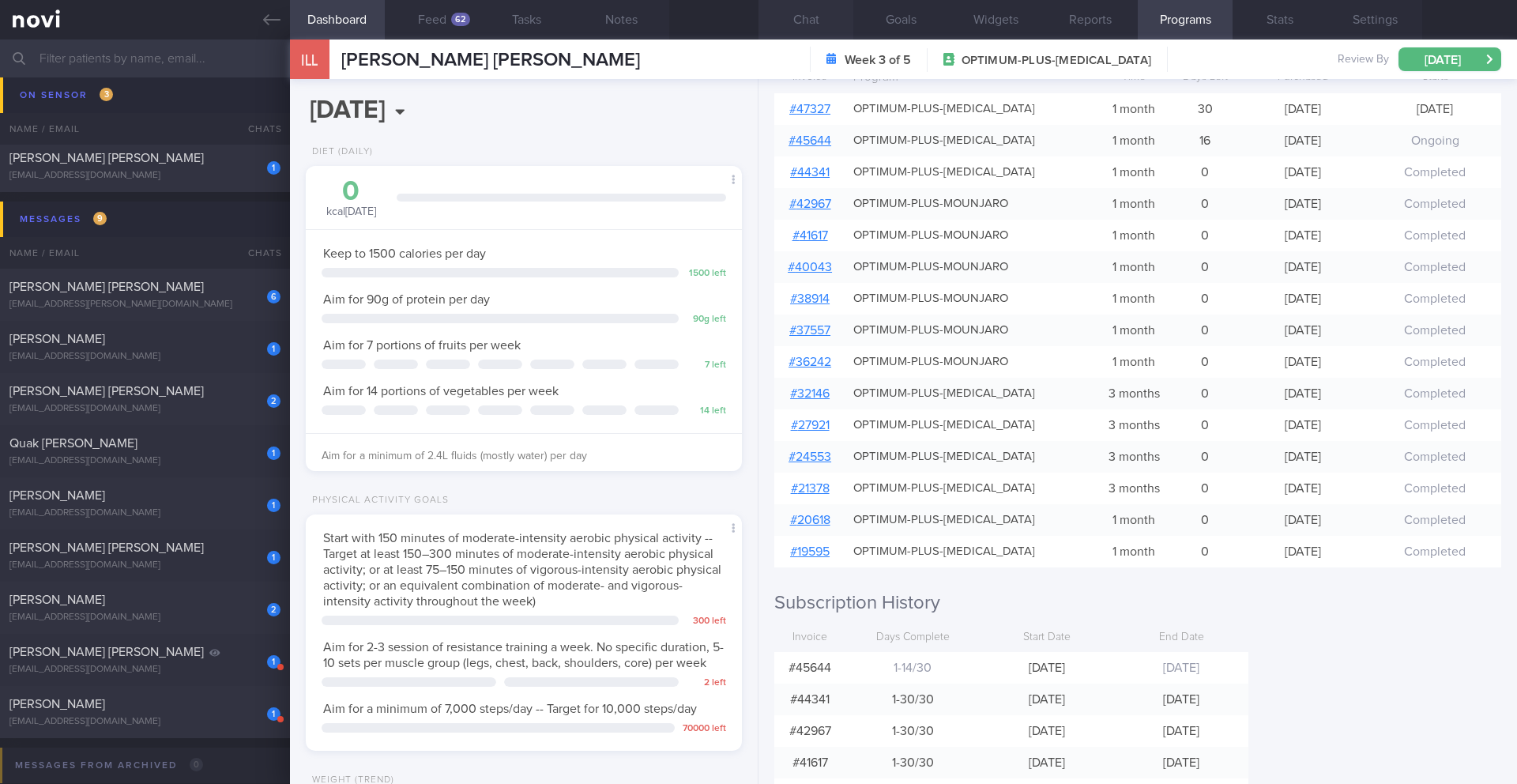
click at [749, 18] on button "Chat" at bounding box center [806, 19] width 95 height 40
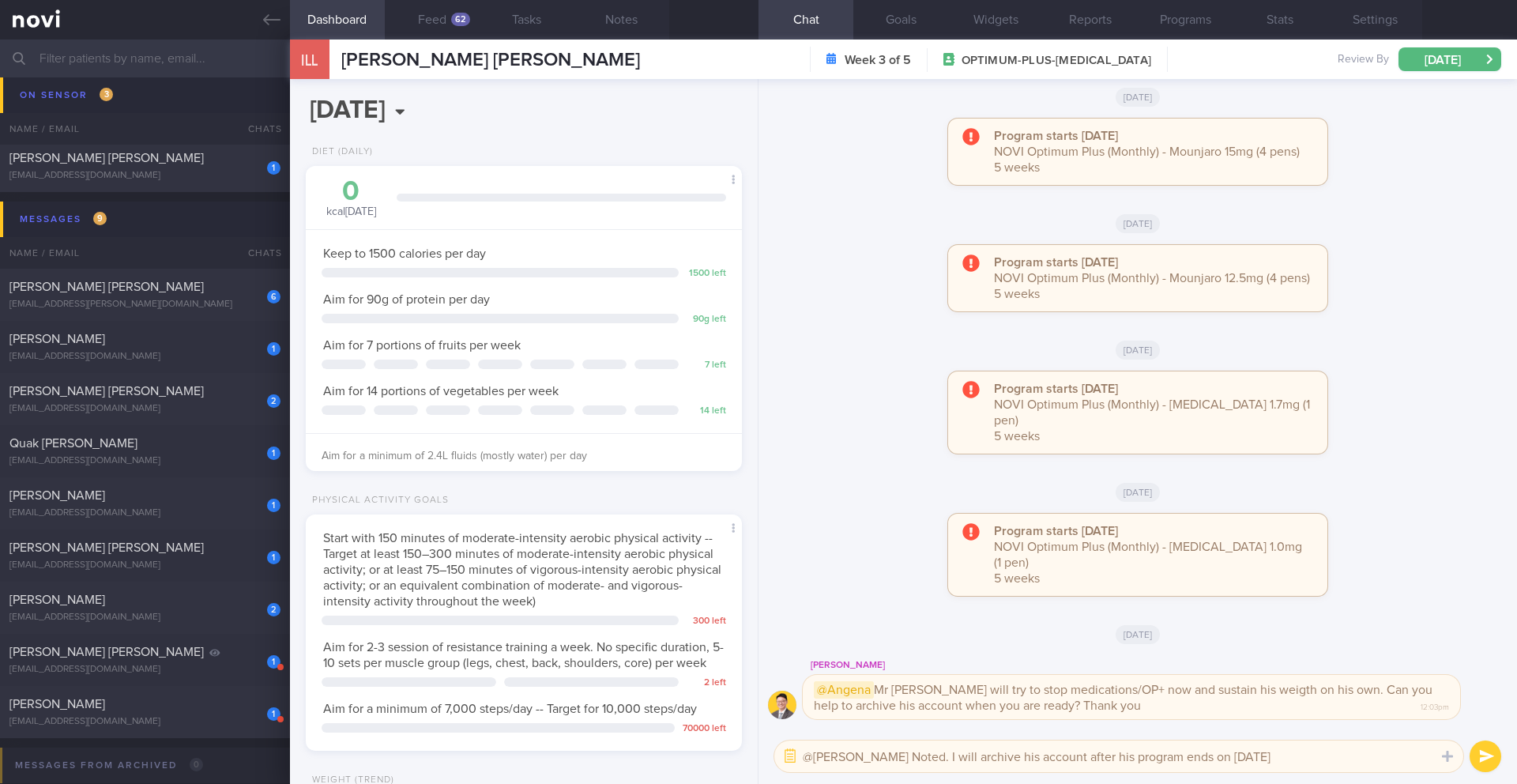
click at [749, 686] on button "submit" at bounding box center [1485, 756] width 32 height 32
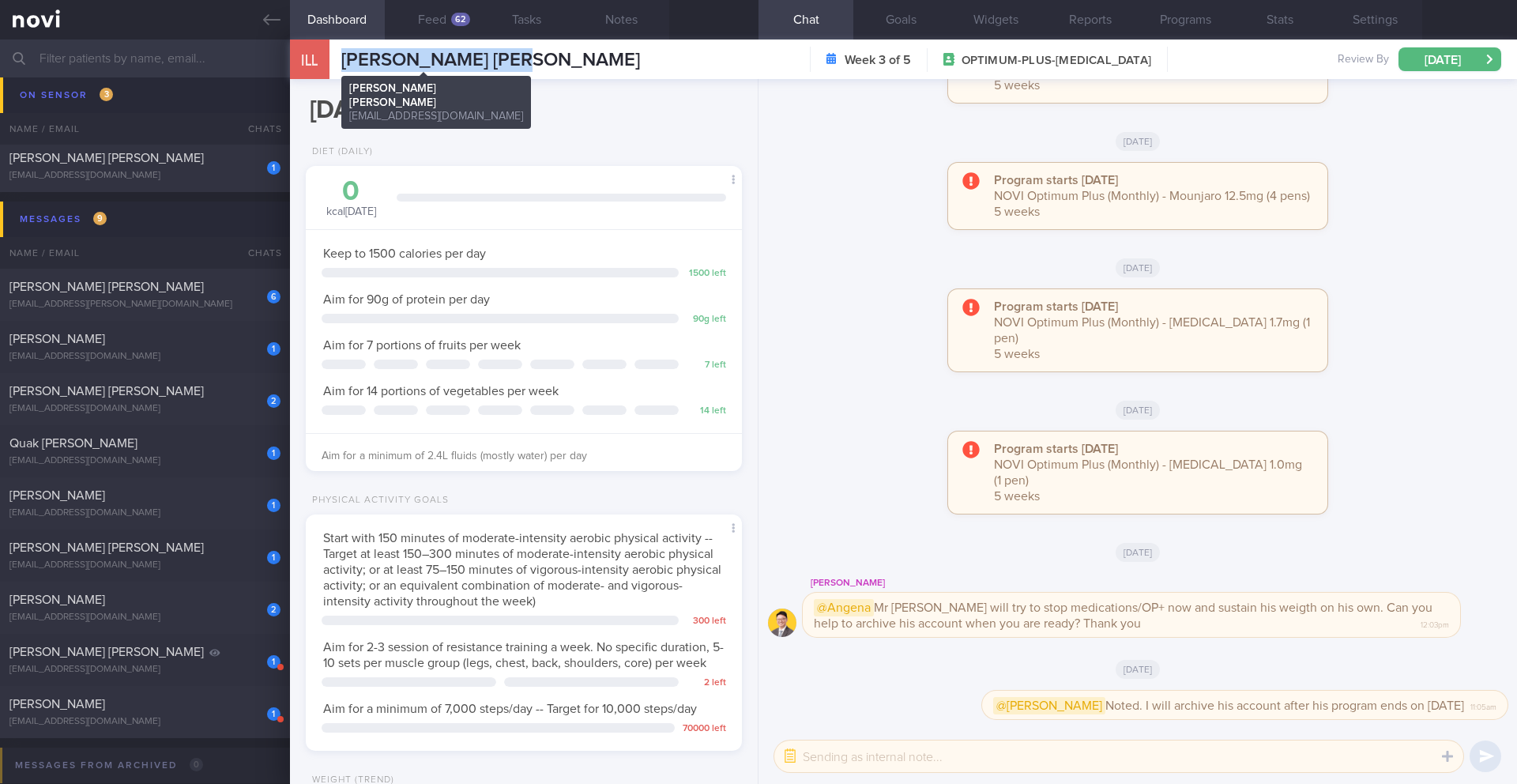
drag, startPoint x: 512, startPoint y: 59, endPoint x: 331, endPoint y: 59, distance: 181.0
click at [331, 59] on div "ILL [PERSON_NAME] [PERSON_NAME] [PERSON_NAME] [PERSON_NAME] [EMAIL_ADDRESS][DOM…" at bounding box center [904, 59] width 1227 height 40
copy div "[PERSON_NAME] [PERSON_NAME]"
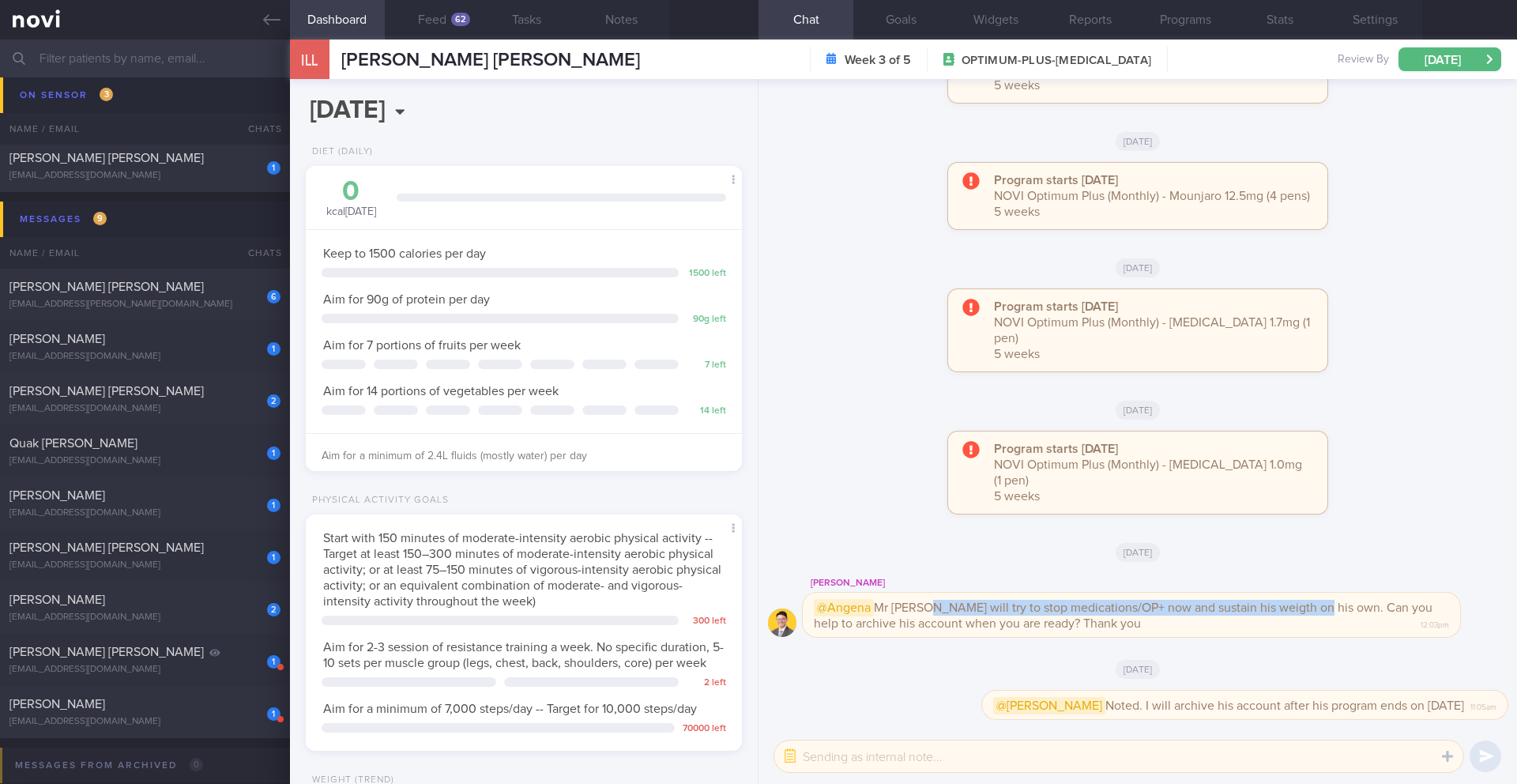
drag, startPoint x: 925, startPoint y: 610, endPoint x: 1309, endPoint y: 607, distance: 384.0
click at [749, 607] on span "@Angena Mr [PERSON_NAME] will try to stop medications/OP+ now and sustain his w…" at bounding box center [1123, 613] width 619 height 31
copy span "will try to stop medications/OP+ now and sustain his weigth on his own"
click at [229, 307] on div "[EMAIL_ADDRESS][PERSON_NAME][DOMAIN_NAME]" at bounding box center [145, 304] width 271 height 11
type input "6/10 Check on workout regimen"
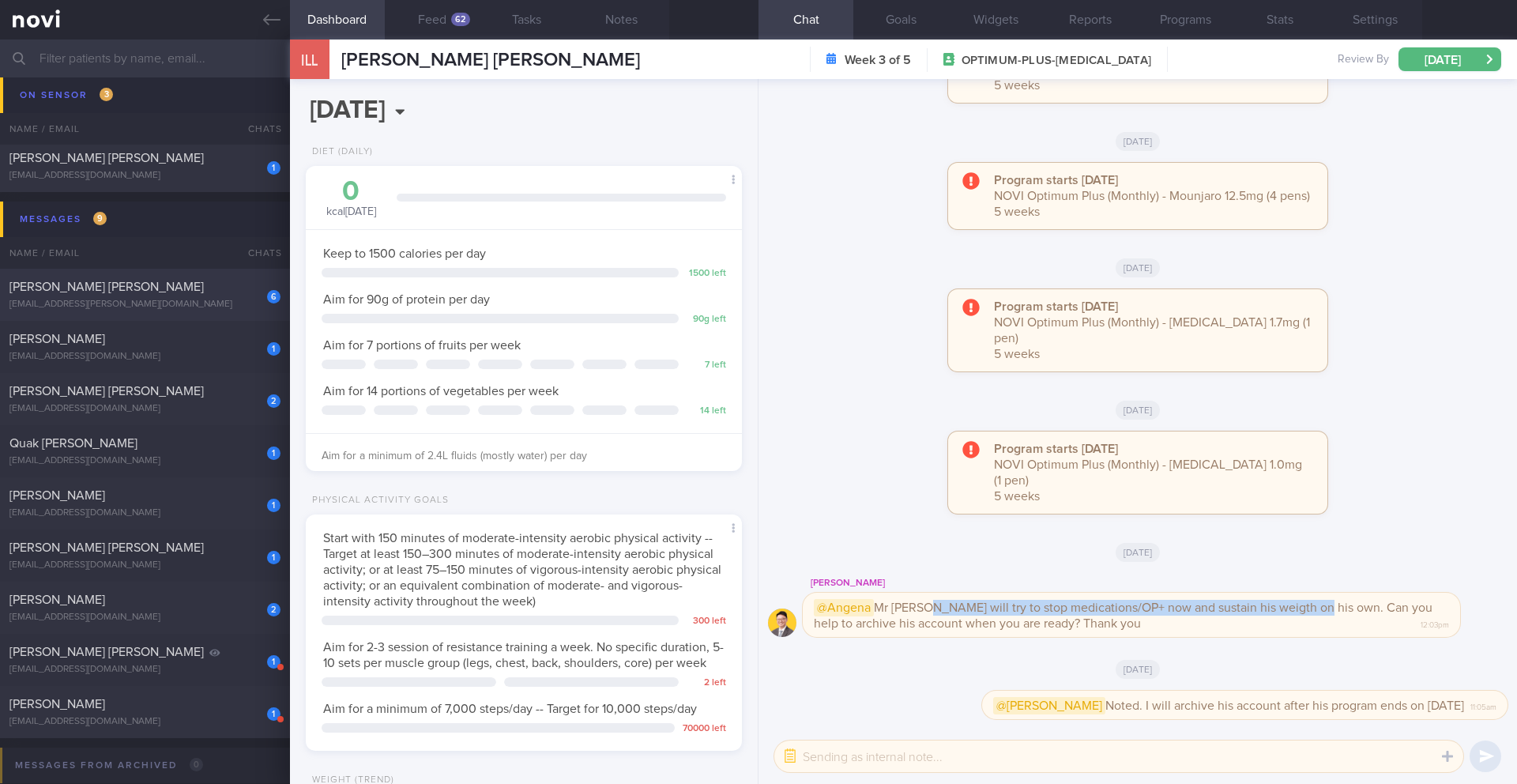
type input "6/10 Check on workout regimen"
type textarea "SUPPORT NEEDED: CHALLENGE: Doctor REVIEWS: ([DATE]) Tolerated [MEDICAL_DATA] 1m…"
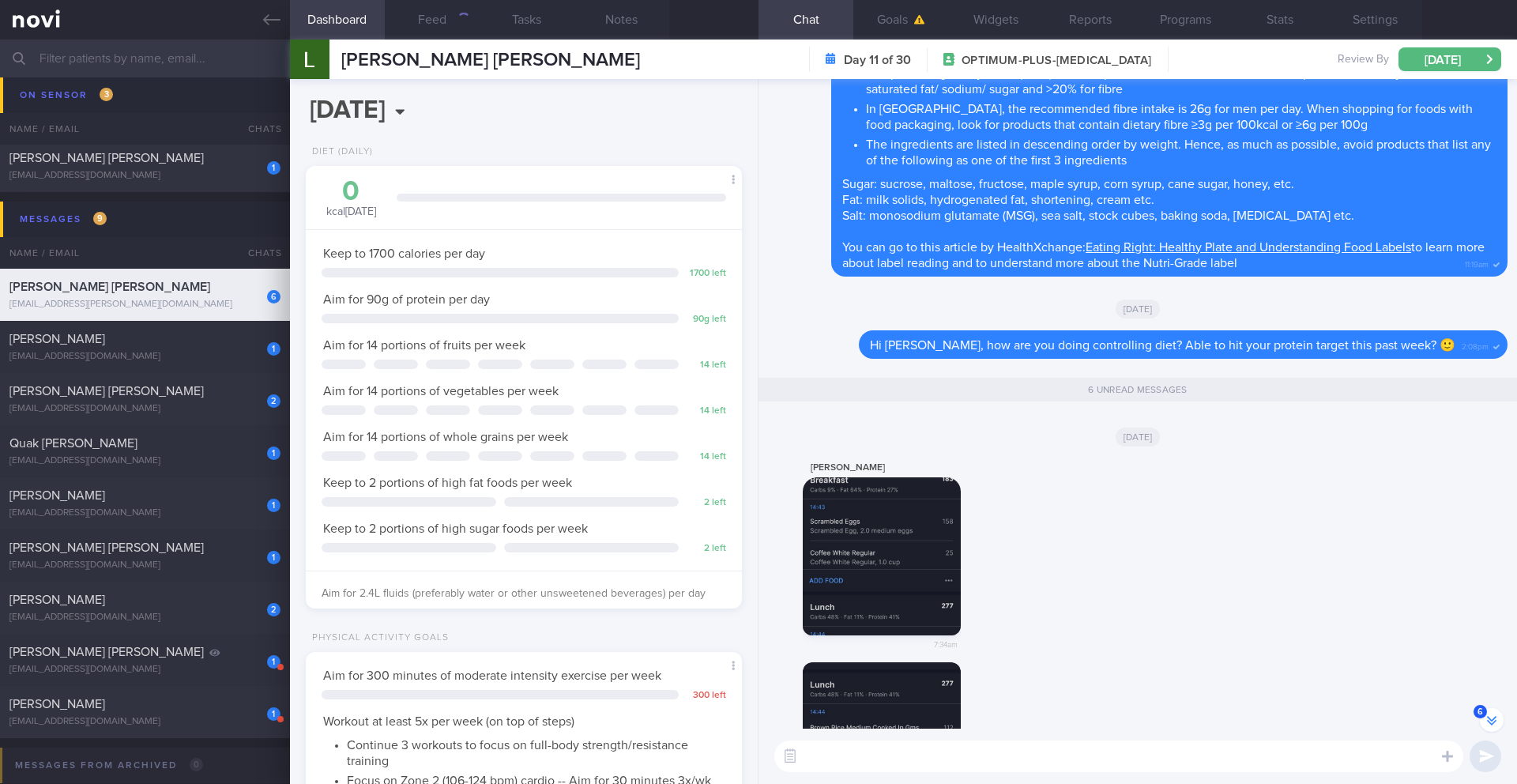
scroll to position [-559, 0]
